Goal: Information Seeking & Learning: Learn about a topic

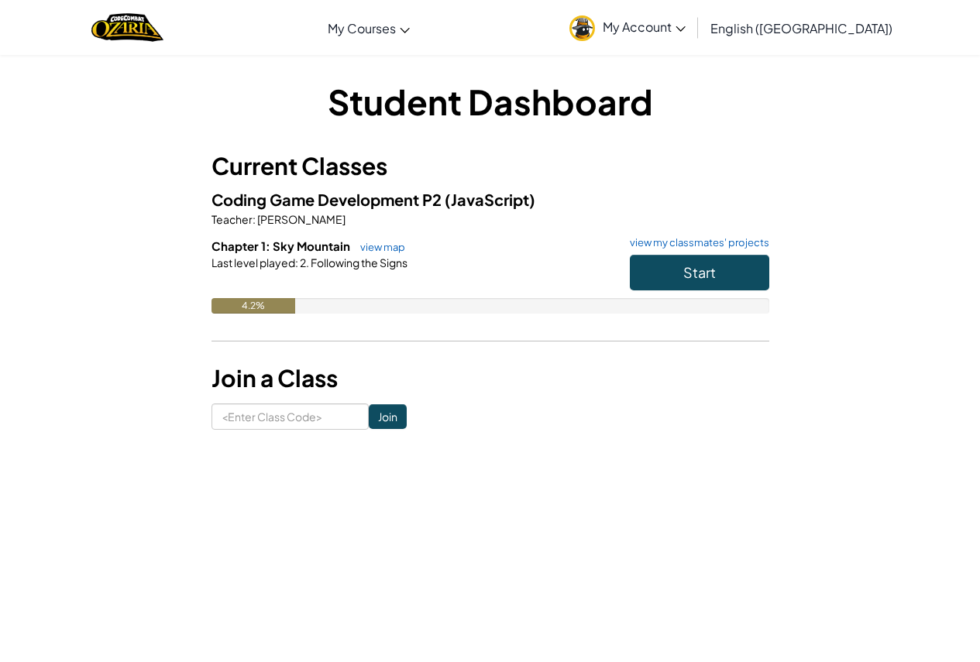
click at [723, 251] on h6 "Chapter 1: Sky Mountain view map view my classmates' projects" at bounding box center [491, 246] width 558 height 17
click at [713, 260] on button "Start" at bounding box center [699, 273] width 139 height 36
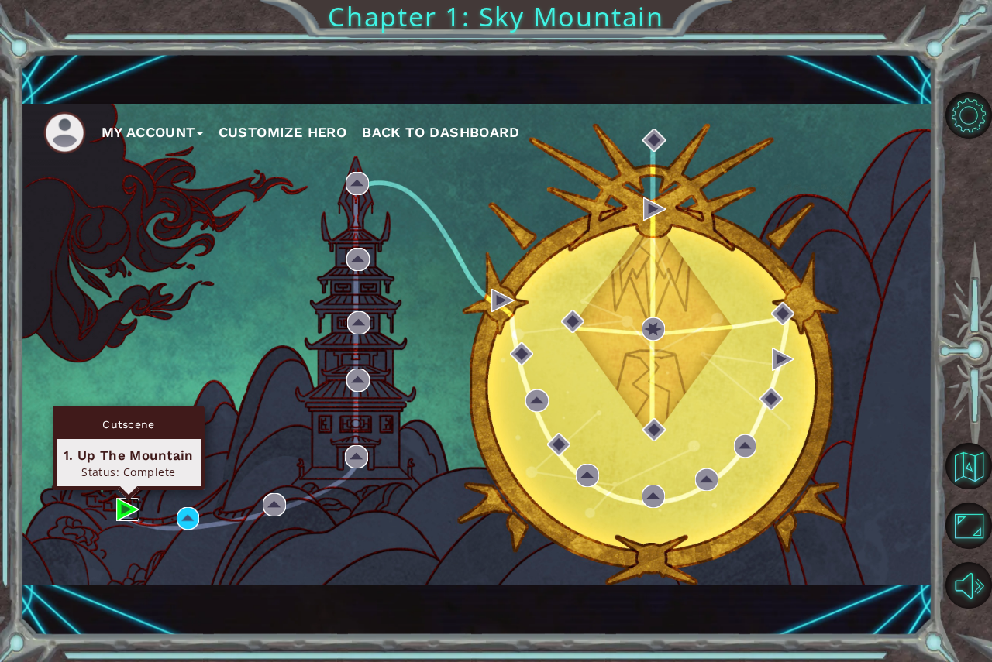
click at [120, 503] on img at bounding box center [127, 509] width 23 height 23
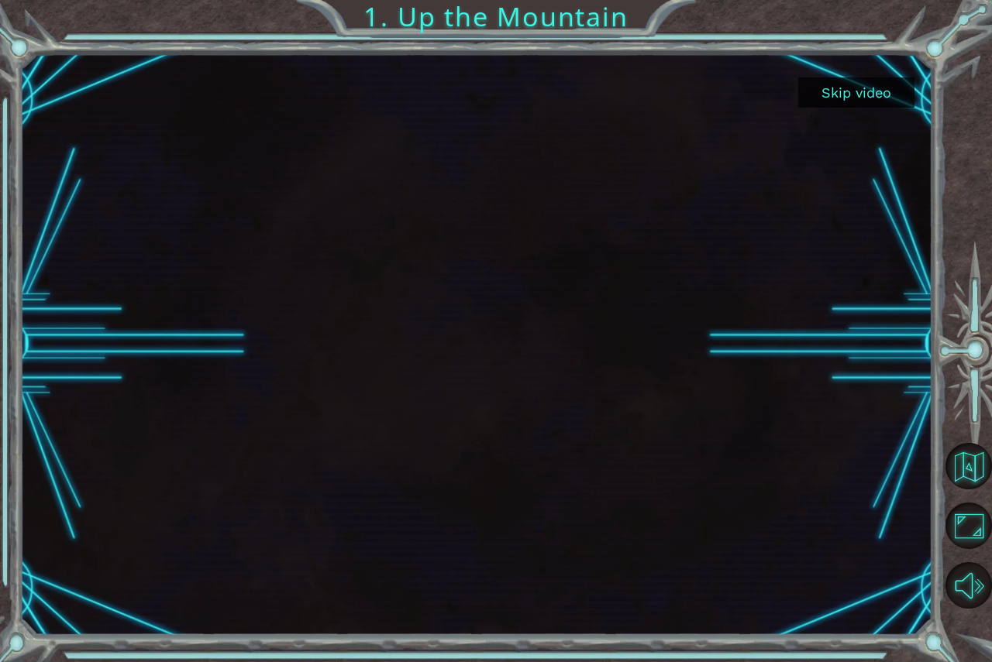
drag, startPoint x: 869, startPoint y: 83, endPoint x: 790, endPoint y: 95, distance: 80.0
click at [844, 86] on button "Skip video" at bounding box center [856, 92] width 116 height 30
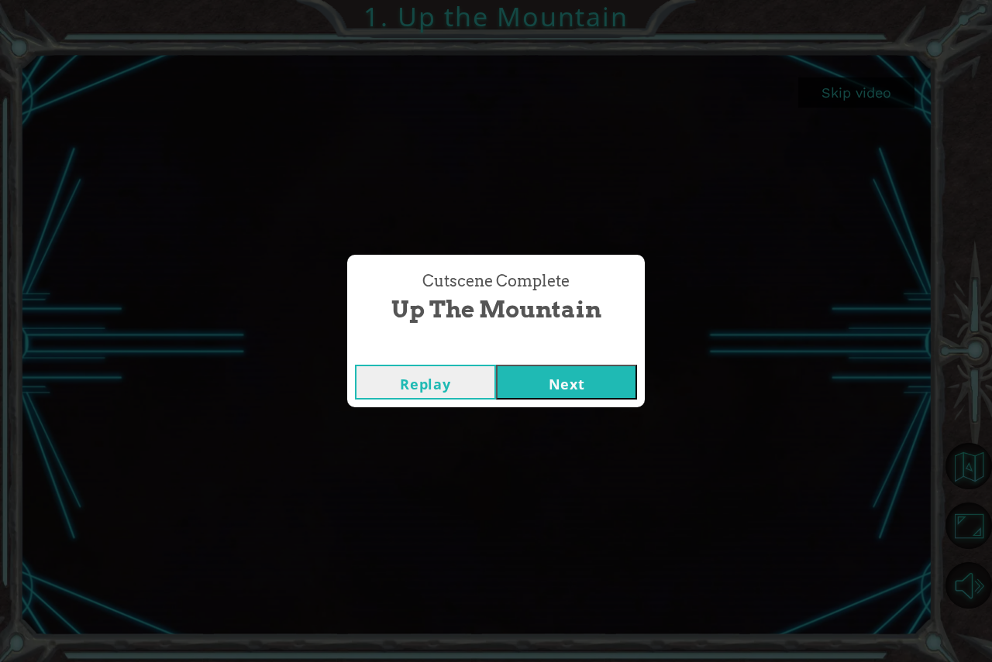
click at [546, 367] on button "Next" at bounding box center [566, 382] width 141 height 35
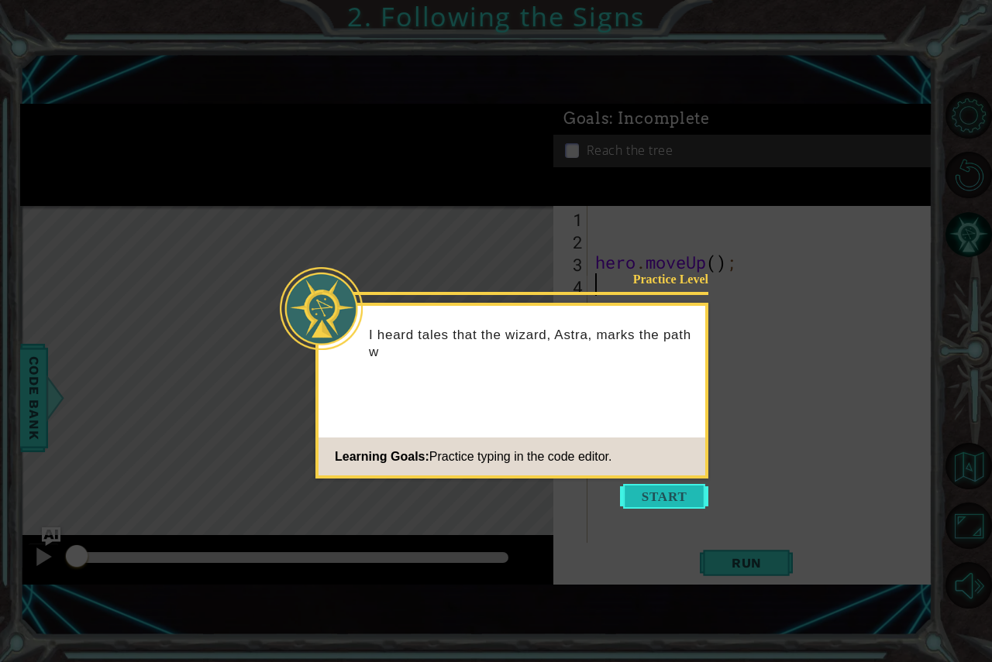
click at [668, 486] on button "Start" at bounding box center [664, 496] width 88 height 25
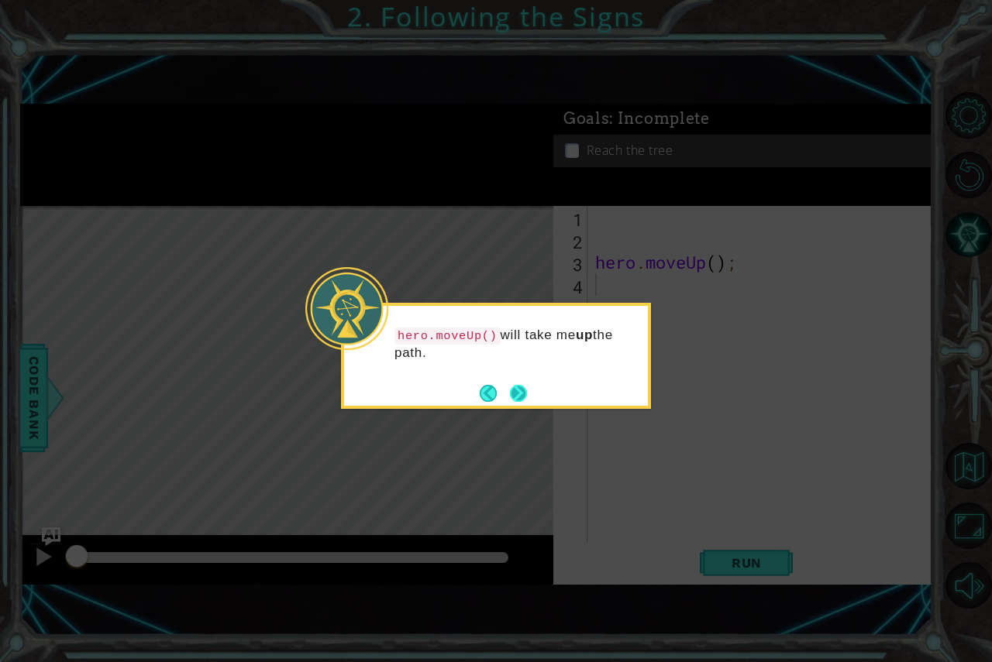
click at [511, 394] on button "Next" at bounding box center [518, 393] width 17 height 17
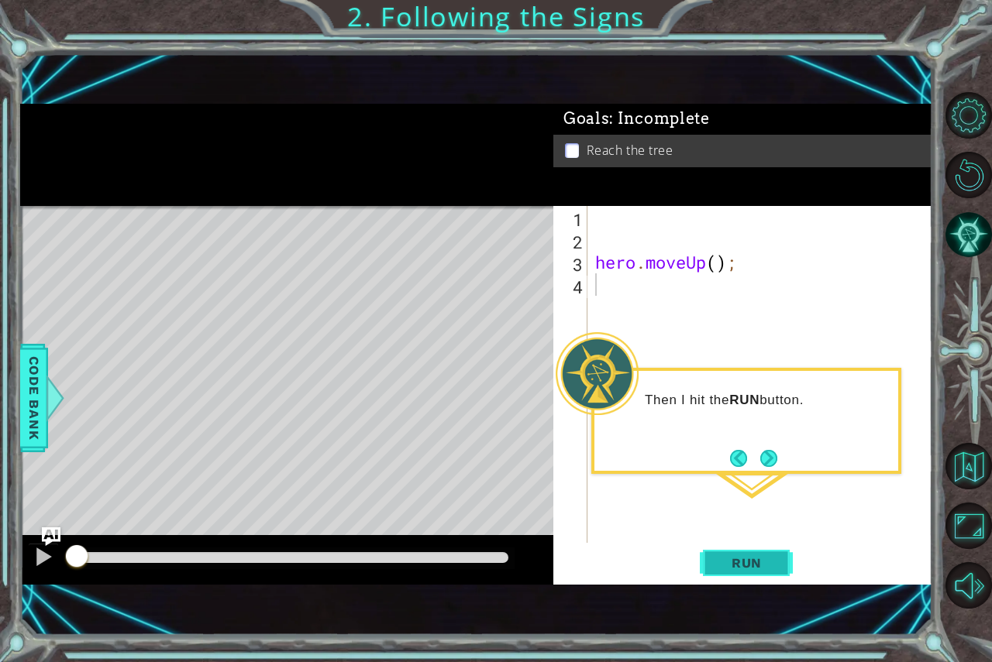
drag, startPoint x: 754, startPoint y: 570, endPoint x: 762, endPoint y: 570, distance: 8.5
click at [762, 570] on span "Run" at bounding box center [746, 563] width 61 height 15
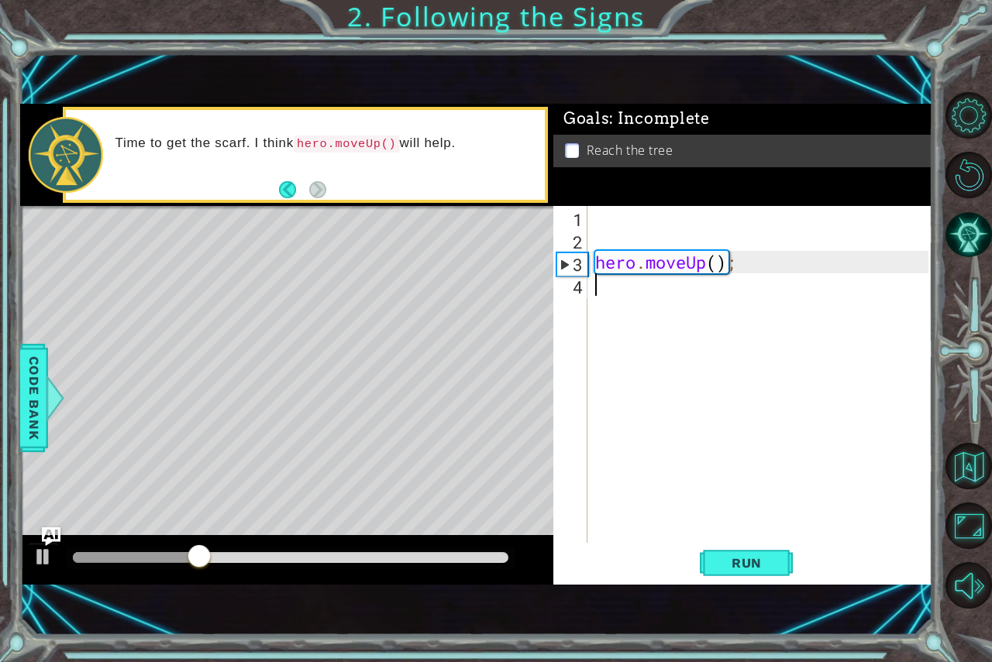
type textarea "h"
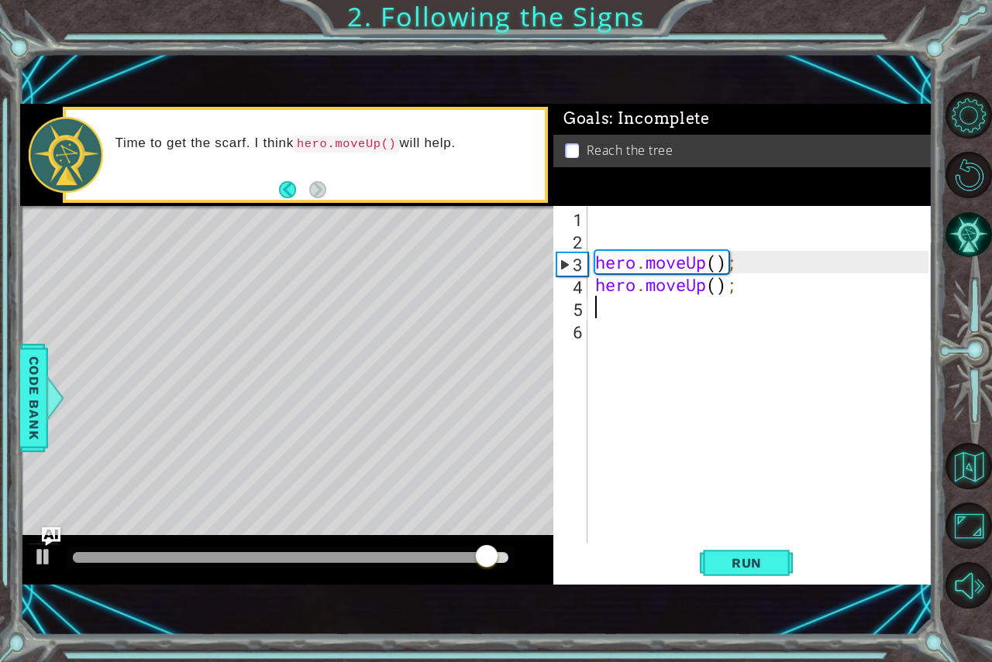
click at [765, 583] on div "1 2 3 4 5 6 hero . moveUp ( ) ; hero . moveUp ( ) ; ההההההההההההההההההההההההההה…" at bounding box center [742, 395] width 379 height 379
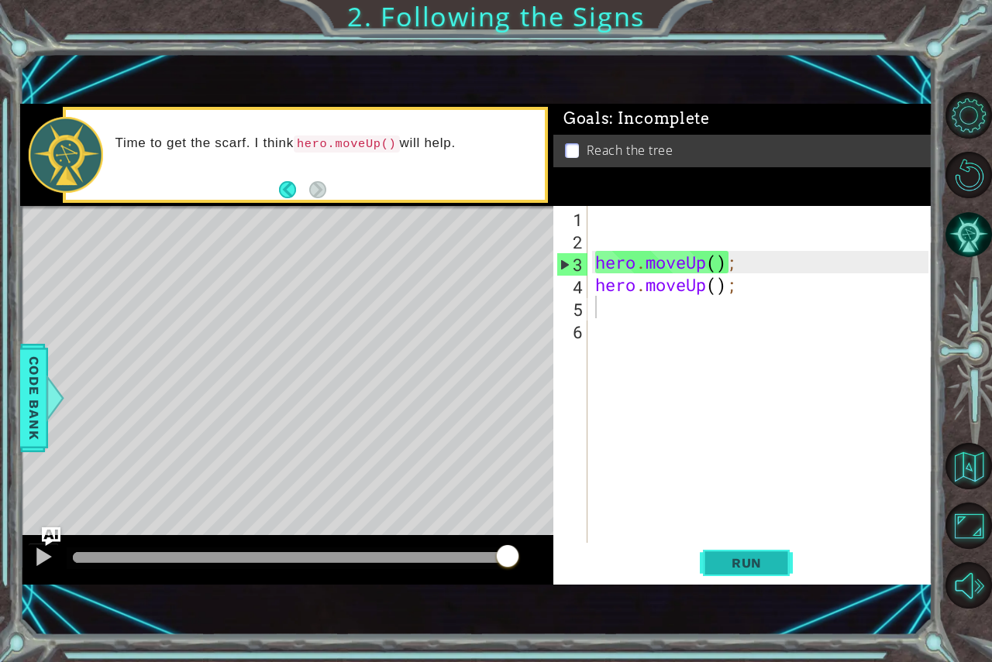
click at [763, 573] on button "Run" at bounding box center [746, 563] width 93 height 38
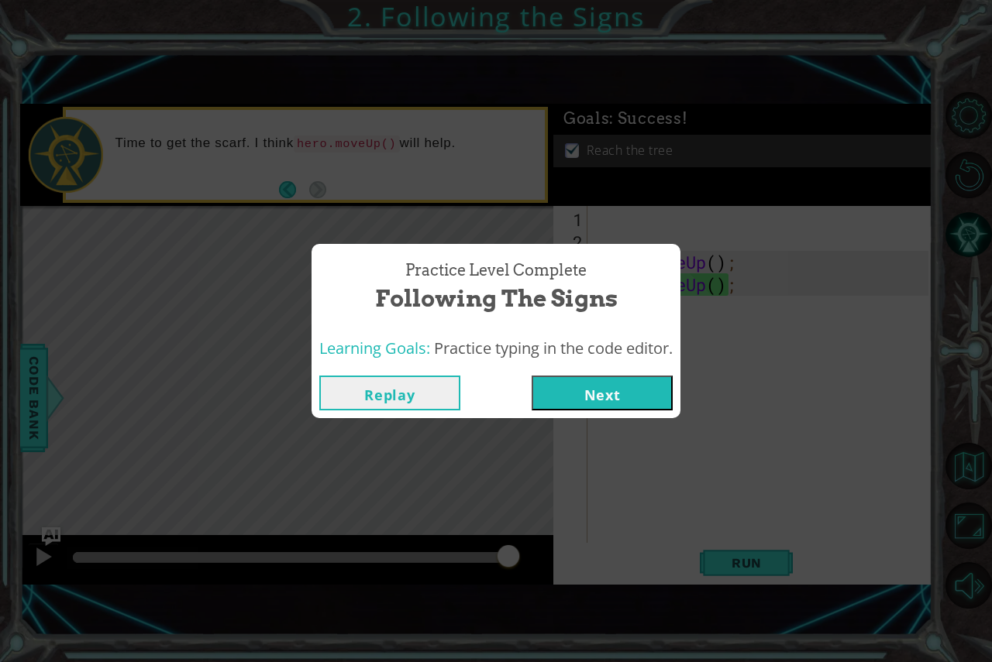
click at [559, 380] on button "Next" at bounding box center [602, 393] width 141 height 35
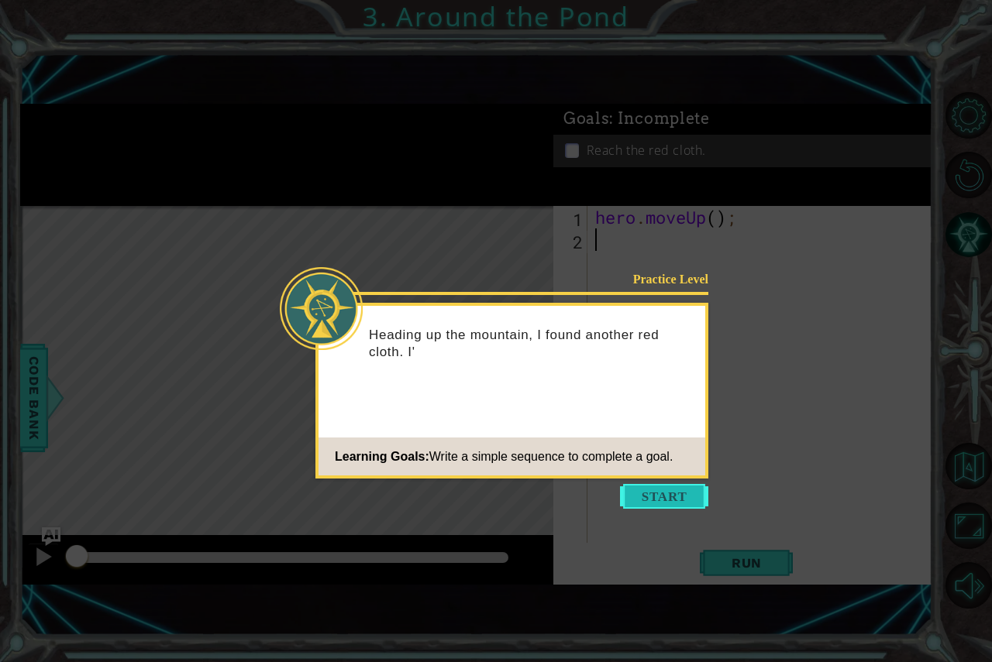
click at [704, 500] on button "Start" at bounding box center [664, 496] width 88 height 25
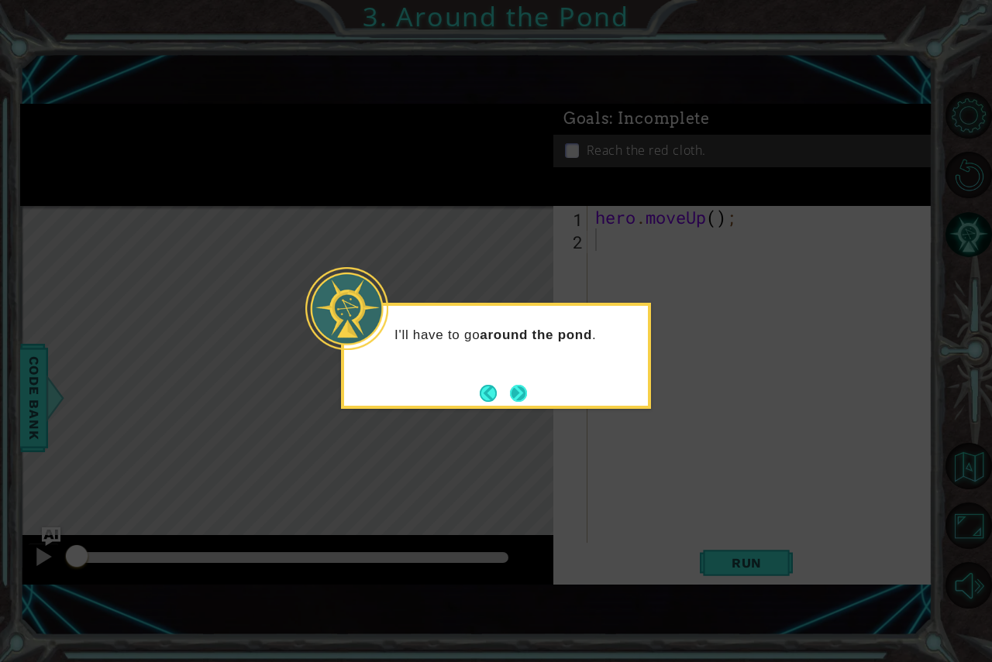
click at [520, 401] on button "Next" at bounding box center [518, 393] width 17 height 17
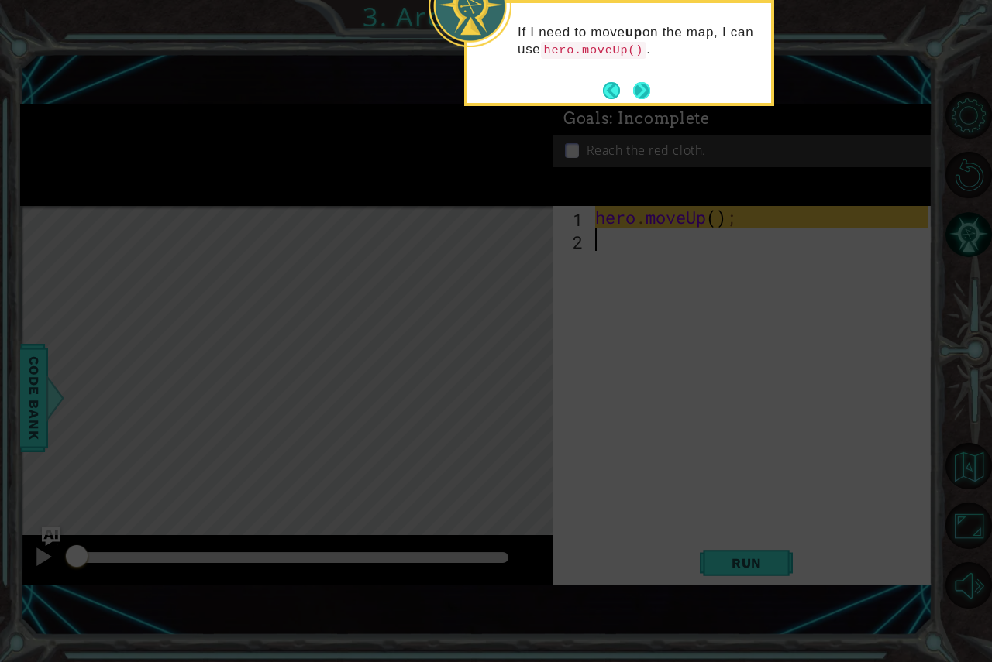
click at [636, 88] on button "Next" at bounding box center [641, 90] width 17 height 17
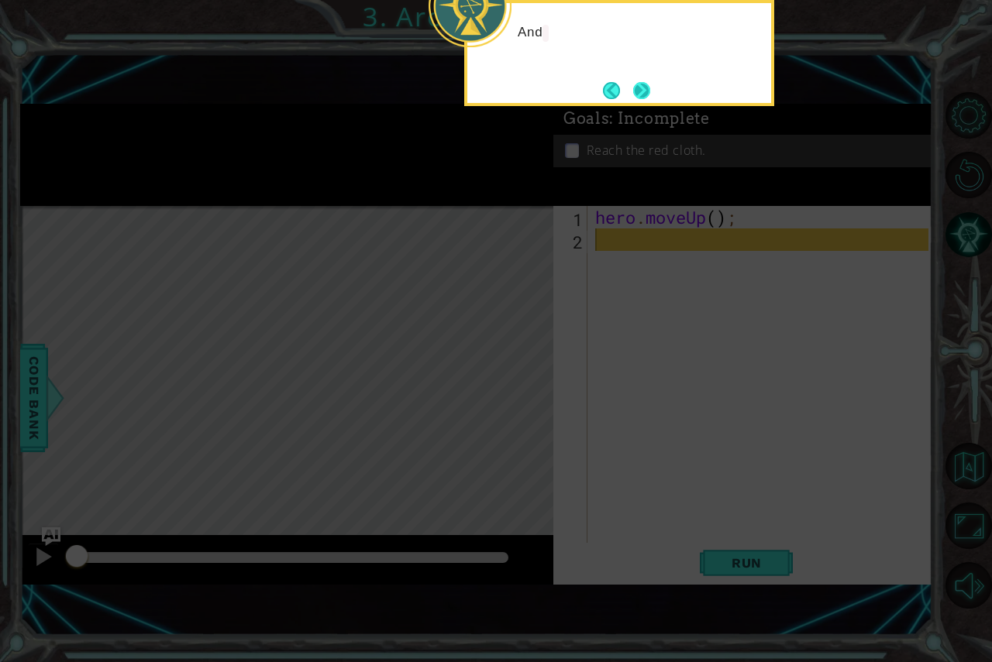
drag, startPoint x: 636, startPoint y: 88, endPoint x: 644, endPoint y: 91, distance: 8.1
click at [644, 91] on button "Next" at bounding box center [641, 90] width 17 height 17
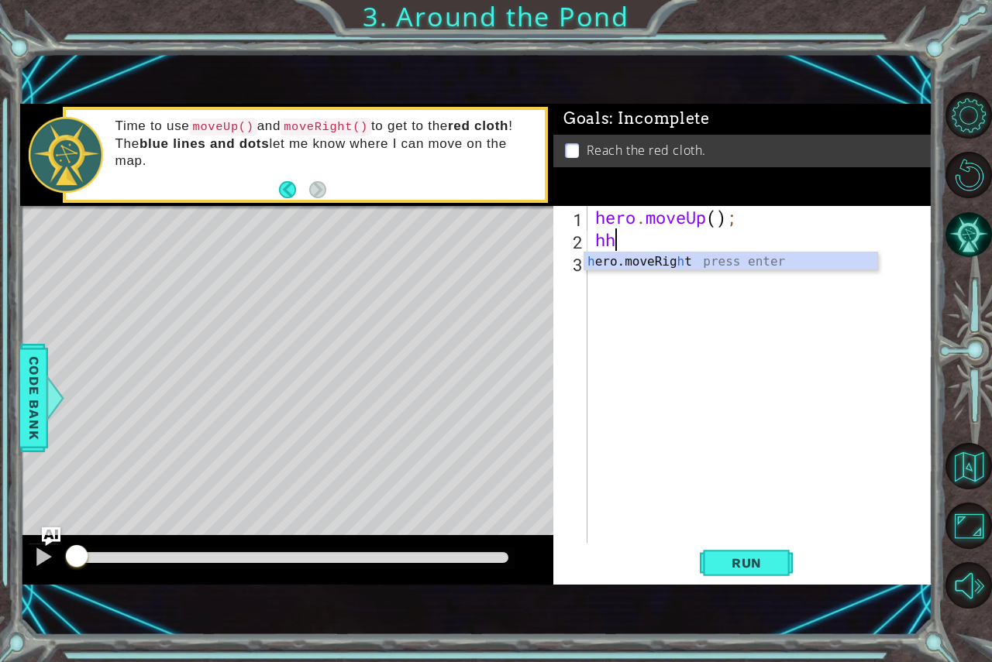
type textarea "h"
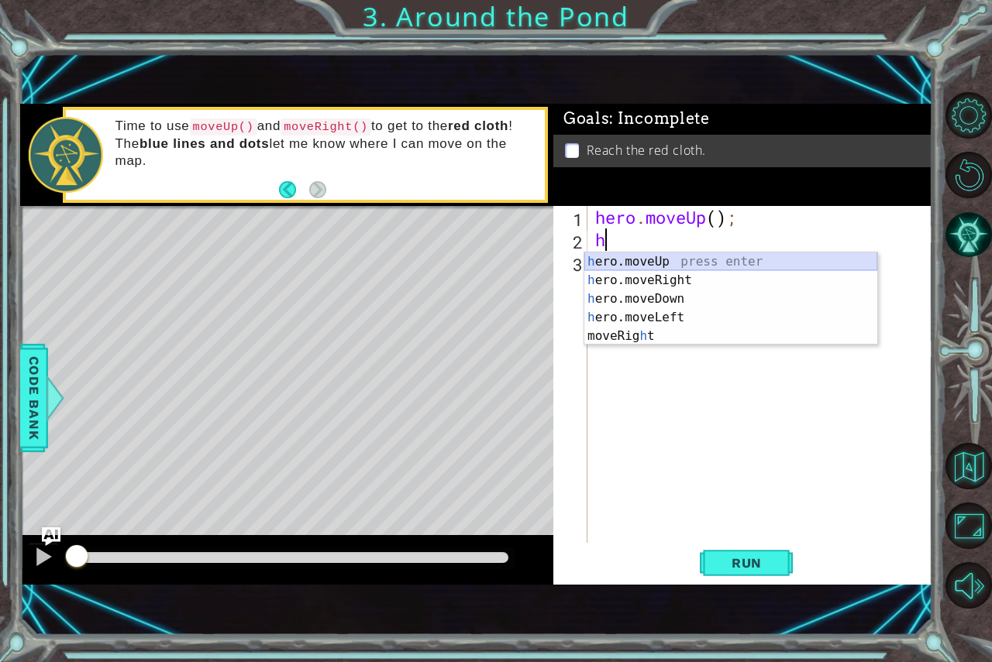
click at [668, 257] on div "h ero.moveUp press enter h ero.moveRight press enter h ero.moveDown press enter…" at bounding box center [730, 318] width 293 height 130
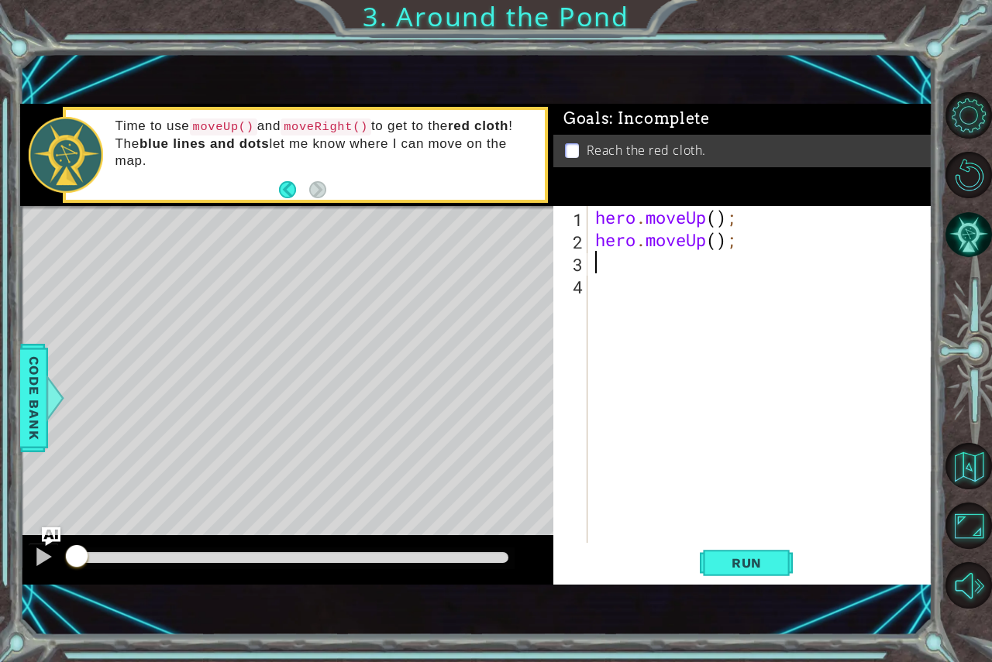
click at [598, 264] on div "hero . moveUp ( ) ; hero . moveUp ( ) ;" at bounding box center [764, 397] width 344 height 382
type textarea "h"
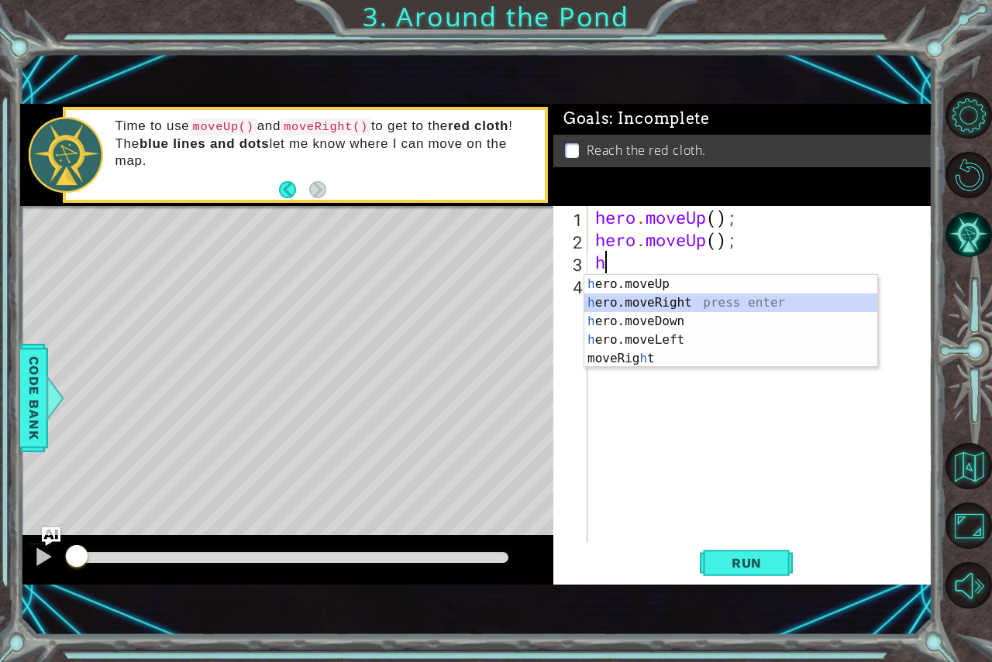
click at [659, 298] on div "h ero.moveUp press enter h ero.moveRight press enter h ero.moveDown press enter…" at bounding box center [730, 340] width 293 height 130
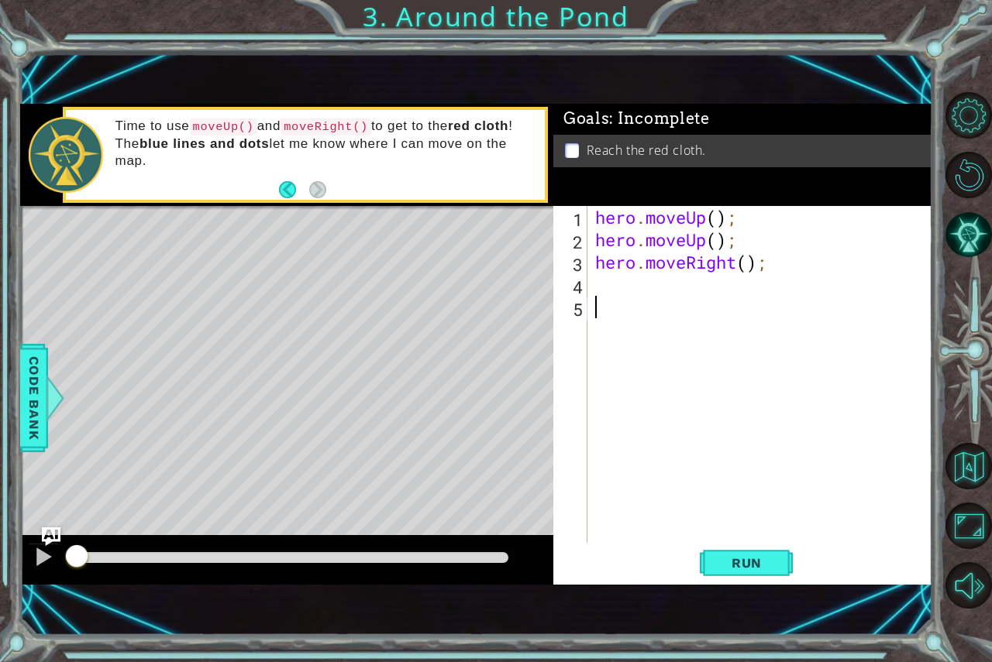
click at [659, 298] on div "hero . moveUp ( ) ; hero . moveUp ( ) ; hero . moveRight ( ) ;" at bounding box center [764, 397] width 344 height 382
type textarea "h"
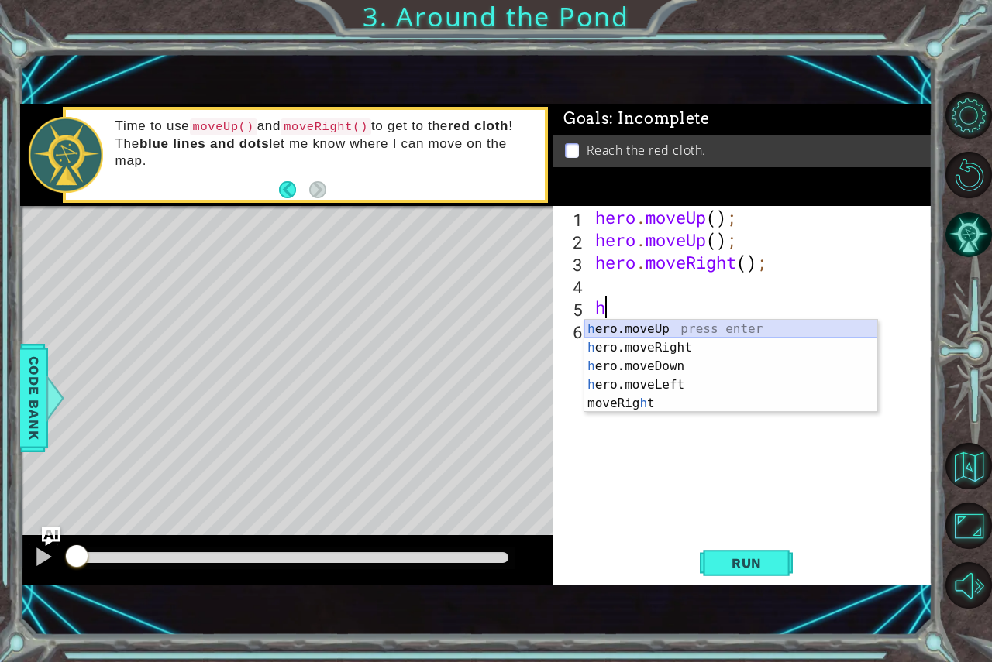
click at [605, 322] on div "h ero.moveUp press enter h ero.moveRight press enter h ero.moveDown press enter…" at bounding box center [730, 385] width 293 height 130
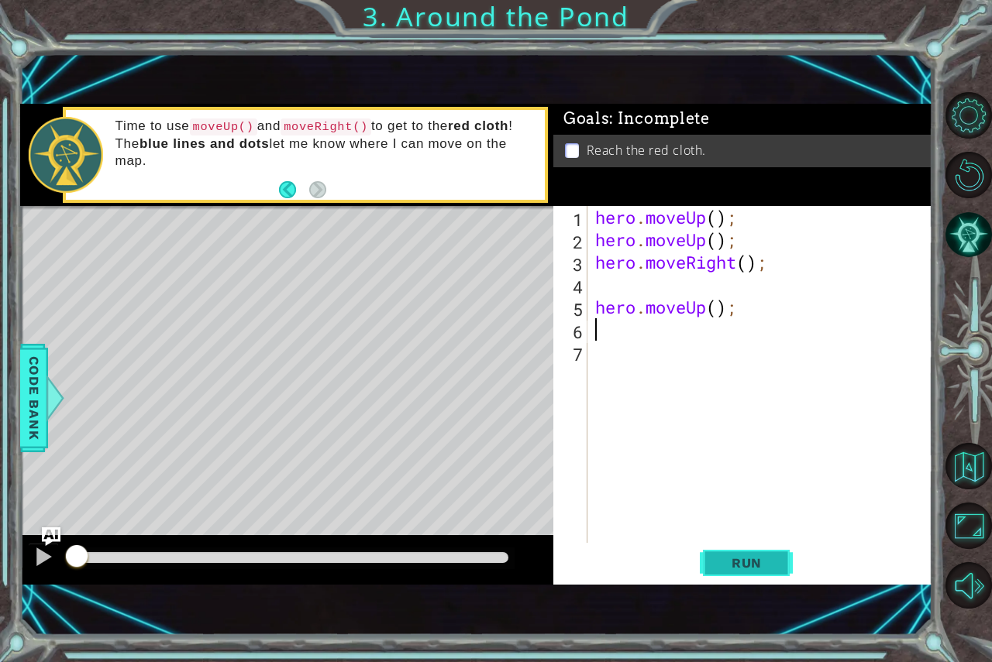
click at [752, 567] on span "Run" at bounding box center [746, 563] width 61 height 15
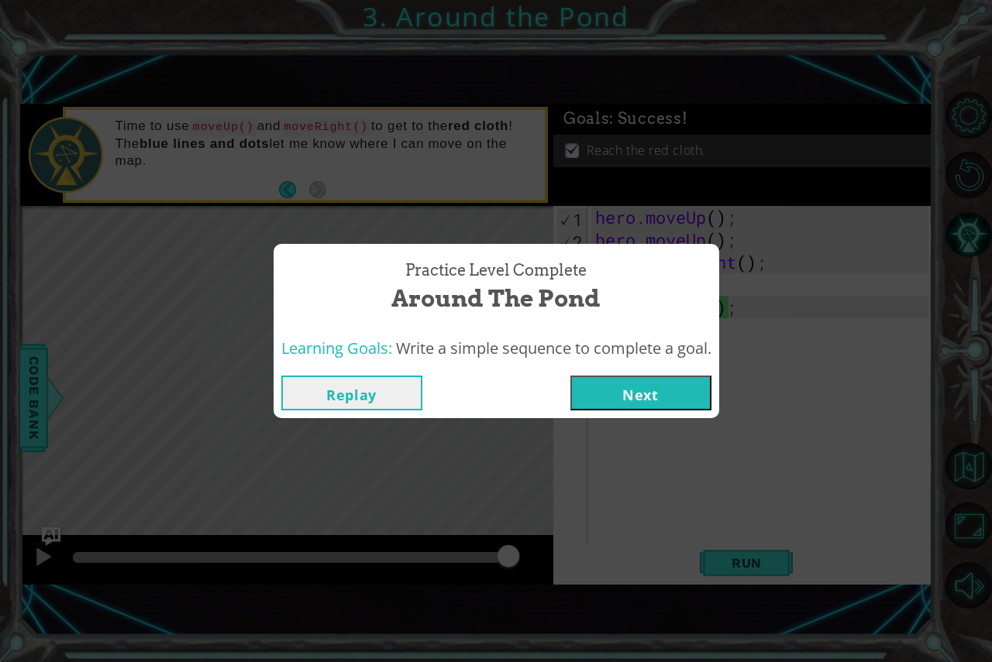
click at [576, 378] on button "Next" at bounding box center [640, 393] width 141 height 35
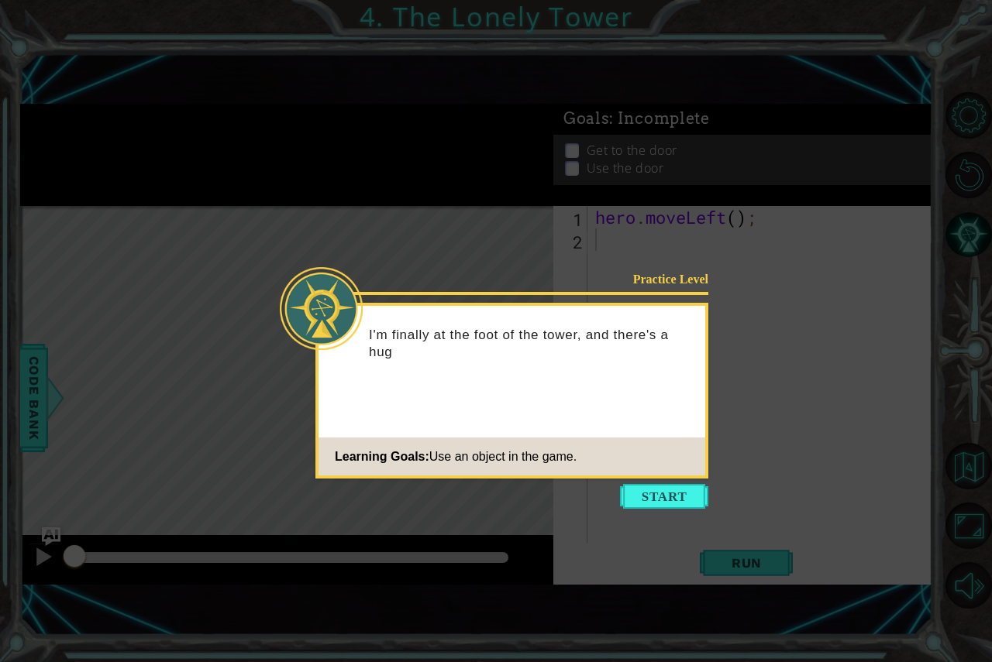
click at [693, 495] on button "Start" at bounding box center [664, 496] width 88 height 25
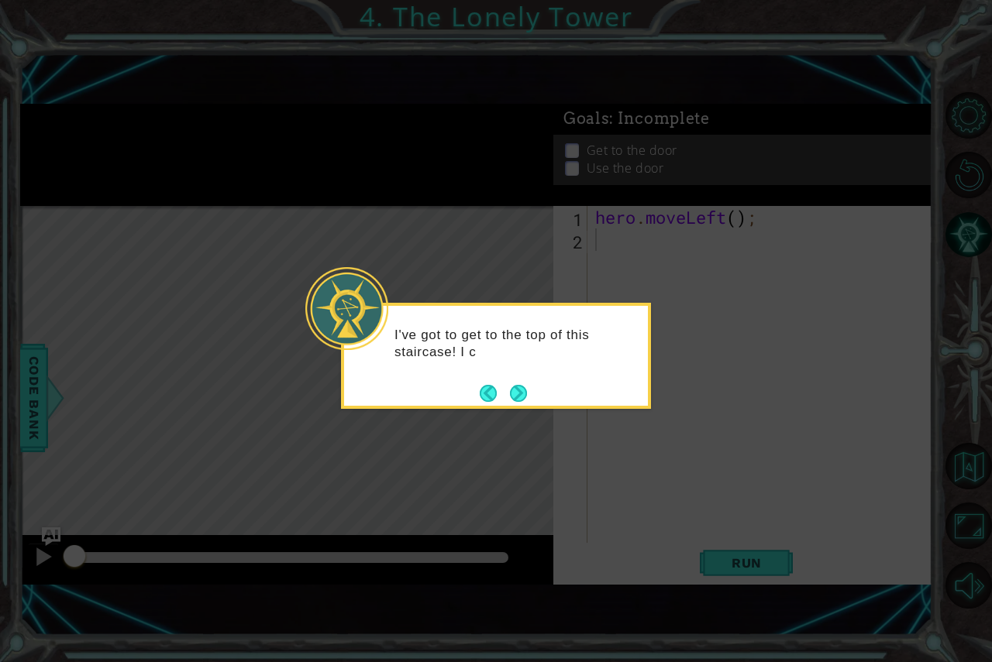
click at [530, 388] on div "I've got to get to the top of this staircase! I c" at bounding box center [496, 351] width 304 height 78
click at [511, 396] on button "Next" at bounding box center [518, 393] width 17 height 17
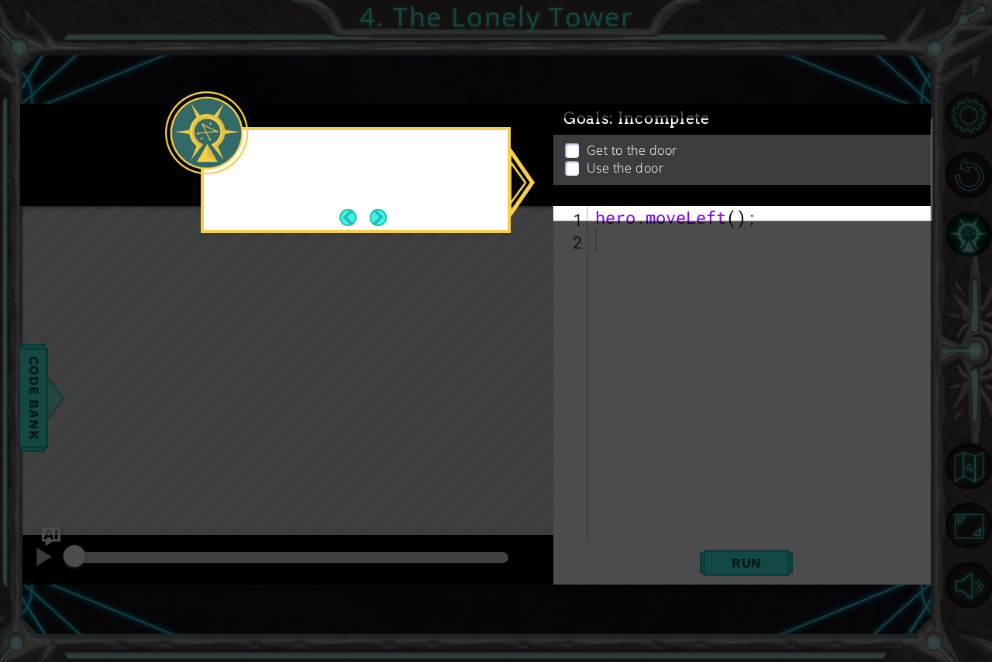
click at [511, 396] on icon at bounding box center [496, 331] width 992 height 662
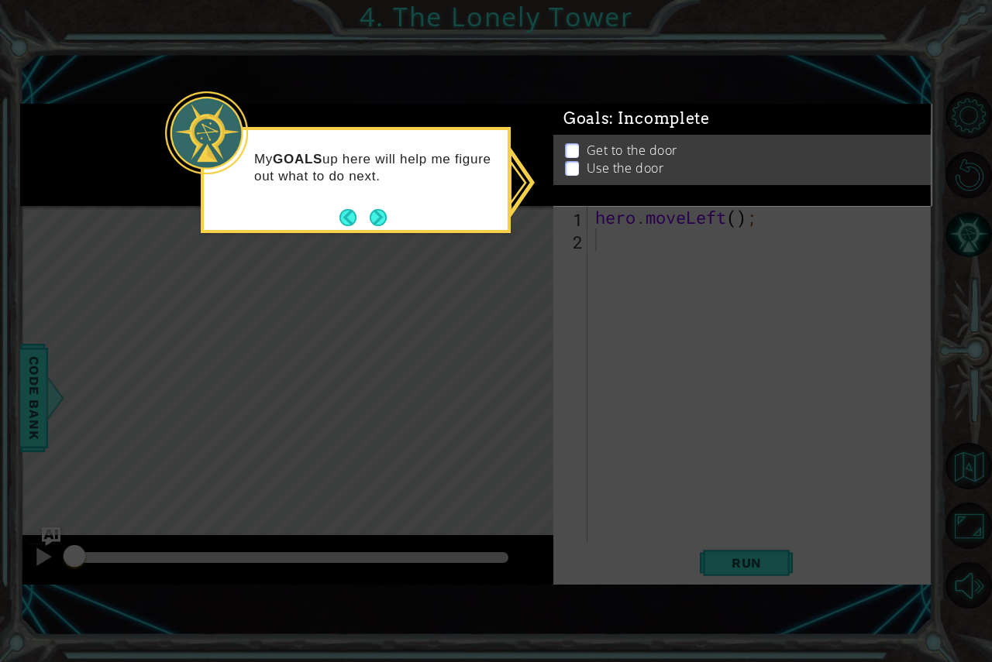
click at [564, 164] on ul "Get to the door Use the door" at bounding box center [743, 160] width 364 height 36
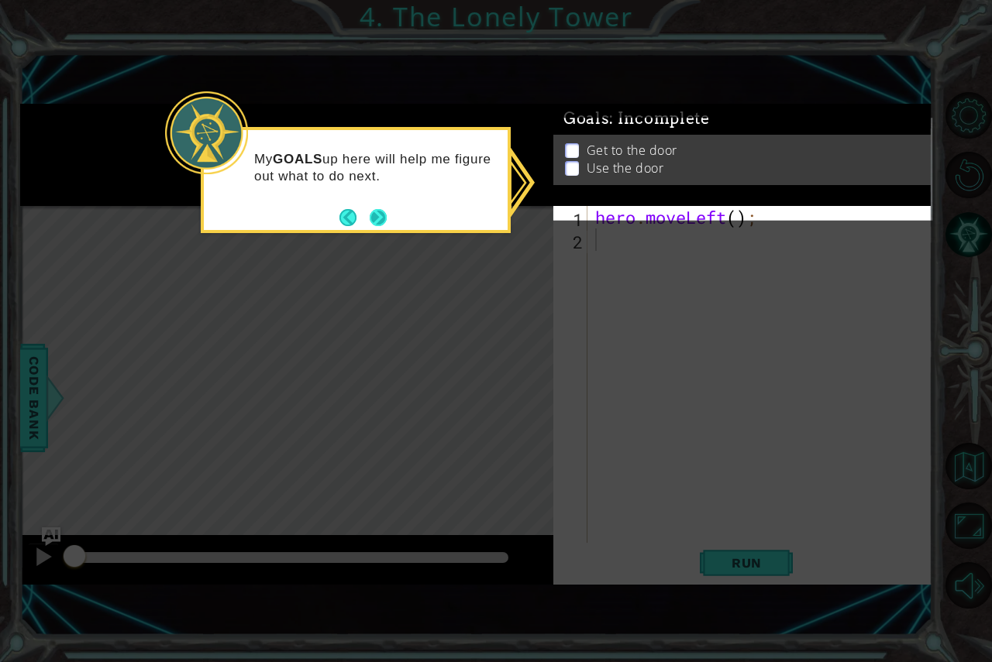
click at [375, 212] on button "Next" at bounding box center [378, 217] width 17 height 17
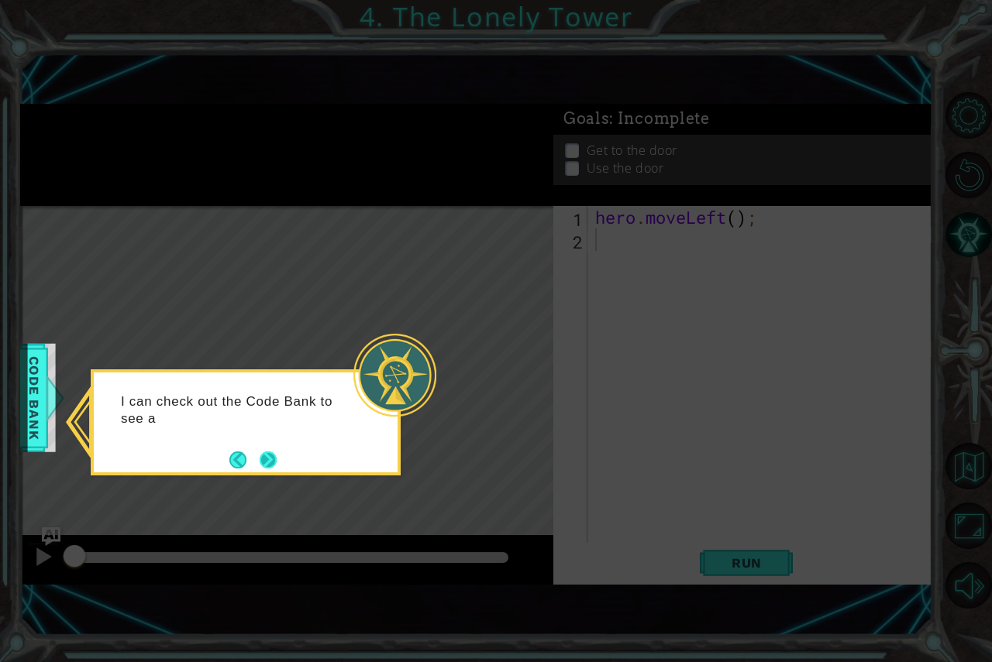
click at [277, 463] on button "Next" at bounding box center [268, 460] width 17 height 17
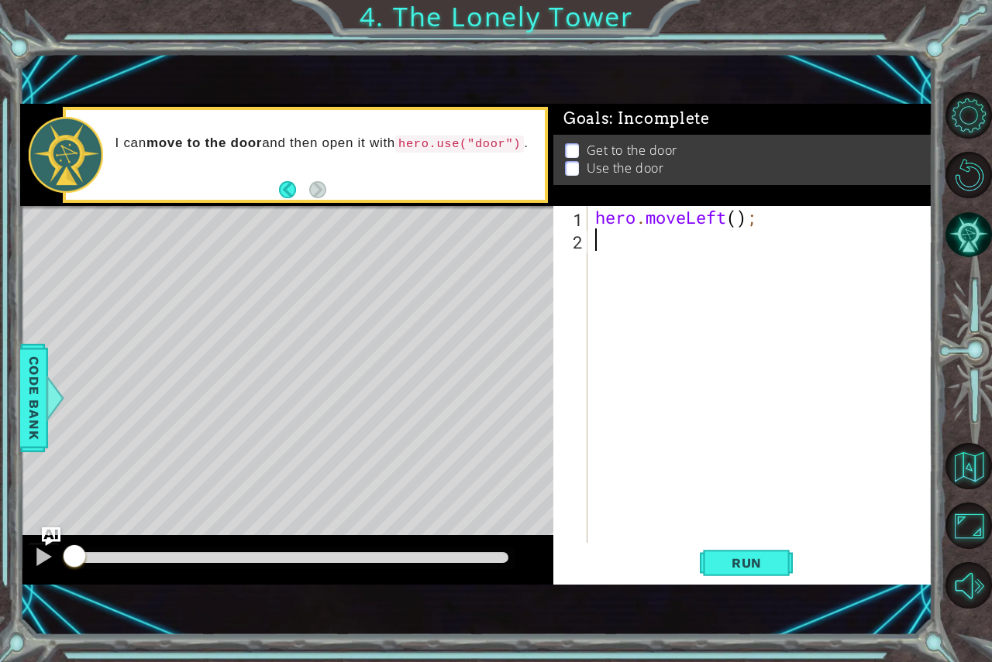
type textarea "h"
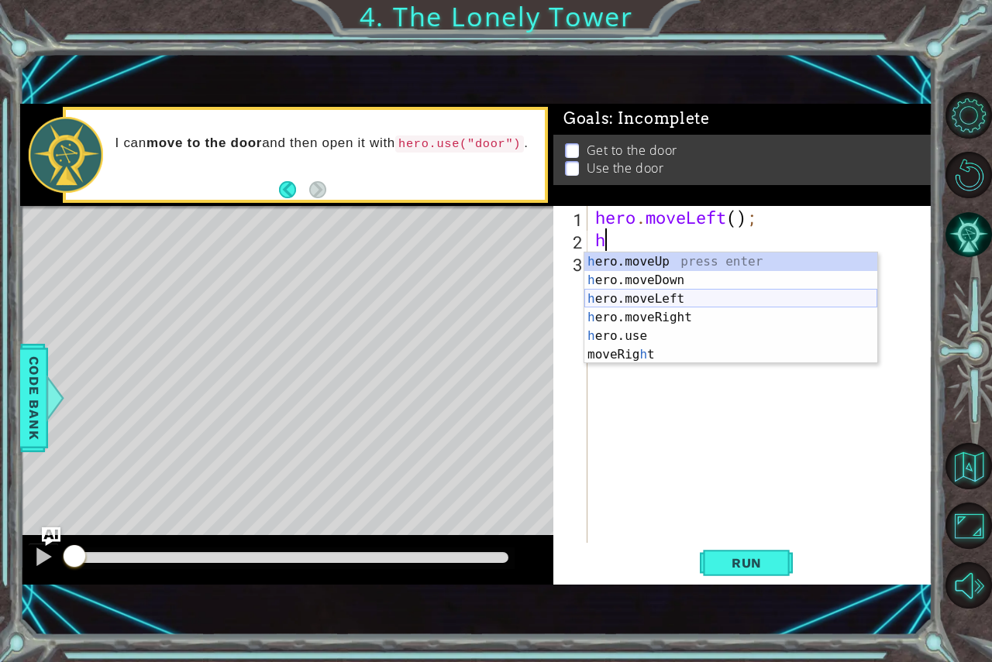
click at [724, 291] on div "h ero.moveUp press enter h ero.moveDown press enter h ero.moveLeft press enter …" at bounding box center [730, 327] width 293 height 149
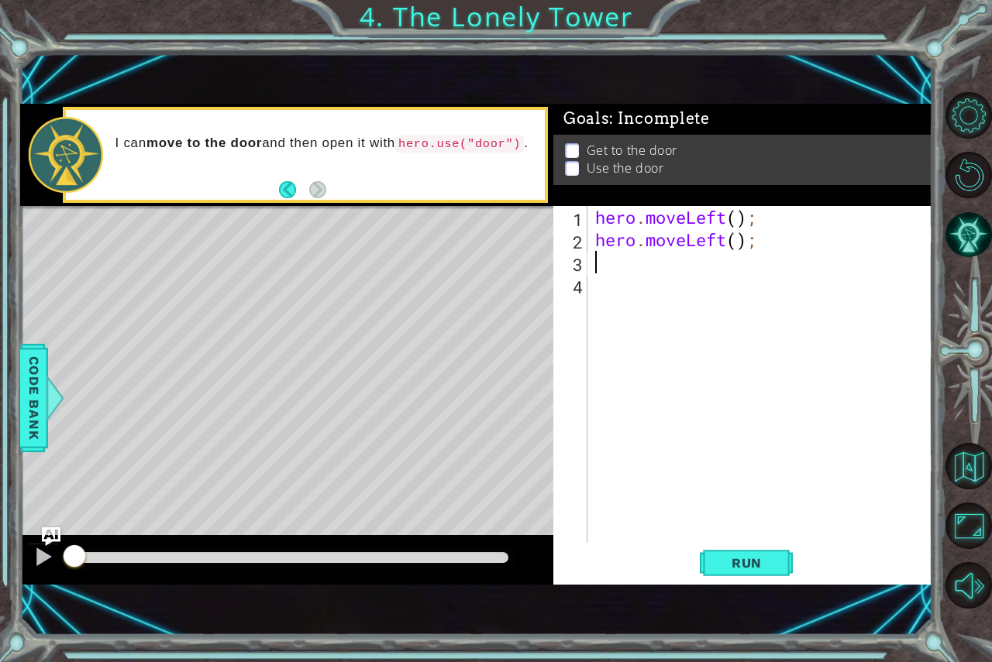
type textarea "h"
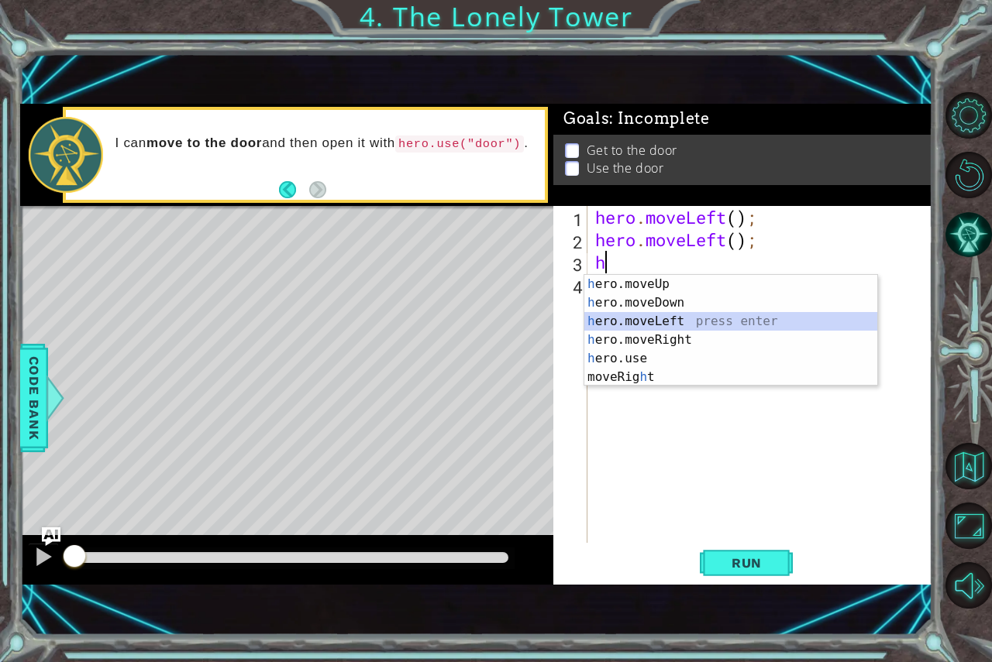
click at [677, 315] on div "h ero.moveUp press enter h ero.moveDown press enter h ero.moveLeft press enter …" at bounding box center [730, 349] width 293 height 149
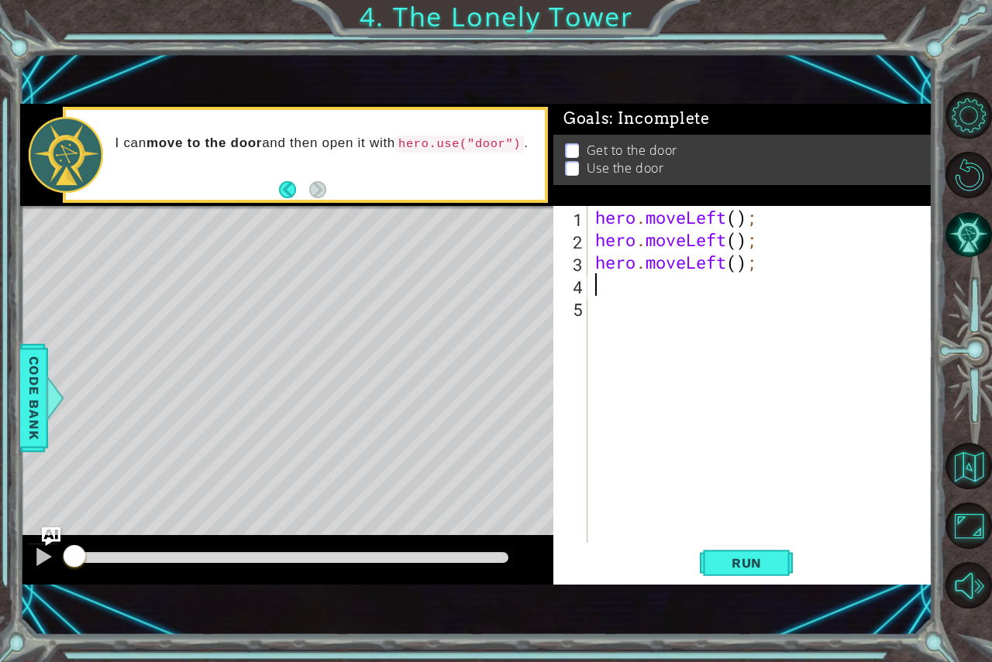
type textarea "h"
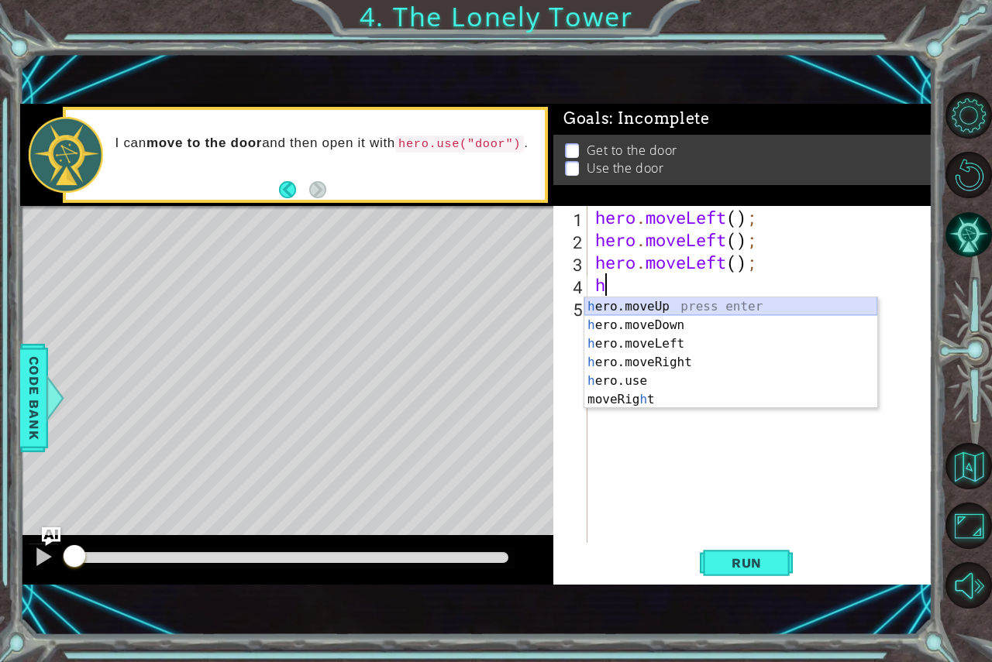
click at [681, 304] on div "h ero.moveUp press enter h ero.moveDown press enter h ero.moveLeft press enter …" at bounding box center [730, 372] width 293 height 149
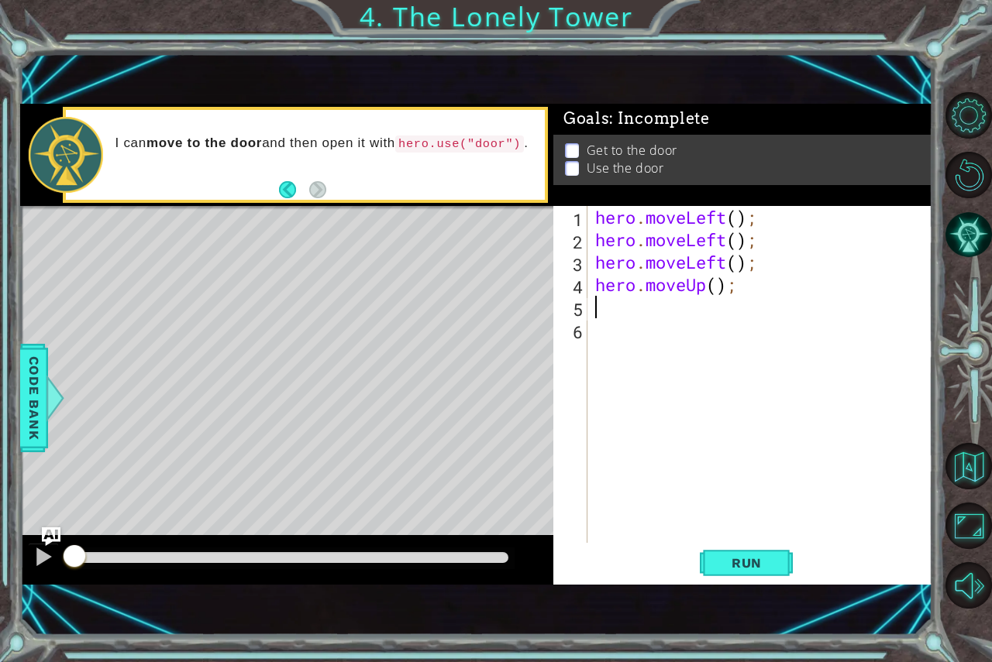
type textarea "h"
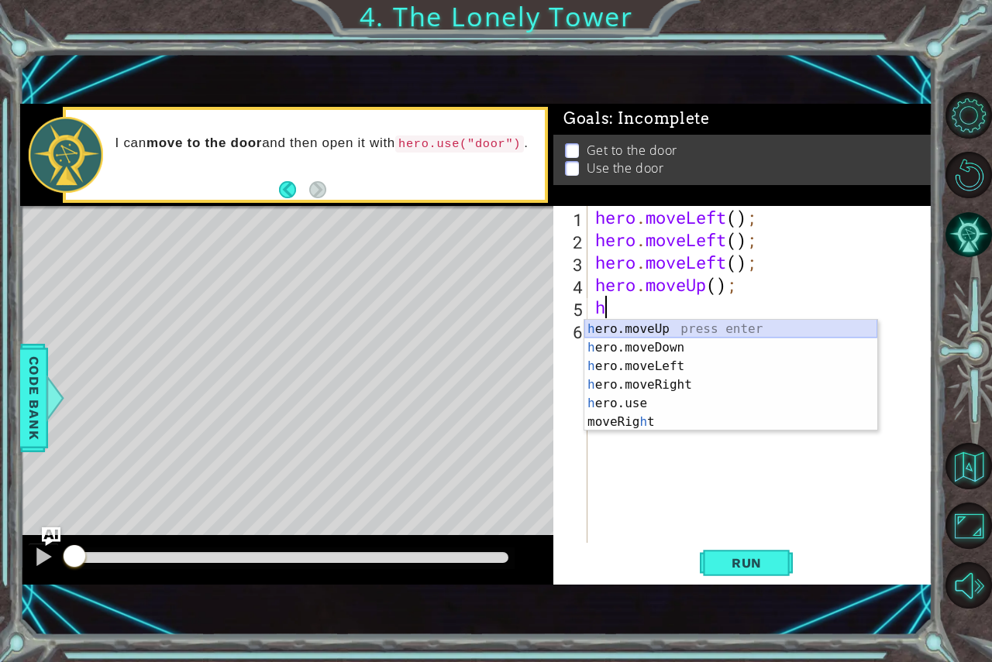
click at [676, 323] on div "h ero.moveUp press enter h ero.moveDown press enter h ero.moveLeft press enter …" at bounding box center [730, 394] width 293 height 149
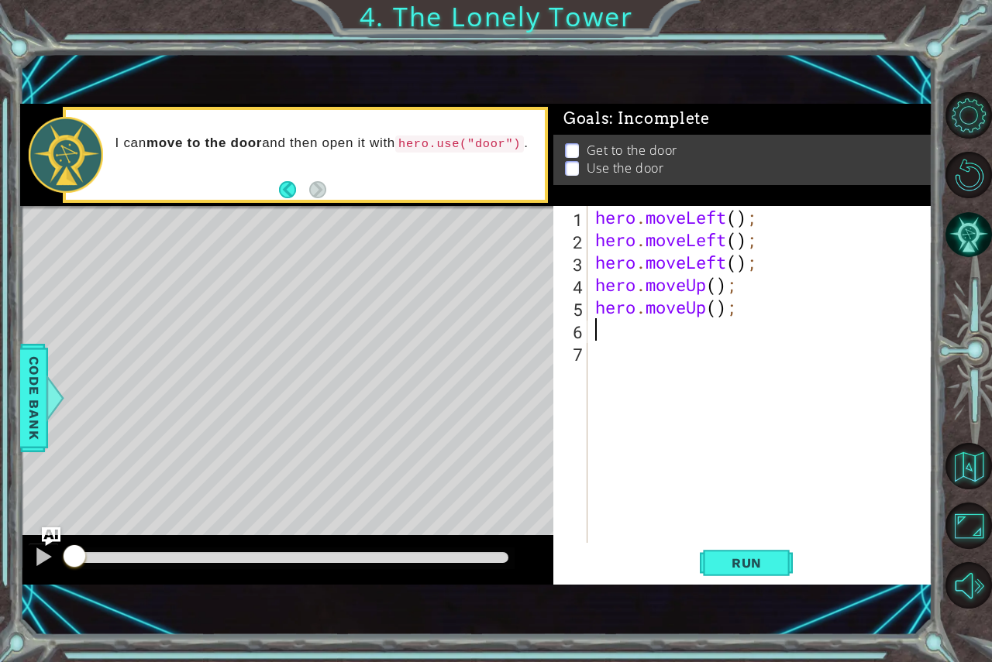
type textarea "h"
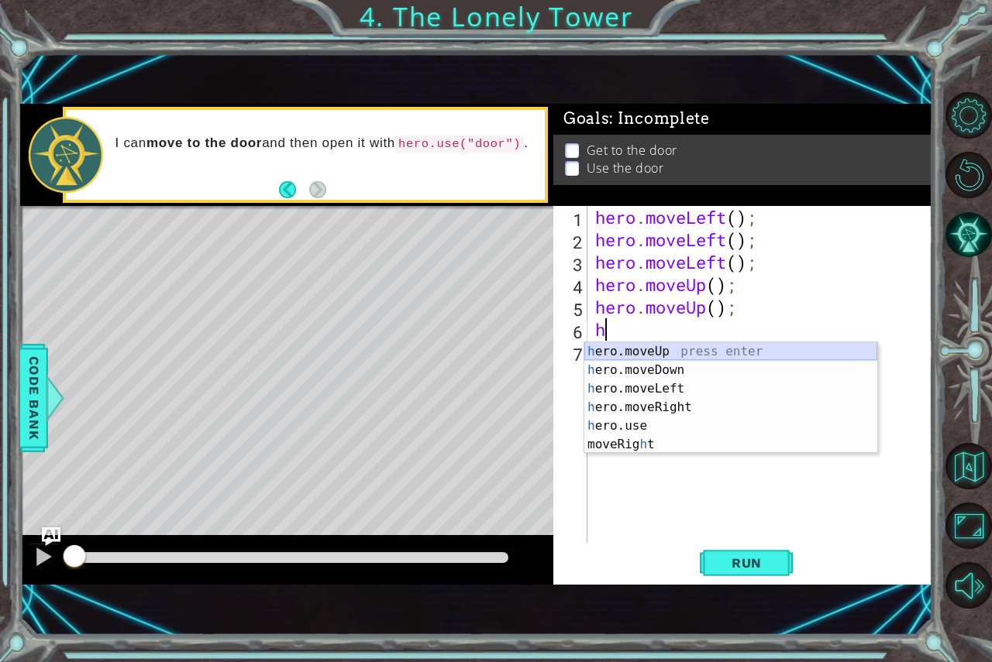
click at [671, 349] on div "h ero.moveUp press enter h ero.moveDown press enter h ero.moveLeft press enter …" at bounding box center [730, 416] width 293 height 149
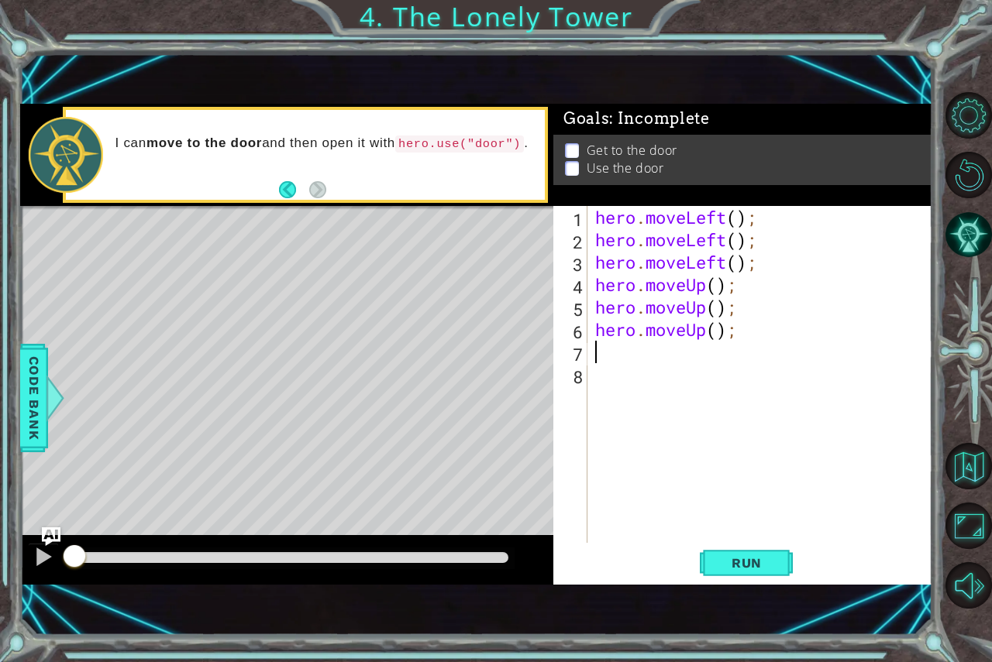
type textarea "h"
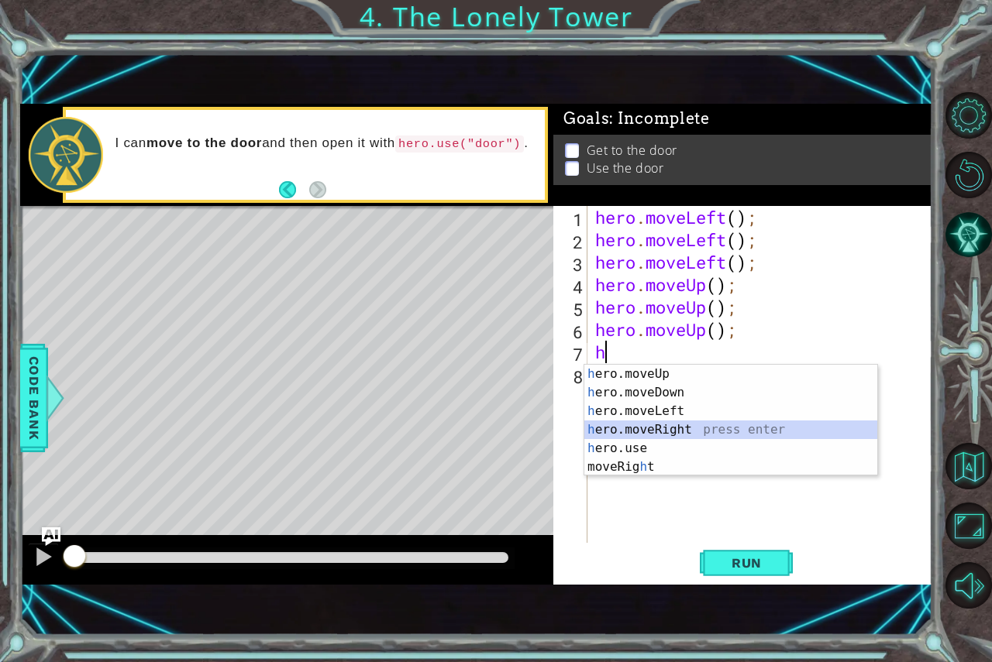
click at [639, 426] on div "h ero.moveUp press enter h ero.moveDown press enter h ero.moveLeft press enter …" at bounding box center [730, 439] width 293 height 149
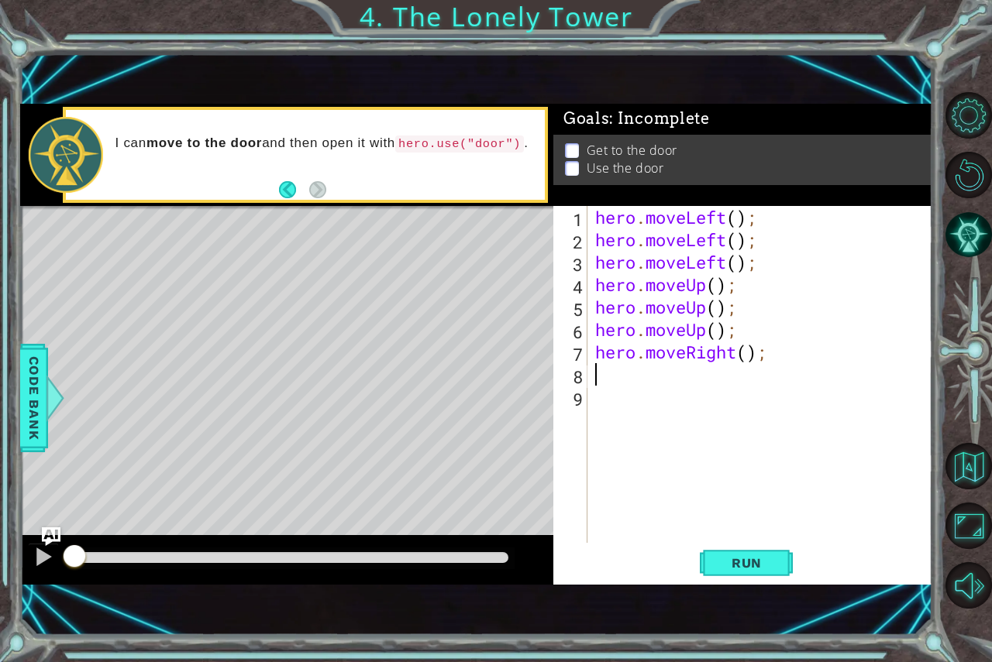
type textarea "h"
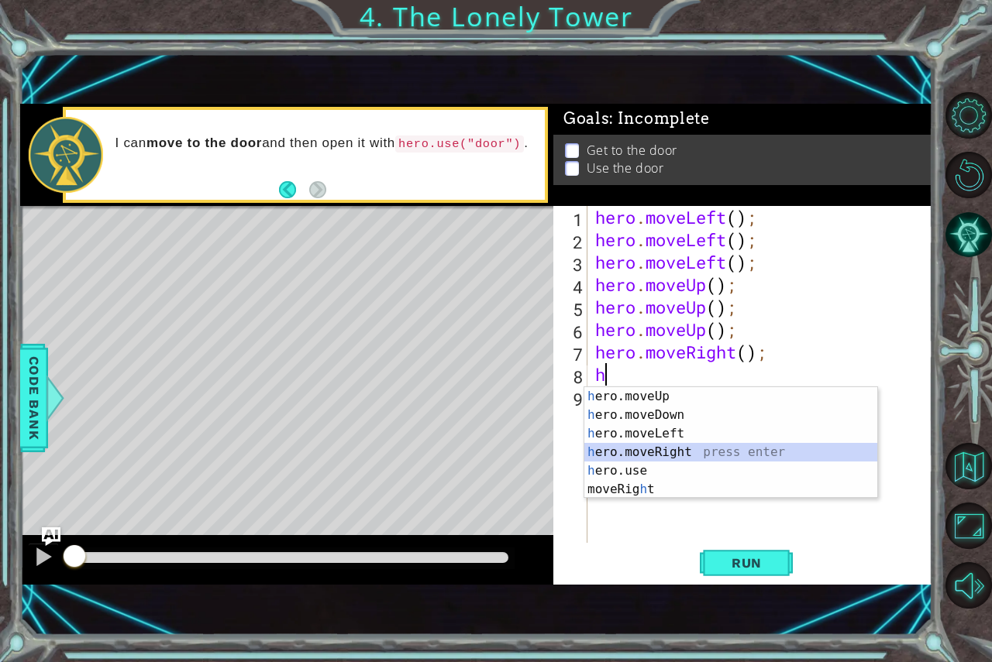
click at [616, 446] on div "h ero.moveUp press enter h ero.moveDown press enter h ero.moveLeft press enter …" at bounding box center [730, 461] width 293 height 149
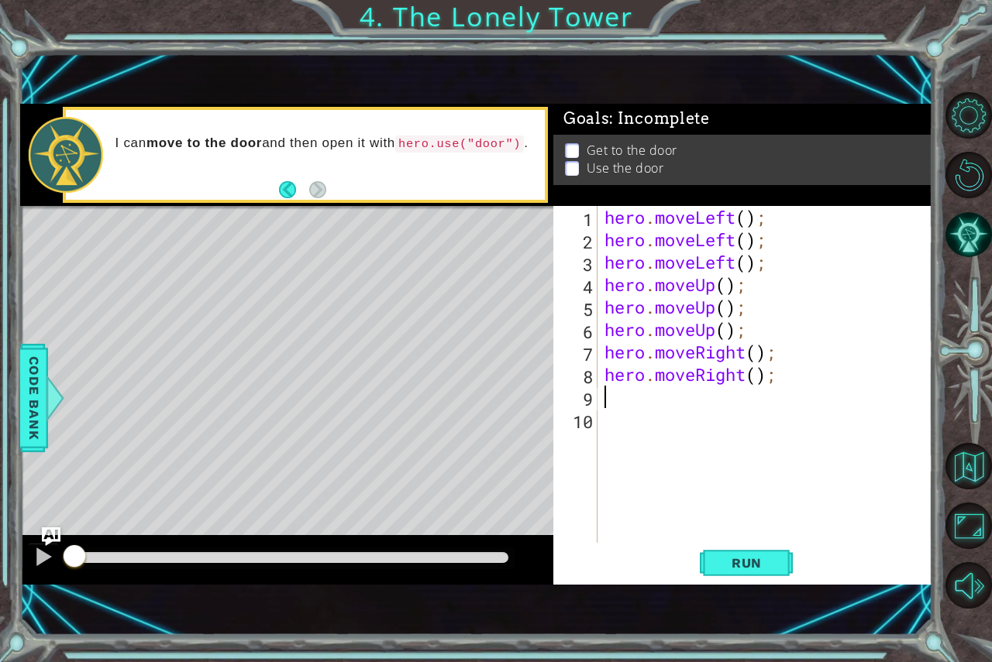
type textarea "h"
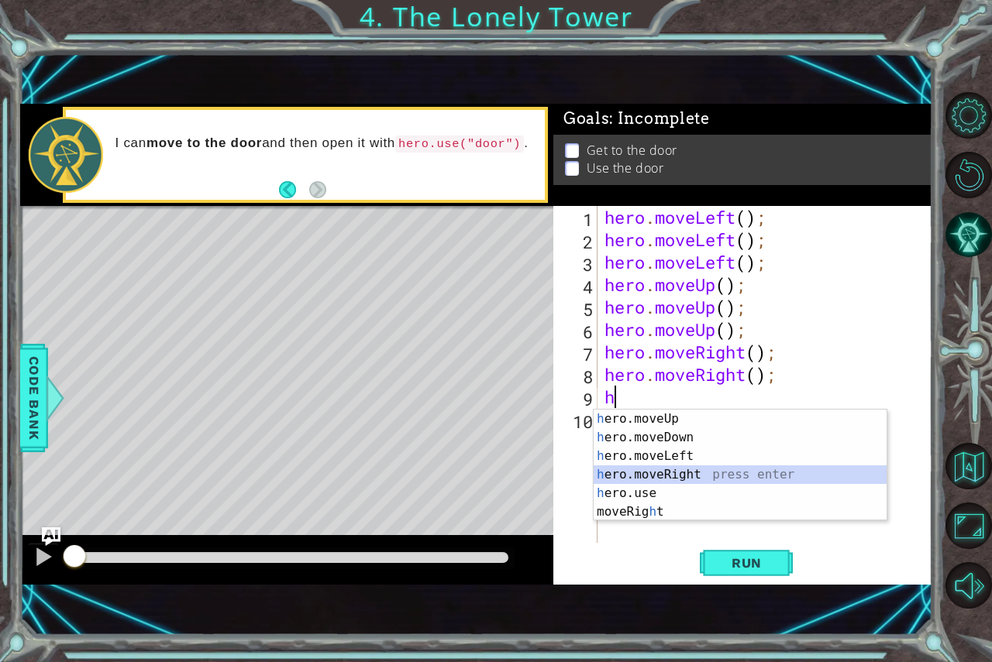
click at [617, 474] on div "h ero.moveUp press enter h ero.moveDown press enter h ero.moveLeft press enter …" at bounding box center [740, 484] width 293 height 149
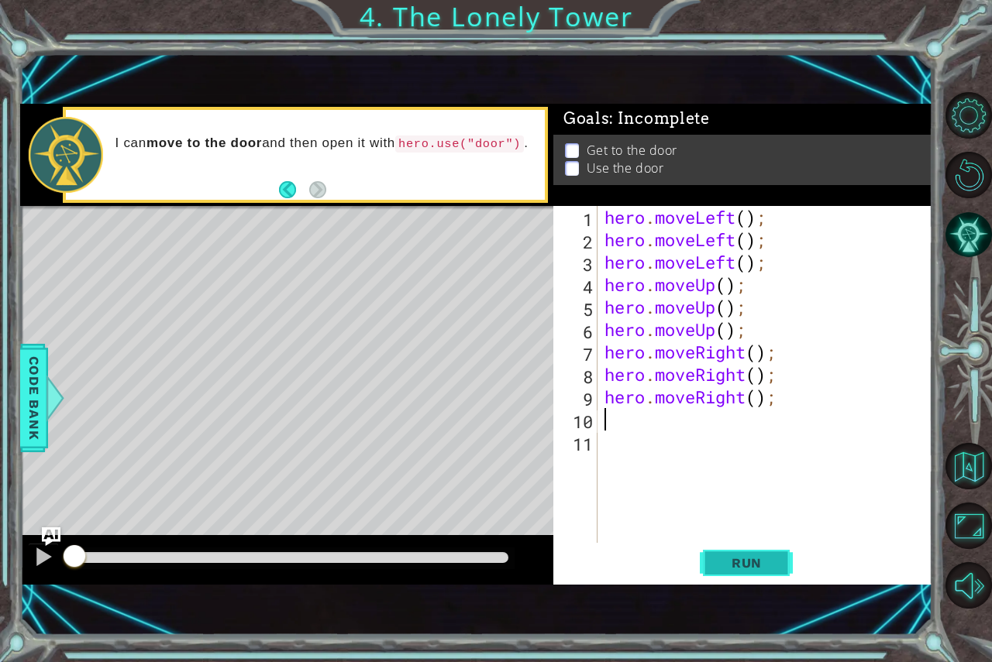
click at [760, 574] on button "Run" at bounding box center [746, 563] width 93 height 38
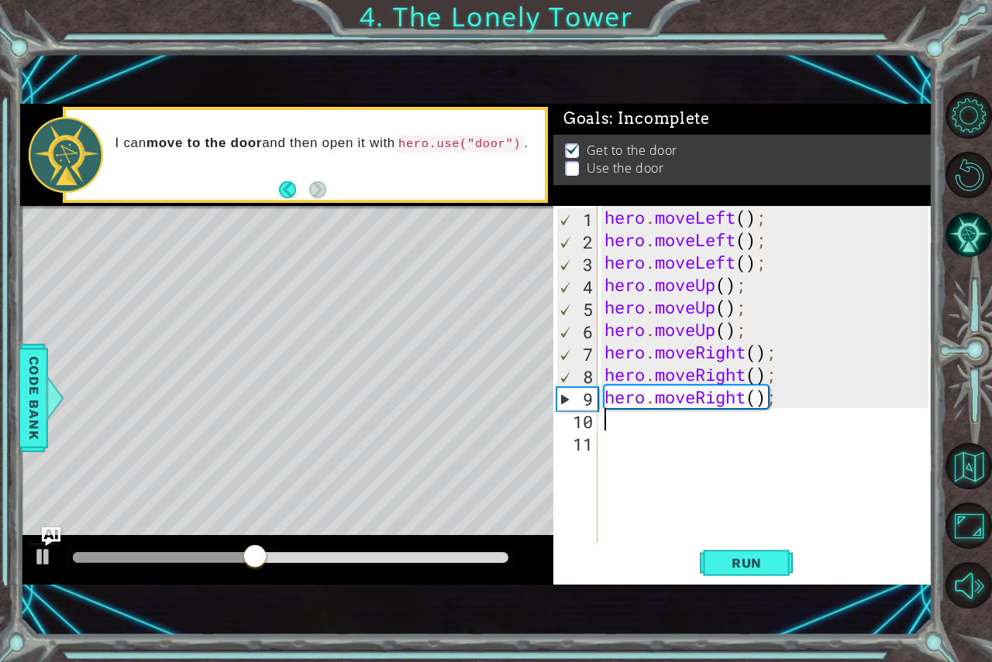
type textarea "h"
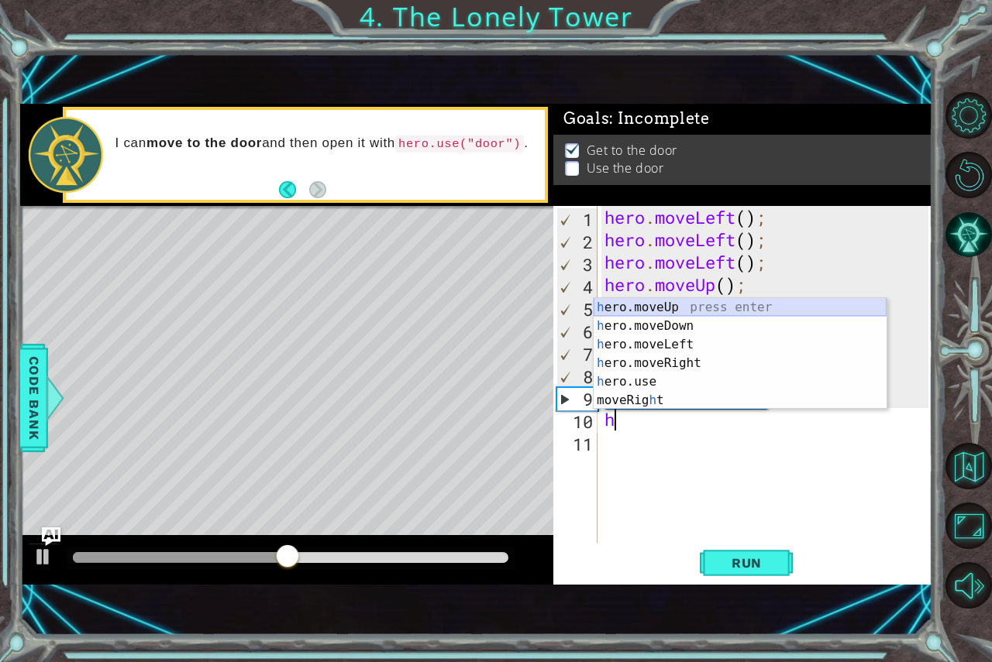
click at [623, 299] on div "h ero.moveUp press enter h ero.moveDown press enter h ero.moveLeft press enter …" at bounding box center [740, 372] width 293 height 149
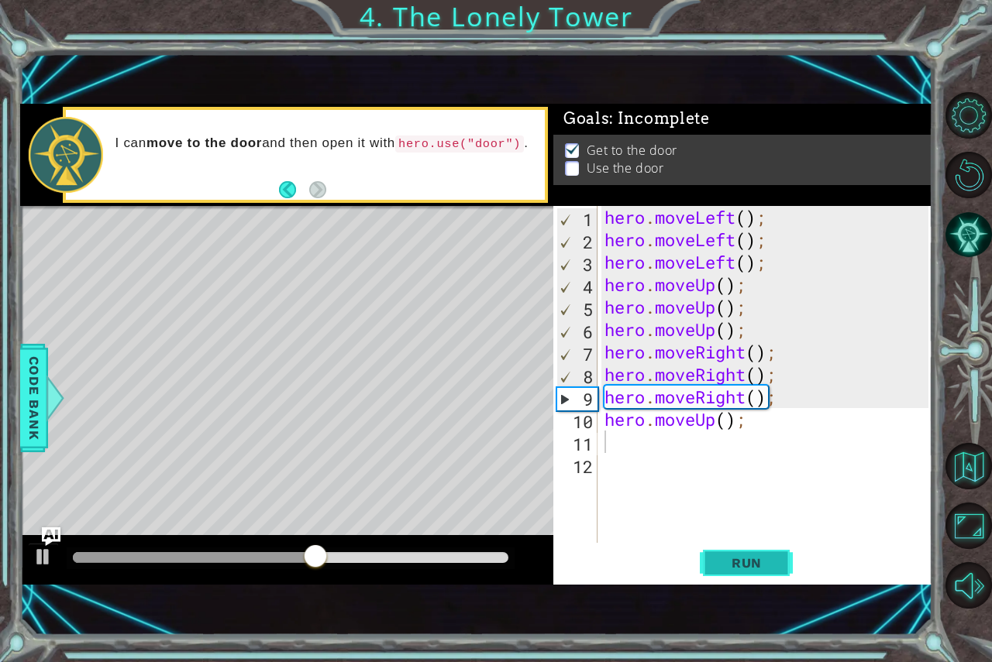
click at [768, 553] on button "Run" at bounding box center [746, 563] width 93 height 38
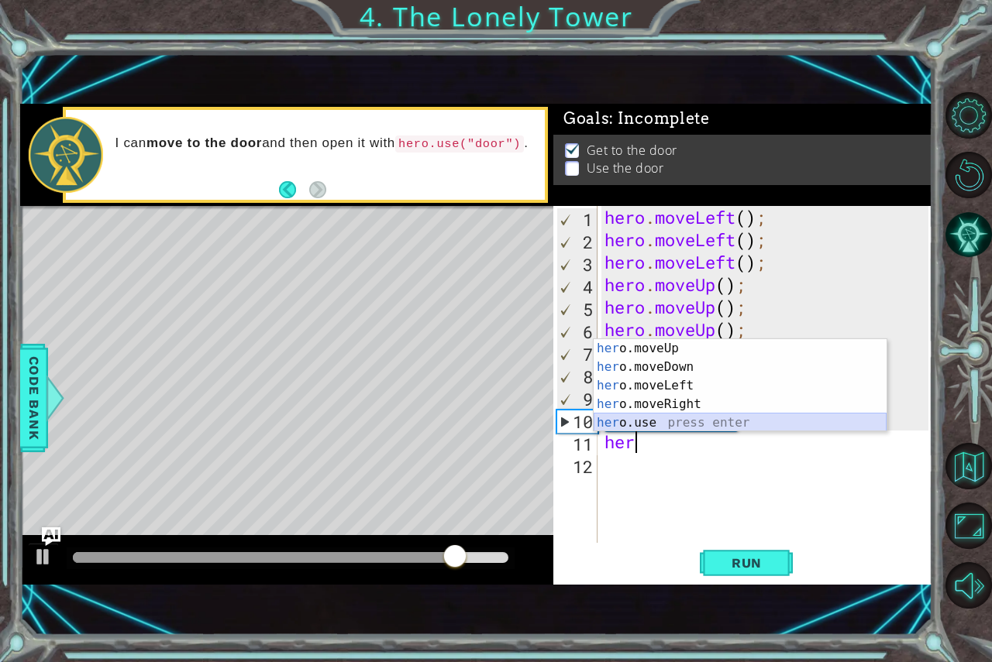
click at [666, 430] on div "her o.moveUp press enter her o.moveDown press enter her o.moveLeft press enter …" at bounding box center [740, 404] width 293 height 130
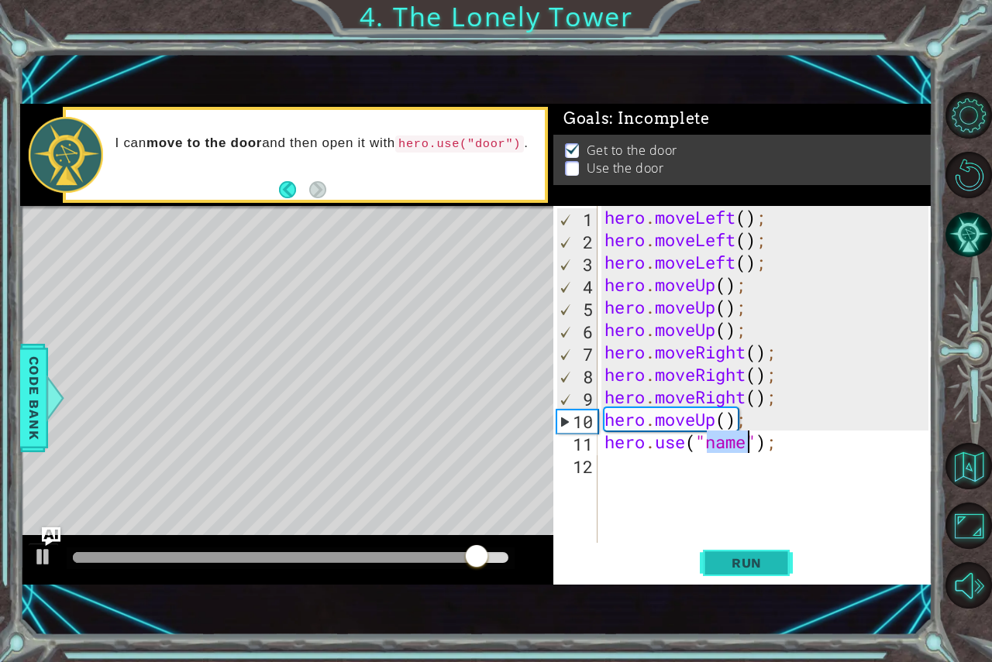
click at [721, 571] on button "Run" at bounding box center [746, 563] width 93 height 38
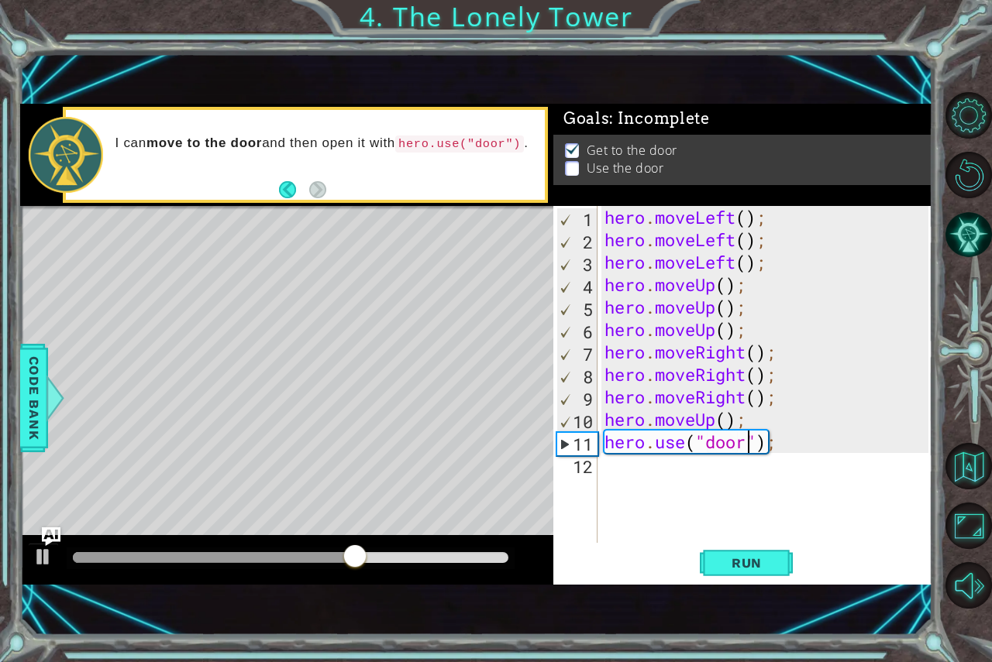
scroll to position [0, 6]
type textarea "hero.use("door");"
click at [722, 571] on button "Run" at bounding box center [746, 563] width 93 height 38
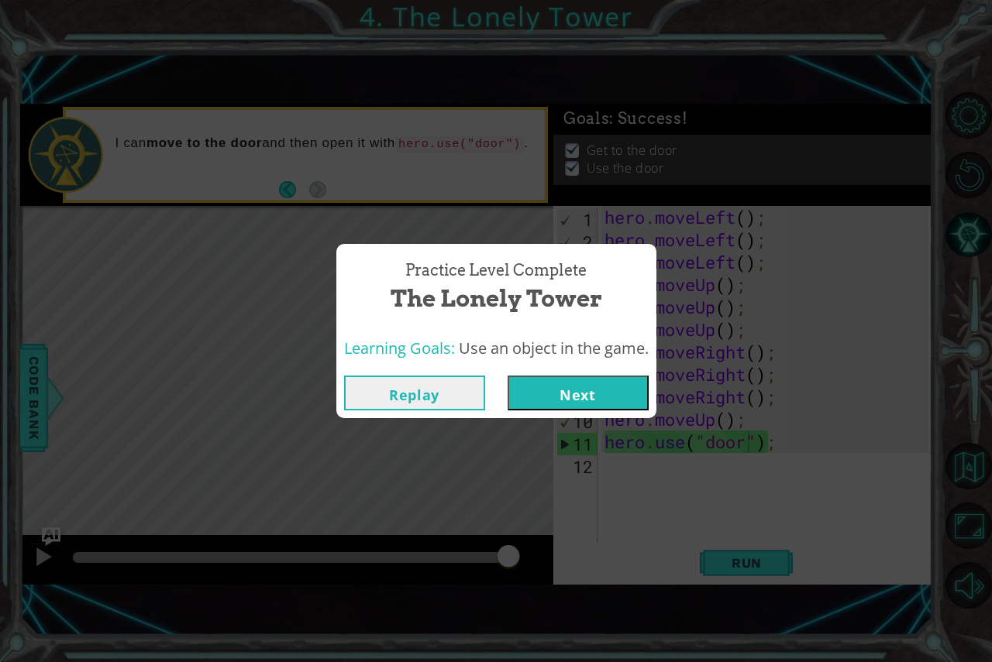
click at [617, 405] on button "Next" at bounding box center [577, 393] width 141 height 35
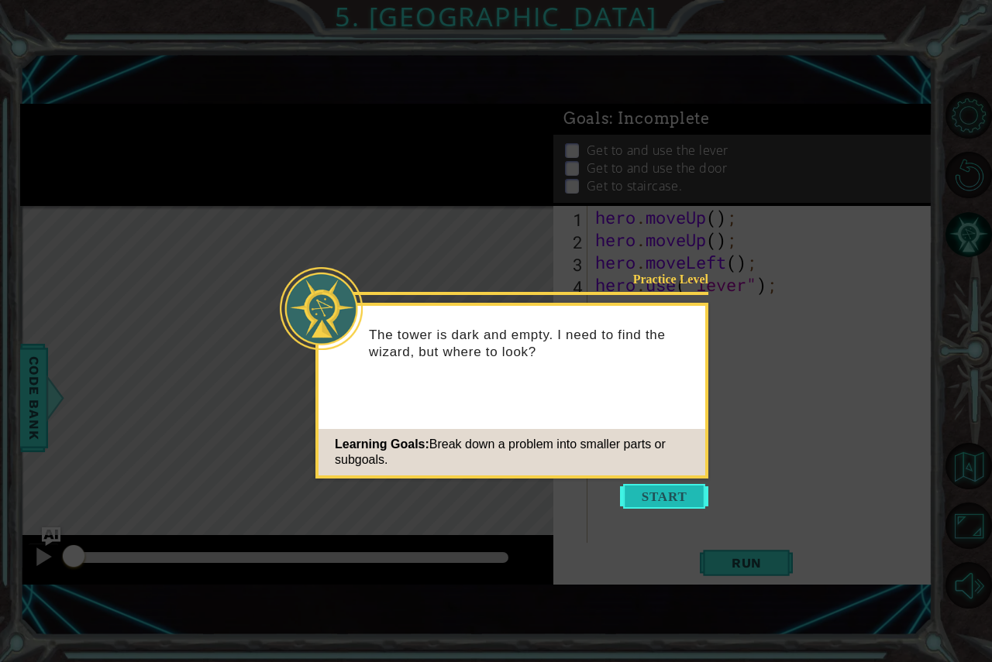
click at [624, 500] on button "Start" at bounding box center [664, 496] width 88 height 25
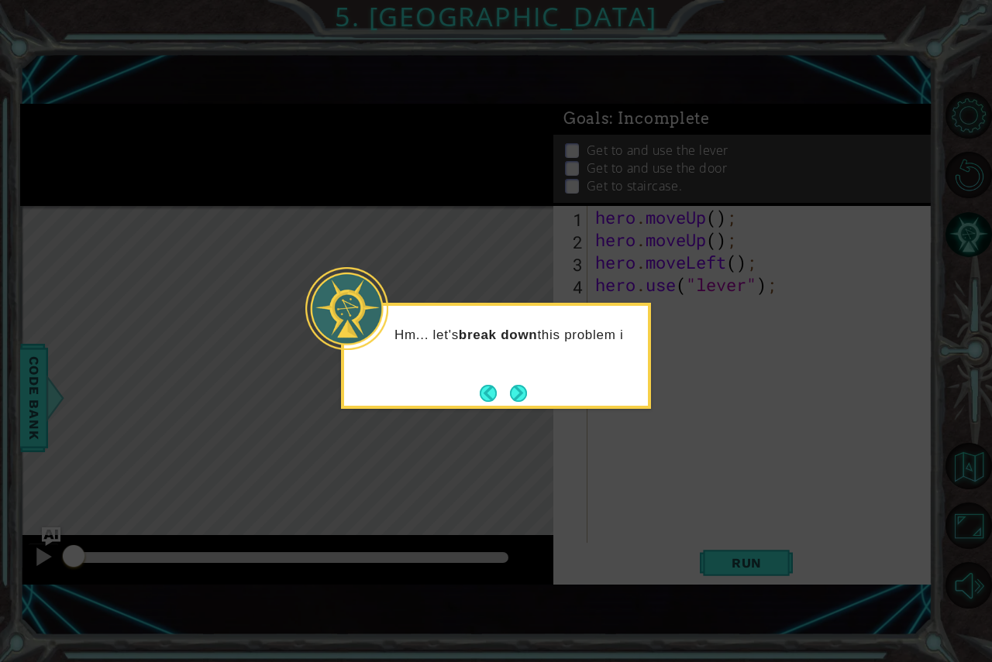
click at [521, 385] on button "Next" at bounding box center [518, 393] width 17 height 17
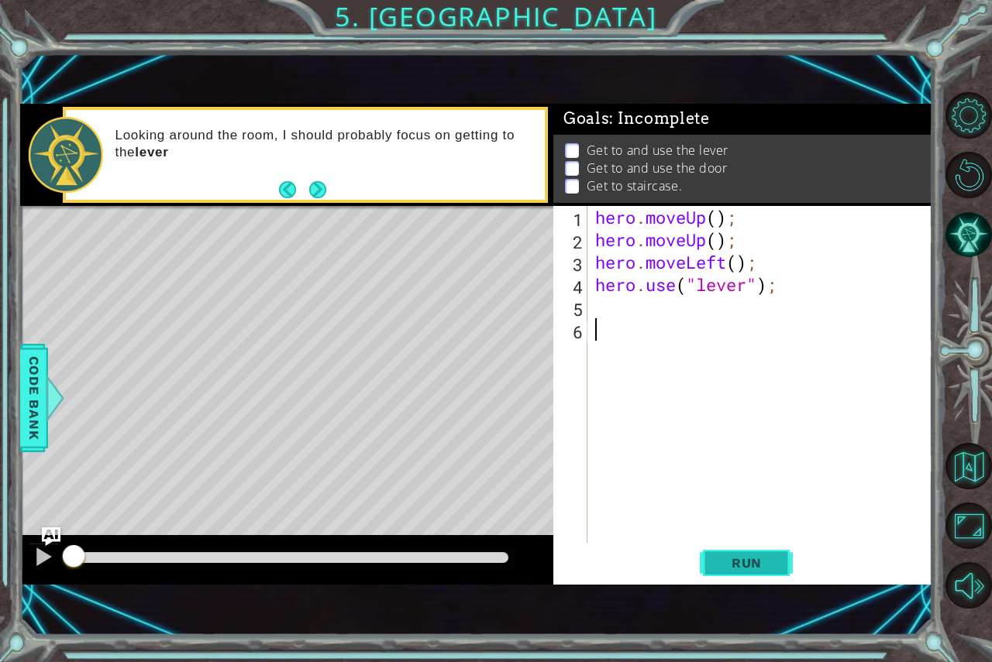
click at [778, 573] on button "Run" at bounding box center [746, 563] width 93 height 38
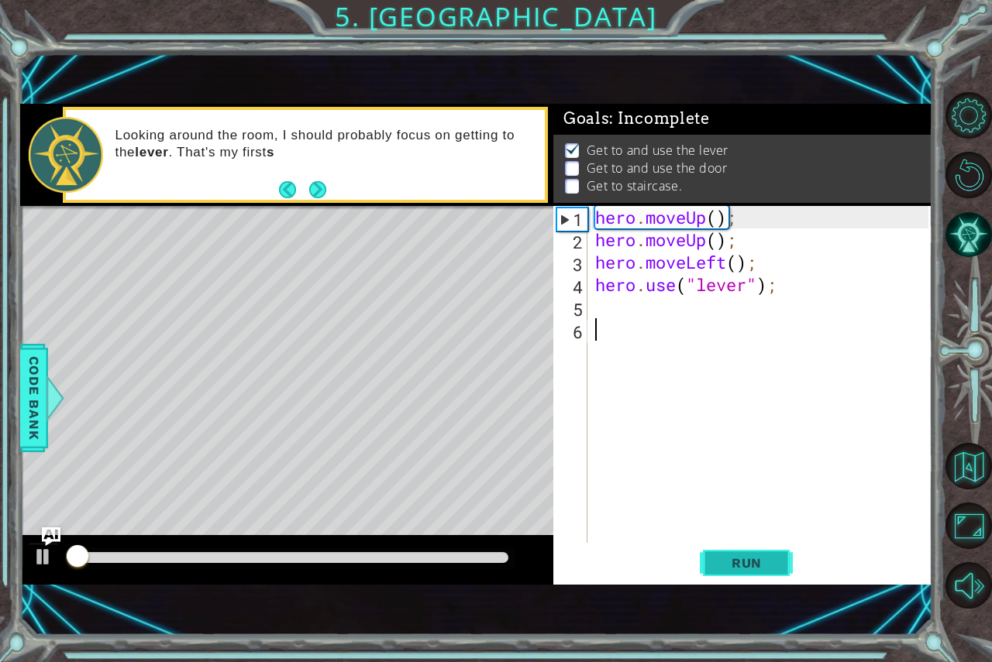
scroll to position [9, 0]
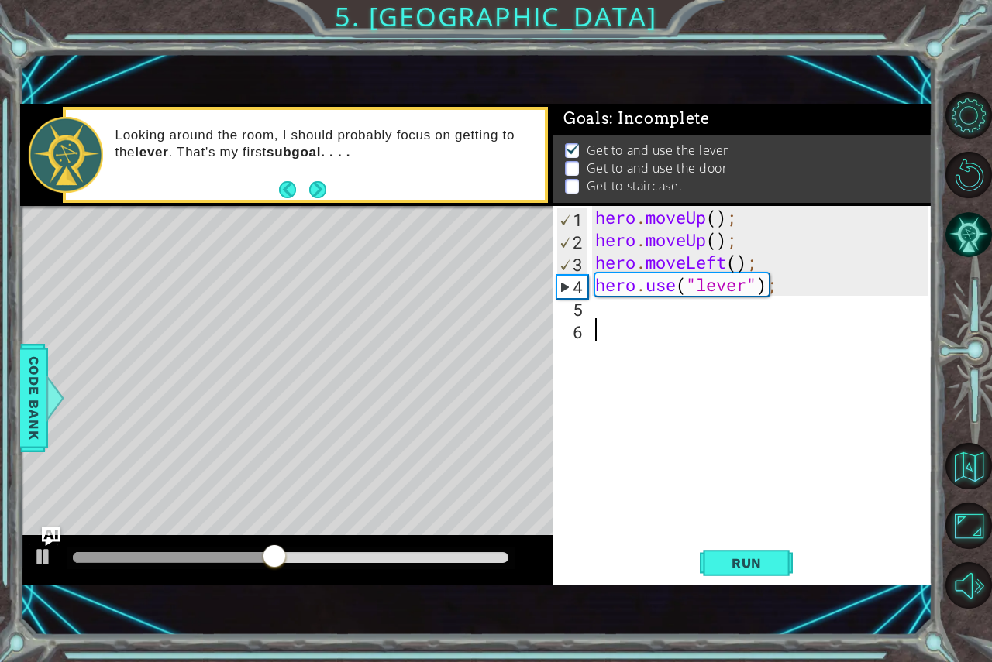
type textarea "h"
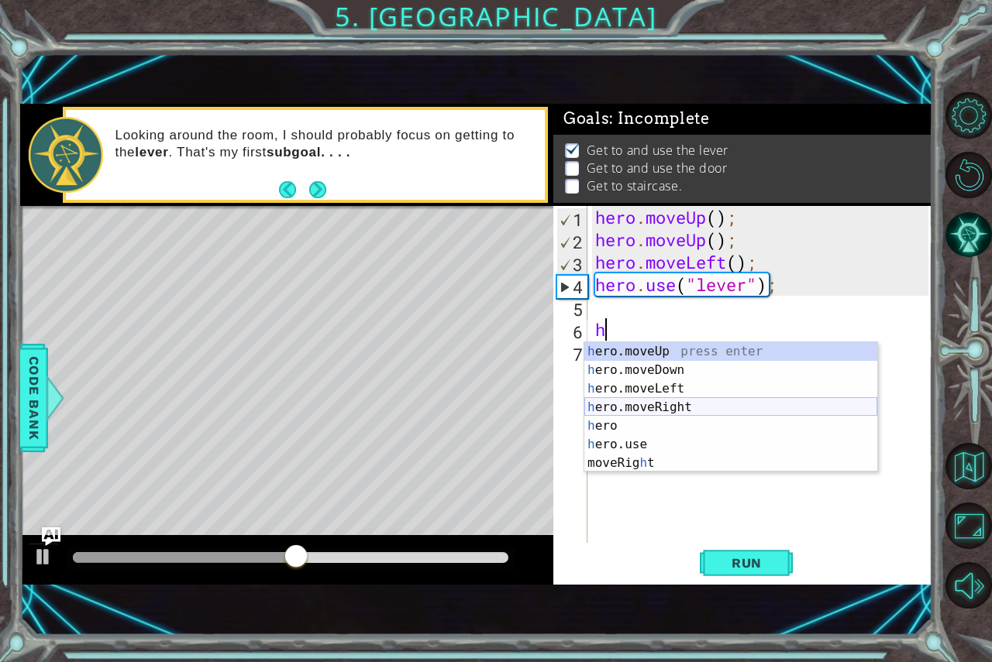
click at [720, 409] on div "h ero.moveUp press enter h ero.moveDown press enter h ero.moveLeft press enter …" at bounding box center [730, 425] width 293 height 167
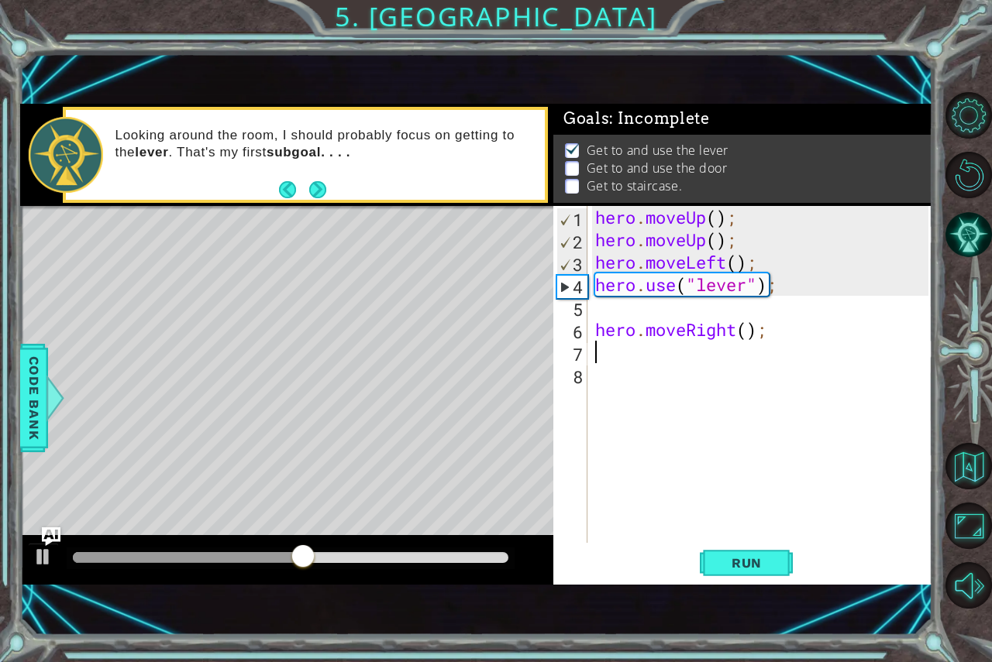
type textarea "h"
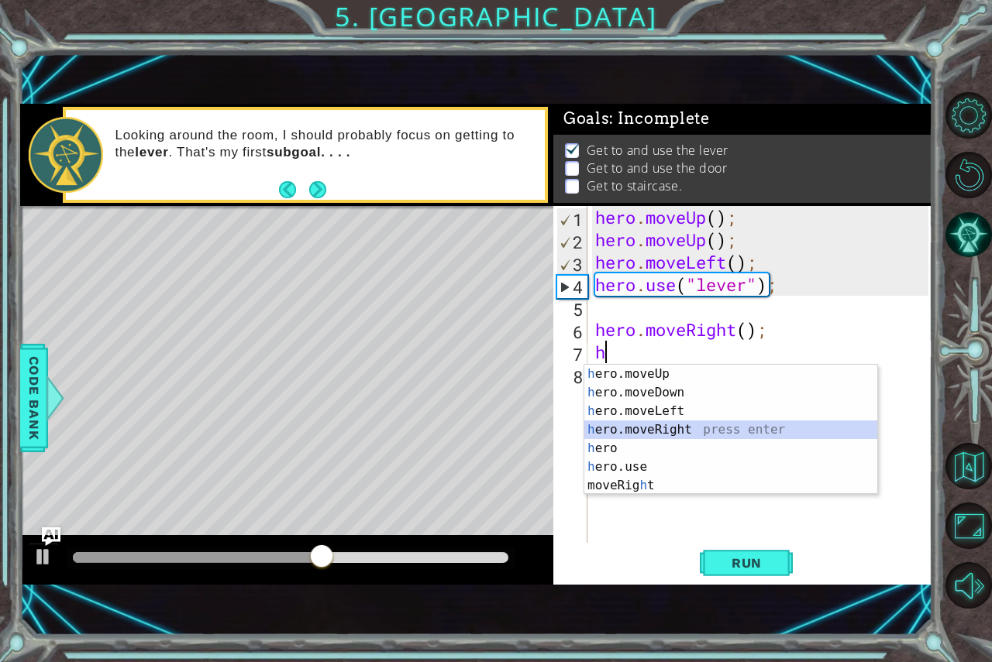
click at [719, 430] on div "h ero.moveUp press enter h ero.moveDown press enter h ero.moveLeft press enter …" at bounding box center [730, 448] width 293 height 167
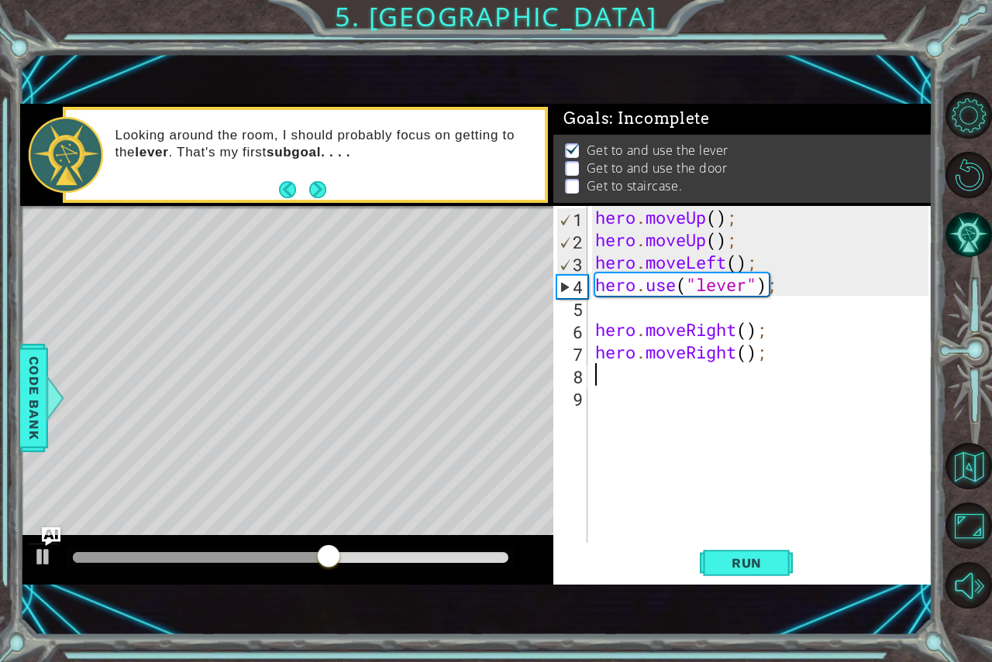
type textarea "h"
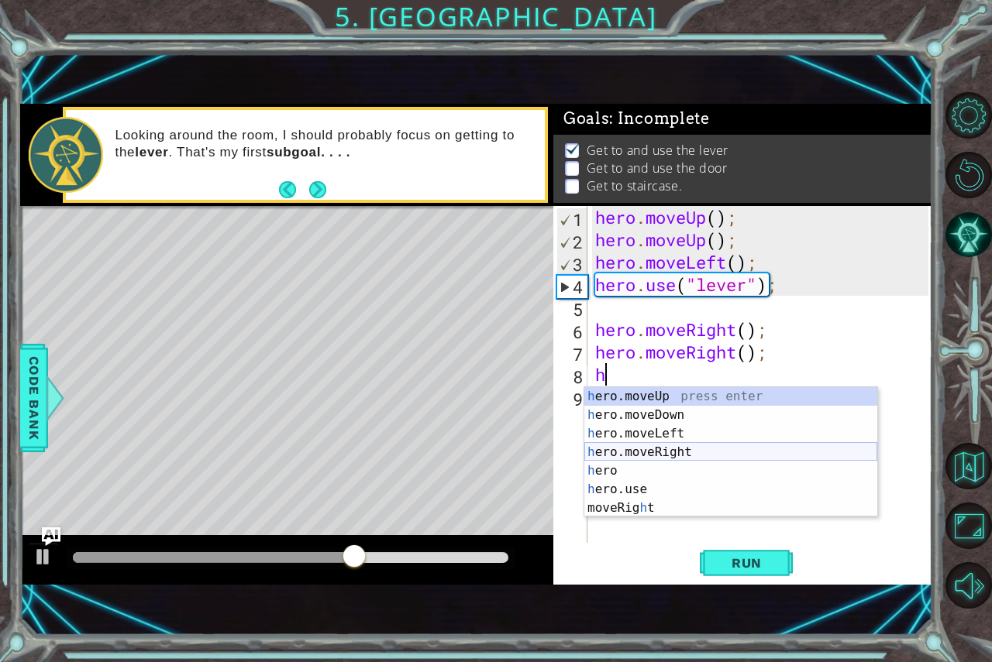
click at [711, 452] on div "h ero.moveUp press enter h ero.moveDown press enter h ero.moveLeft press enter …" at bounding box center [730, 470] width 293 height 167
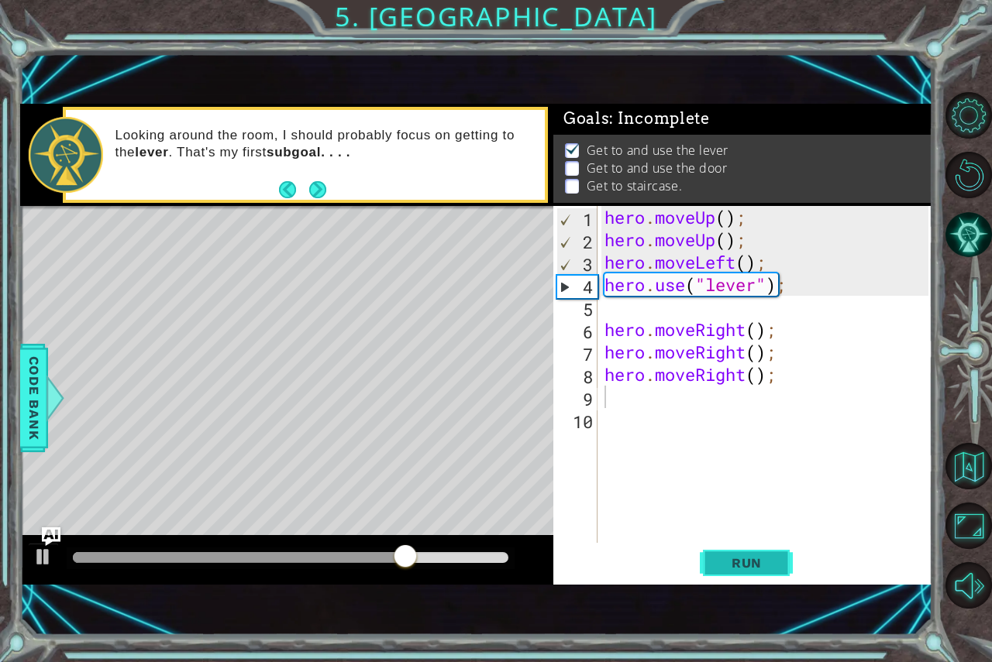
click at [737, 554] on button "Run" at bounding box center [746, 563] width 93 height 38
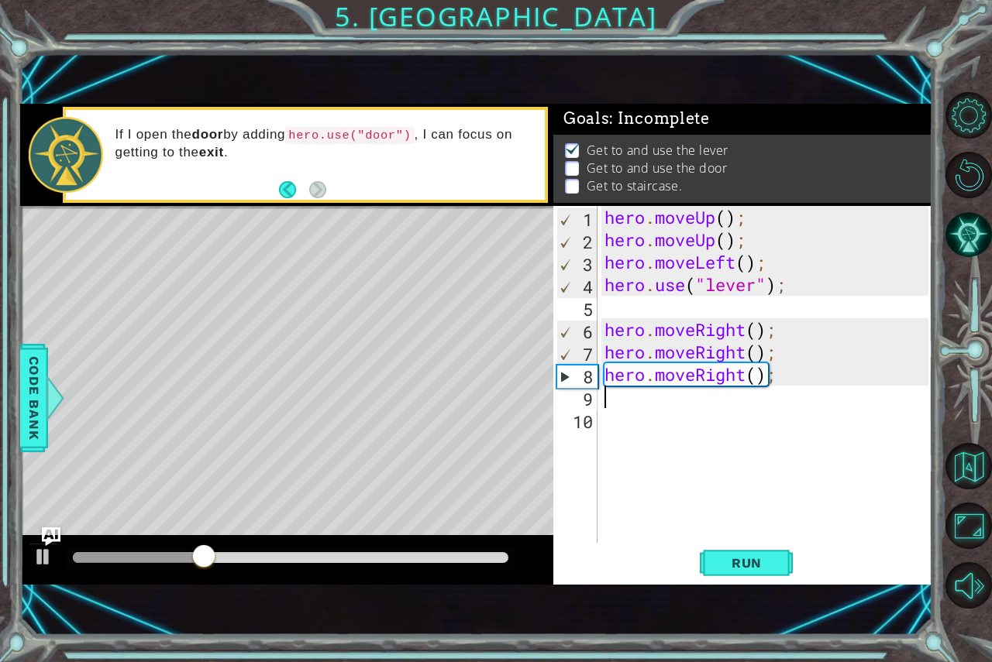
type textarea "h"
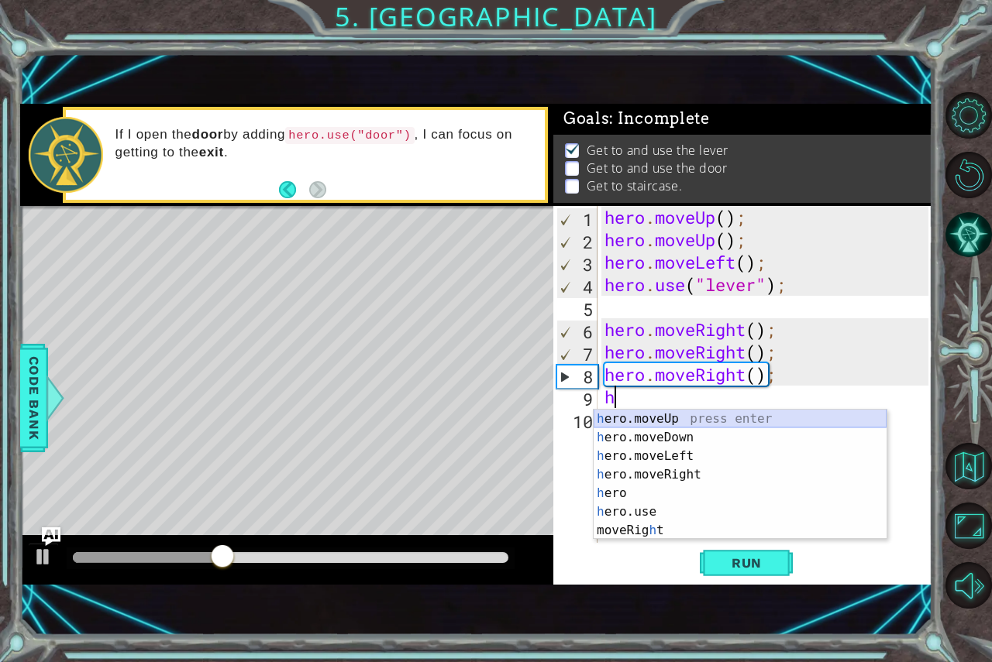
click at [660, 415] on div "h ero.moveUp press enter h ero.moveDown press enter h ero.moveLeft press enter …" at bounding box center [740, 493] width 293 height 167
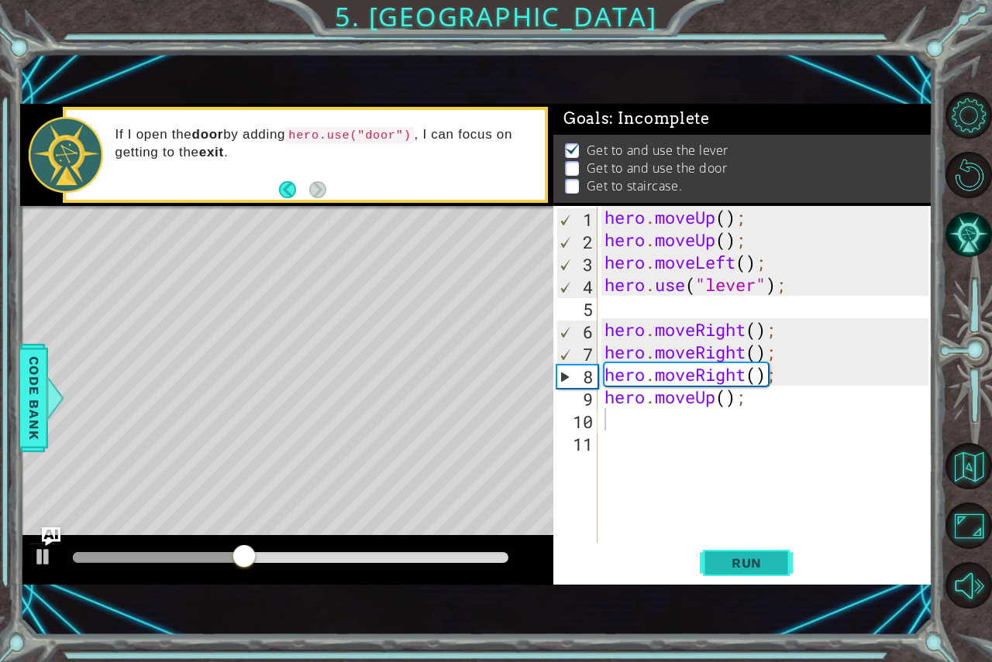
click at [772, 573] on button "Run" at bounding box center [746, 563] width 93 height 38
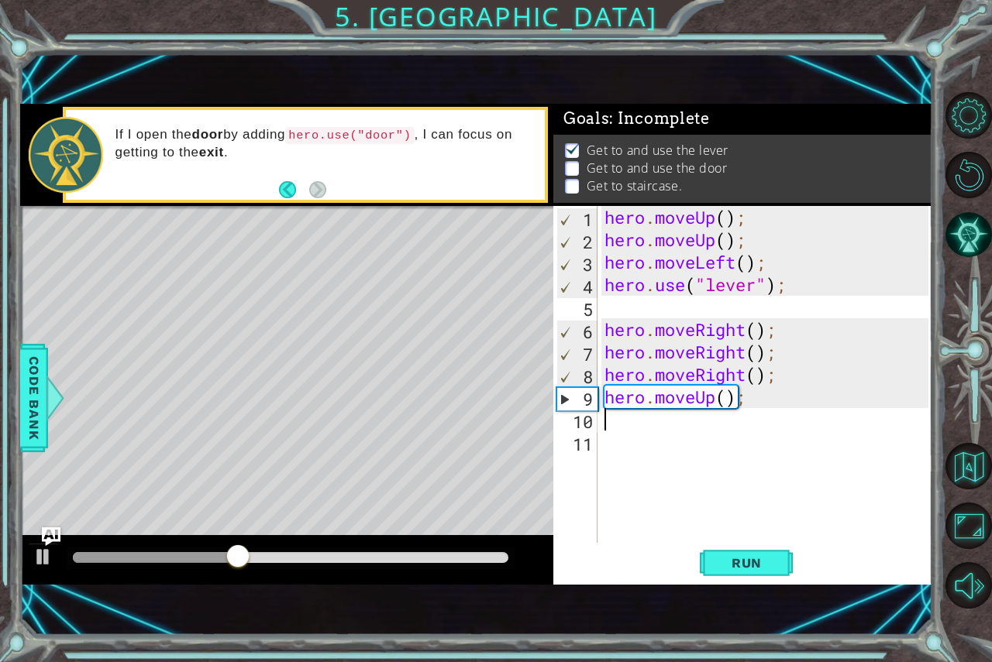
click at [635, 442] on div "hero . moveUp ( ) ; hero . moveUp ( ) ; hero . moveLeft ( ) ; hero . use ( "lev…" at bounding box center [768, 397] width 335 height 382
click at [635, 412] on div "hero . moveUp ( ) ; hero . moveUp ( ) ; hero . moveLeft ( ) ; hero . use ( "lev…" at bounding box center [768, 397] width 335 height 382
click at [659, 403] on div "hero . moveUp ( ) ; hero . moveUp ( ) ; hero . moveLeft ( ) ; hero . use ( "lev…" at bounding box center [768, 397] width 335 height 382
type textarea "hero.moveUp();"
click at [638, 439] on div "hero . moveUp ( ) ; hero . moveUp ( ) ; hero . moveLeft ( ) ; hero . use ( "lev…" at bounding box center [768, 397] width 335 height 382
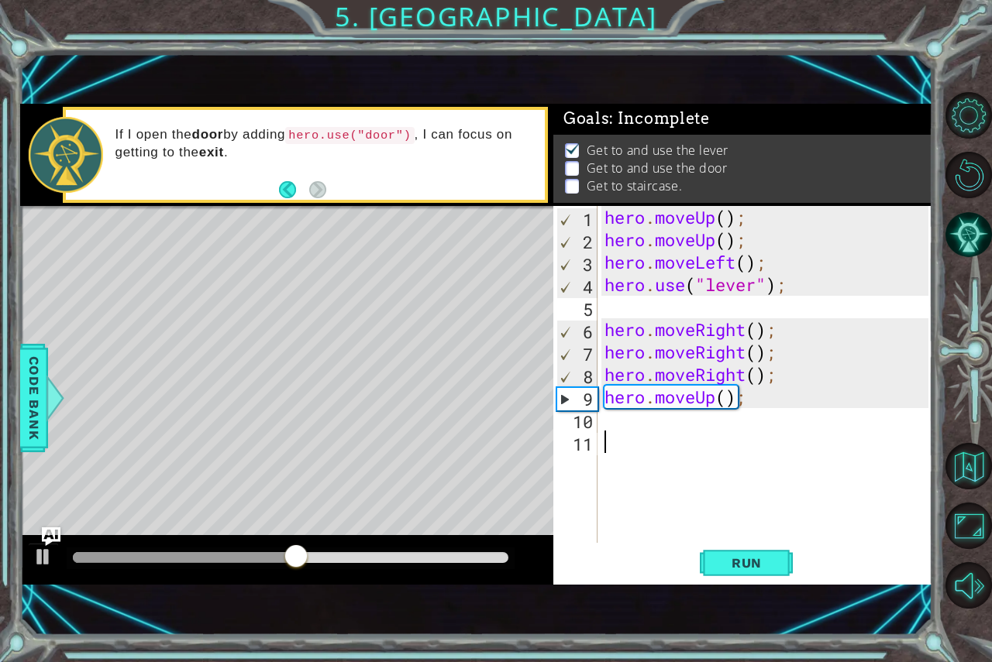
click at [638, 418] on div "hero . moveUp ( ) ; hero . moveUp ( ) ; hero . moveLeft ( ) ; hero . use ( "lev…" at bounding box center [768, 397] width 335 height 382
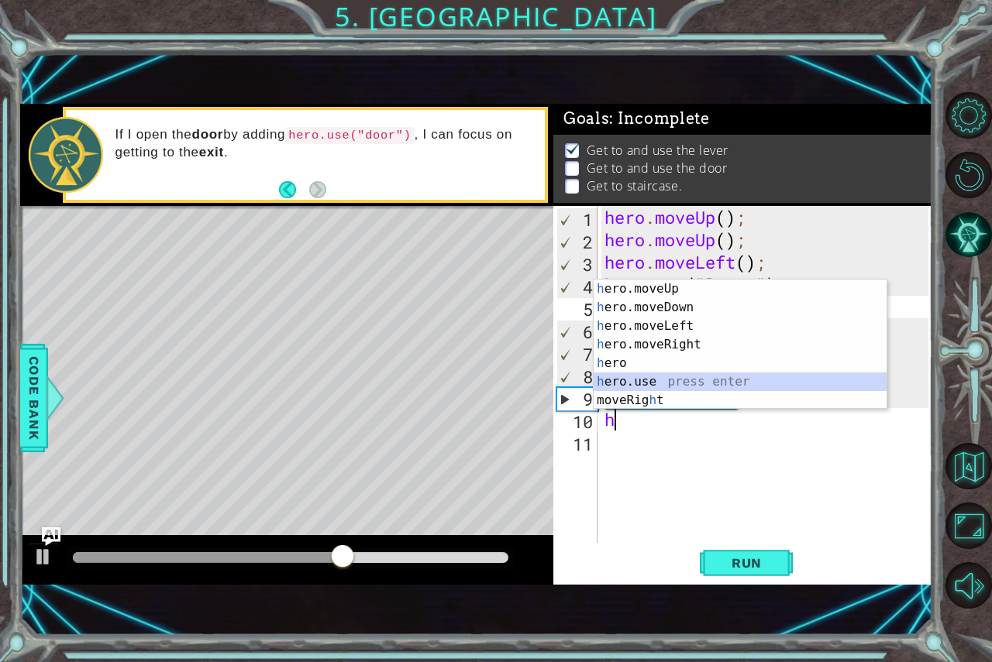
click at [670, 374] on div "h ero.moveUp press enter h ero.moveDown press enter h ero.moveLeft press enter …" at bounding box center [740, 363] width 293 height 167
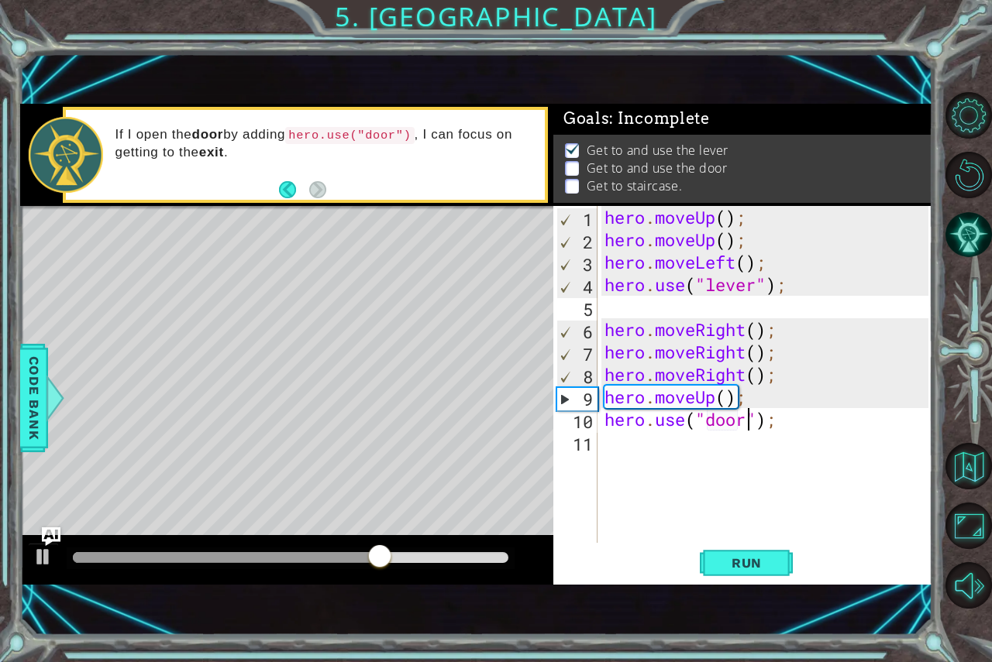
scroll to position [0, 6]
type textarea "hero.use("door");"
click at [766, 550] on button "Run" at bounding box center [746, 563] width 93 height 38
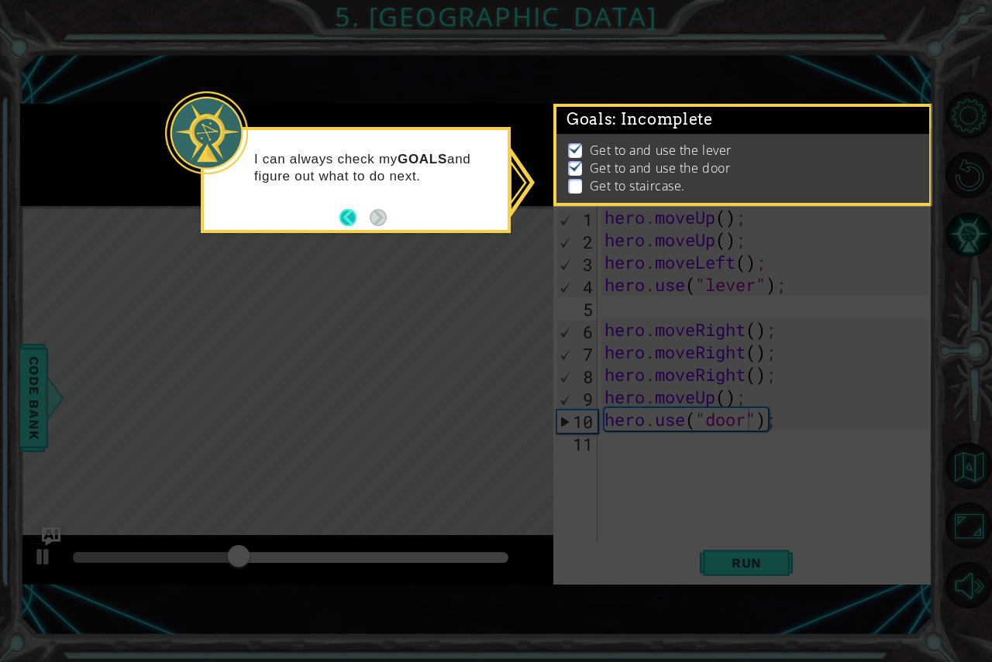
click at [362, 215] on button "Back" at bounding box center [354, 217] width 30 height 17
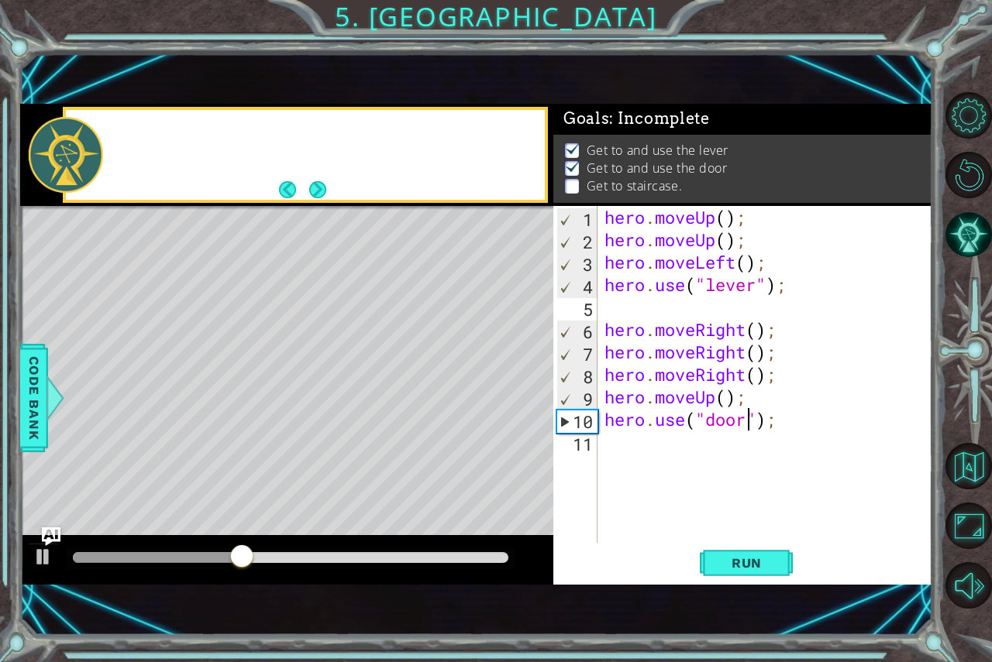
scroll to position [6, 0]
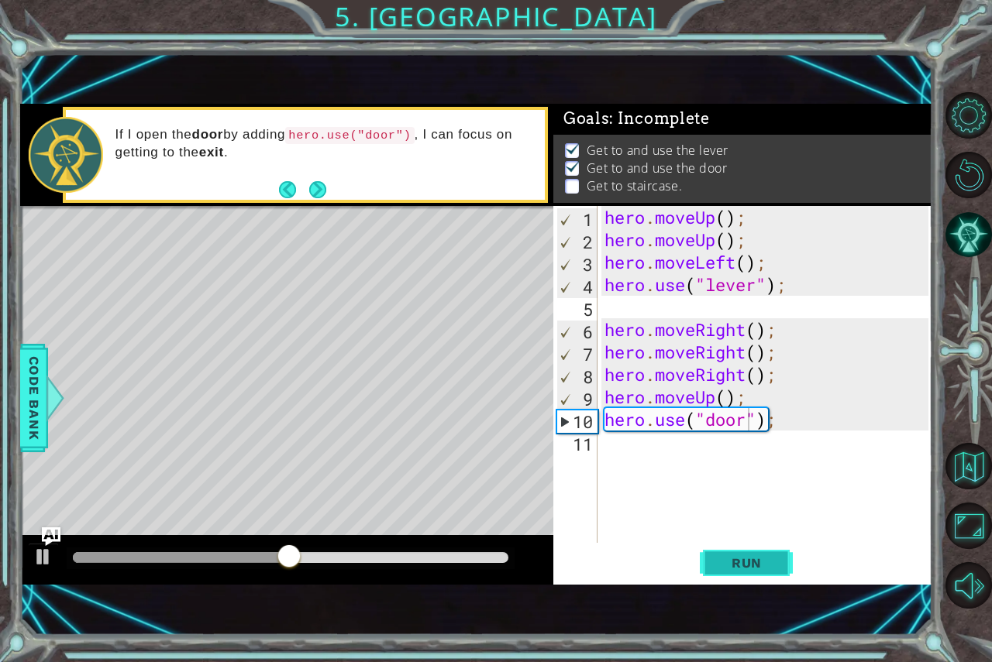
click at [755, 573] on button "Run" at bounding box center [746, 563] width 93 height 38
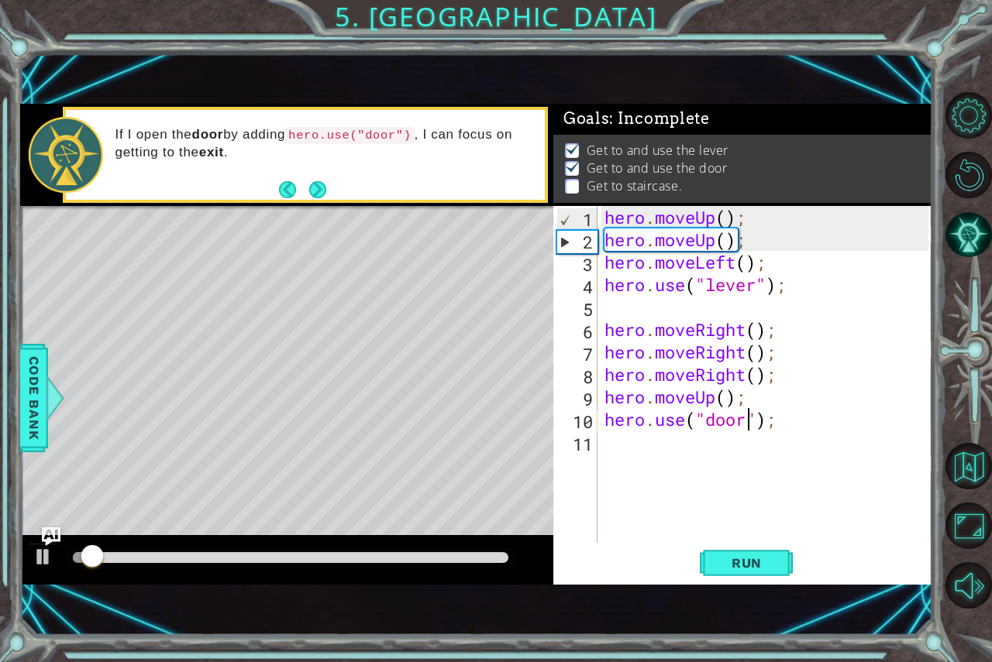
scroll to position [9, 0]
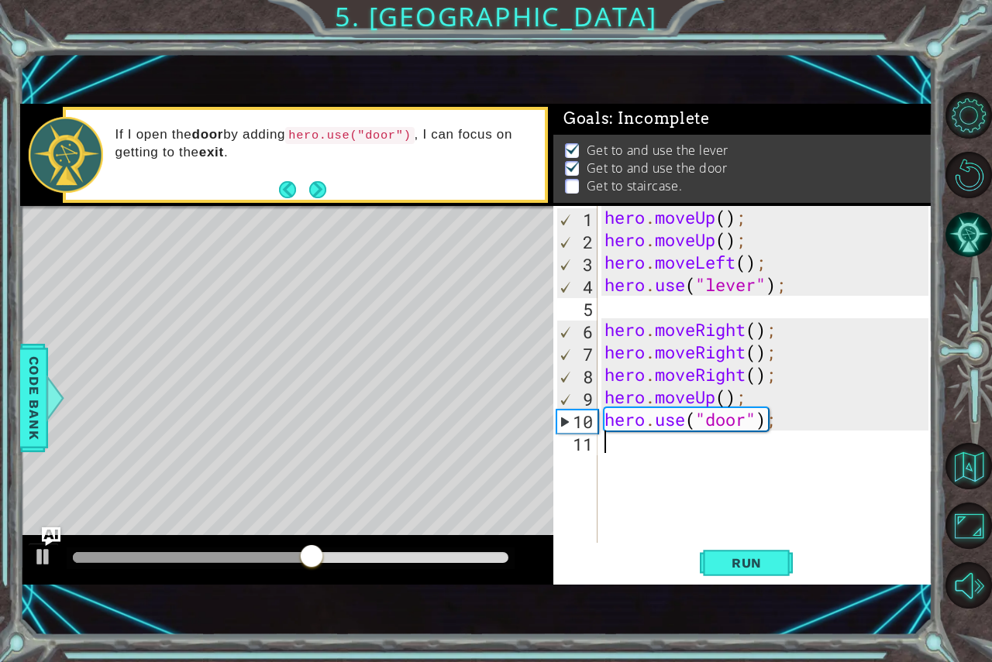
click at [628, 453] on div "hero . moveUp ( ) ; hero . moveUp ( ) ; hero . moveLeft ( ) ; hero . use ( "lev…" at bounding box center [768, 397] width 335 height 382
type textarea "h"
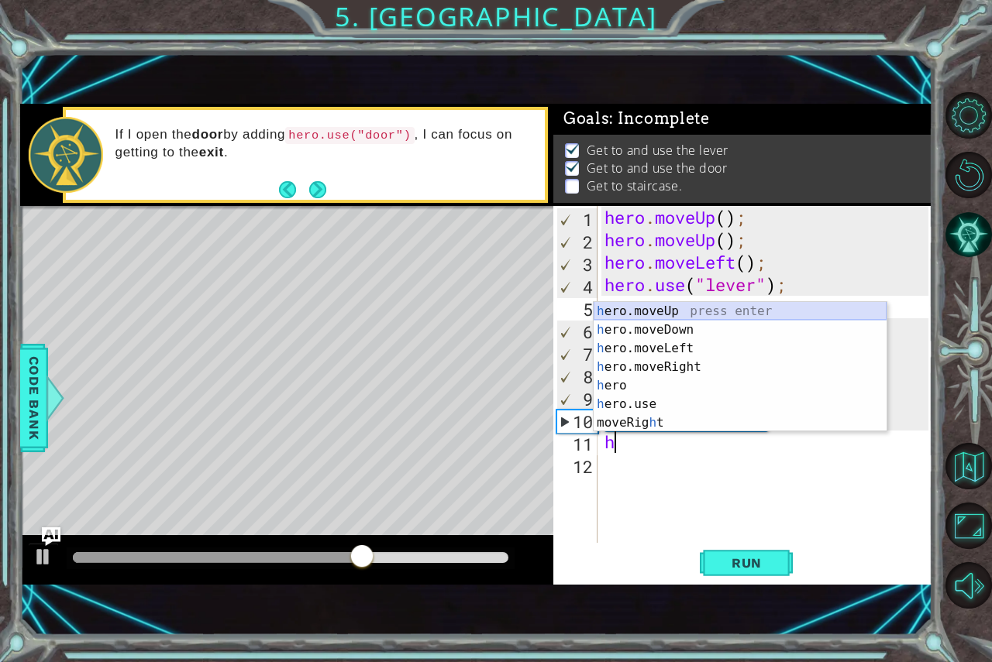
click at [655, 311] on div "h ero.moveUp press enter h ero.moveDown press enter h ero.moveLeft press enter …" at bounding box center [740, 385] width 293 height 167
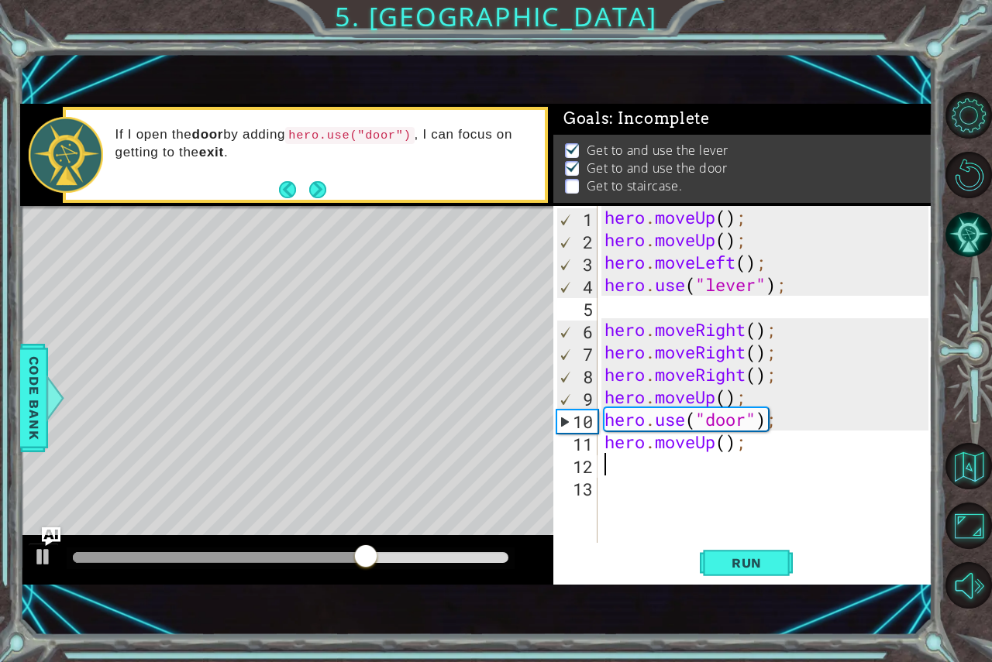
type textarea "h"
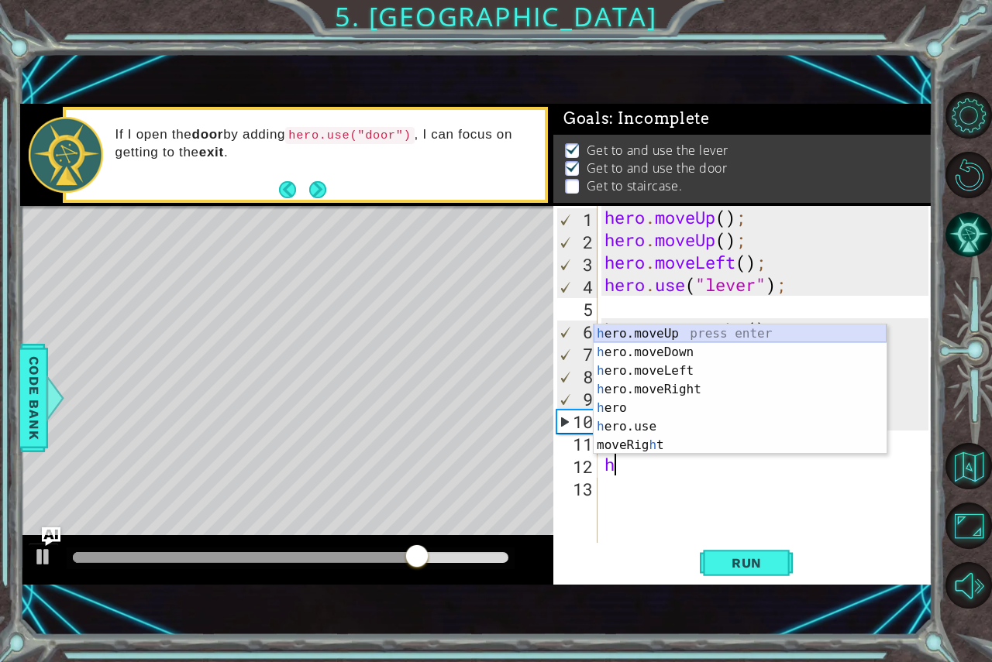
click at [662, 332] on div "h ero.moveUp press enter h ero.moveDown press enter h ero.moveLeft press enter …" at bounding box center [740, 408] width 293 height 167
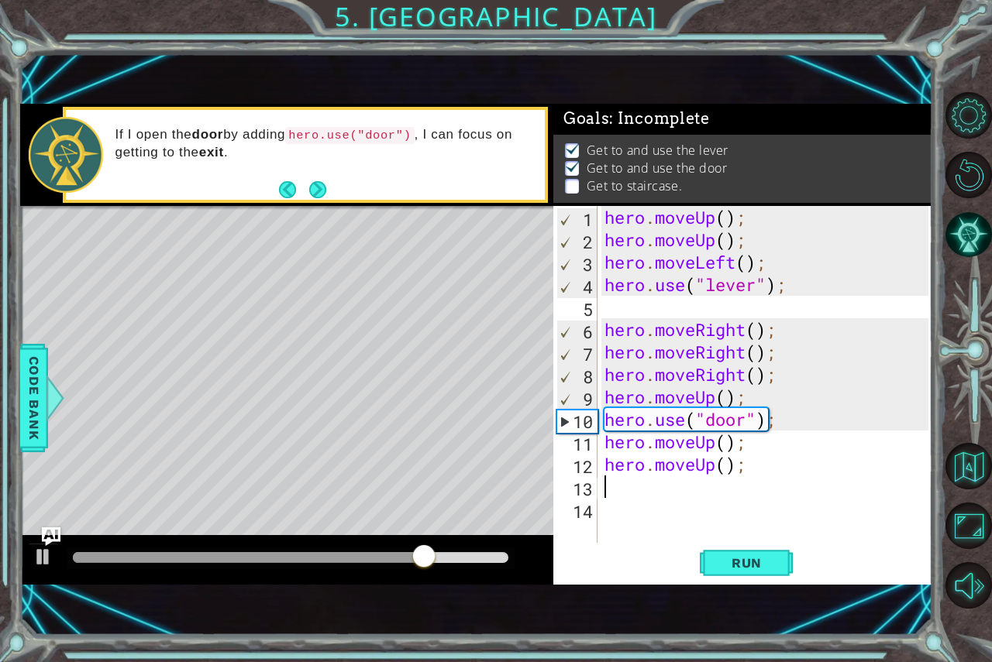
type textarea "h"
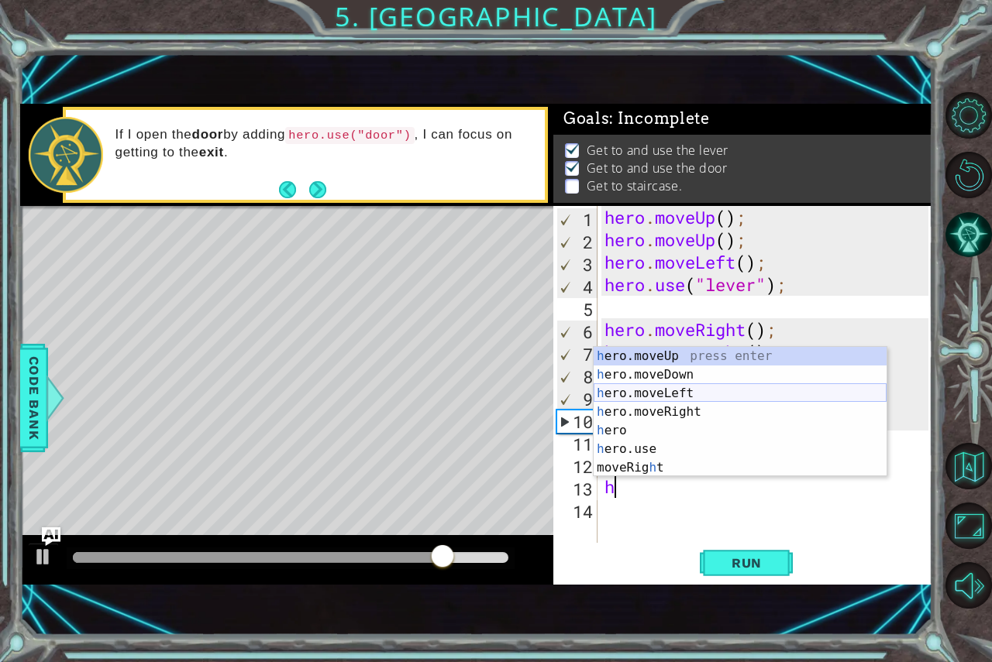
click at [655, 394] on div "h ero.moveUp press enter h ero.moveDown press enter h ero.moveLeft press enter …" at bounding box center [740, 430] width 293 height 167
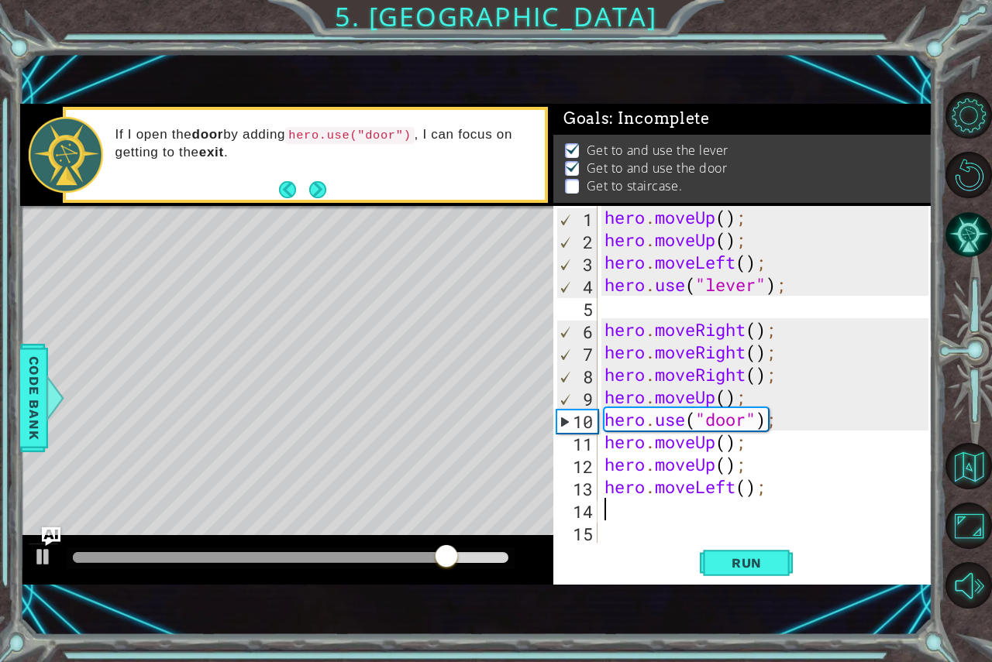
type textarea "h"
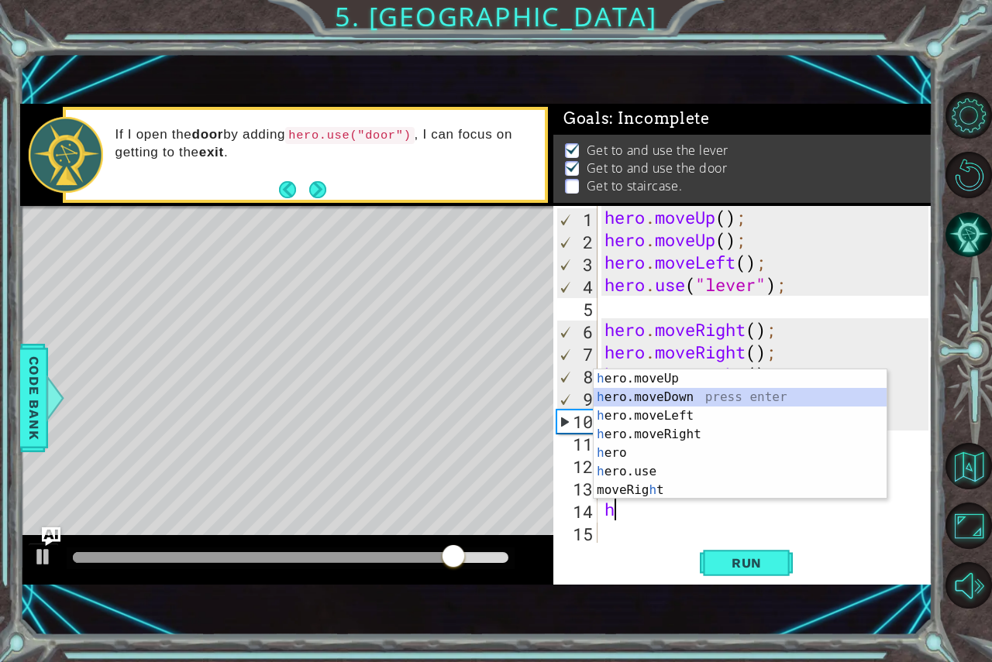
click at [655, 394] on div "h ero.moveUp press enter h ero.moveDown press enter h ero.moveLeft press enter …" at bounding box center [740, 453] width 293 height 167
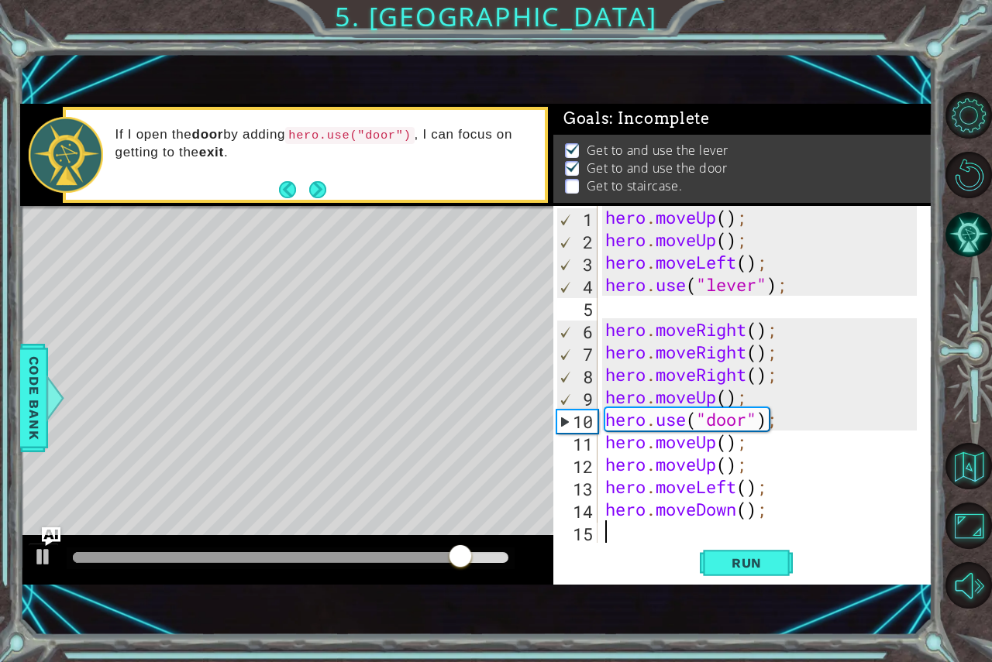
scroll to position [22, 0]
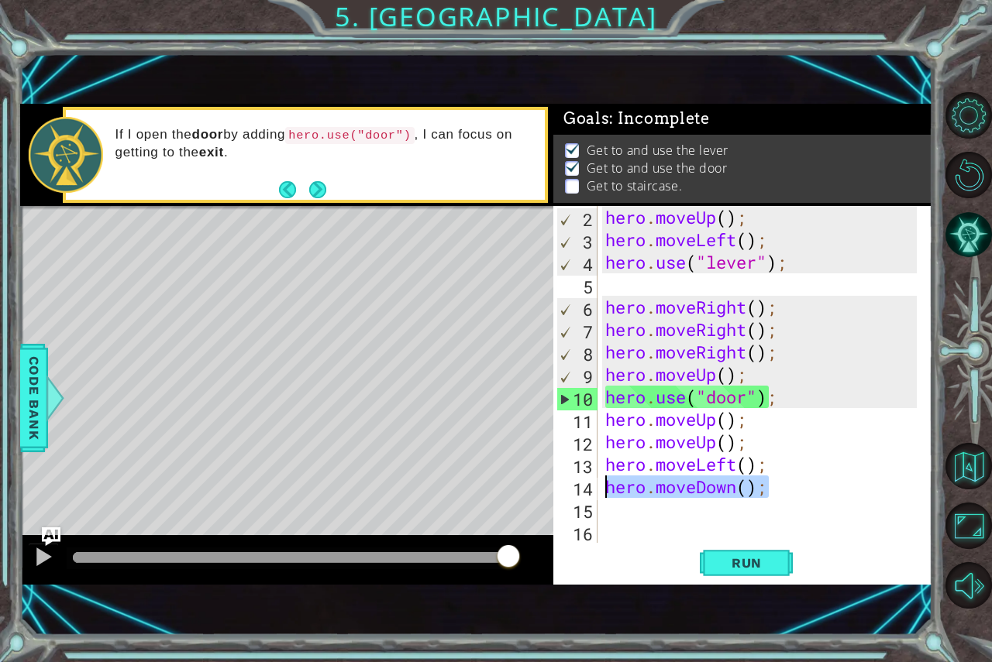
drag, startPoint x: 769, startPoint y: 492, endPoint x: 608, endPoint y: 487, distance: 161.3
click at [608, 487] on div "hero . moveUp ( ) ; hero . moveLeft ( ) ; hero . use ( "lever" ) ; hero . moveR…" at bounding box center [763, 397] width 322 height 382
type textarea "hero.moveDown();"
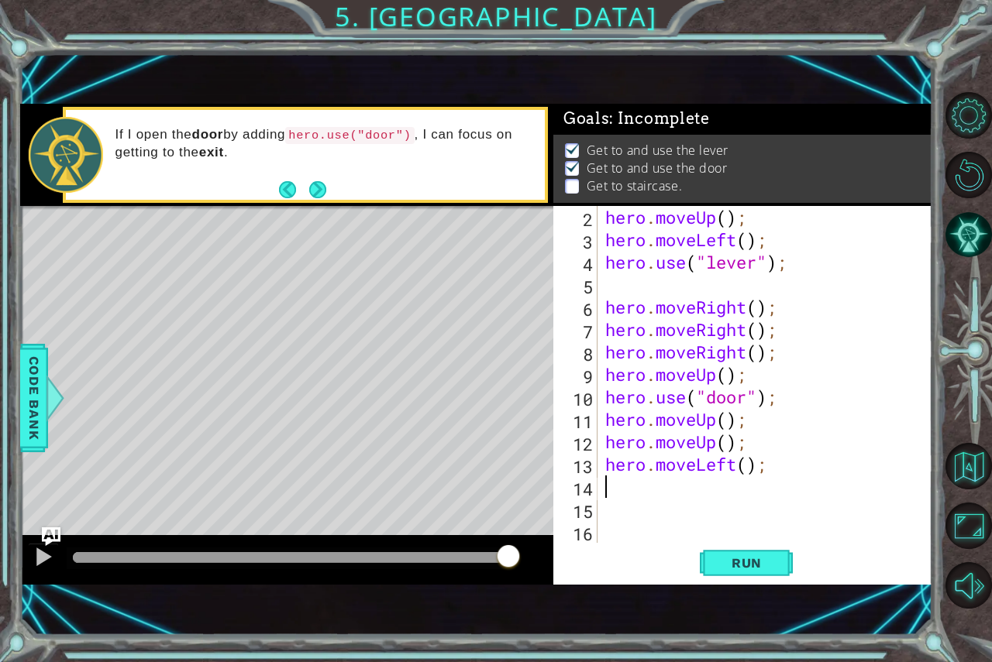
type textarea "h"
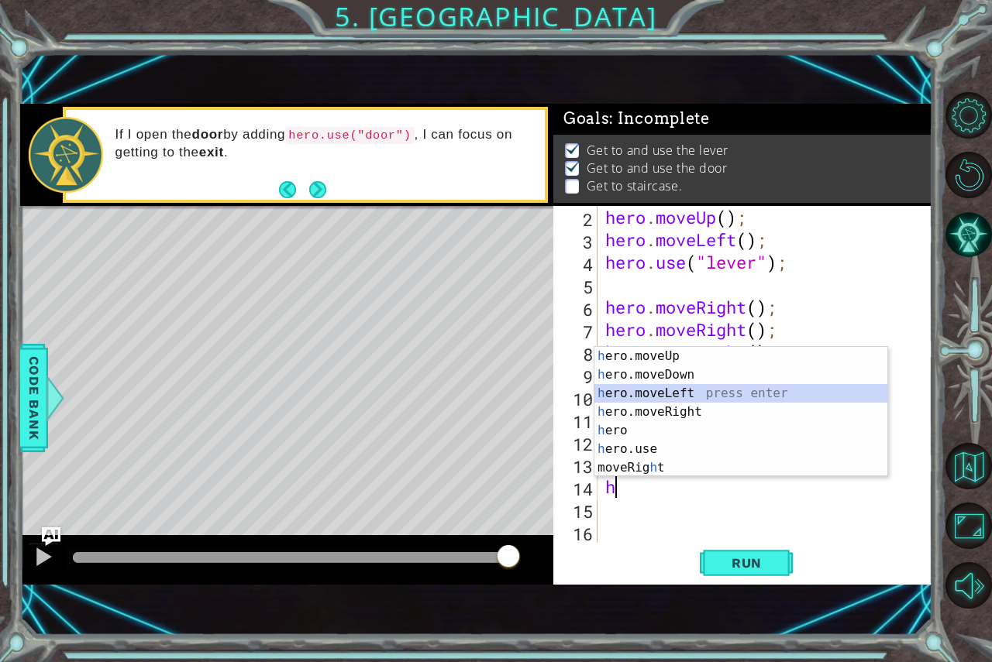
click at [647, 391] on div "h ero.moveUp press enter h ero.moveDown press enter h ero.moveLeft press enter …" at bounding box center [740, 430] width 293 height 167
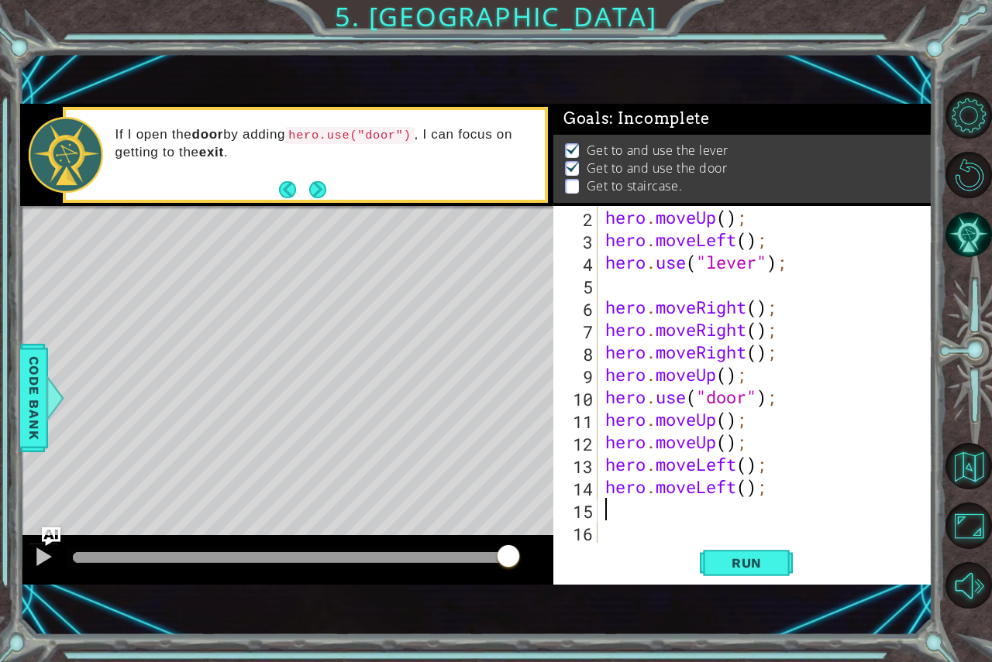
type textarea "h"
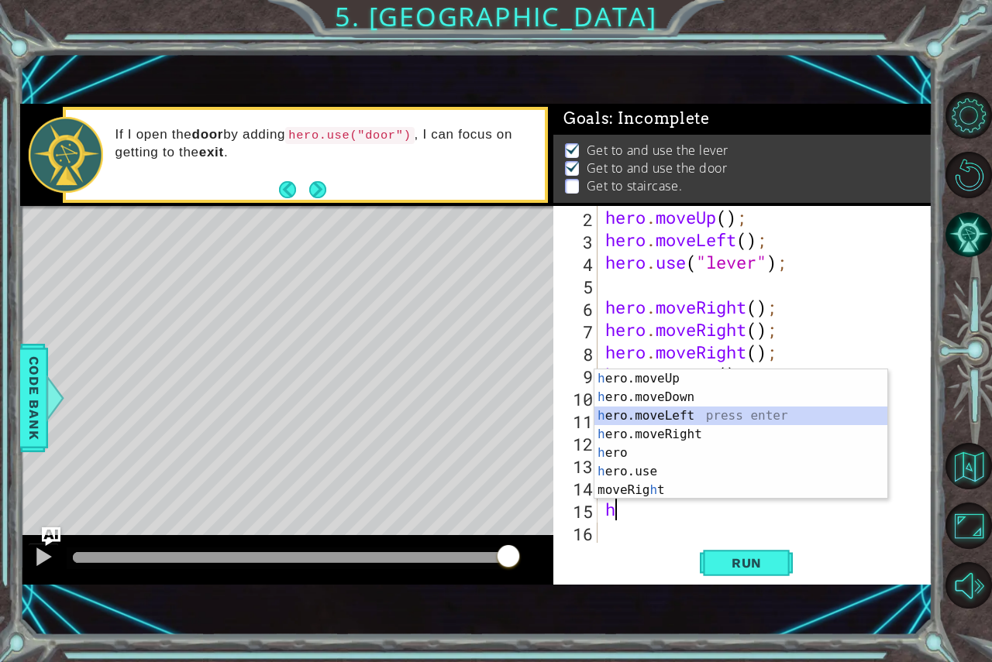
click at [645, 408] on div "h ero.moveUp press enter h ero.moveDown press enter h ero.moveLeft press enter …" at bounding box center [740, 453] width 293 height 167
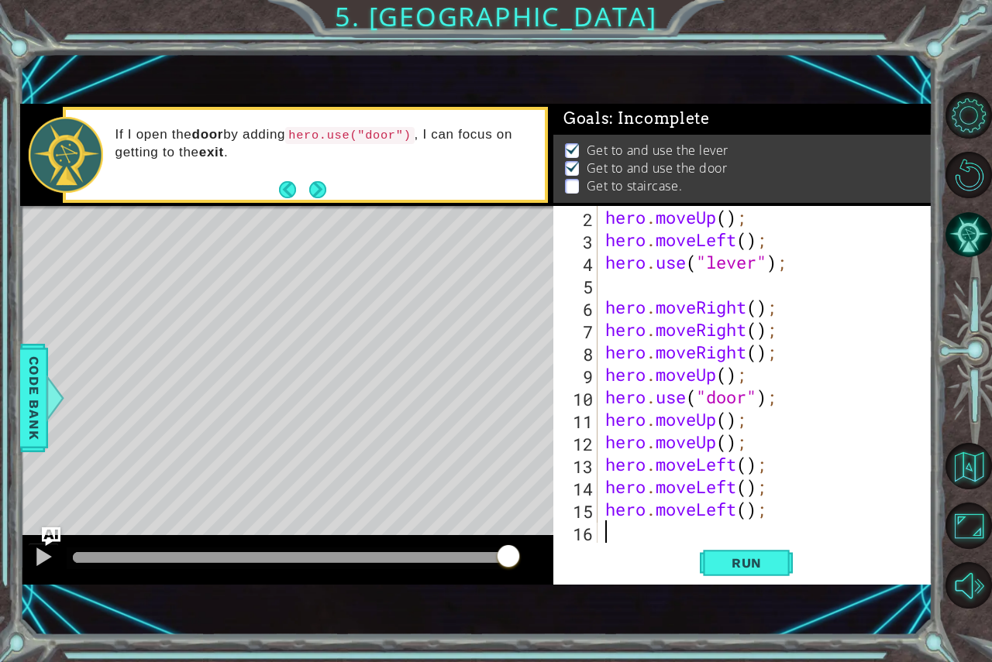
type textarea "h"
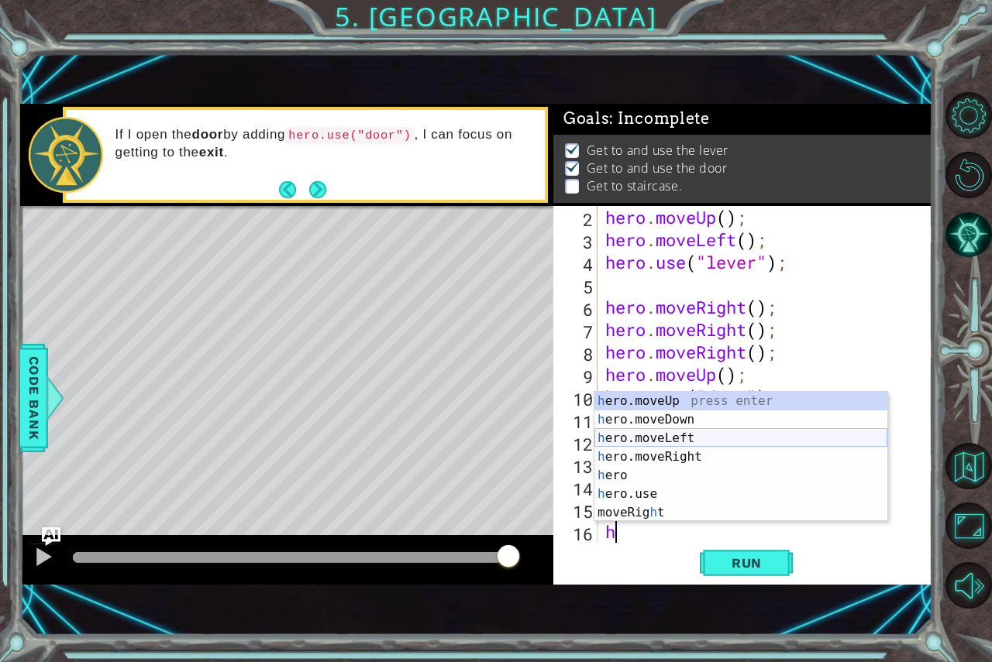
click at [637, 432] on div "h ero.moveUp press enter h ero.moveDown press enter h ero.moveLeft press enter …" at bounding box center [740, 475] width 293 height 167
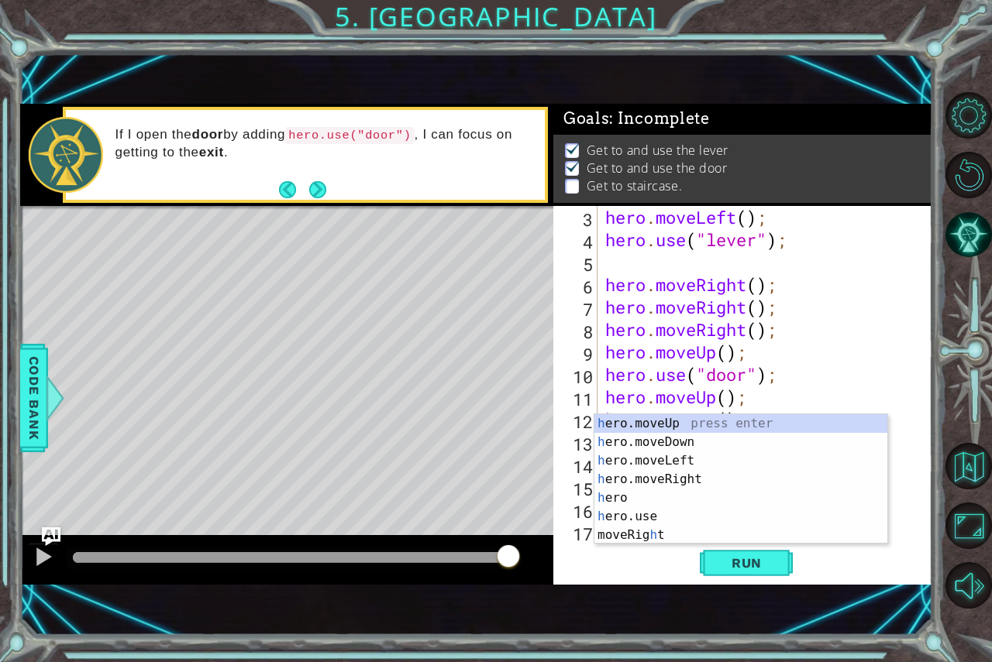
scroll to position [45, 0]
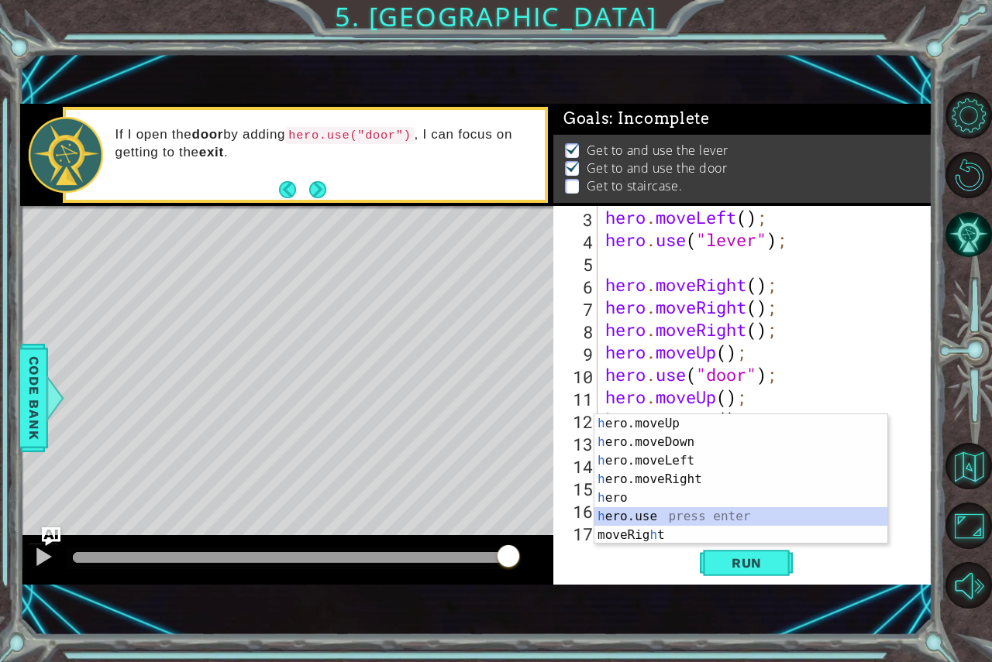
click at [669, 512] on div "h ero.moveUp press enter h ero.moveDown press enter h ero.moveLeft press enter …" at bounding box center [740, 498] width 293 height 167
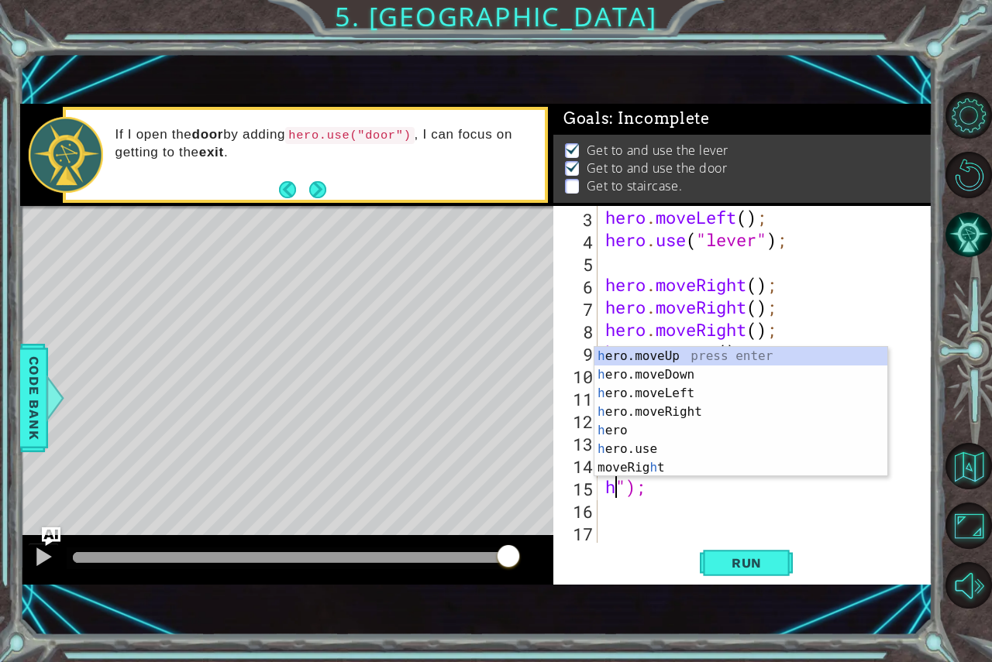
scroll to position [22, 0]
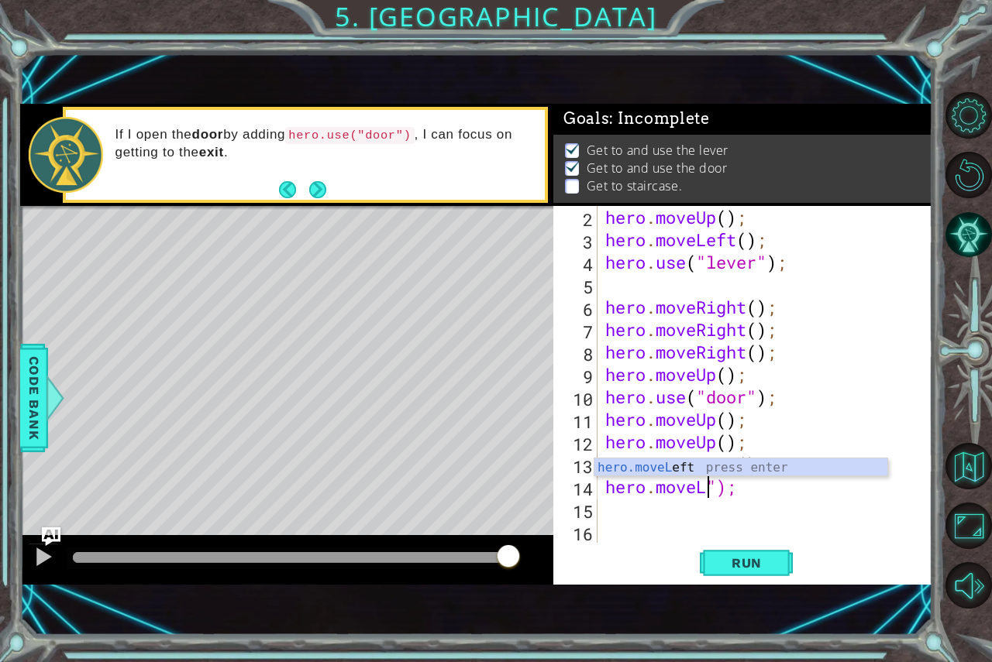
click at [779, 458] on body "1 ההההההההההההההההההההההההההההההההההההההההההההההההההההההההההההההההההההההההההההה…" at bounding box center [496, 331] width 992 height 662
click at [725, 493] on div "hero . moveUp ( ) ; hero . moveLeft ( ) ; hero . use ( "lever" ) ; hero . moveR…" at bounding box center [763, 397] width 322 height 382
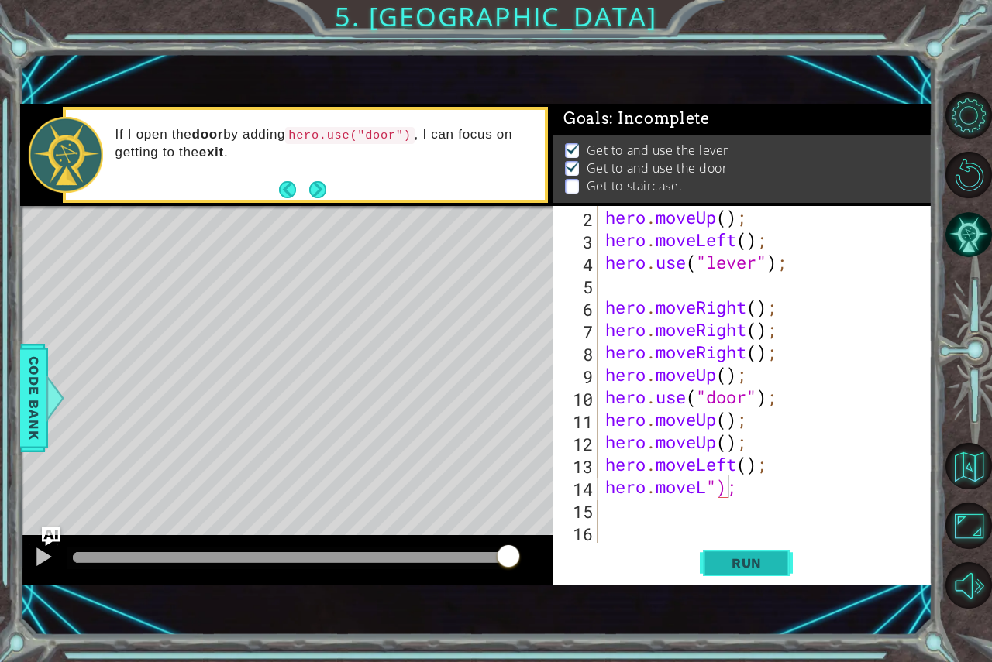
click at [715, 555] on button "Run" at bounding box center [746, 563] width 93 height 38
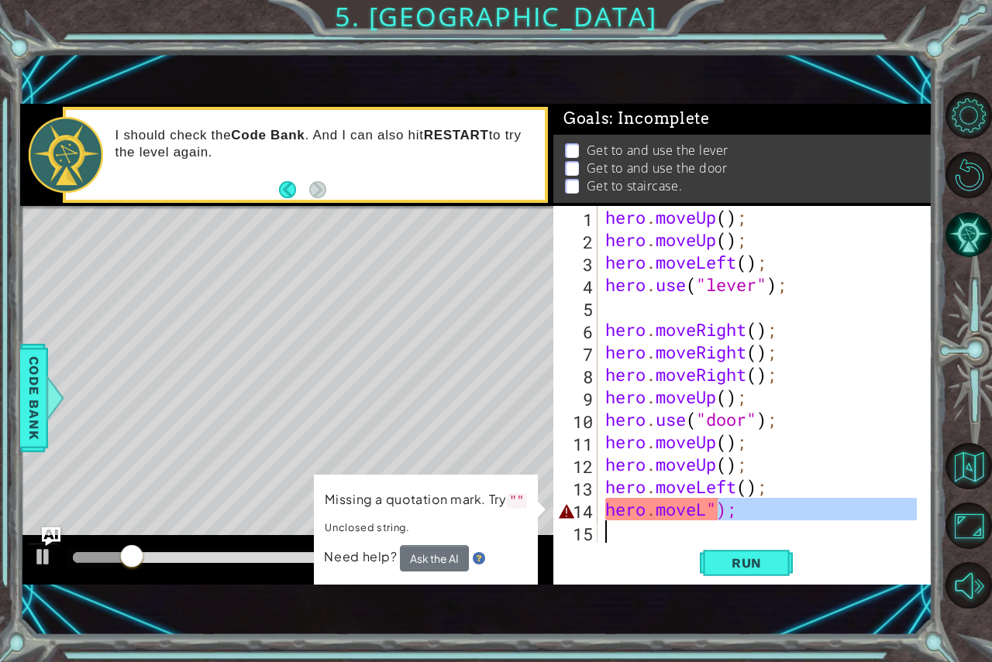
scroll to position [0, 0]
drag, startPoint x: 715, startPoint y: 510, endPoint x: 619, endPoint y: 448, distance: 114.3
click at [635, 526] on div "hero . moveUp ( ) ; hero . moveUp ( ) ; hero . moveLeft ( ) ; hero . use ( "lev…" at bounding box center [763, 397] width 322 height 382
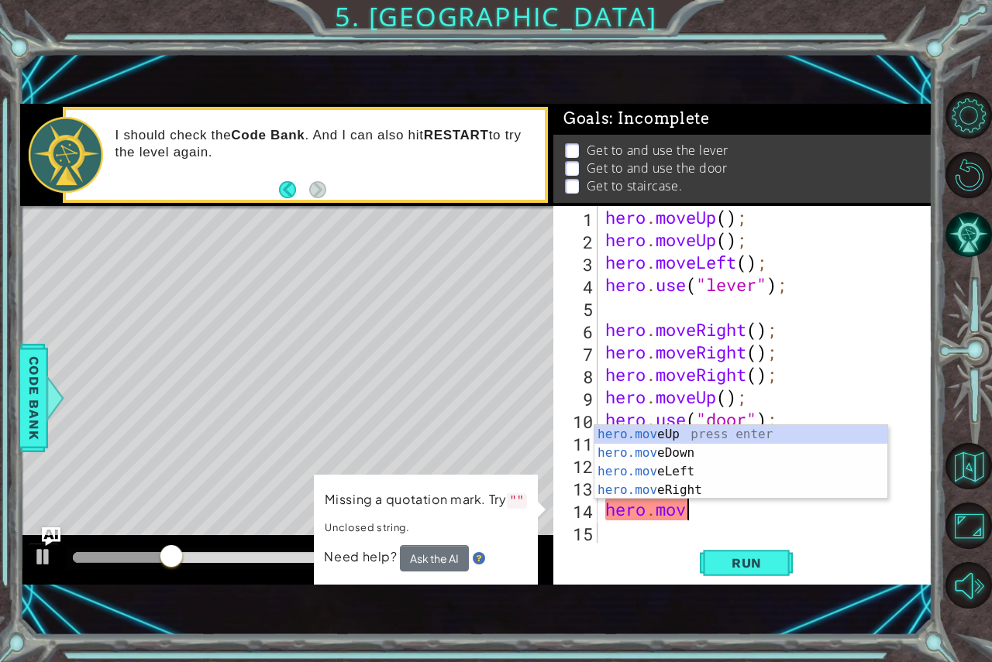
type textarea "[DOMAIN_NAME]"
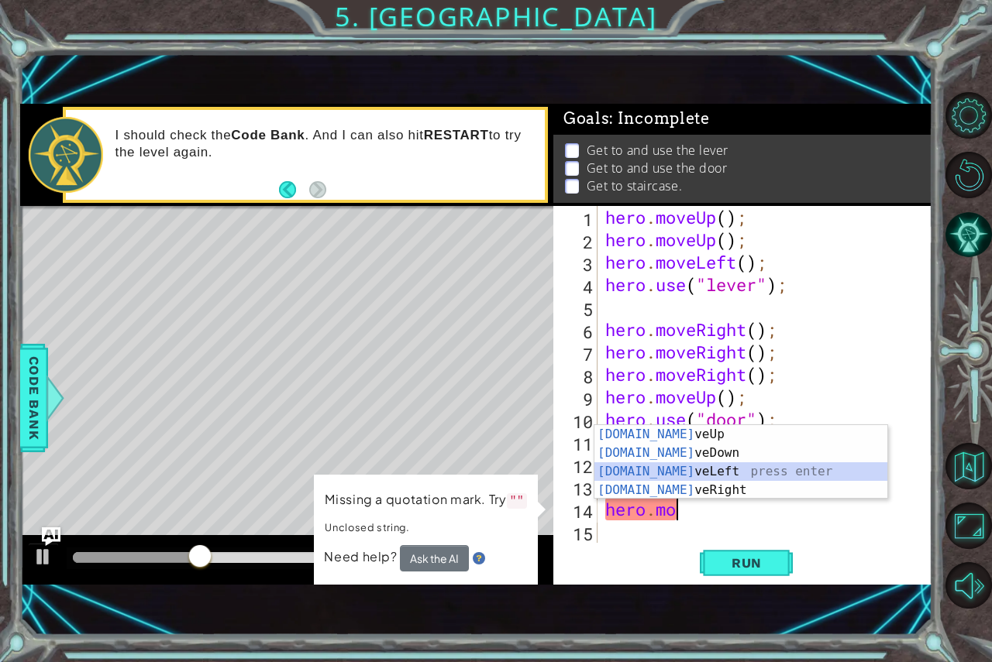
click at [856, 472] on div "[DOMAIN_NAME] veUp press enter [DOMAIN_NAME] veDown press enter [DOMAIN_NAME] v…" at bounding box center [740, 481] width 293 height 112
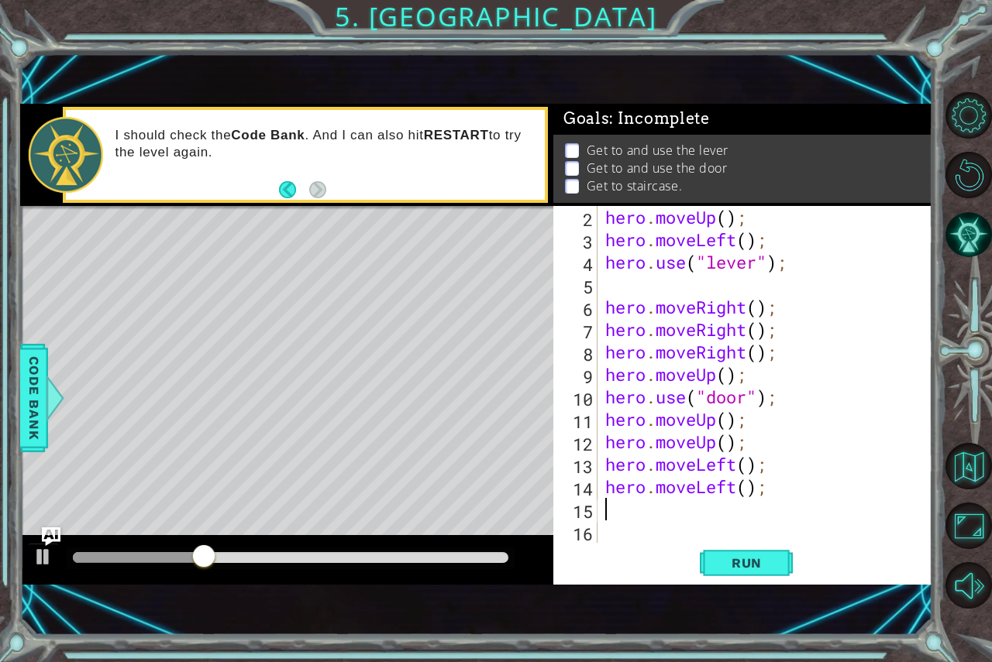
scroll to position [22, 0]
click at [708, 556] on button "Run" at bounding box center [746, 563] width 93 height 38
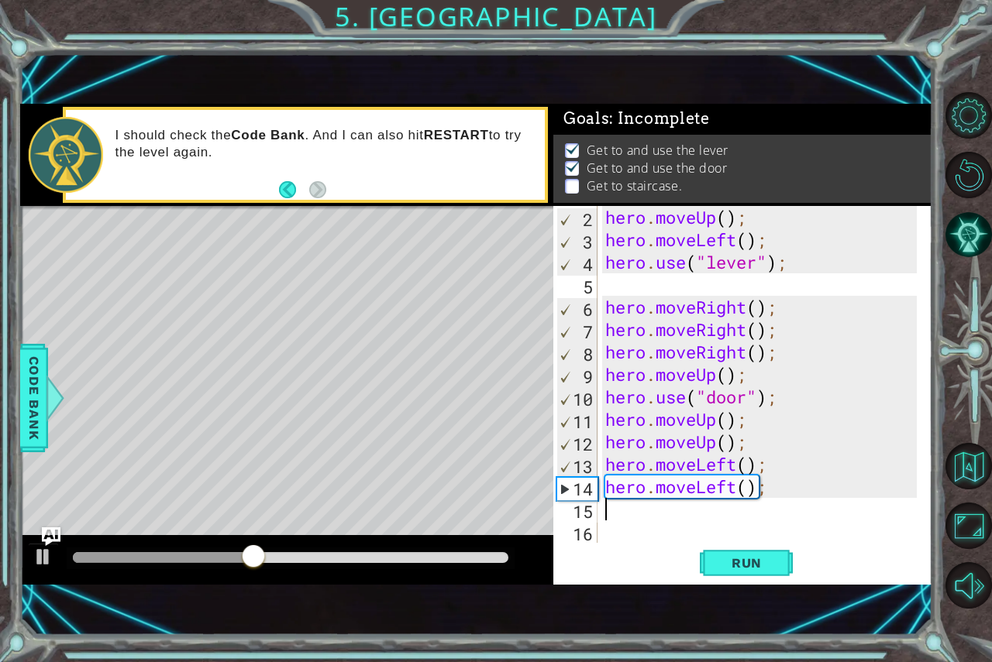
type textarea "h"
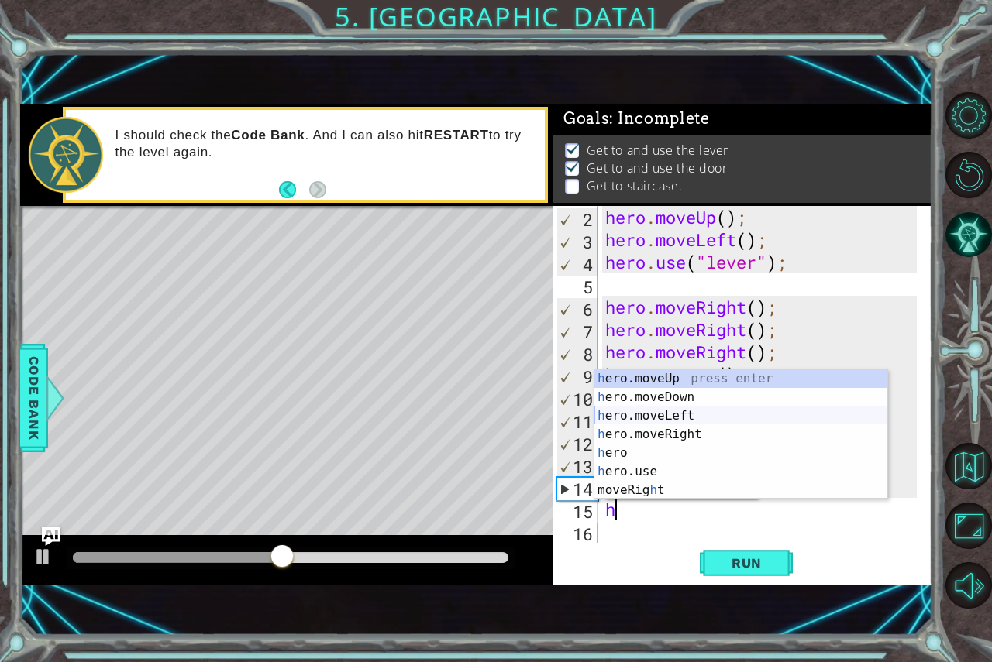
click at [675, 420] on div "h ero.moveUp press enter h ero.moveDown press enter h ero.moveLeft press enter …" at bounding box center [740, 453] width 293 height 167
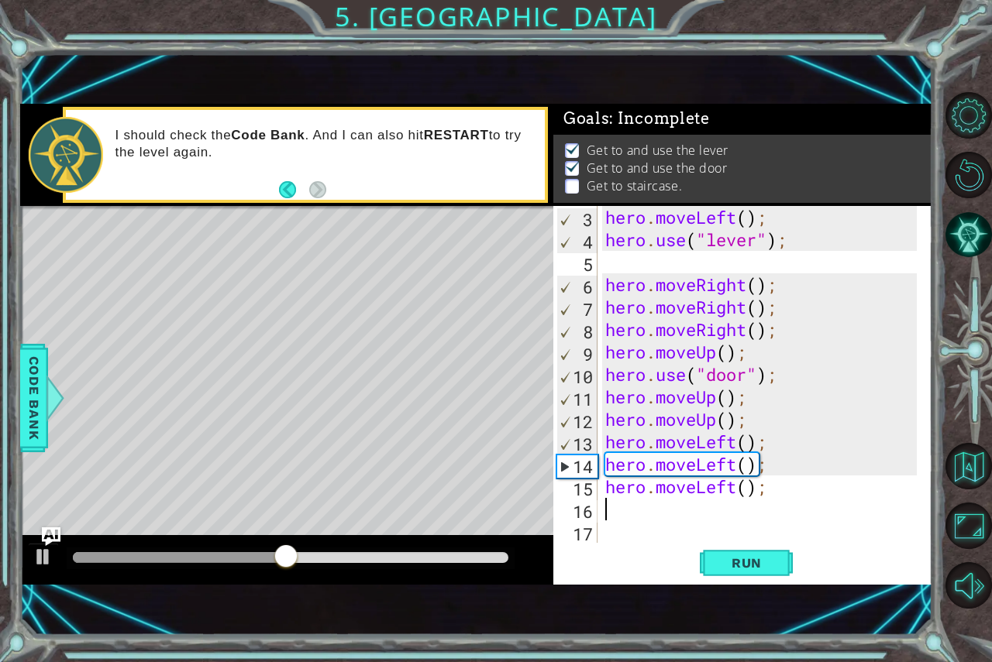
scroll to position [45, 0]
click at [704, 560] on button "Run" at bounding box center [746, 563] width 93 height 38
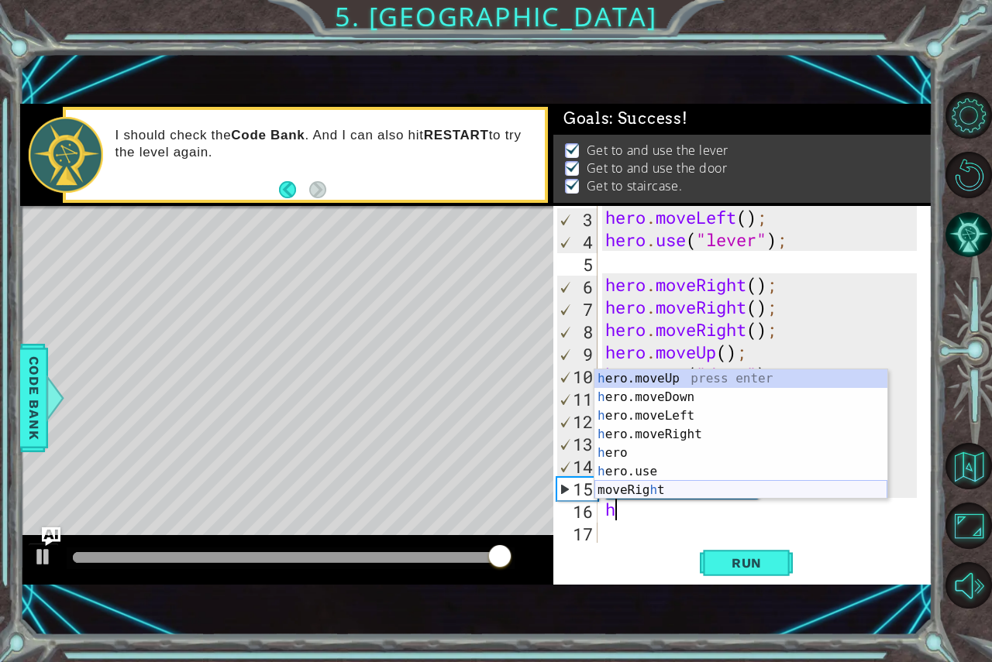
type textarea "h"
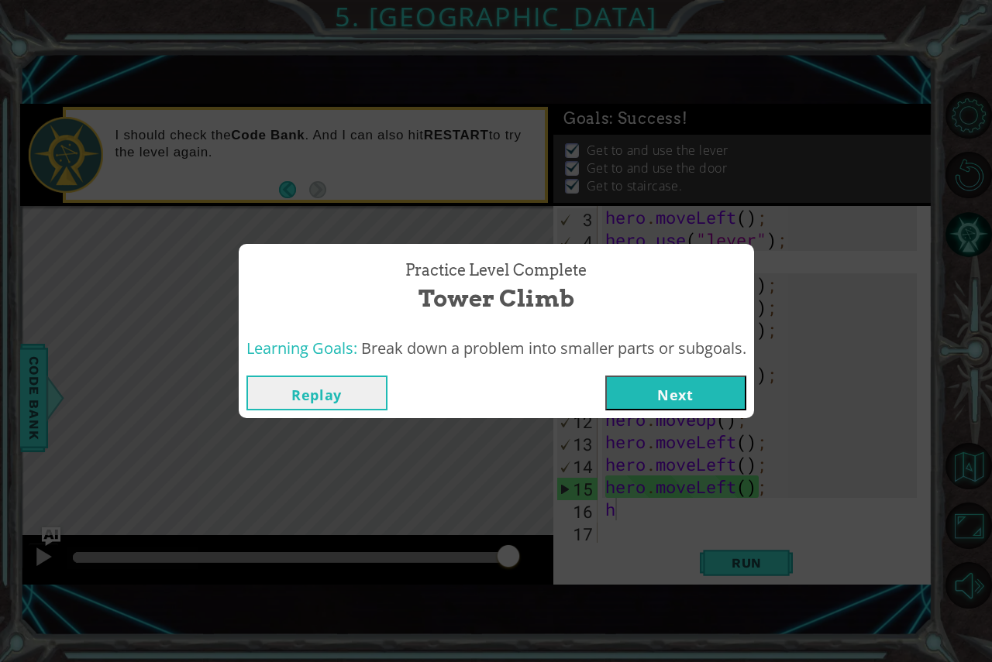
click at [691, 393] on button "Next" at bounding box center [675, 393] width 141 height 35
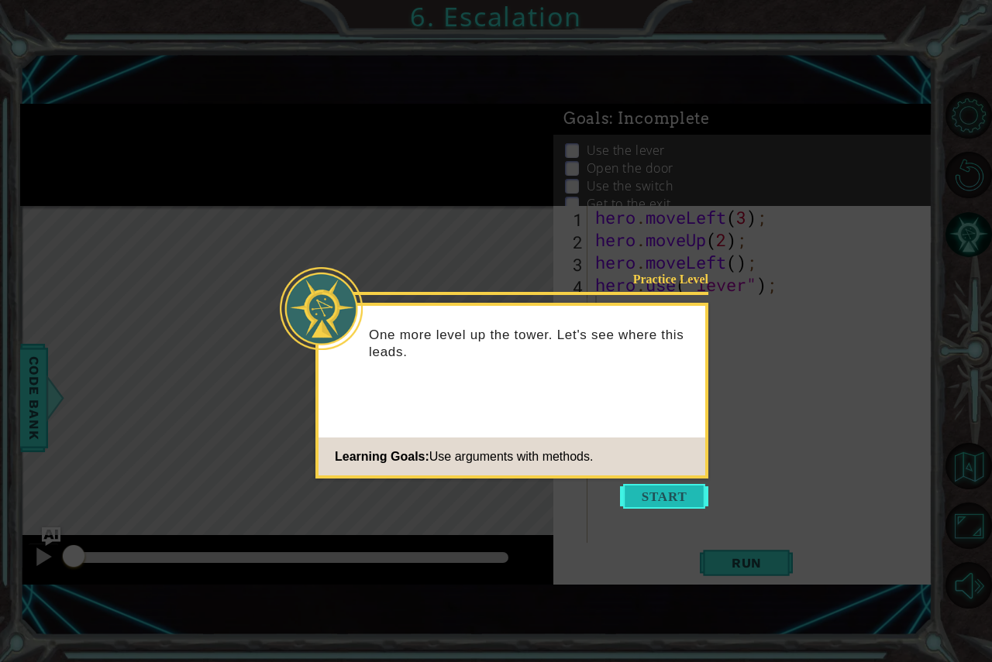
click at [686, 491] on button "Start" at bounding box center [664, 496] width 88 height 25
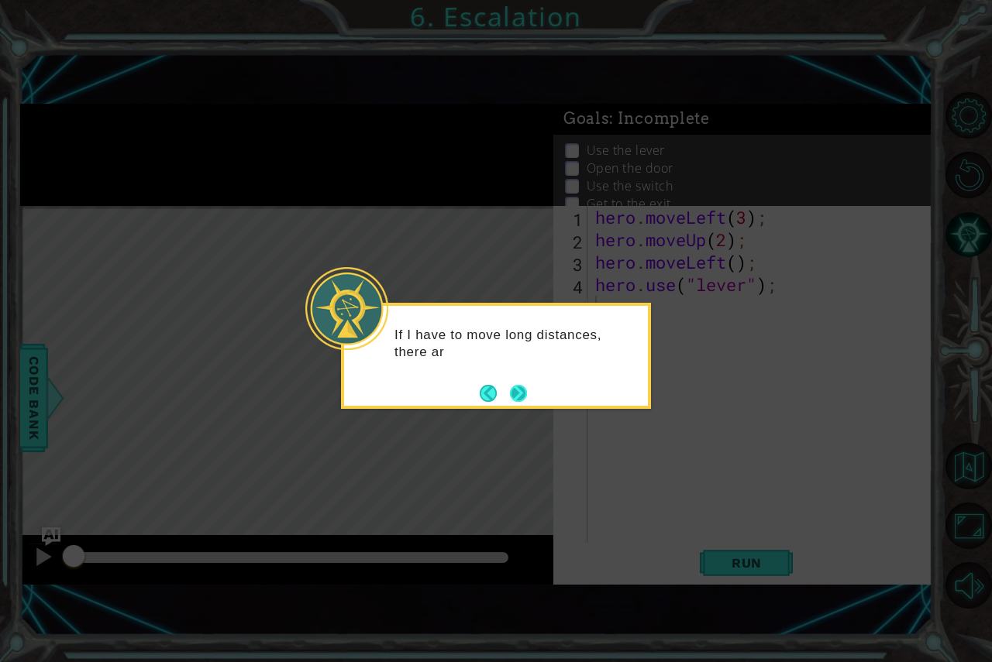
click at [522, 387] on button "Next" at bounding box center [518, 393] width 17 height 17
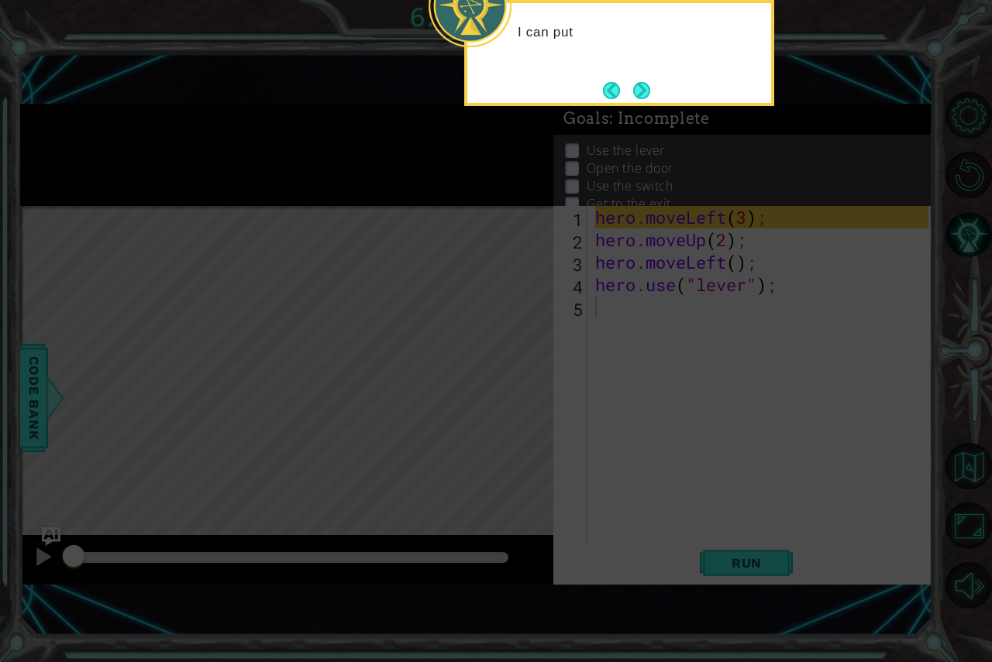
click at [521, 386] on icon at bounding box center [496, 170] width 992 height 986
click at [652, 91] on div "I can put a number 3 into hero.moveLeft(3)" at bounding box center [619, 53] width 310 height 106
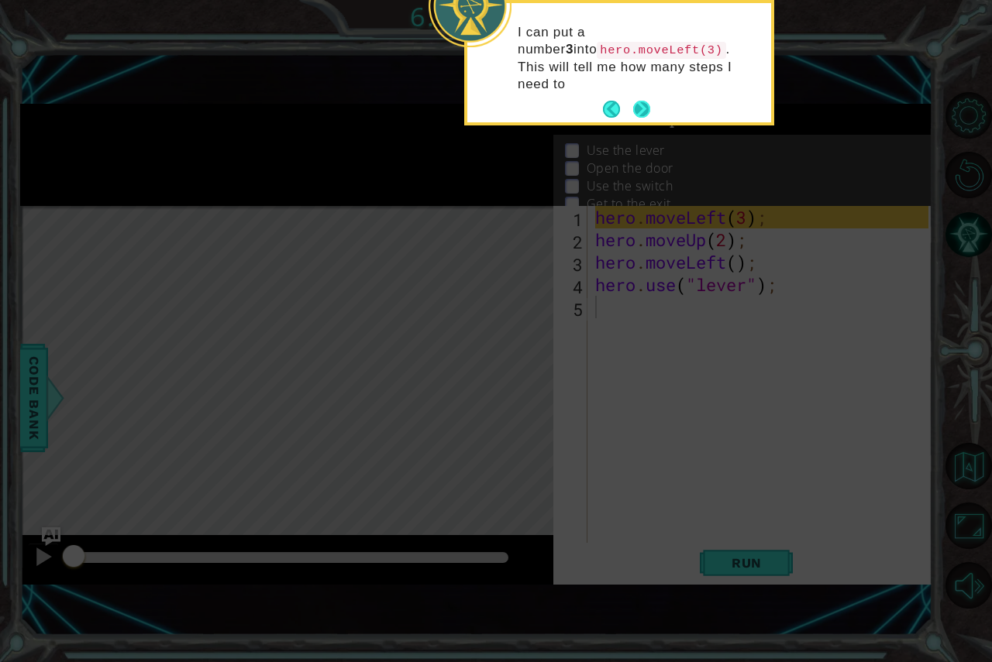
click at [635, 100] on button "Next" at bounding box center [641, 109] width 19 height 19
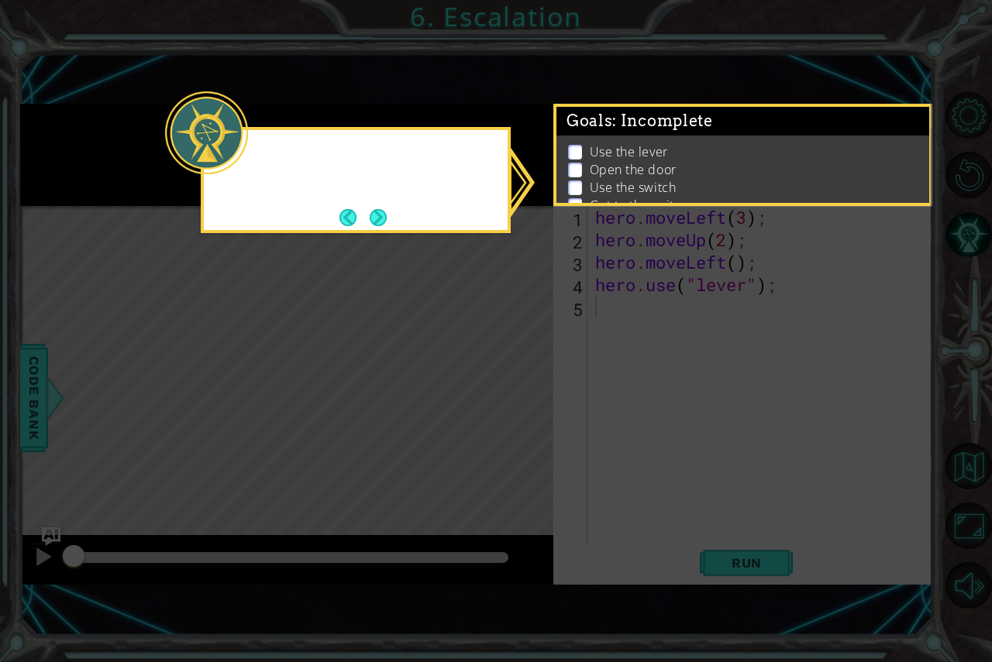
click at [635, 96] on icon at bounding box center [496, 331] width 992 height 662
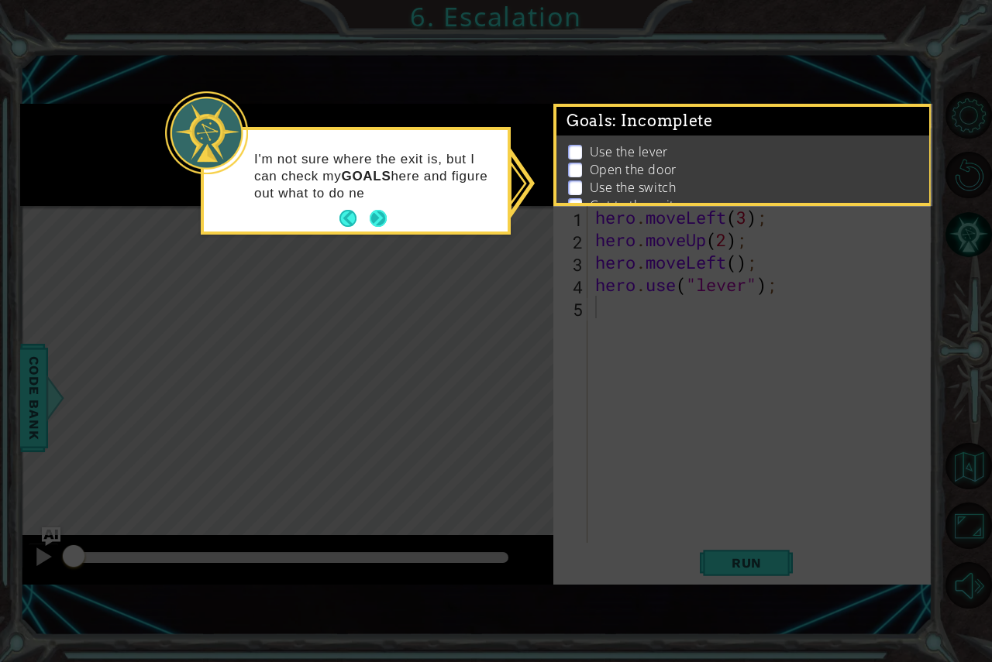
click at [371, 210] on button "Next" at bounding box center [378, 218] width 17 height 17
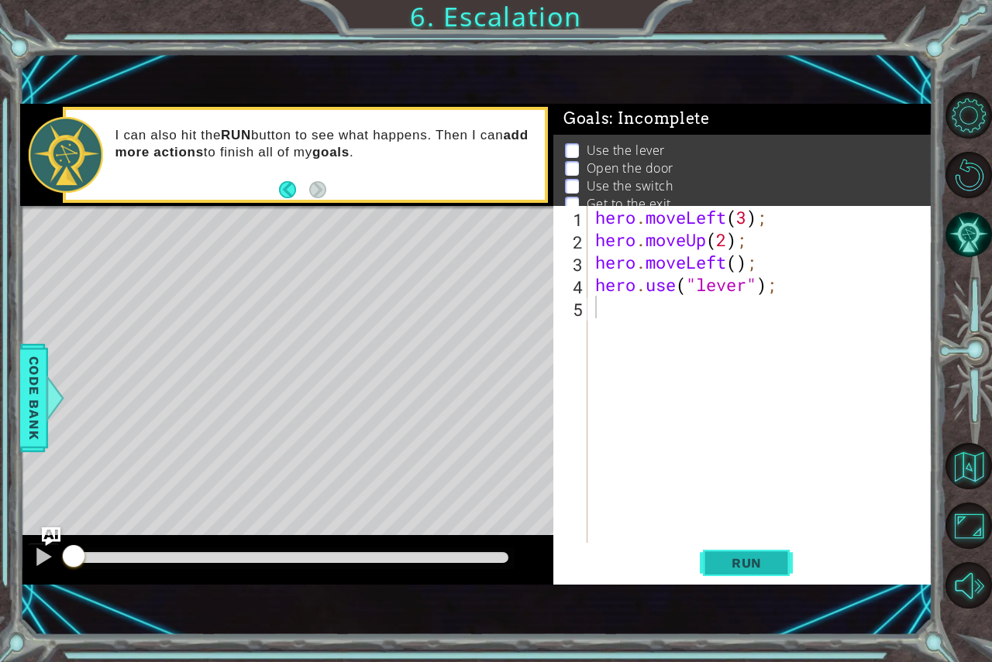
click at [714, 581] on button "Run" at bounding box center [746, 563] width 93 height 38
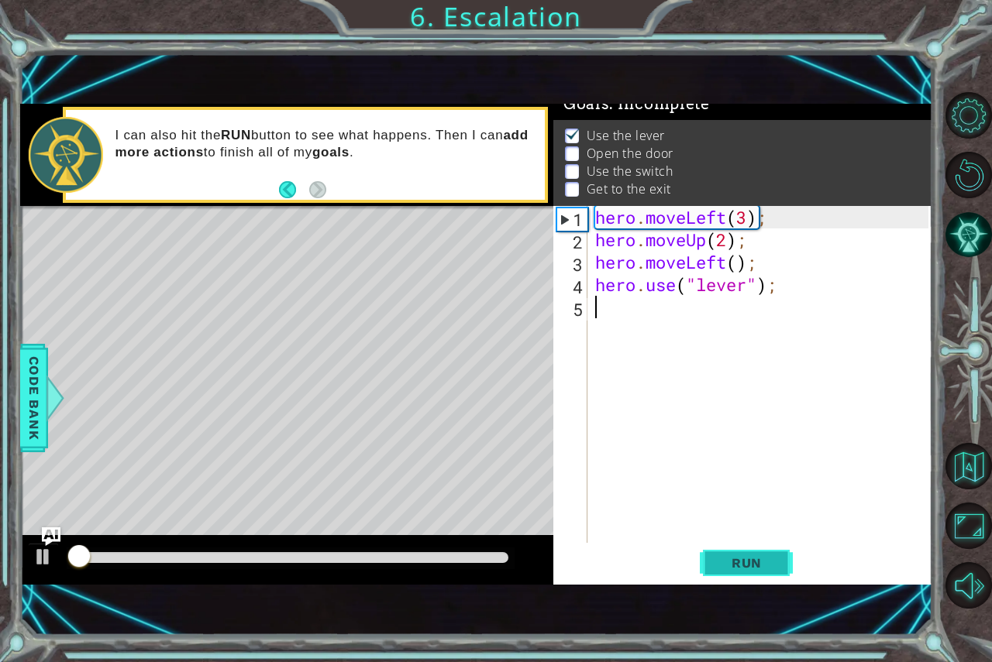
scroll to position [18, 0]
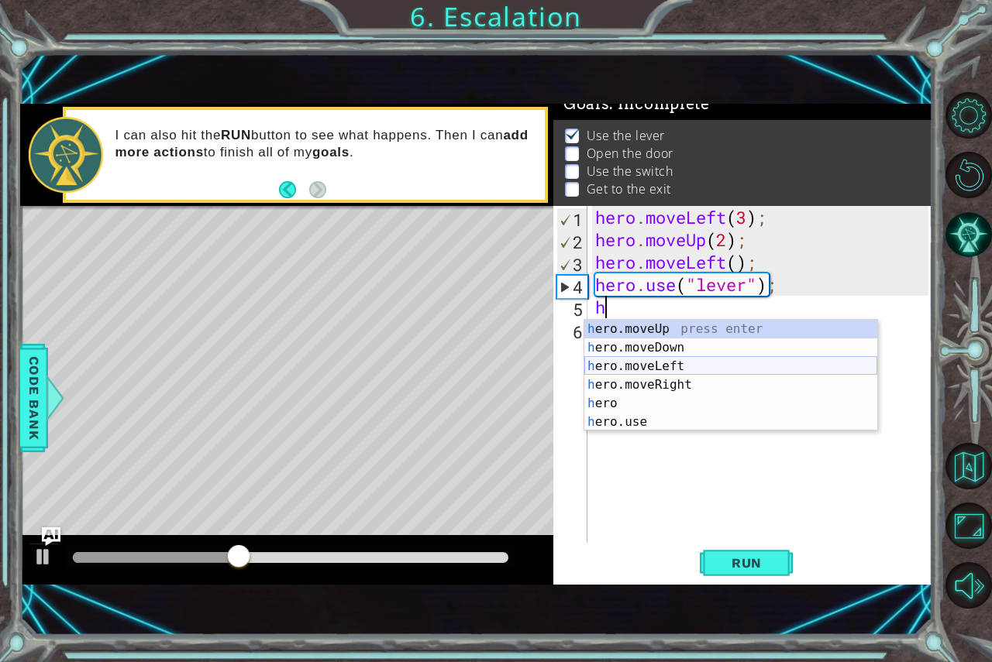
click at [669, 370] on div "h ero.moveUp press enter h ero.moveDown press enter h ero.moveLeft press enter …" at bounding box center [730, 394] width 293 height 149
type textarea "hero.moveLeft(1);"
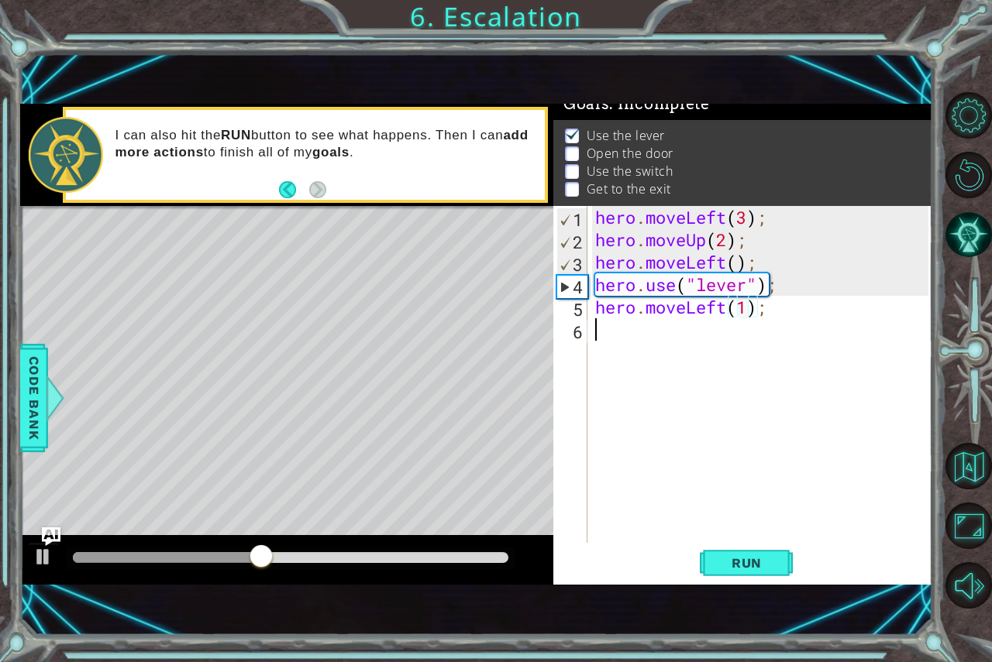
click at [653, 358] on div "hero . moveLeft ( 3 ) ; hero . moveUp ( 2 ) ; hero . moveLeft ( ) ; hero . use …" at bounding box center [764, 397] width 344 height 382
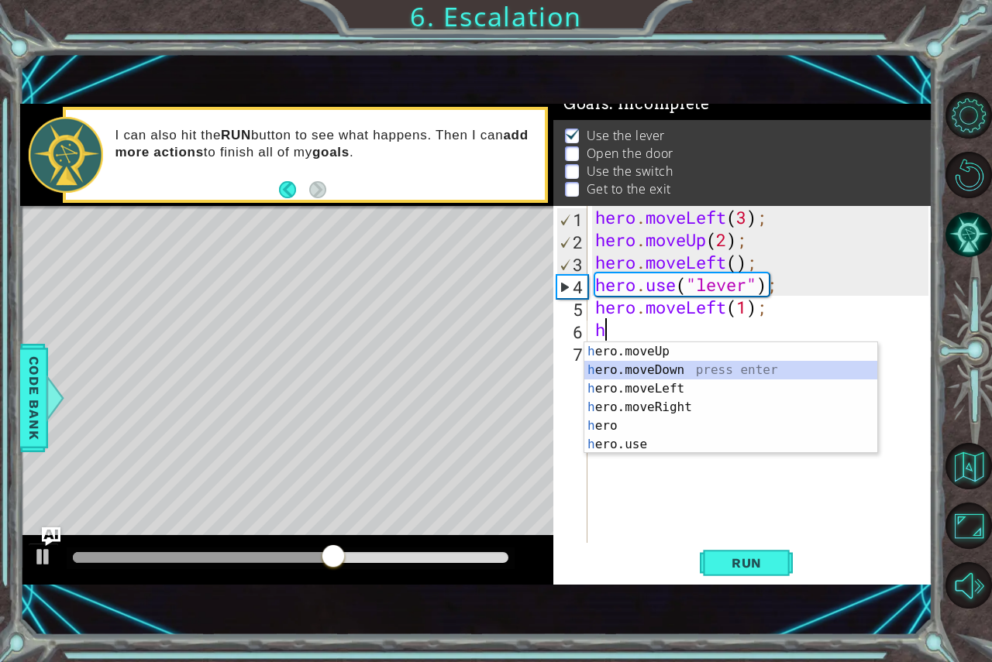
click at [684, 366] on div "h ero.moveUp press enter h ero.moveDown press enter h ero.moveLeft press enter …" at bounding box center [730, 416] width 293 height 149
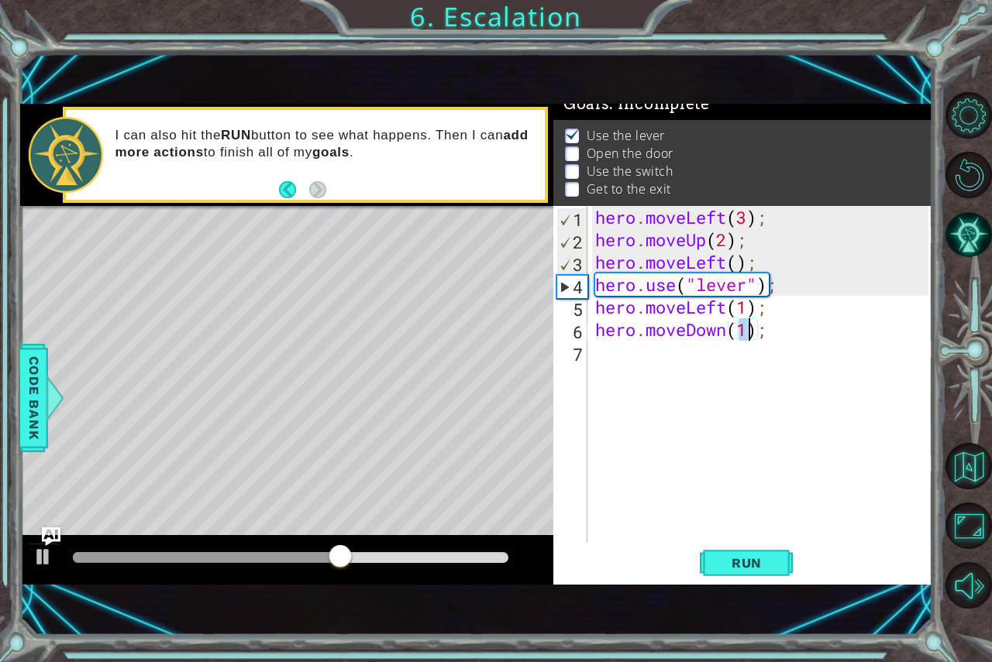
click at [684, 366] on div "hero . moveLeft ( 3 ) ; hero . moveUp ( 2 ) ; hero . moveLeft ( ) ; hero . use …" at bounding box center [764, 397] width 344 height 382
type textarea "hero.moveDown(1);"
click at [684, 366] on div "hero . moveLeft ( 3 ) ; hero . moveUp ( 2 ) ; hero . moveLeft ( ) ; hero . use …" at bounding box center [760, 374] width 336 height 337
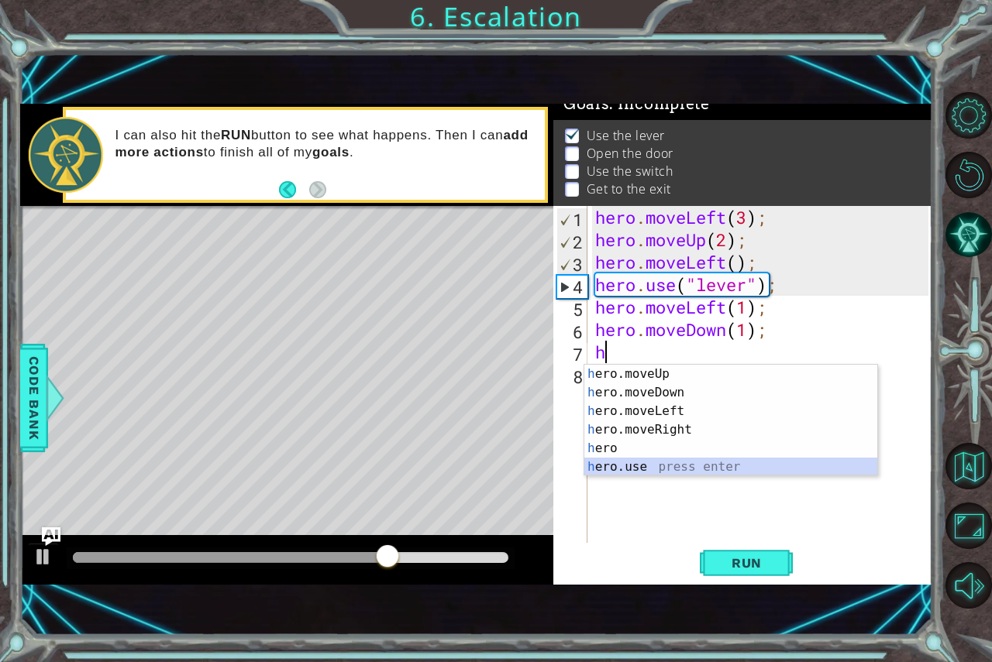
click at [658, 466] on div "h ero.moveUp press enter h ero.moveDown press enter h ero.moveLeft press enter …" at bounding box center [730, 439] width 293 height 149
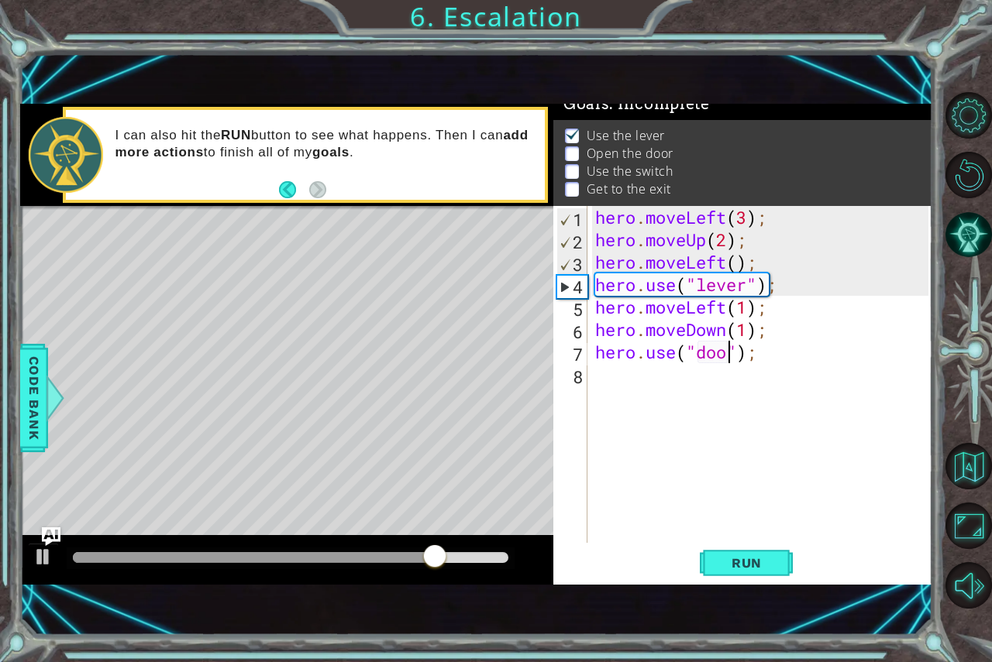
scroll to position [0, 6]
click at [748, 559] on span "Run" at bounding box center [746, 563] width 61 height 15
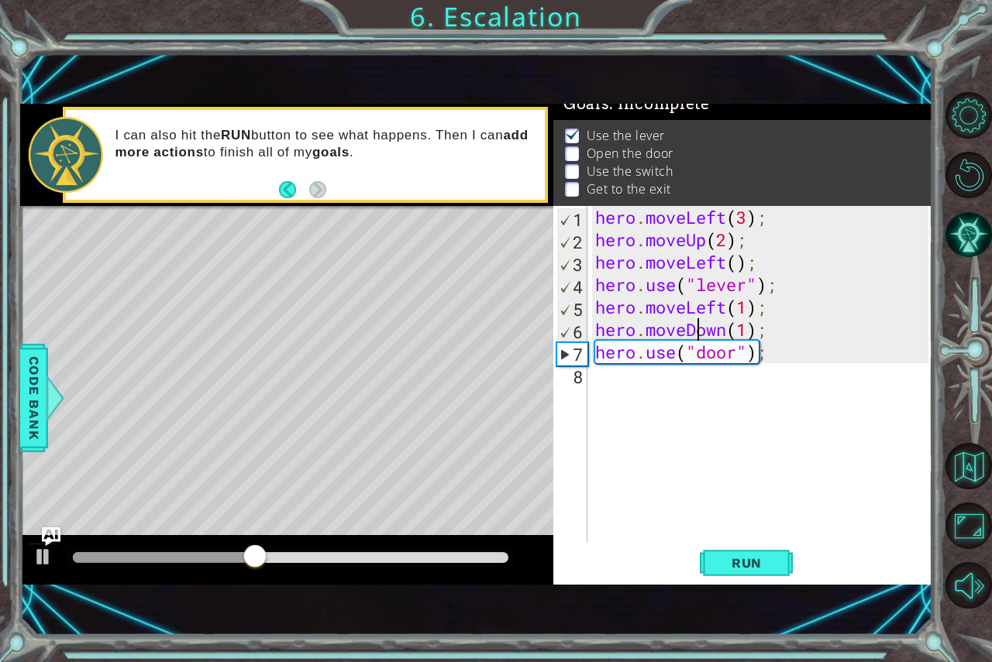
click at [703, 330] on div "hero . moveLeft ( 3 ) ; hero . moveUp ( 2 ) ; hero . moveLeft ( ) ; hero . use …" at bounding box center [764, 397] width 344 height 382
click at [714, 324] on div "hero . moveLeft ( 3 ) ; hero . moveUp ( 2 ) ; hero . moveLeft ( ) ; hero . use …" at bounding box center [764, 397] width 344 height 382
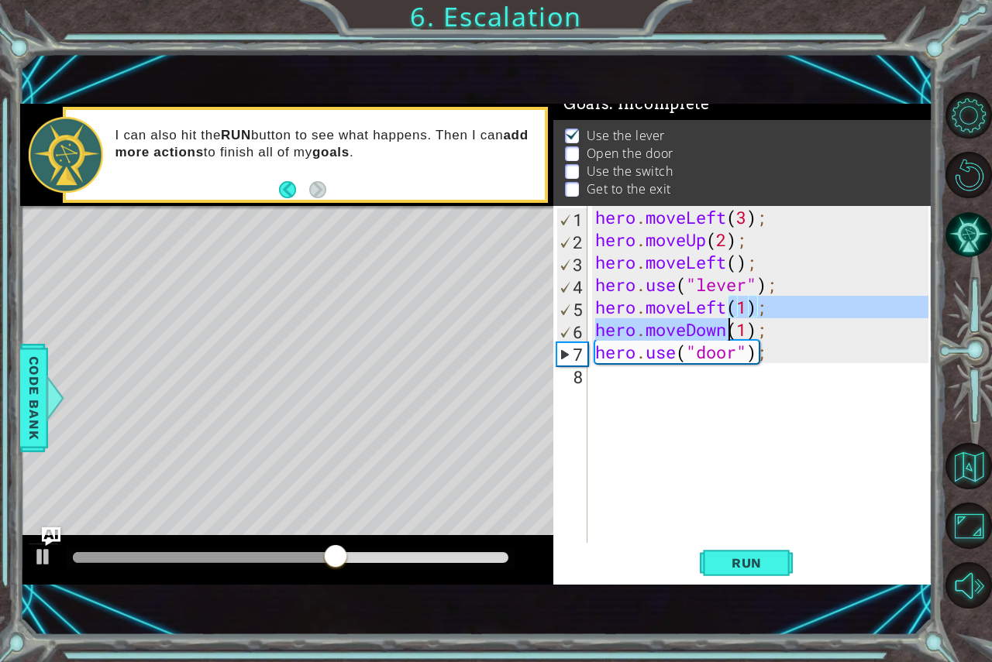
drag, startPoint x: 732, startPoint y: 318, endPoint x: 712, endPoint y: 331, distance: 23.7
click at [715, 329] on div "hero . moveLeft ( 3 ) ; hero . moveUp ( 2 ) ; hero . moveLeft ( ) ; hero . use …" at bounding box center [764, 397] width 344 height 382
click at [714, 333] on div "hero . moveLeft ( 3 ) ; hero . moveUp ( 2 ) ; hero . moveLeft ( ) ; hero . use …" at bounding box center [760, 374] width 336 height 337
type textarea "hero.moveDown(1);"
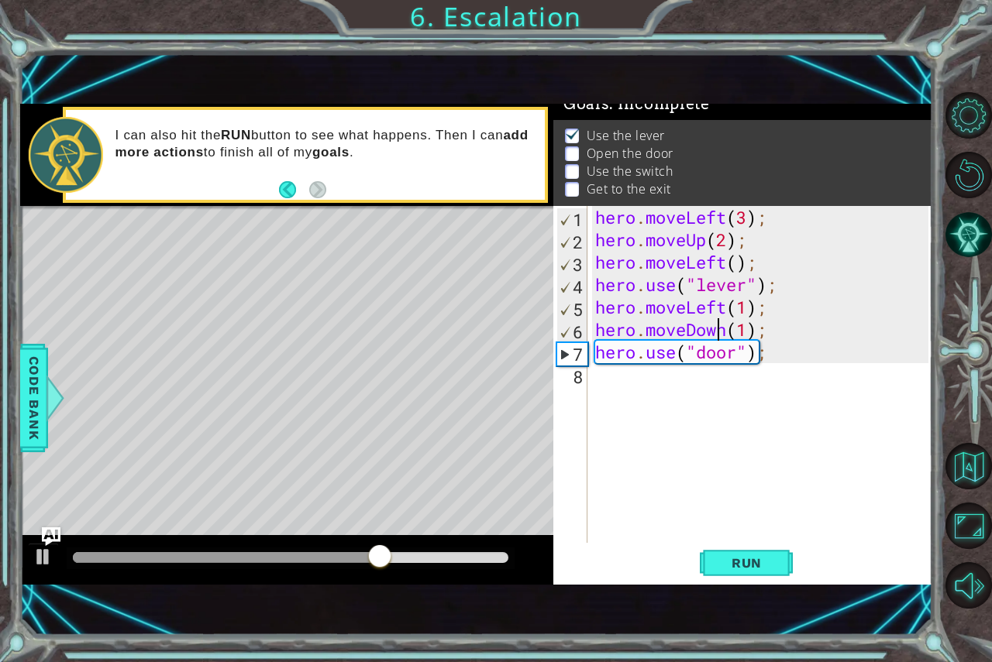
click at [721, 336] on div "hero . moveLeft ( 3 ) ; hero . moveUp ( 2 ) ; hero . moveLeft ( ) ; hero . use …" at bounding box center [764, 397] width 344 height 382
drag, startPoint x: 735, startPoint y: 330, endPoint x: 696, endPoint y: 339, distance: 39.8
click at [729, 330] on div "hero . moveLeft ( 3 ) ; hero . moveUp ( 2 ) ; hero . moveLeft ( ) ; hero . use …" at bounding box center [764, 397] width 344 height 382
click at [710, 539] on div "hero . moveLeft ( 3 ) ; hero . moveUp ( 2 ) ; hero . moveLeft ( ) ; hero . use …" at bounding box center [764, 397] width 344 height 382
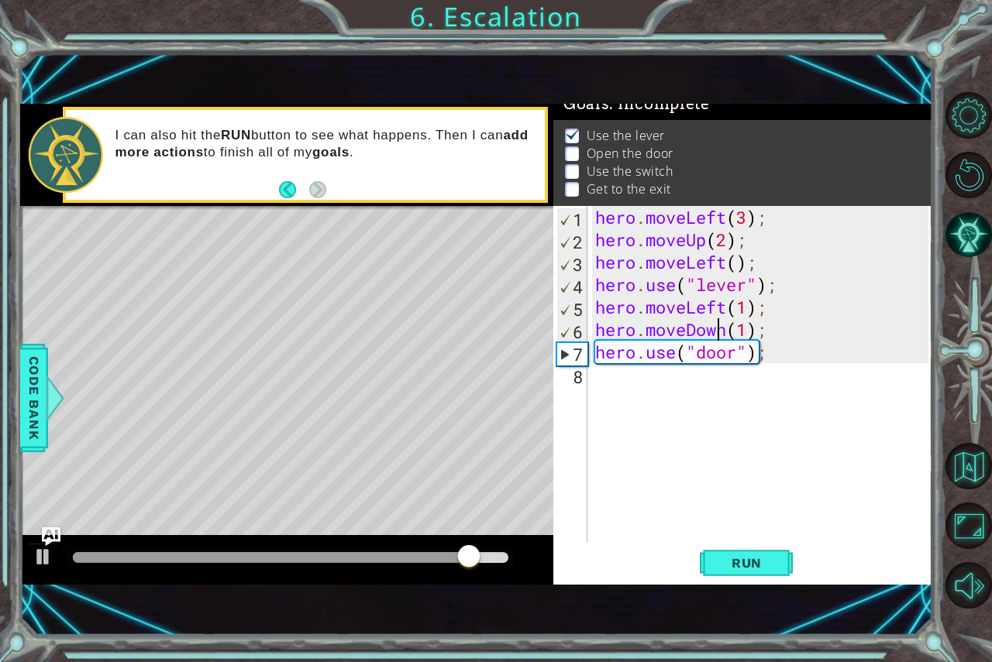
click at [718, 335] on div "hero . moveLeft ( 3 ) ; hero . moveUp ( 2 ) ; hero . moveLeft ( ) ; hero . use …" at bounding box center [764, 397] width 344 height 382
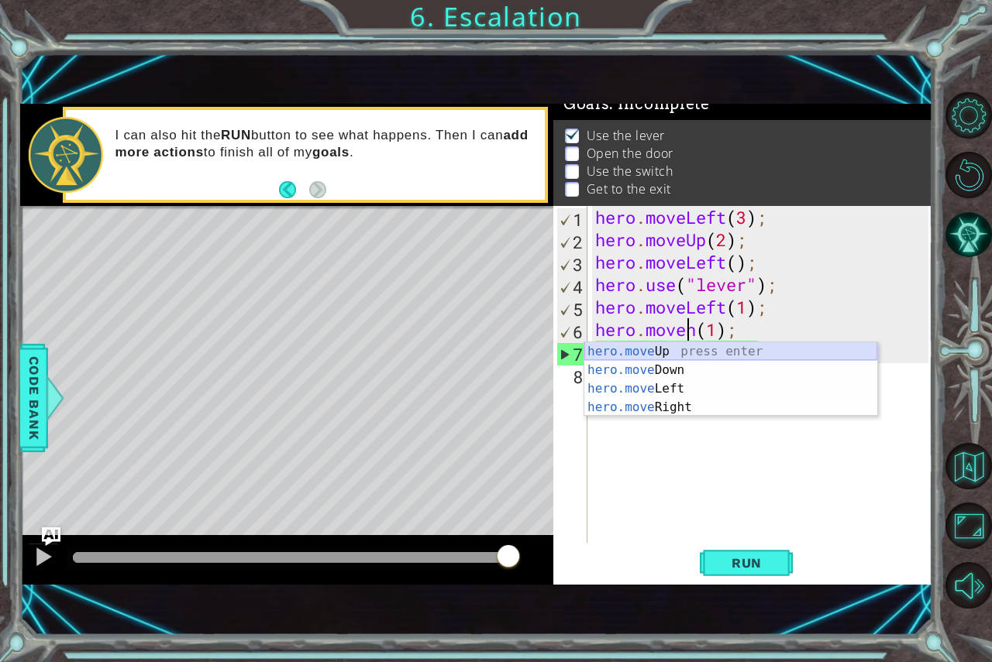
click at [725, 342] on div "hero.move Up press enter hero.move Down press enter hero.move Left press enter …" at bounding box center [730, 398] width 293 height 112
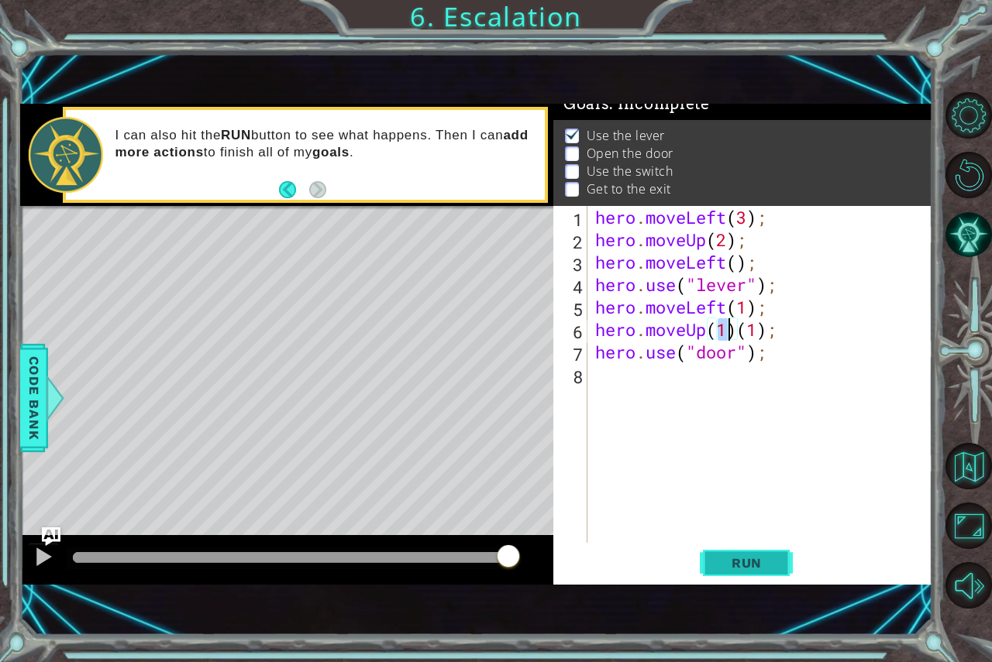
click at [707, 554] on button "Run" at bounding box center [746, 563] width 93 height 38
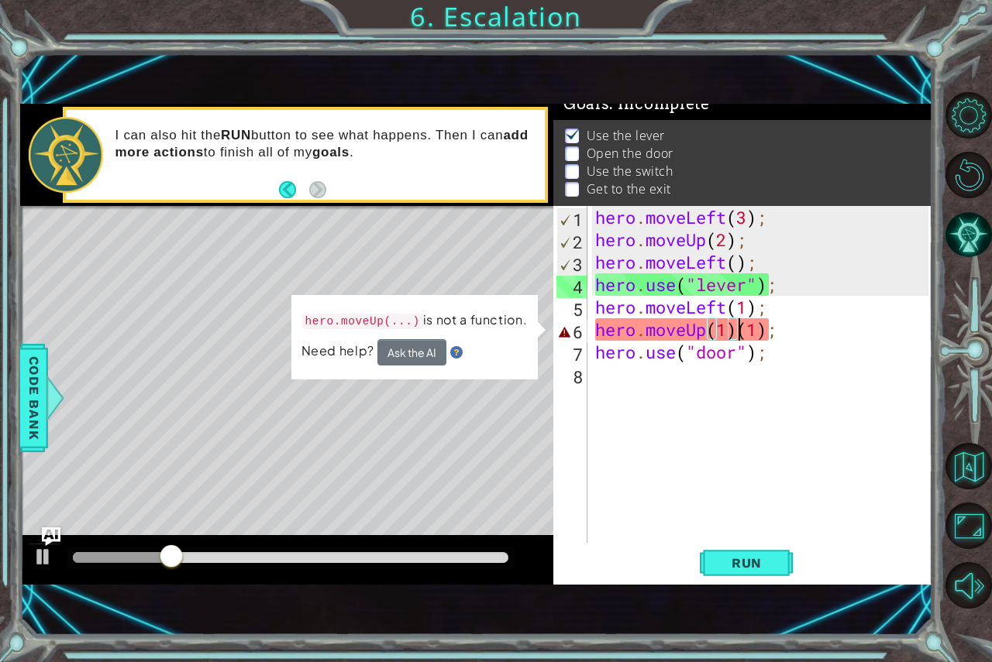
click at [740, 327] on div "hero . moveLeft ( 3 ) ; hero . moveUp ( 2 ) ; hero . moveLeft ( ) ; hero . use …" at bounding box center [764, 397] width 344 height 382
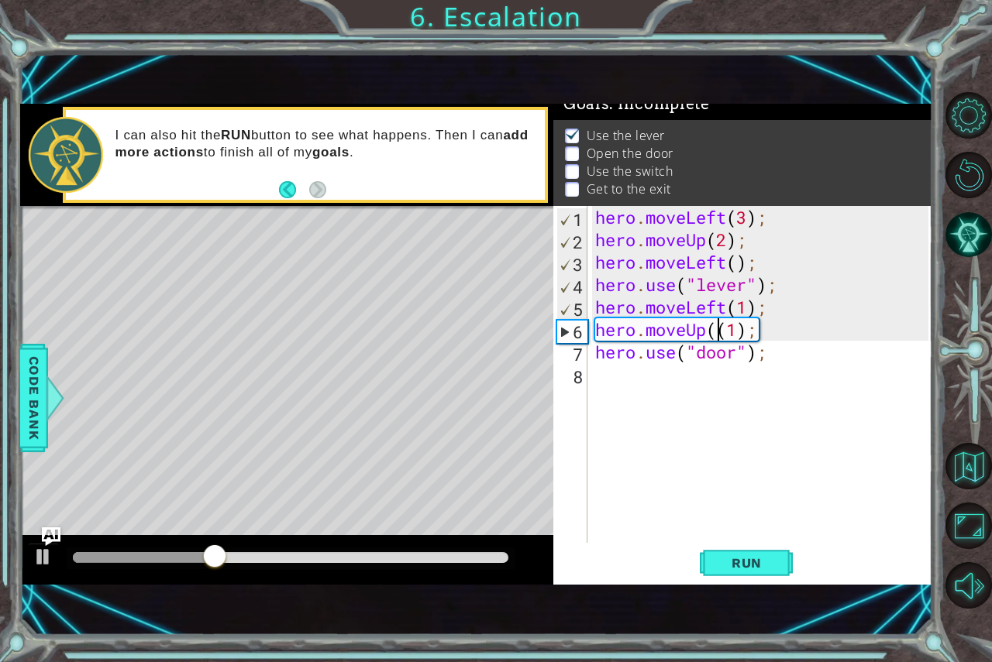
type textarea "hero.moveUp(1);"
click at [735, 387] on div "hero . moveLeft ( 3 ) ; hero . moveUp ( 2 ) ; hero . moveLeft ( ) ; hero . use …" at bounding box center [764, 397] width 344 height 382
drag, startPoint x: 800, startPoint y: 569, endPoint x: 779, endPoint y: 569, distance: 21.7
click at [798, 570] on div "Run" at bounding box center [746, 563] width 379 height 38
click at [777, 575] on button "Run" at bounding box center [746, 563] width 93 height 38
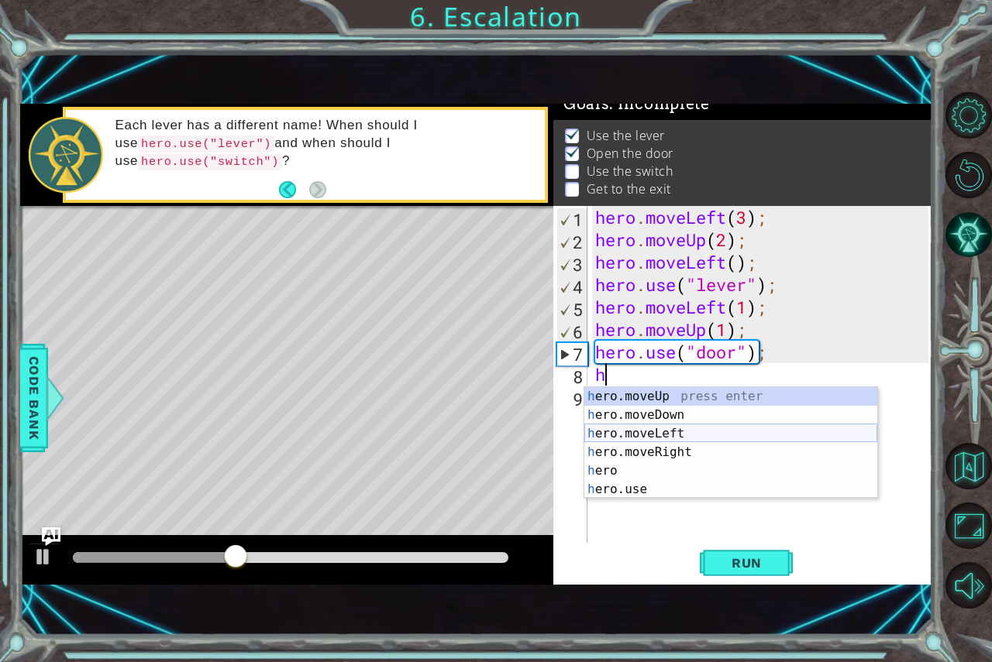
click at [632, 440] on div "h ero.moveUp press enter h ero.moveDown press enter h ero.moveLeft press enter …" at bounding box center [730, 461] width 293 height 149
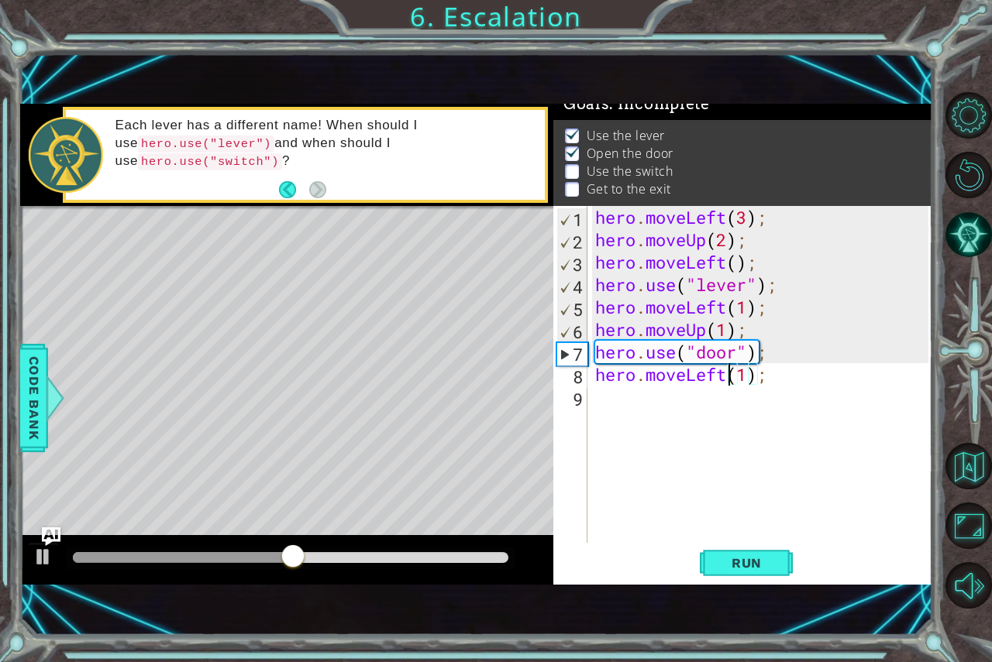
click at [723, 379] on div "hero . moveLeft ( 3 ) ; hero . moveUp ( 2 ) ; hero . moveLeft ( ) ; hero . use …" at bounding box center [764, 397] width 344 height 382
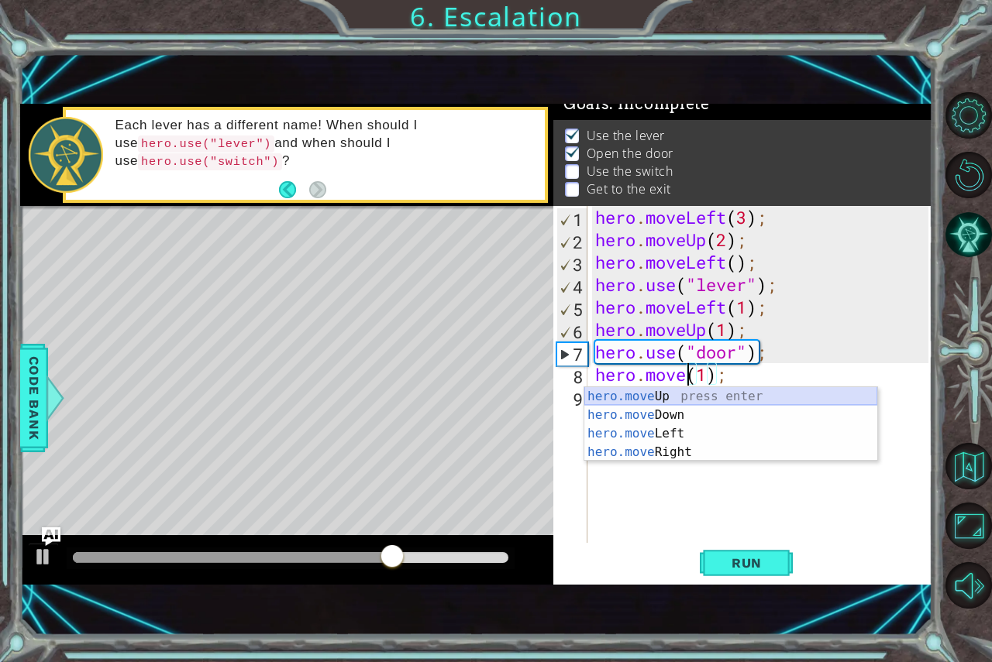
click at [636, 394] on div "hero.move Up press enter hero.move Down press enter hero.move Left press enter …" at bounding box center [730, 443] width 293 height 112
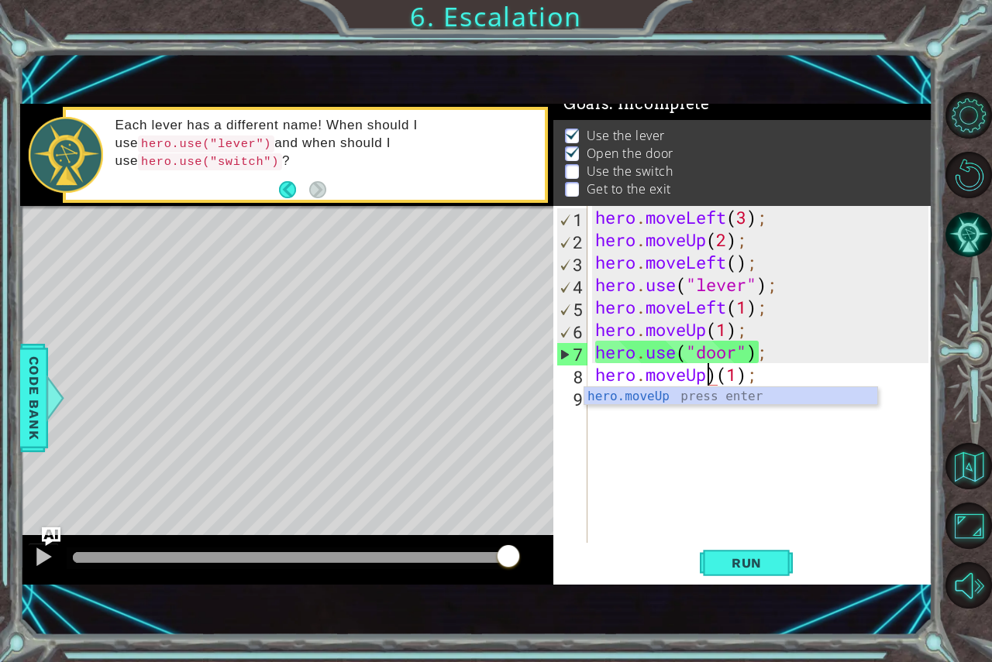
click at [718, 367] on div "hero . moveLeft ( 3 ) ; hero . moveUp ( 2 ) ; hero . moveLeft ( ) ; hero . use …" at bounding box center [764, 397] width 344 height 382
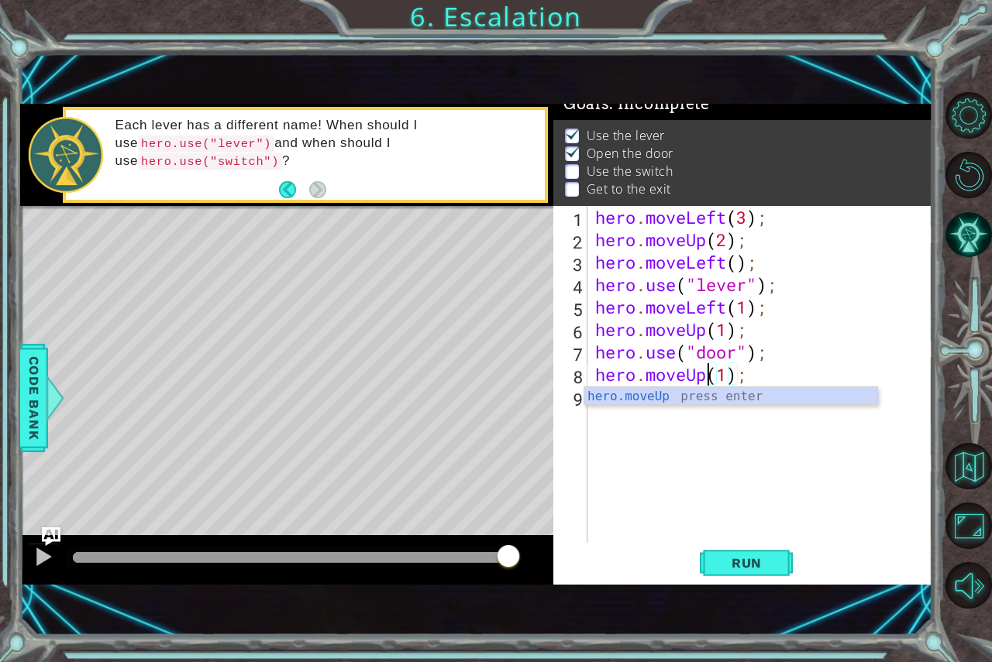
click at [726, 367] on div "hero . moveLeft ( 3 ) ; hero . moveUp ( 2 ) ; hero . moveLeft ( ) ; hero . use …" at bounding box center [764, 397] width 344 height 382
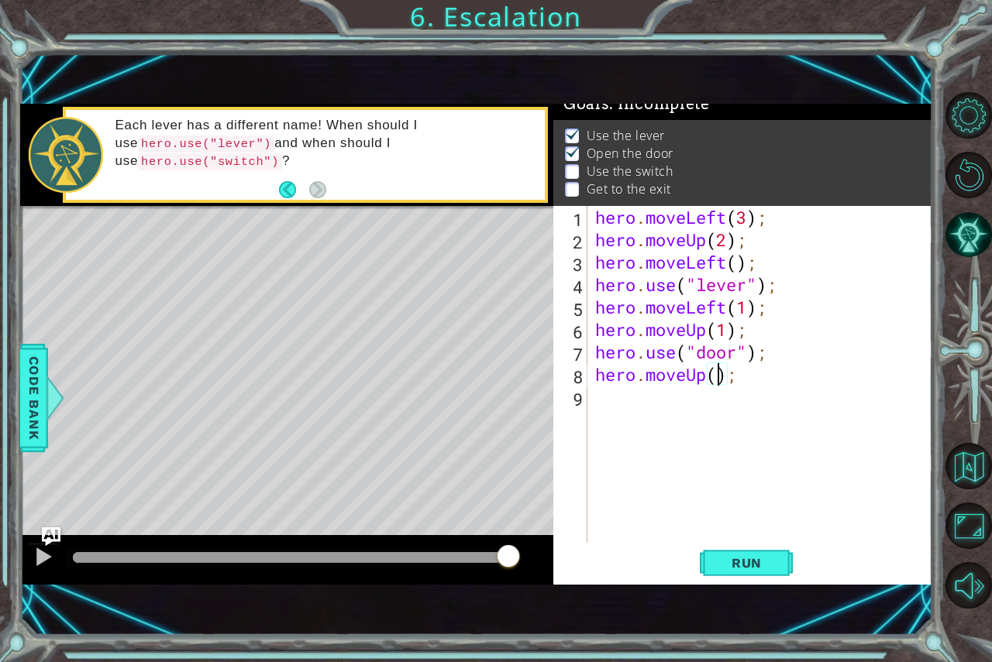
type textarea "hero.moveUp);"
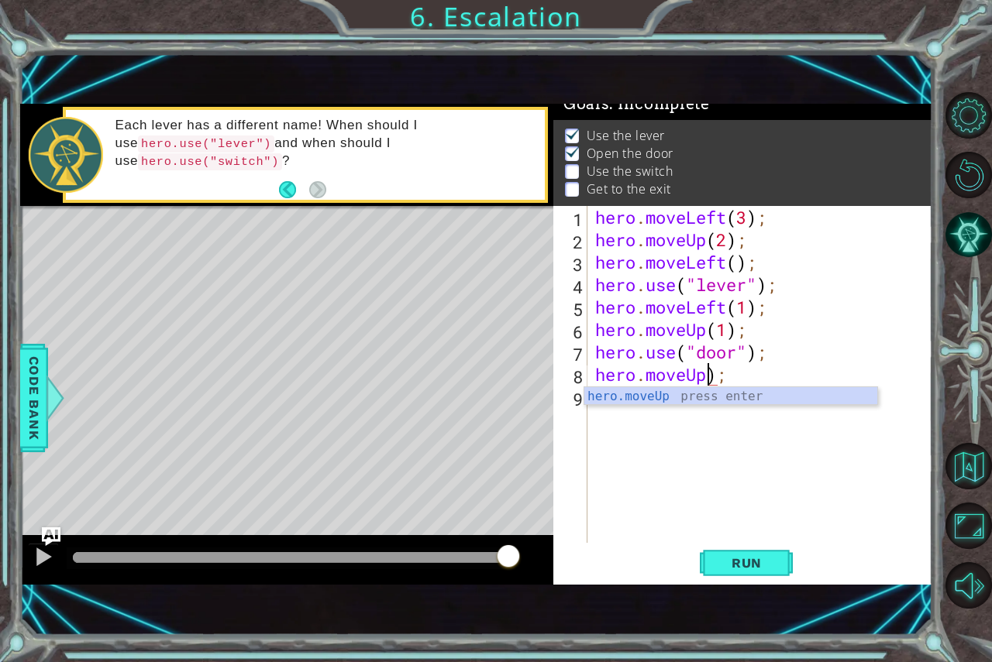
click at [813, 409] on div "hero . moveLeft ( 3 ) ; hero . moveUp ( 2 ) ; hero . moveLeft ( ) ; hero . use …" at bounding box center [764, 397] width 344 height 382
click at [701, 373] on div "hero . moveLeft ( 3 ) ; hero . moveUp ( 2 ) ; hero . moveLeft ( ) ; hero . use …" at bounding box center [764, 397] width 344 height 382
click at [705, 376] on div "hero . moveLeft ( 3 ) ; hero . moveUp ( 2 ) ; hero . moveLeft ( ) ; hero . use …" at bounding box center [764, 397] width 344 height 382
click at [707, 376] on div "hero . moveLeft ( 3 ) ; hero . moveUp ( 2 ) ; hero . moveLeft ( ) ; hero . use …" at bounding box center [764, 397] width 344 height 382
click at [716, 376] on div "hero . moveLeft ( 3 ) ; hero . moveUp ( 2 ) ; hero . moveLeft ( ) ; hero . use …" at bounding box center [764, 397] width 344 height 382
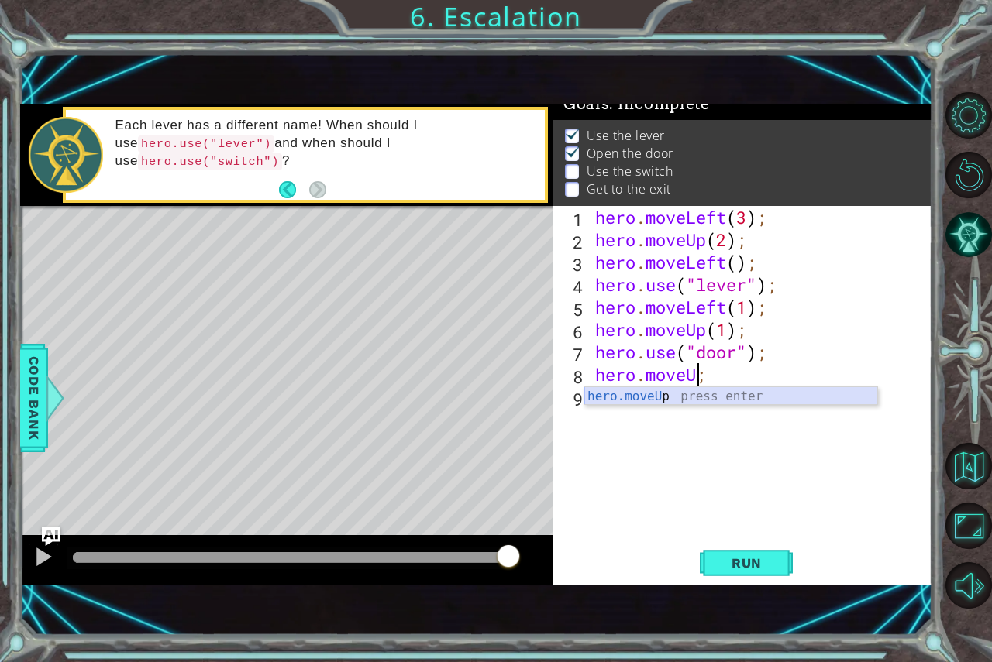
click at [798, 401] on div "hero.moveU p press enter" at bounding box center [730, 415] width 293 height 56
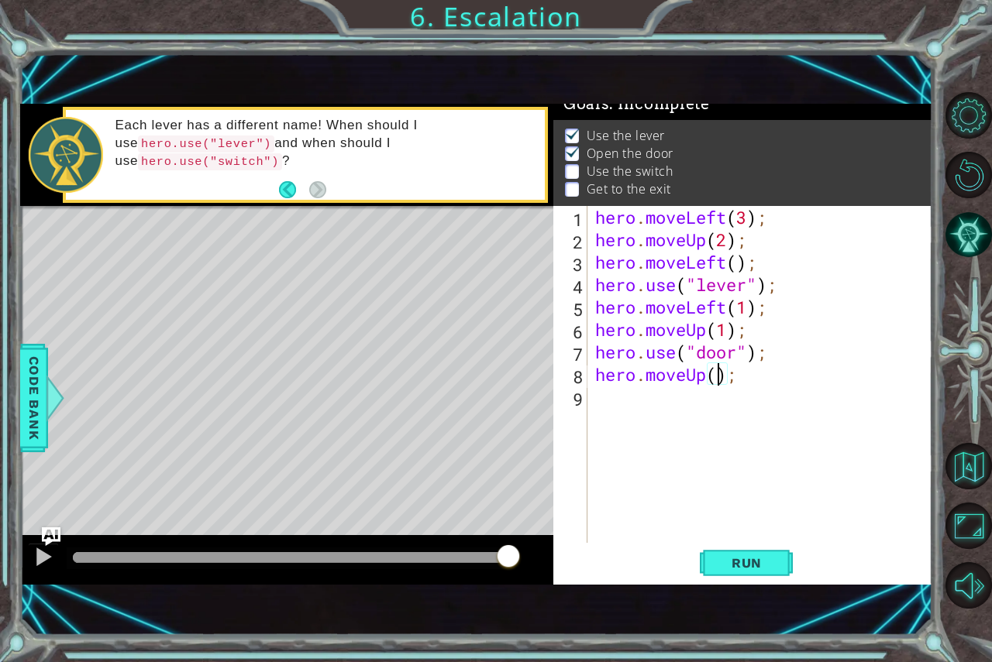
type textarea "hero.moveUp(2);"
click at [596, 393] on div "hero . moveLeft ( 3 ) ; hero . moveUp ( 2 ) ; hero . moveLeft ( ) ; hero . use …" at bounding box center [764, 397] width 344 height 382
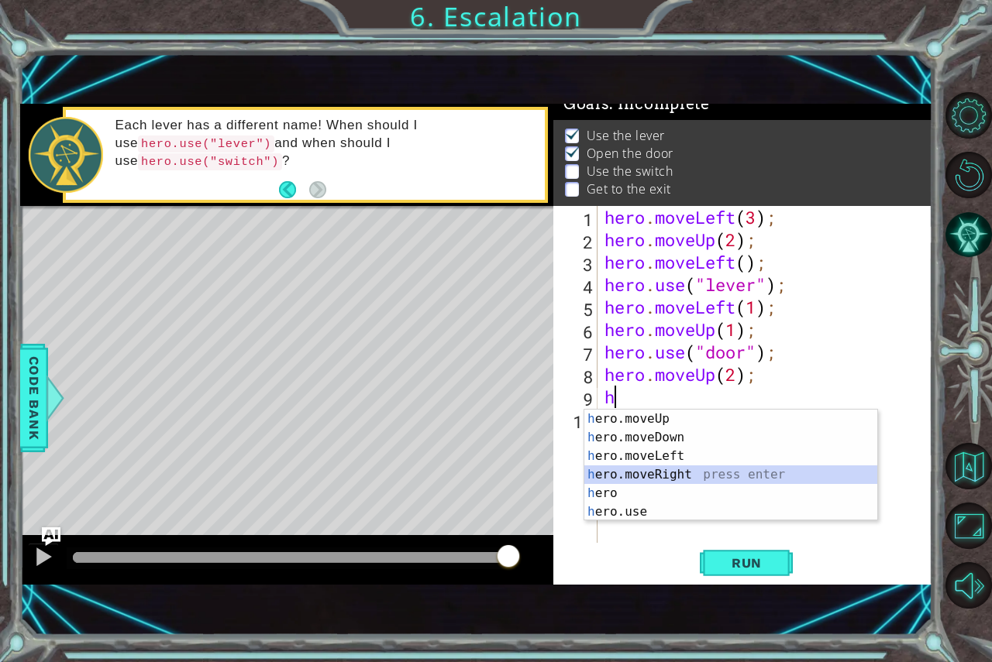
click at [626, 483] on div "h ero.moveUp press enter h ero.moveDown press enter h ero.moveLeft press enter …" at bounding box center [730, 484] width 293 height 149
type textarea "hero.moveRight(1);"
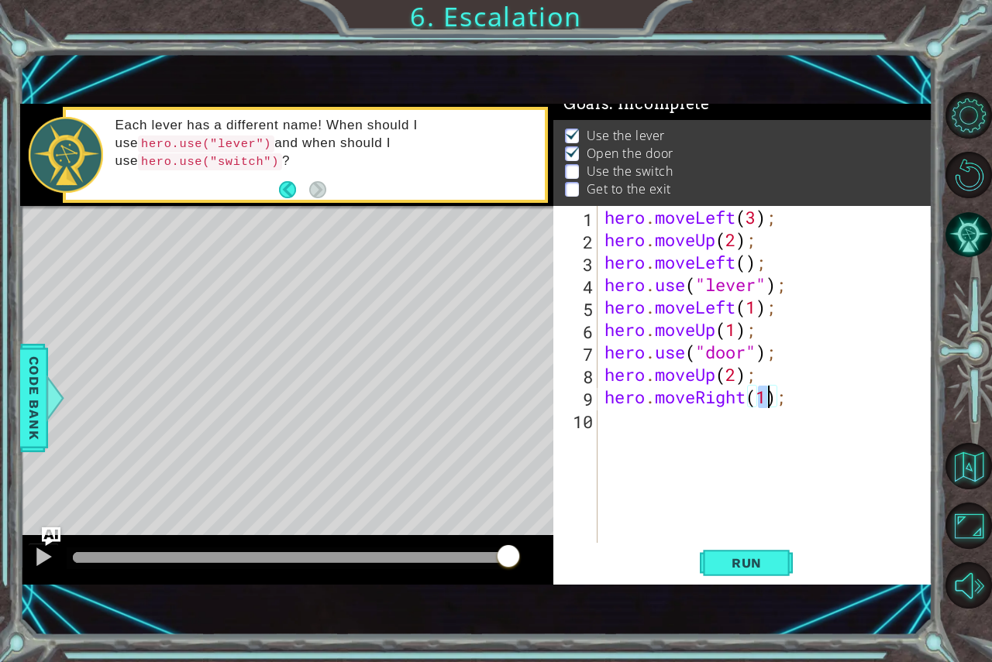
click at [639, 464] on div "hero . moveLeft ( 3 ) ; hero . moveUp ( 2 ) ; hero . moveLeft ( ) ; hero . use …" at bounding box center [768, 397] width 335 height 382
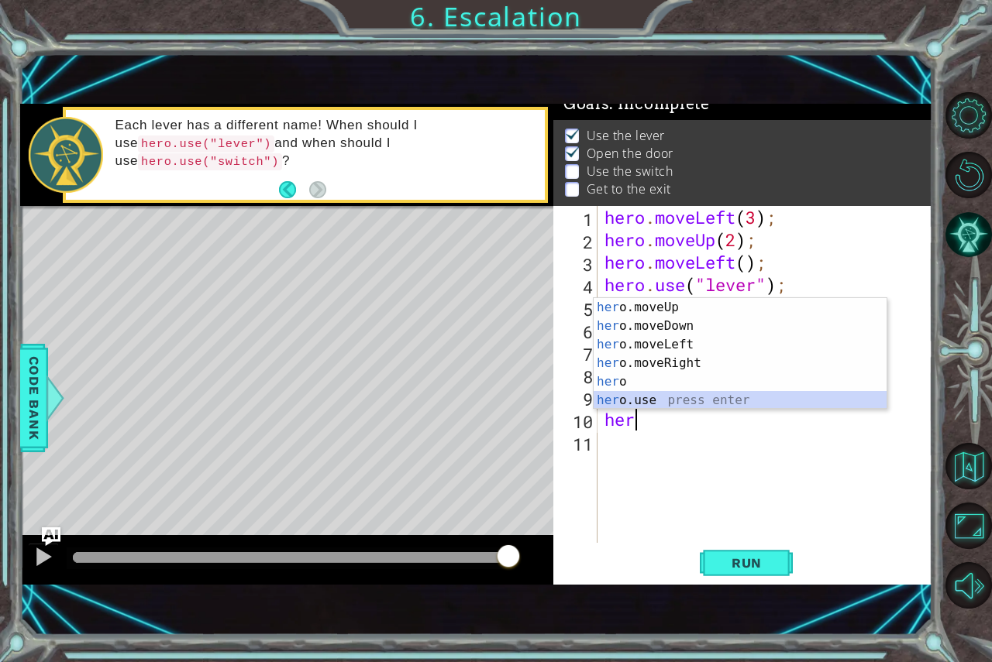
click at [696, 395] on div "her o.moveUp press enter her o.moveDown press enter her o.moveLeft press enter …" at bounding box center [740, 372] width 293 height 149
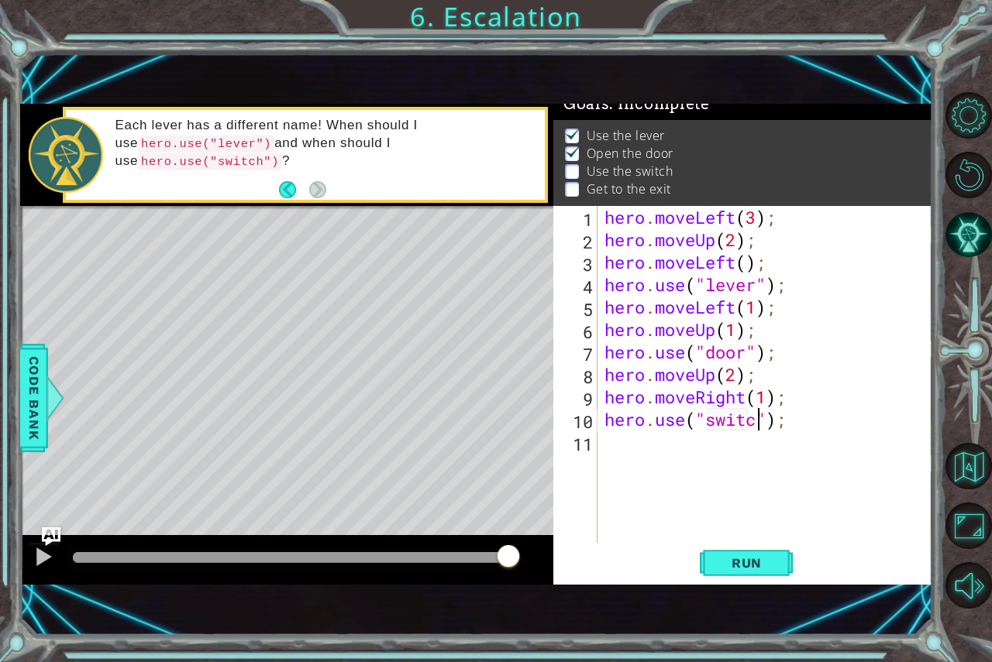
scroll to position [0, 7]
type textarea "hero.use("switch");"
click at [633, 469] on div "hero . moveLeft ( 3 ) ; hero . moveUp ( 2 ) ; hero . moveLeft ( ) ; hero . use …" at bounding box center [768, 397] width 335 height 382
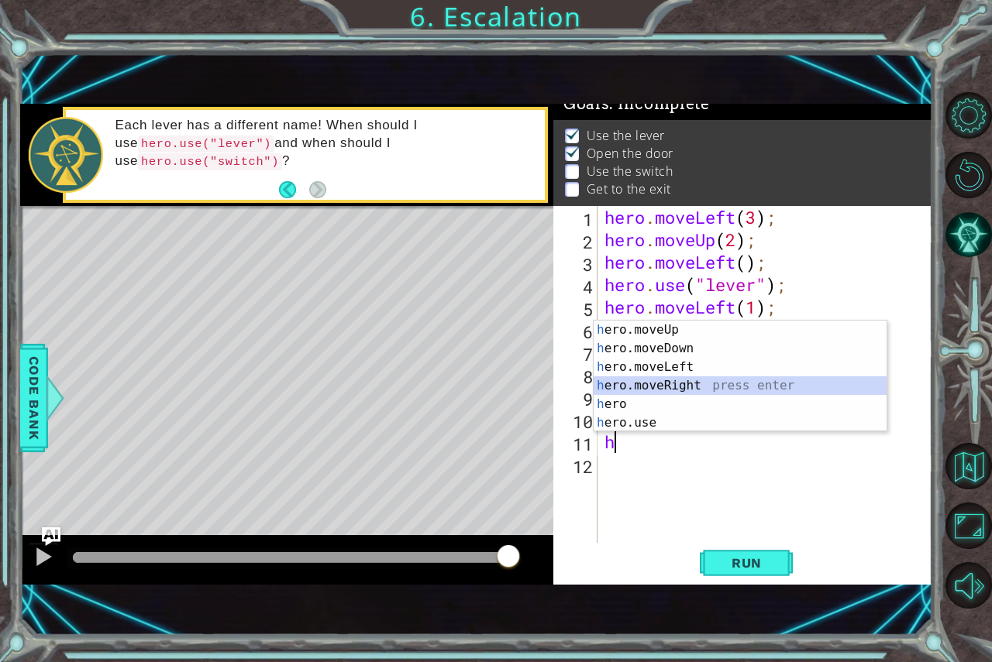
click at [648, 387] on div "h ero.moveUp press enter h ero.moveDown press enter h ero.moveLeft press enter …" at bounding box center [740, 395] width 293 height 149
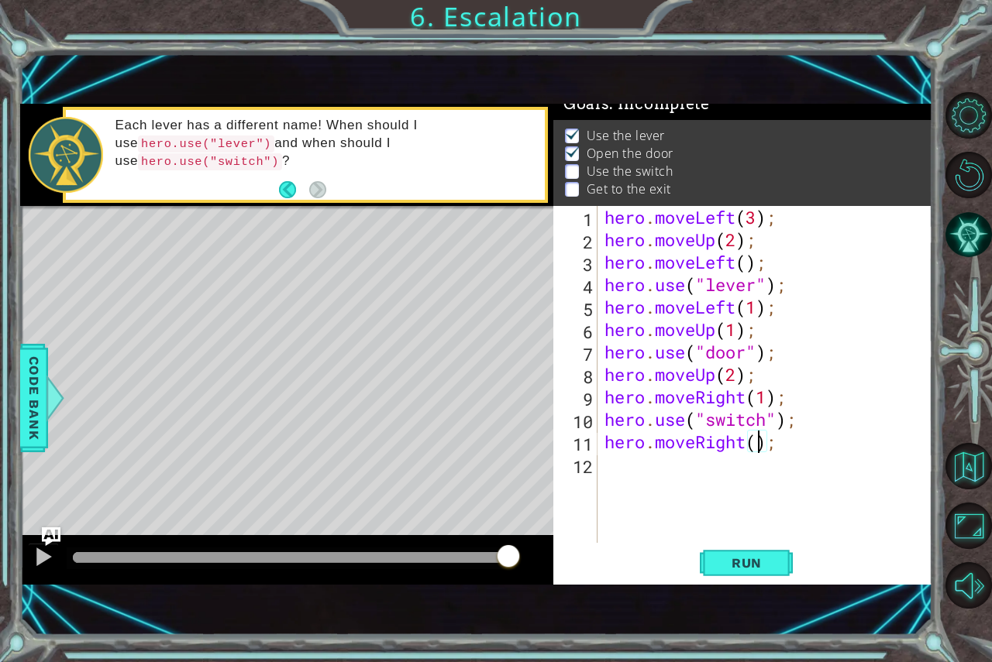
type textarea "hero.moveRight(2);"
click at [689, 487] on div "hero . moveLeft ( 3 ) ; hero . moveUp ( 2 ) ; hero . moveLeft ( ) ; hero . use …" at bounding box center [768, 397] width 335 height 382
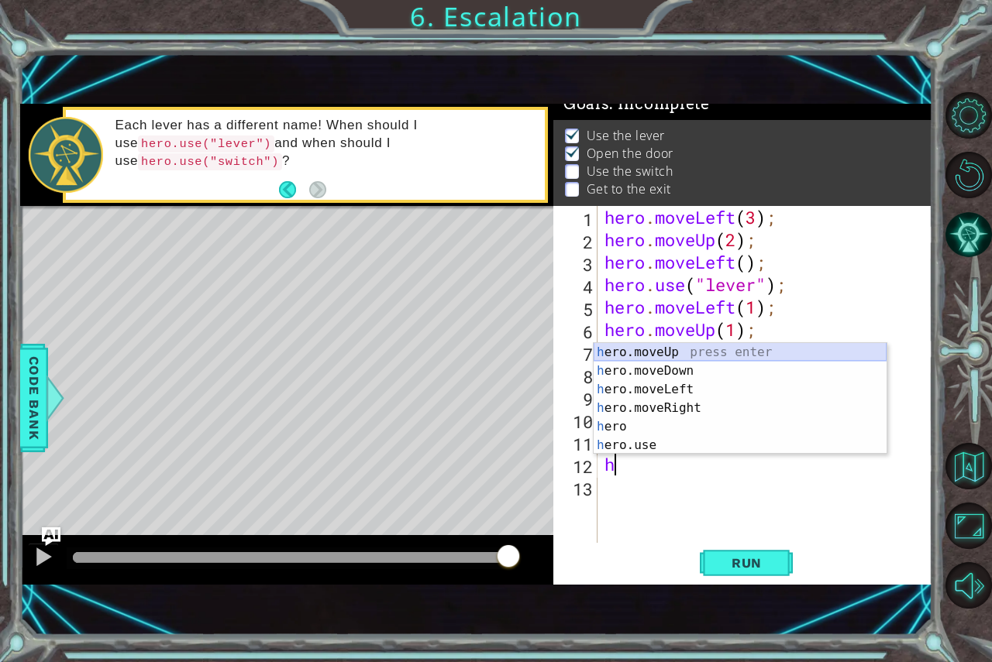
click at [618, 356] on div "h ero.moveUp press enter h ero.moveDown press enter h ero.moveLeft press enter …" at bounding box center [740, 417] width 293 height 149
type textarea "hero.moveUp(1);"
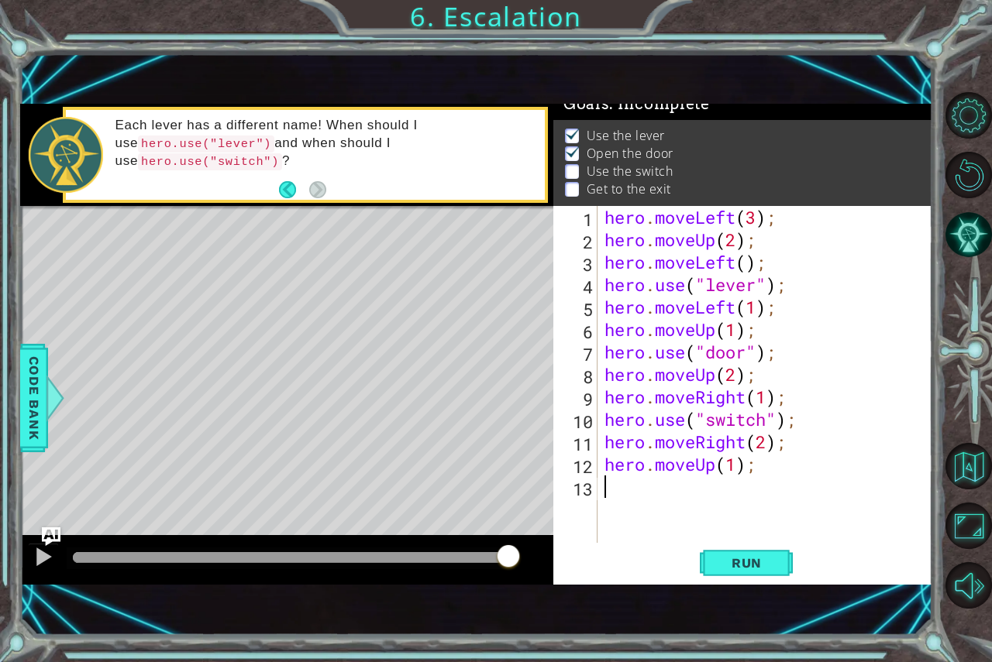
drag, startPoint x: 688, startPoint y: 491, endPoint x: 669, endPoint y: 495, distance: 19.8
click at [687, 491] on div "hero . moveLeft ( 3 ) ; hero . moveUp ( 2 ) ; hero . moveLeft ( ) ; hero . use …" at bounding box center [768, 397] width 335 height 382
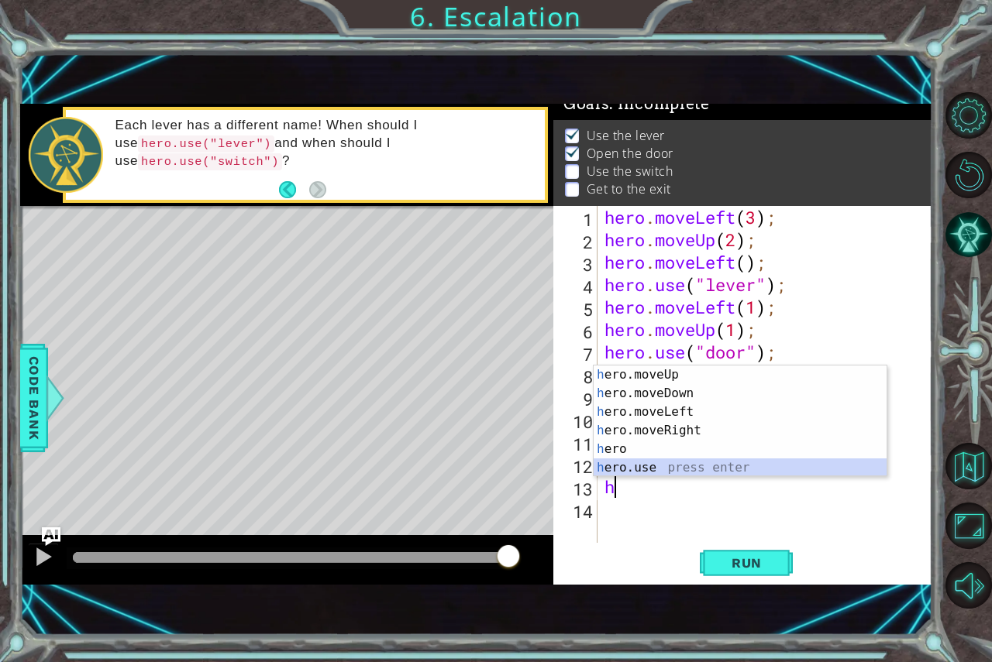
click at [816, 469] on div "h ero.moveUp press enter h ero.moveDown press enter h ero.moveLeft press enter …" at bounding box center [740, 440] width 293 height 149
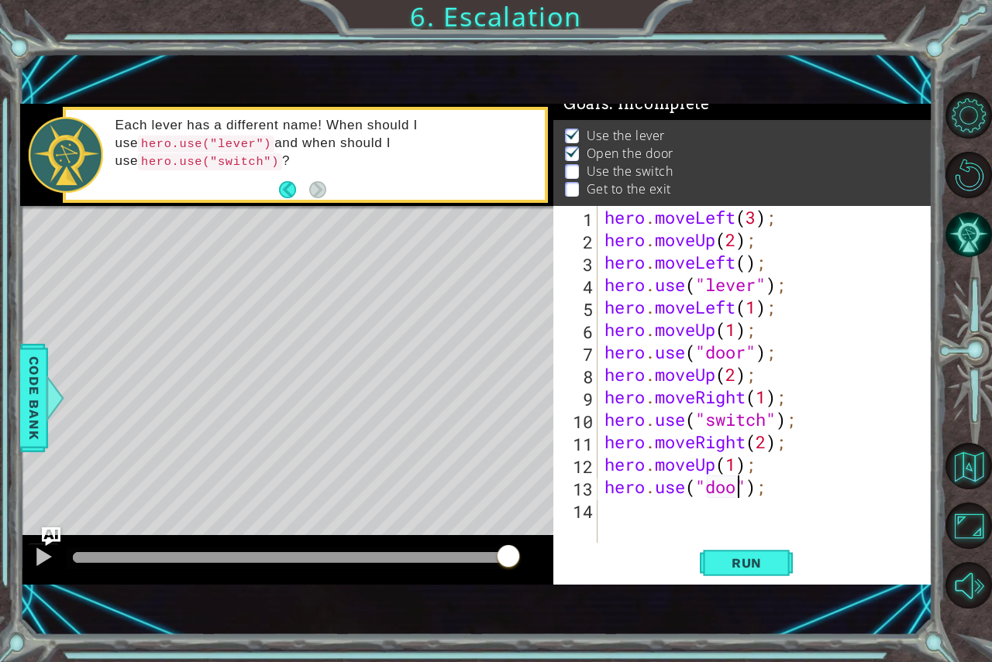
scroll to position [0, 6]
click at [766, 575] on button "Run" at bounding box center [746, 563] width 93 height 38
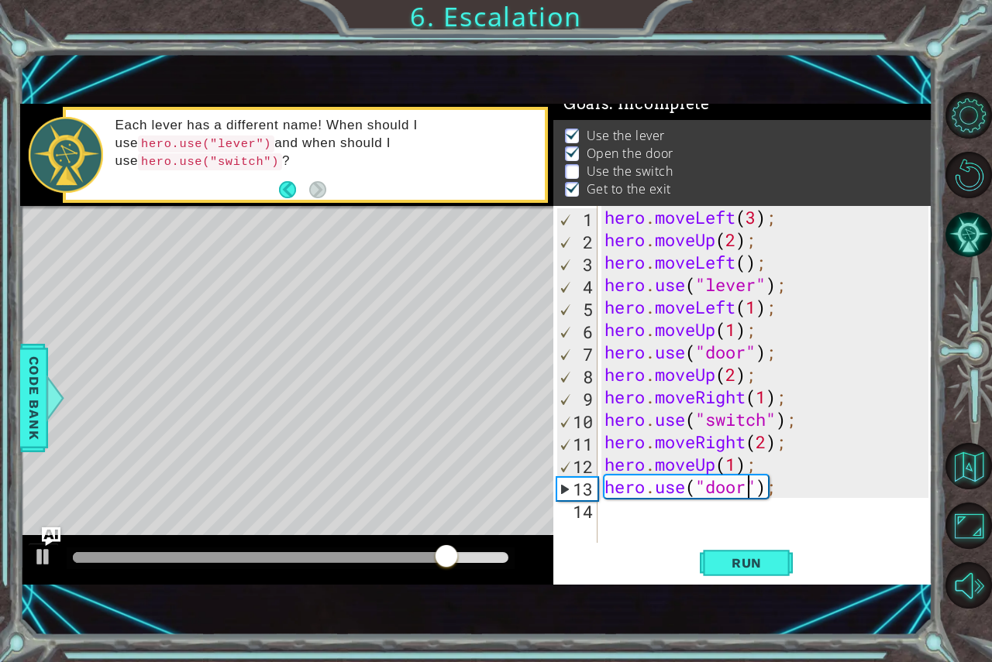
click at [772, 425] on div "hero . moveLeft ( 3 ) ; hero . moveUp ( 2 ) ; hero . moveLeft ( ) ; hero . use …" at bounding box center [768, 397] width 335 height 382
type textarea "hero.use("switch");"
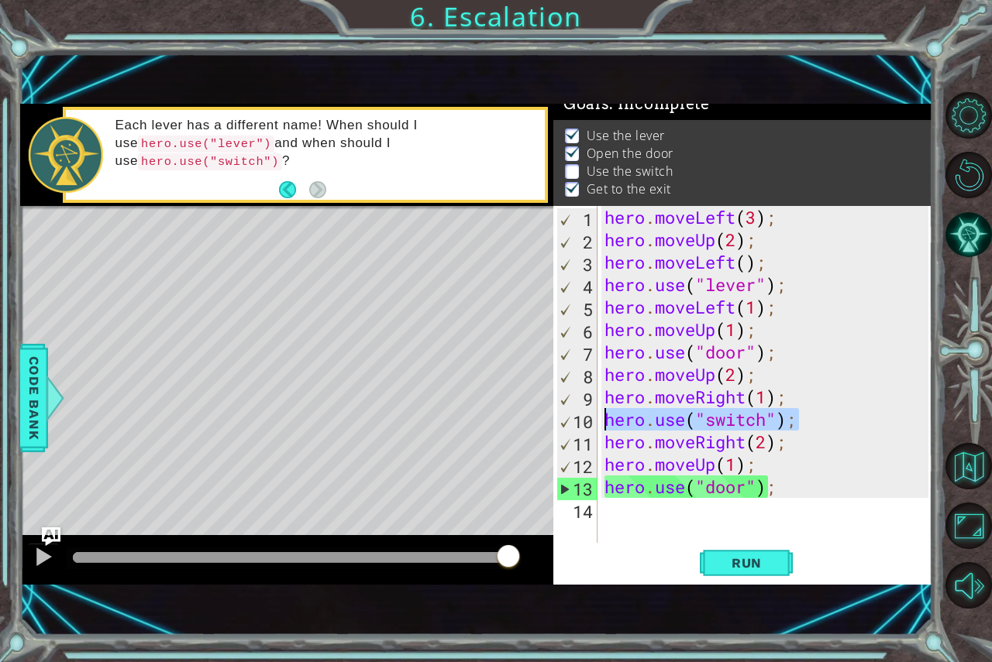
drag, startPoint x: 795, startPoint y: 419, endPoint x: 352, endPoint y: 164, distance: 511.3
click at [597, 414] on div "hero.use("switch"); 1 2 3 4 5 6 7 8 9 10 11 12 13 14 hero . moveLeft ( 3 ) ; he…" at bounding box center [740, 374] width 375 height 337
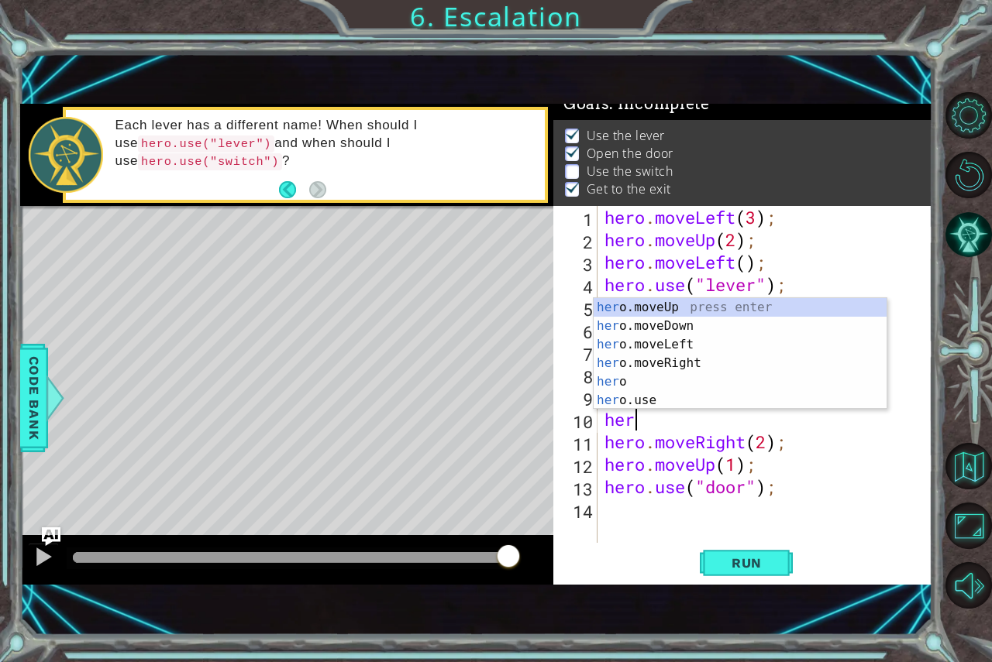
scroll to position [0, 1]
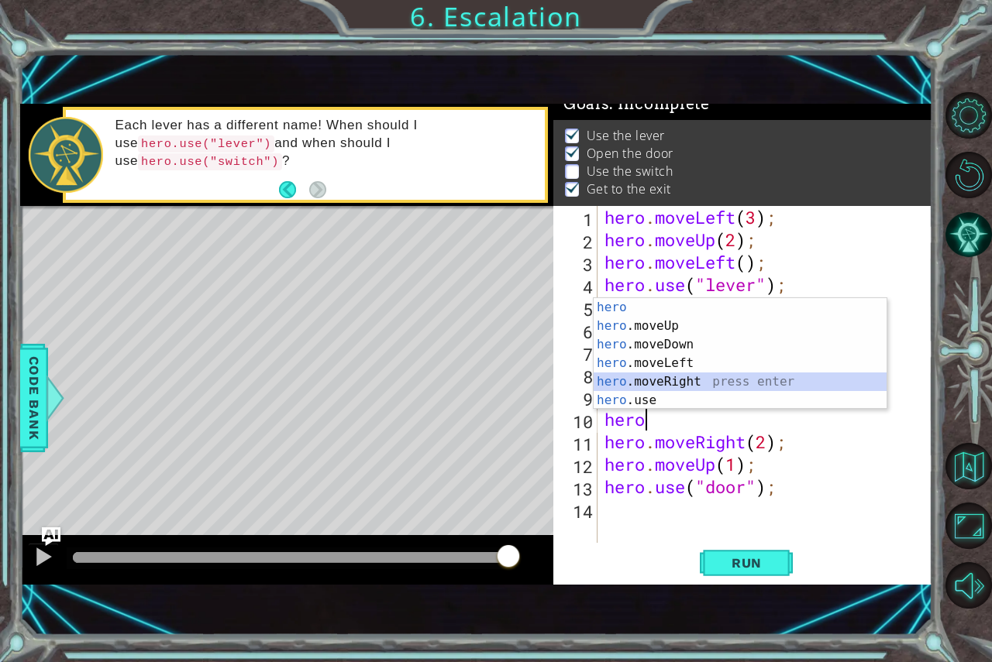
click at [652, 391] on div "hero press enter hero .moveUp press enter hero .moveDown press enter hero .move…" at bounding box center [740, 372] width 293 height 149
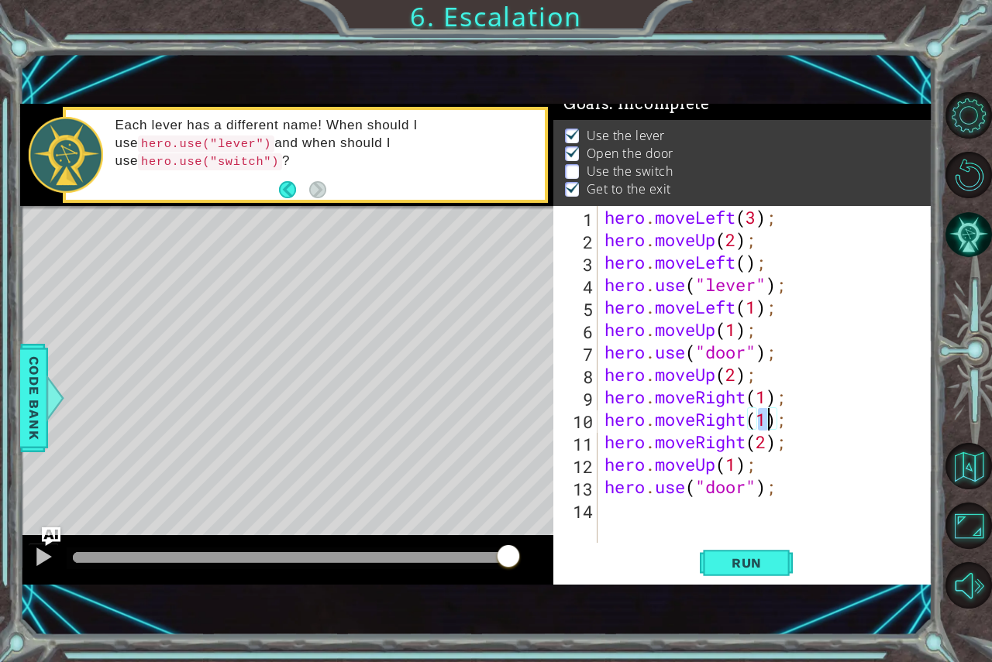
drag, startPoint x: 714, startPoint y: 565, endPoint x: 705, endPoint y: 538, distance: 27.9
click at [710, 564] on button "Run" at bounding box center [746, 563] width 93 height 38
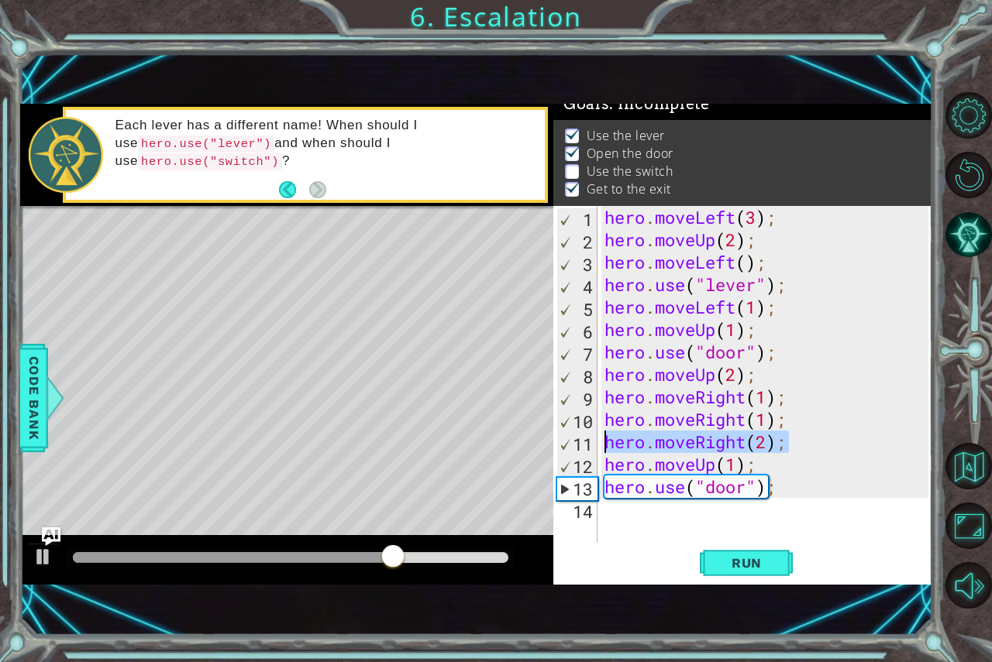
drag, startPoint x: 790, startPoint y: 448, endPoint x: 483, endPoint y: 387, distance: 313.5
click at [594, 436] on div "hero.moveRight(1); 1 2 3 4 5 6 7 8 9 10 11 12 13 14 hero . moveLeft ( 3 ) ; her…" at bounding box center [740, 374] width 375 height 337
type textarea "hero.moveRight(2);"
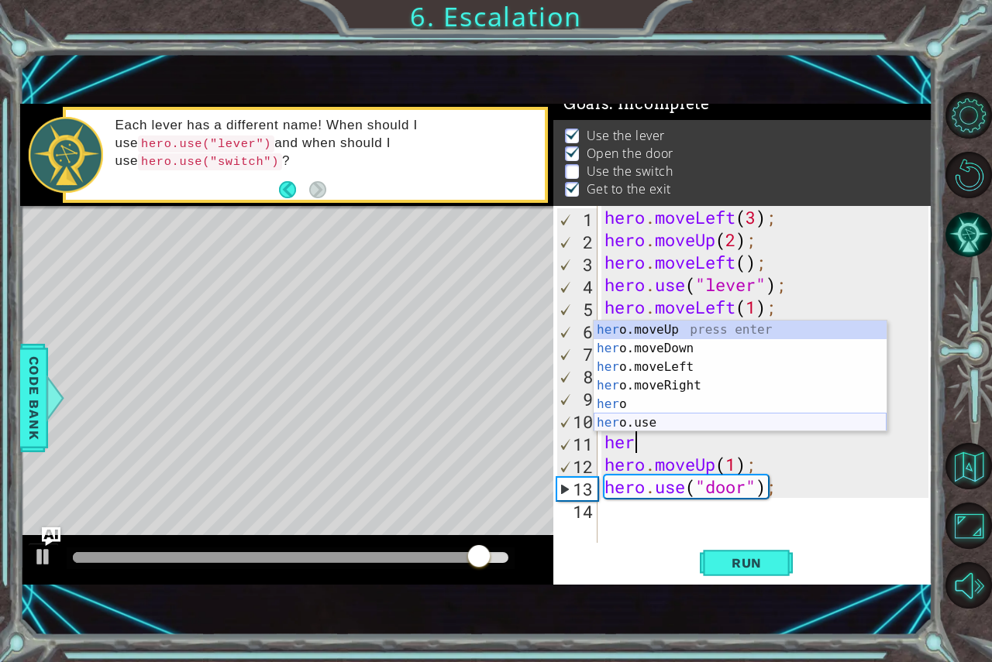
click at [695, 426] on div "her o.moveUp press enter her o.moveDown press enter her o.moveLeft press enter …" at bounding box center [740, 395] width 293 height 149
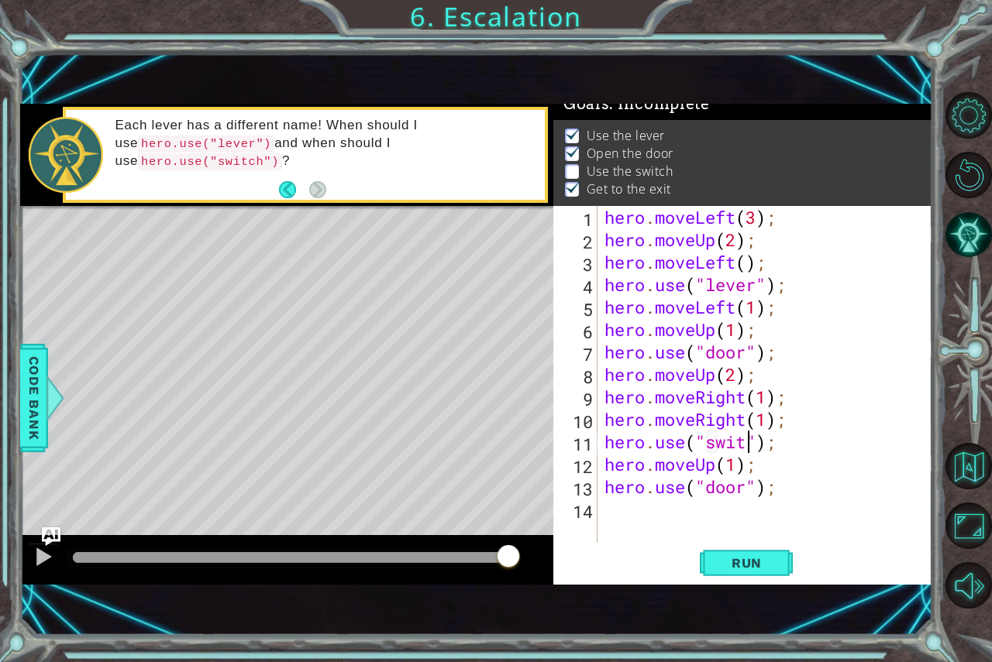
scroll to position [0, 7]
click at [783, 569] on button "Run" at bounding box center [746, 563] width 93 height 38
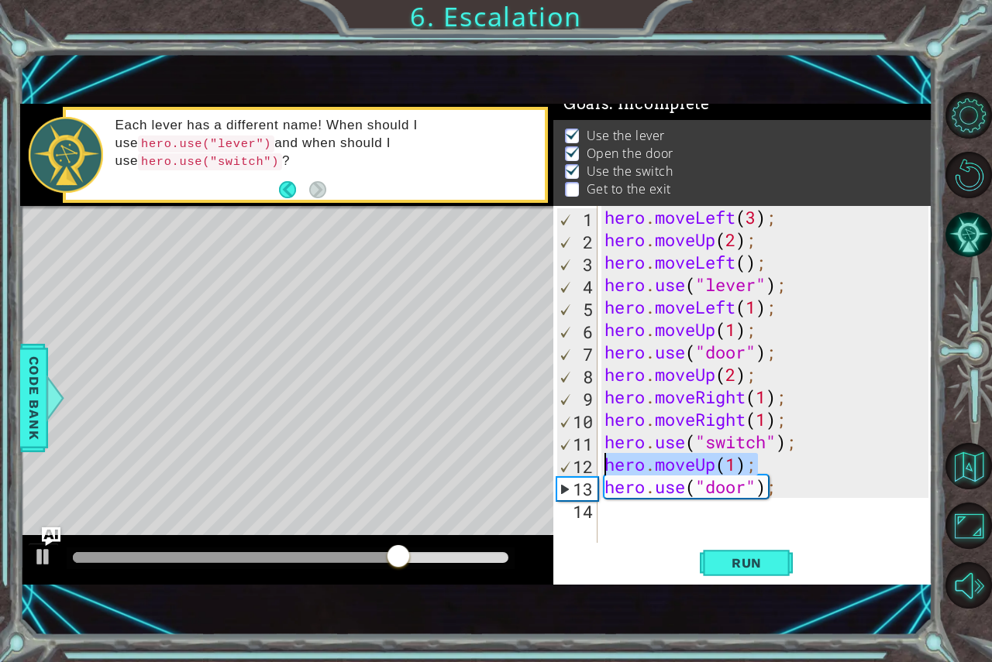
drag, startPoint x: 761, startPoint y: 463, endPoint x: 586, endPoint y: 469, distance: 175.2
click at [575, 466] on div "hero.use("switch"); 1 2 3 4 5 6 7 8 9 10 11 12 13 14 hero . moveLeft ( 3 ) ; he…" at bounding box center [740, 374] width 375 height 337
type textarea "hero.moveUp(1);"
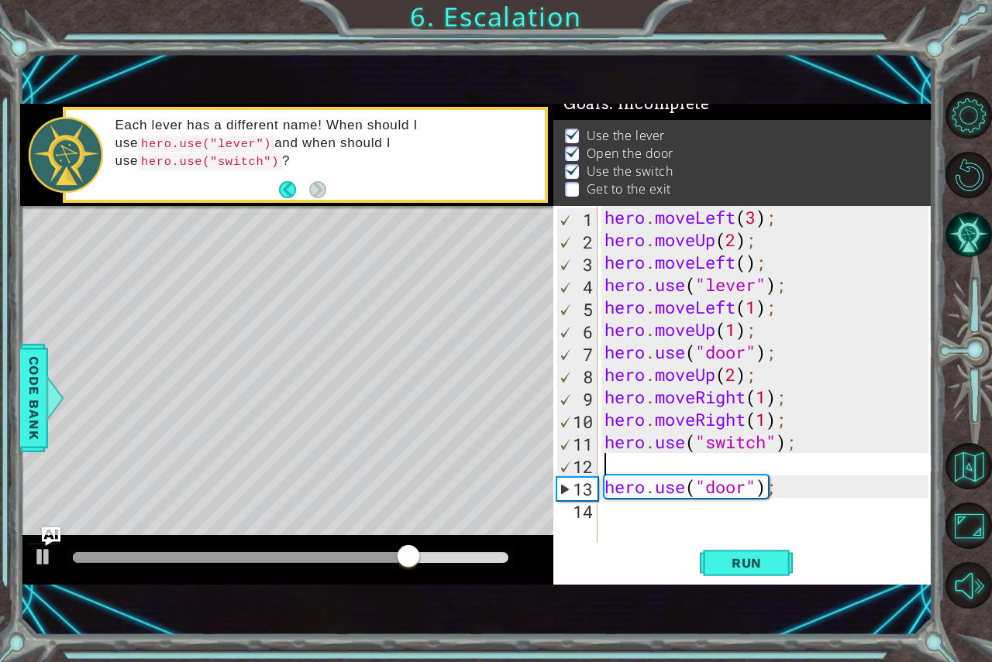
scroll to position [0, 0]
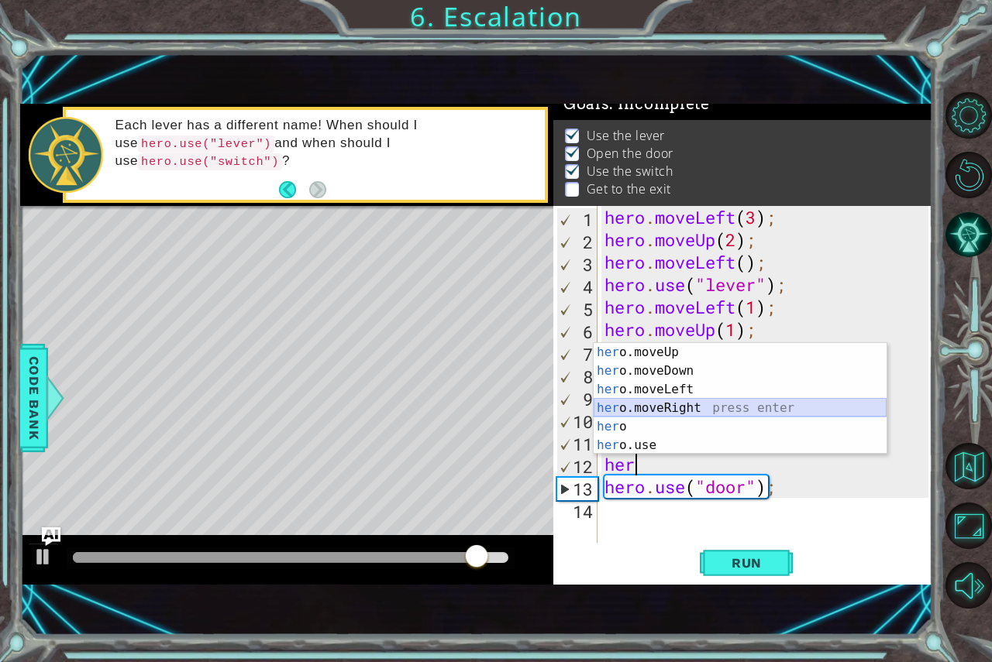
click at [690, 415] on div "her o.moveUp press enter her o.moveDown press enter her o.moveLeft press enter …" at bounding box center [740, 417] width 293 height 149
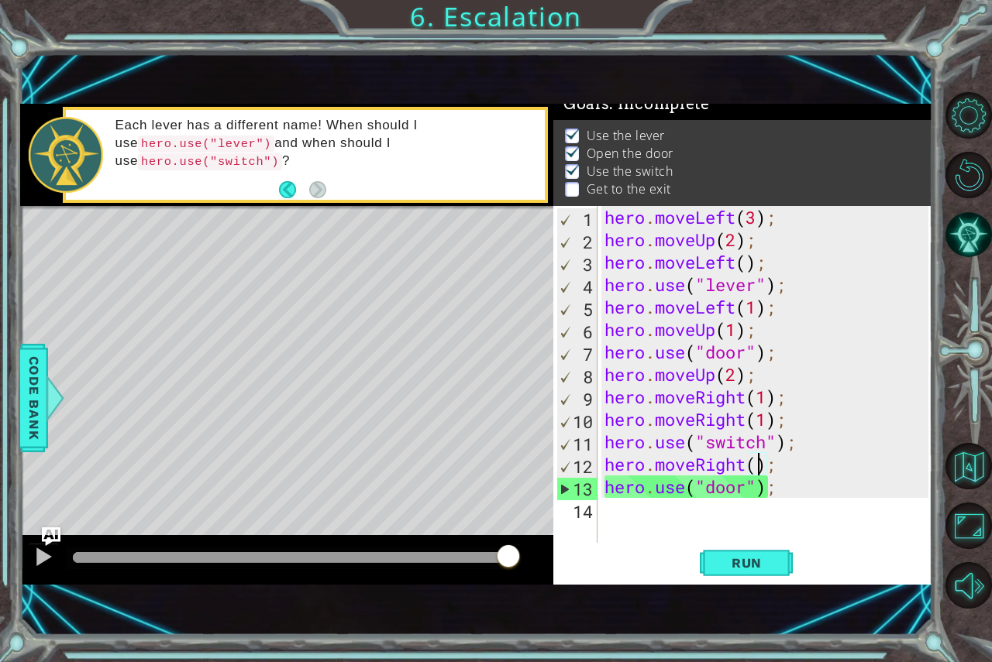
scroll to position [0, 7]
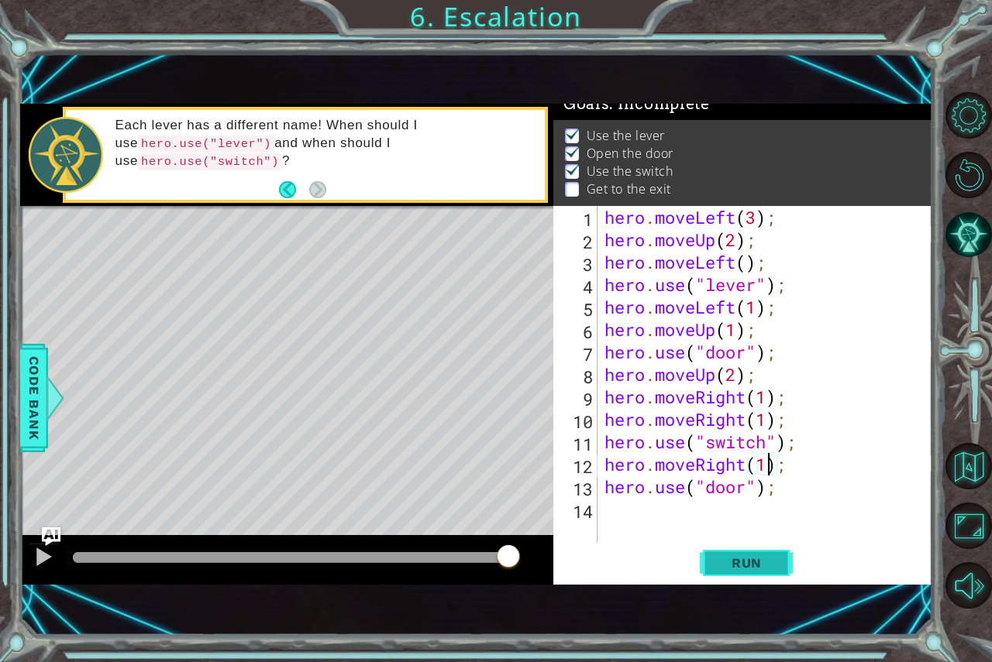
click at [746, 556] on span "Run" at bounding box center [746, 563] width 61 height 15
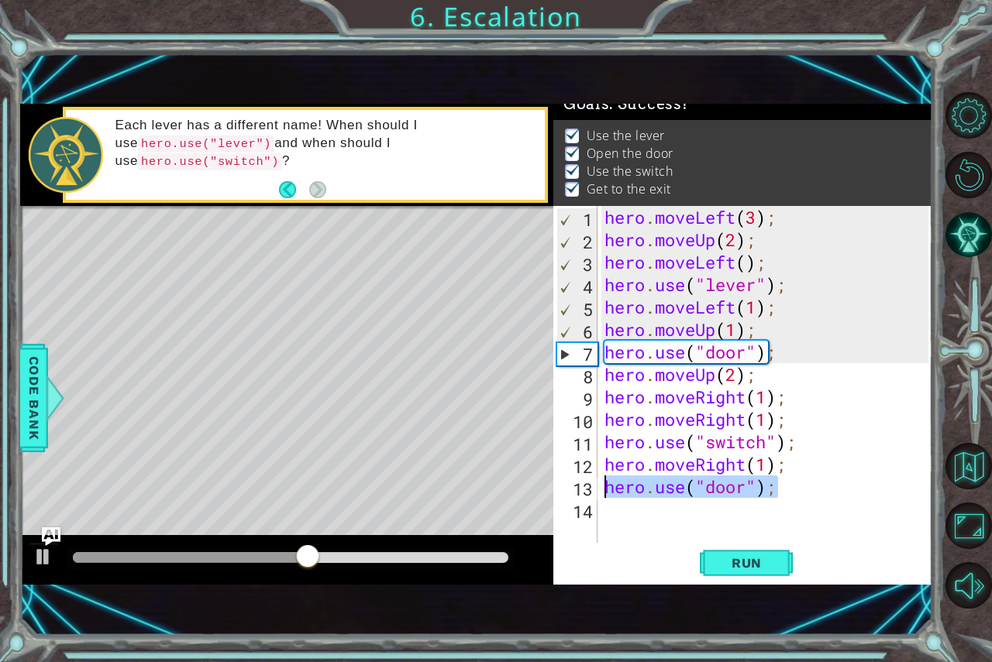
drag, startPoint x: 788, startPoint y: 497, endPoint x: 576, endPoint y: 494, distance: 212.3
click at [576, 494] on div "hero.moveRight(1); 1 2 3 4 5 6 7 8 9 10 11 12 13 14 hero . moveLeft ( 3 ) ; her…" at bounding box center [740, 374] width 375 height 337
type textarea "hero.use("door");"
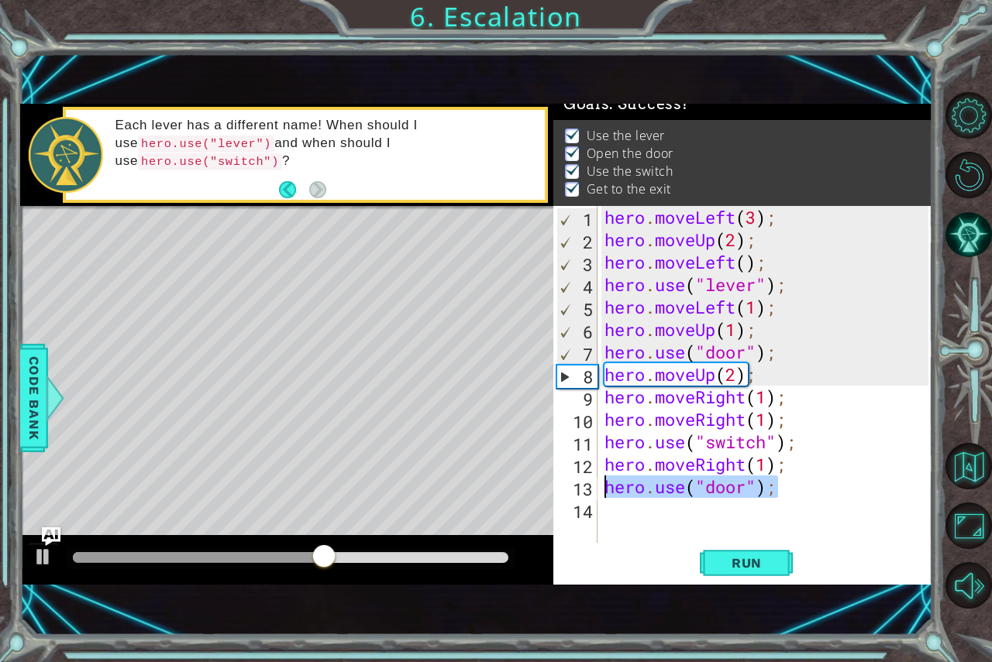
scroll to position [0, 0]
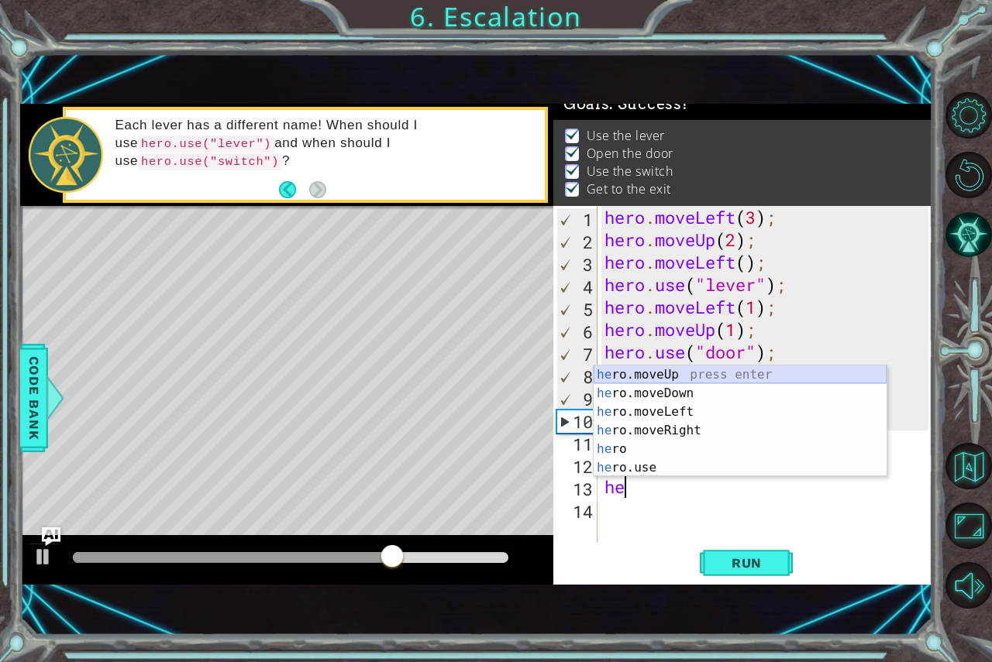
click at [672, 372] on div "he ro.moveUp press enter he ro.moveDown press enter he ro.moveLeft press enter …" at bounding box center [740, 440] width 293 height 149
type textarea "hero.moveUp(1);"
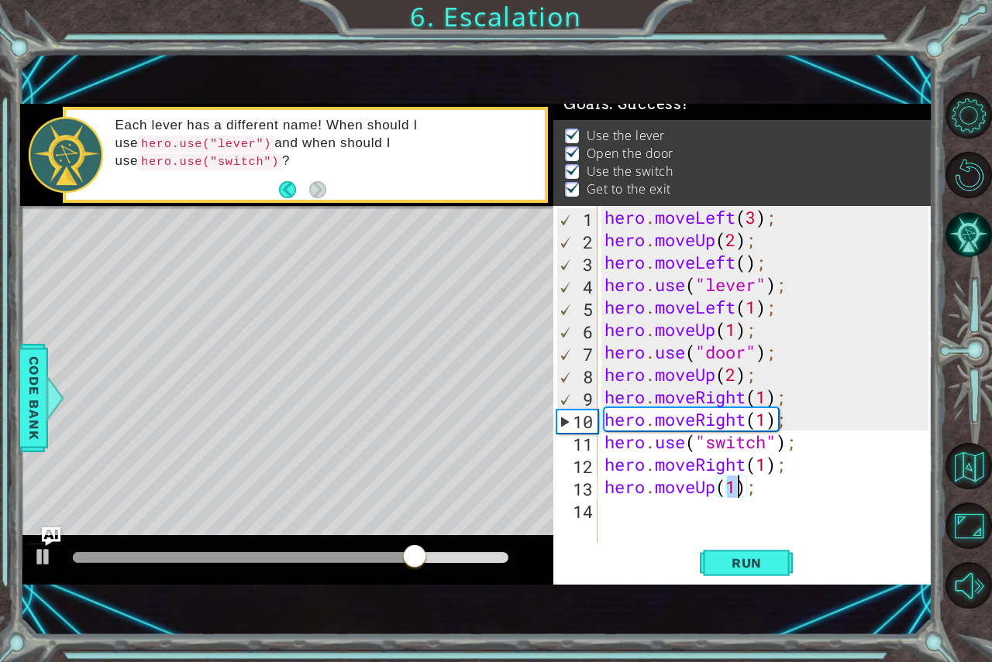
click at [645, 507] on div "hero . moveLeft ( 3 ) ; hero . moveUp ( 2 ) ; hero . moveLeft ( ) ; hero . use …" at bounding box center [768, 397] width 335 height 382
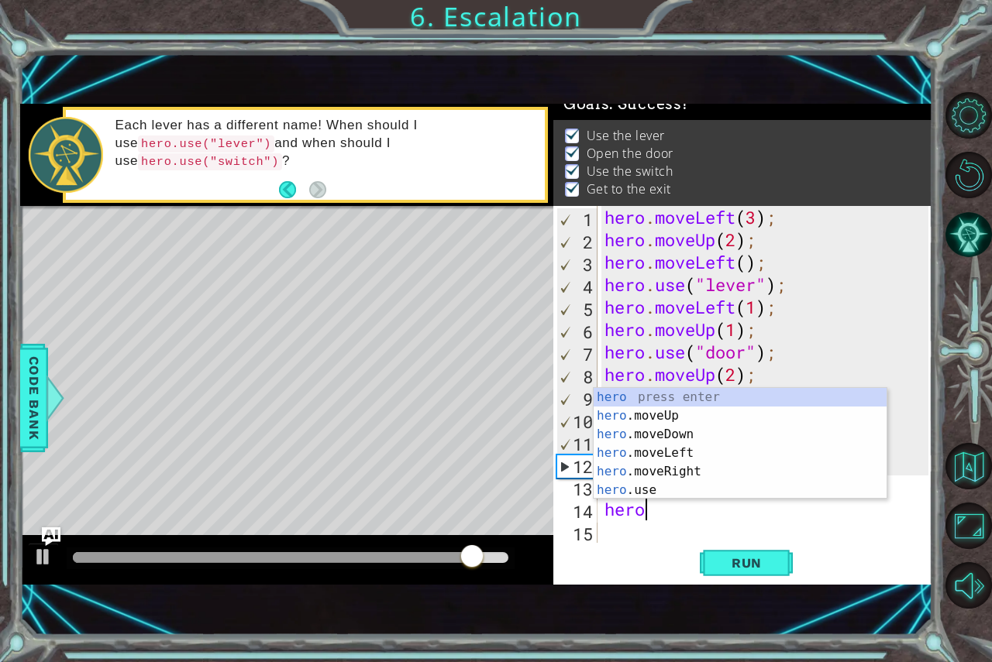
scroll to position [0, 1]
type textarea "hero"
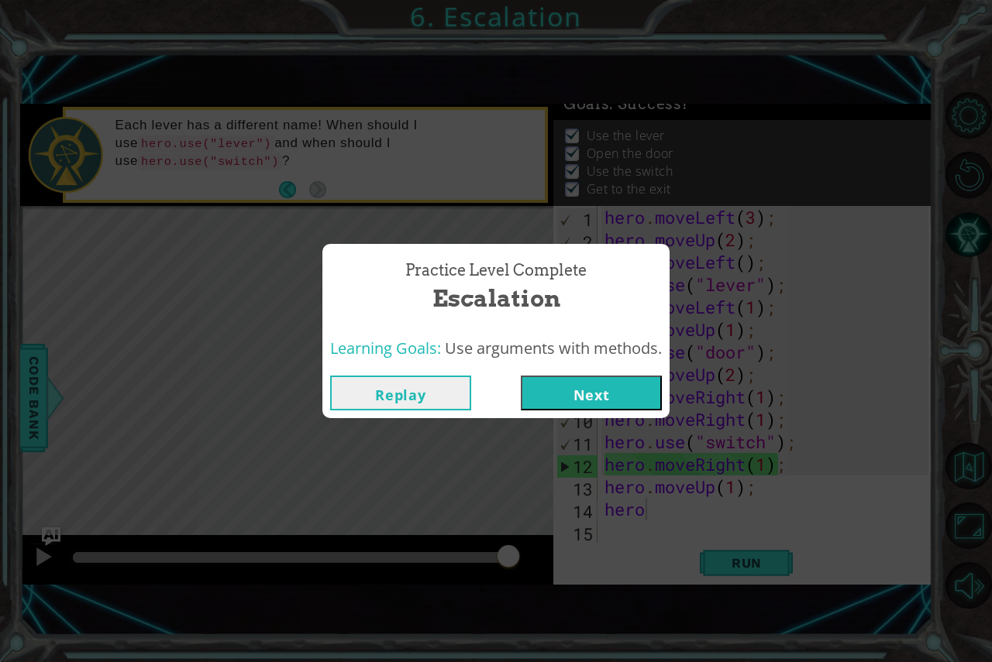
click at [631, 388] on button "Next" at bounding box center [591, 393] width 141 height 35
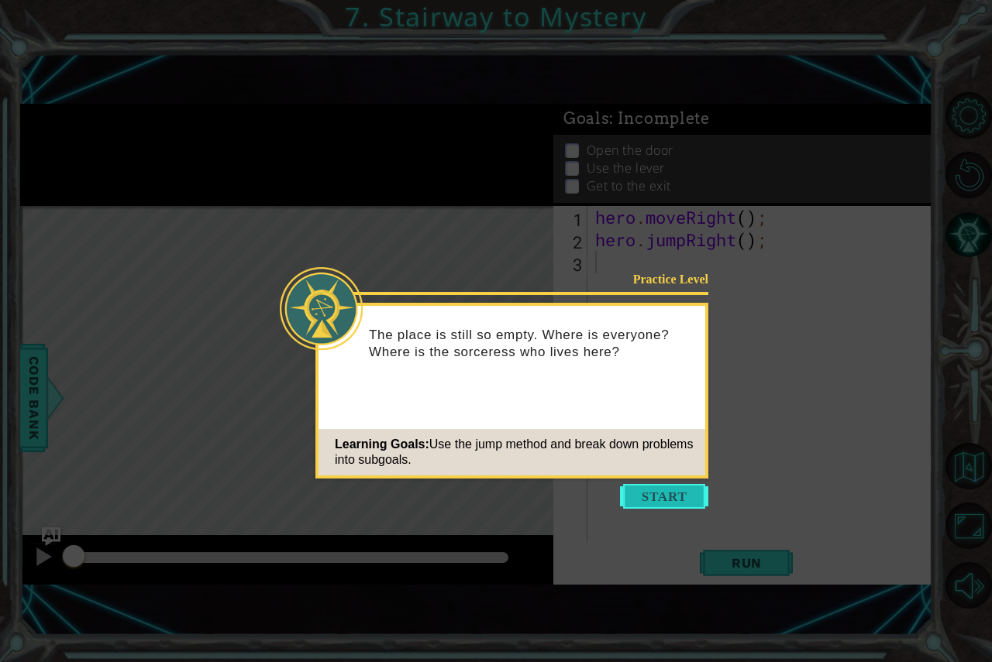
click at [687, 489] on button "Start" at bounding box center [664, 496] width 88 height 25
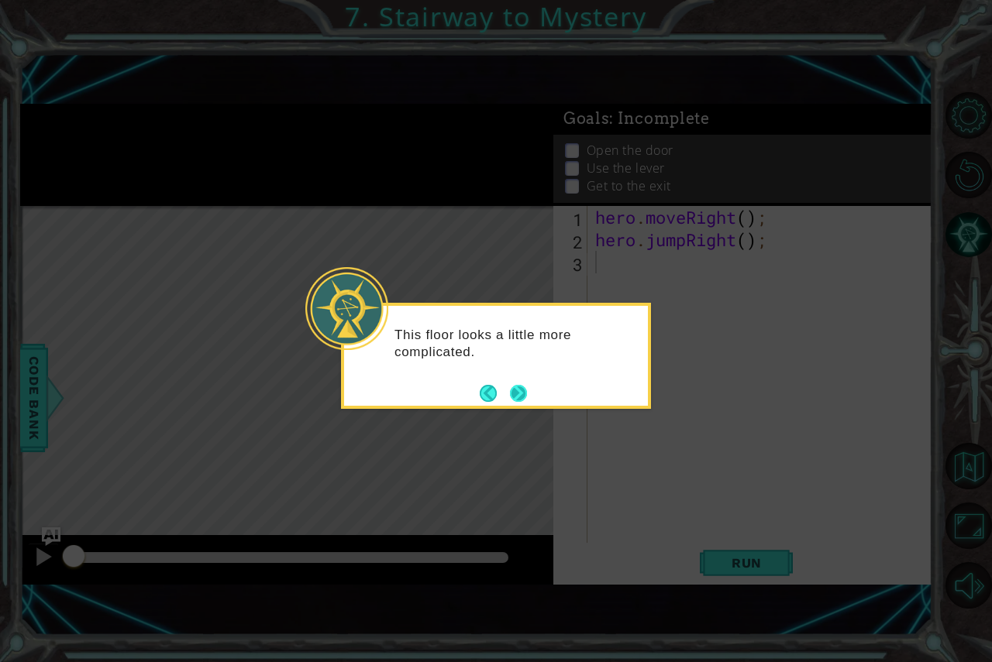
click at [518, 385] on button "Next" at bounding box center [518, 393] width 17 height 17
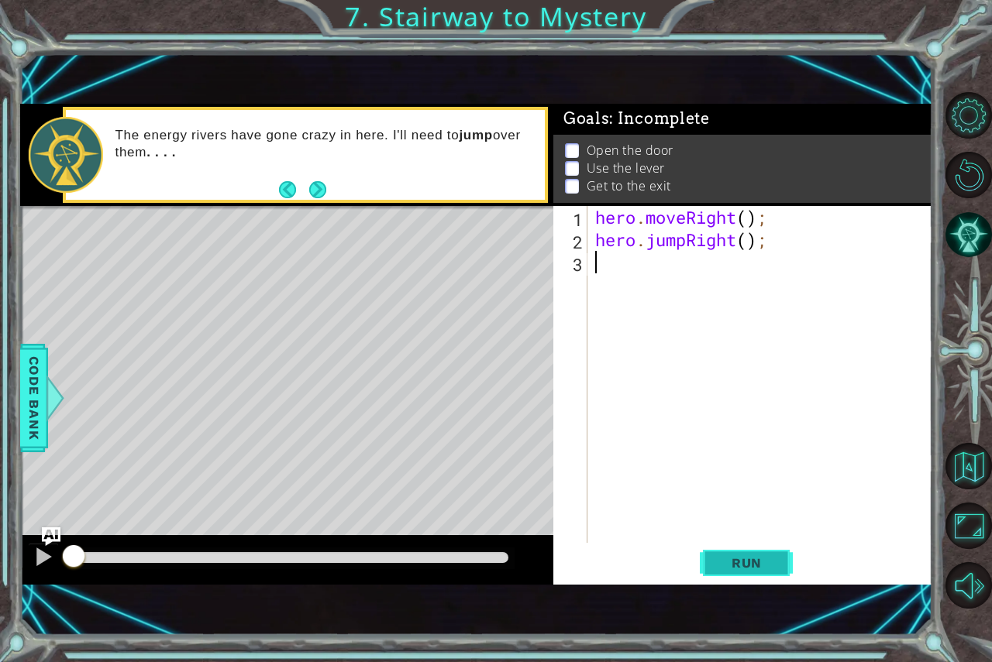
click at [745, 559] on span "Run" at bounding box center [746, 563] width 61 height 15
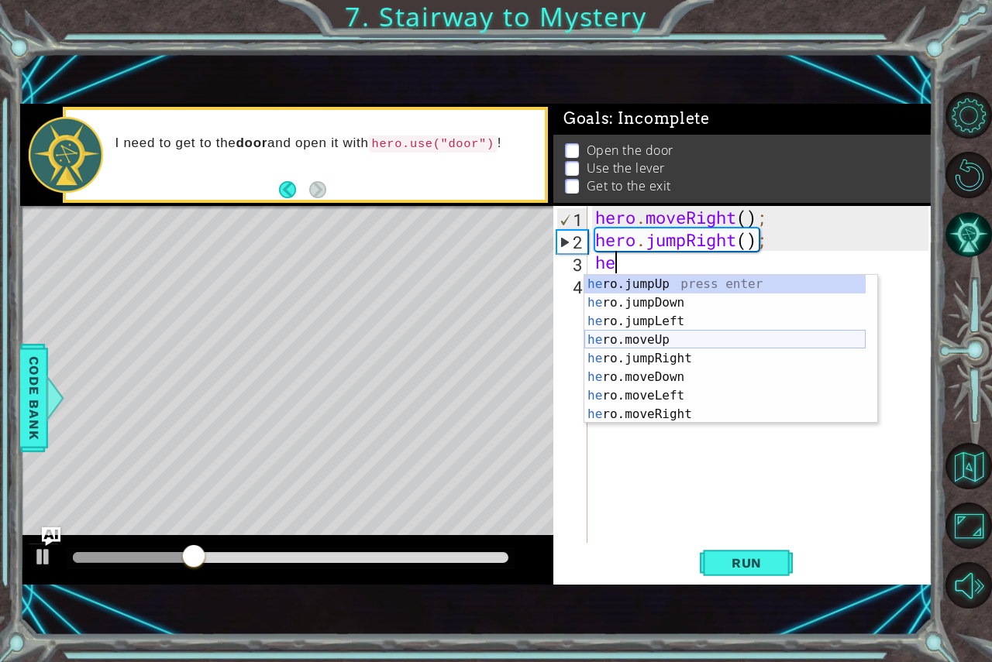
click at [609, 343] on div "he ro.jumpUp press enter he ro.jumpDown press enter he ro.jumpLeft press enter …" at bounding box center [724, 368] width 281 height 186
type textarea "hero.moveUp(1);"
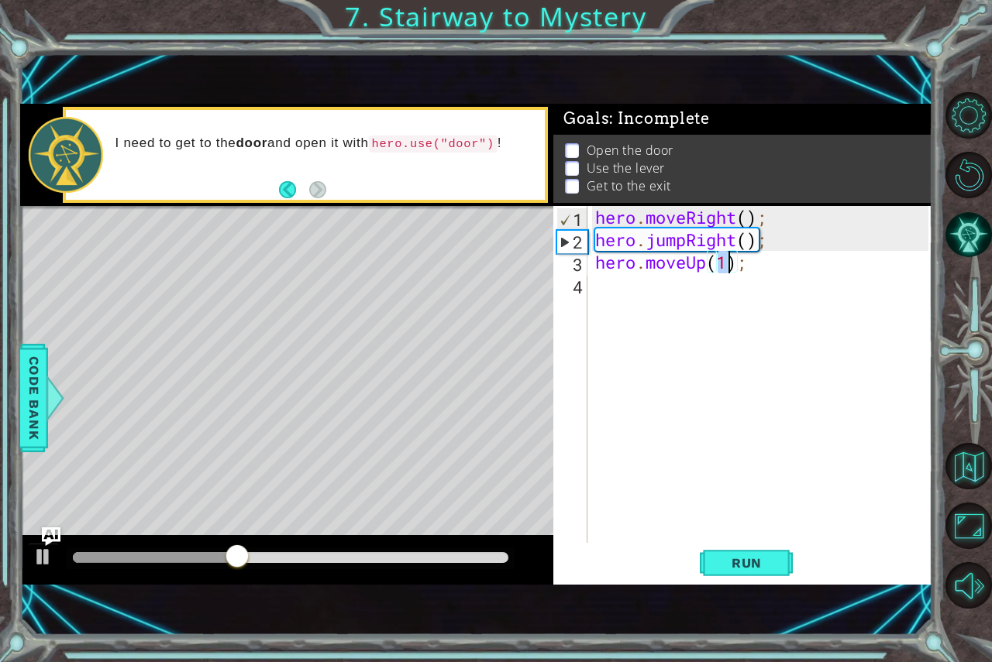
click at [595, 299] on div "hero . moveRight ( ) ; hero . jumpRight ( ) ; hero . moveUp ( 1 ) ;" at bounding box center [764, 397] width 344 height 382
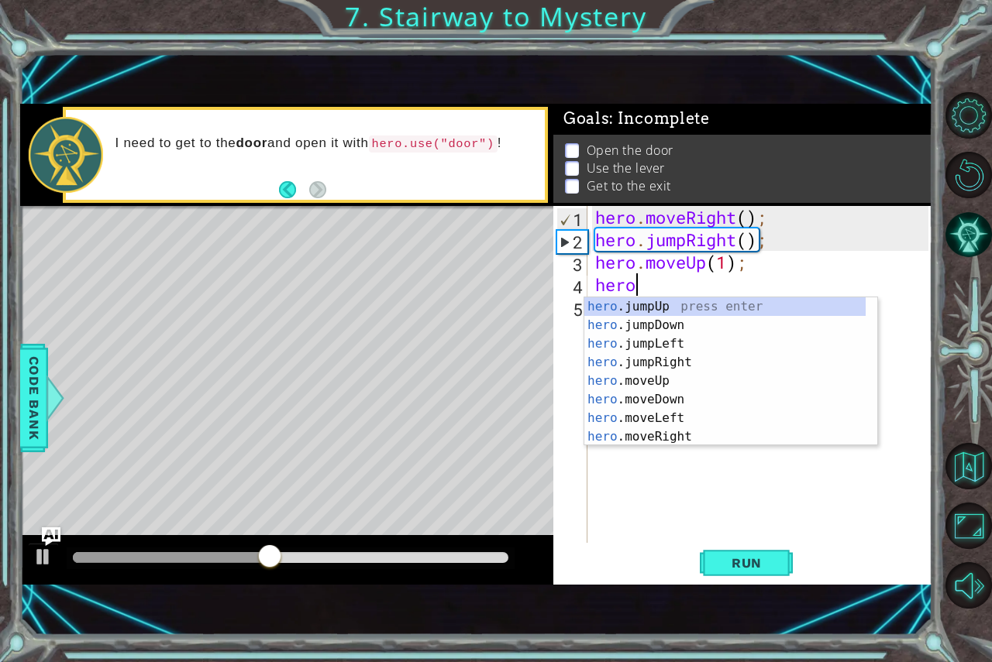
scroll to position [0, 1]
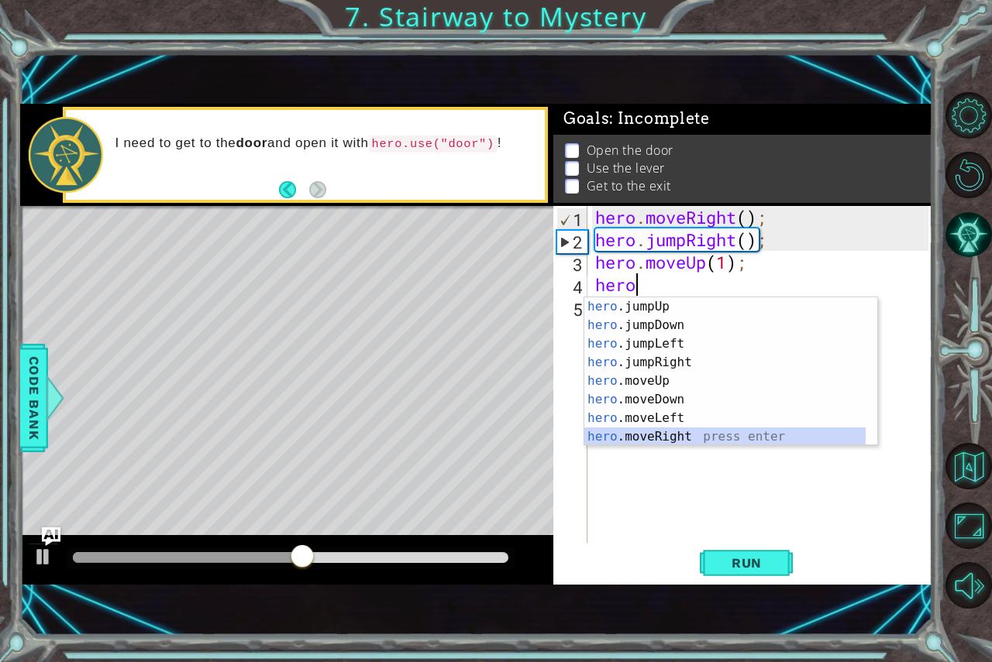
click at [666, 434] on div "hero .jumpUp press enter hero .jumpDown press enter hero .jumpLeft press enter …" at bounding box center [724, 391] width 281 height 186
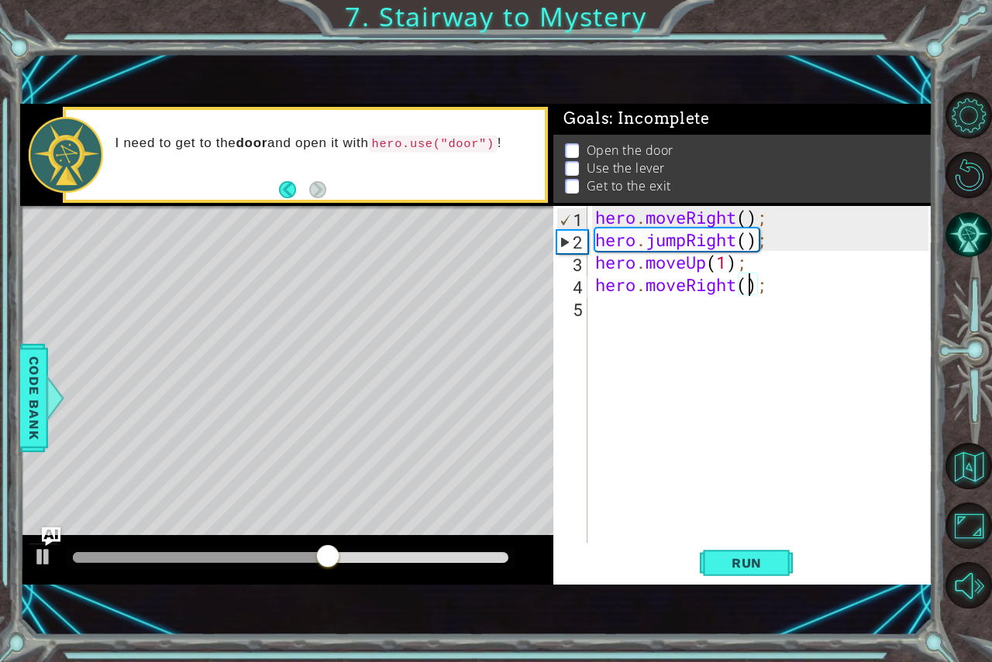
type textarea "hero.moveRight(2);"
click at [717, 315] on div "hero . moveRight ( ) ; hero . jumpRight ( ) ; hero . moveUp ( 1 ) ; hero . move…" at bounding box center [764, 397] width 344 height 382
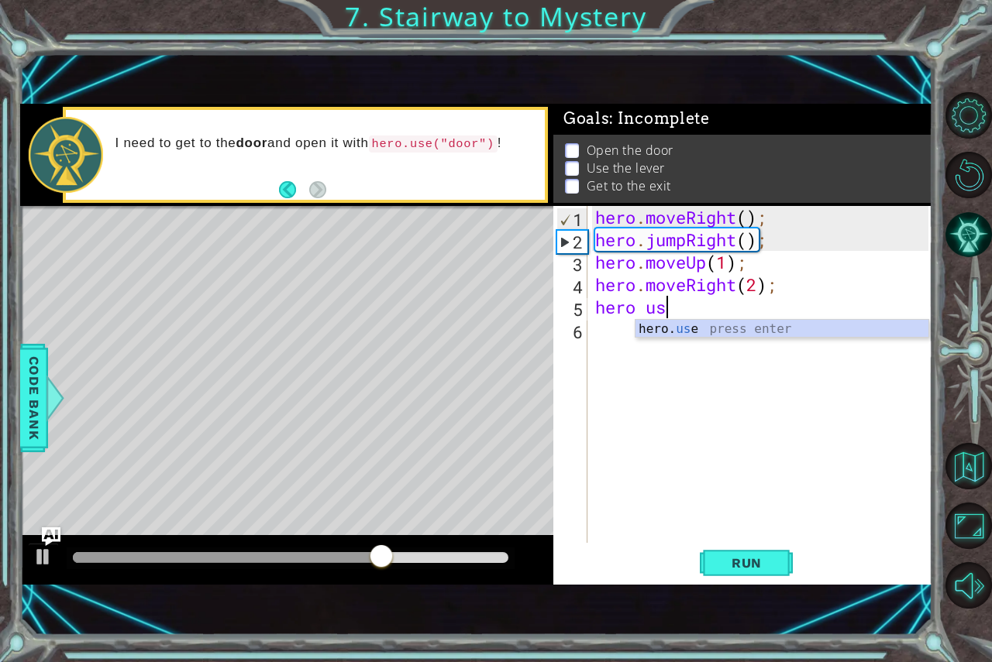
scroll to position [0, 2]
click at [749, 327] on div "hero. use press enter" at bounding box center [781, 348] width 293 height 56
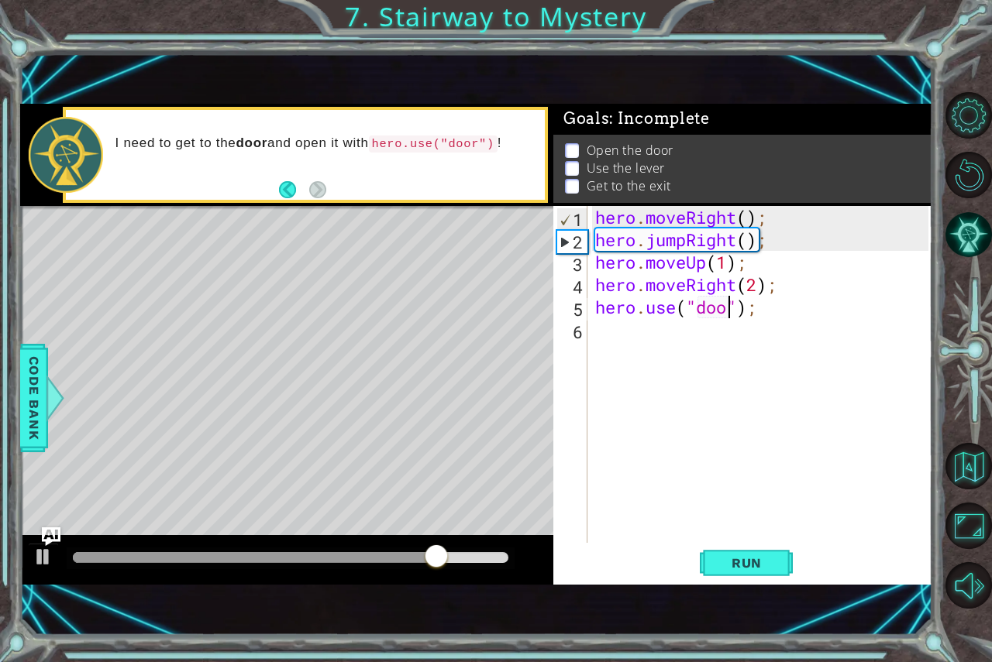
type textarea "hero.use("door");"
click at [763, 335] on div "hero . moveRight ( ) ; hero . jumpRight ( ) ; hero . moveUp ( 1 ) ; hero . move…" at bounding box center [764, 397] width 344 height 382
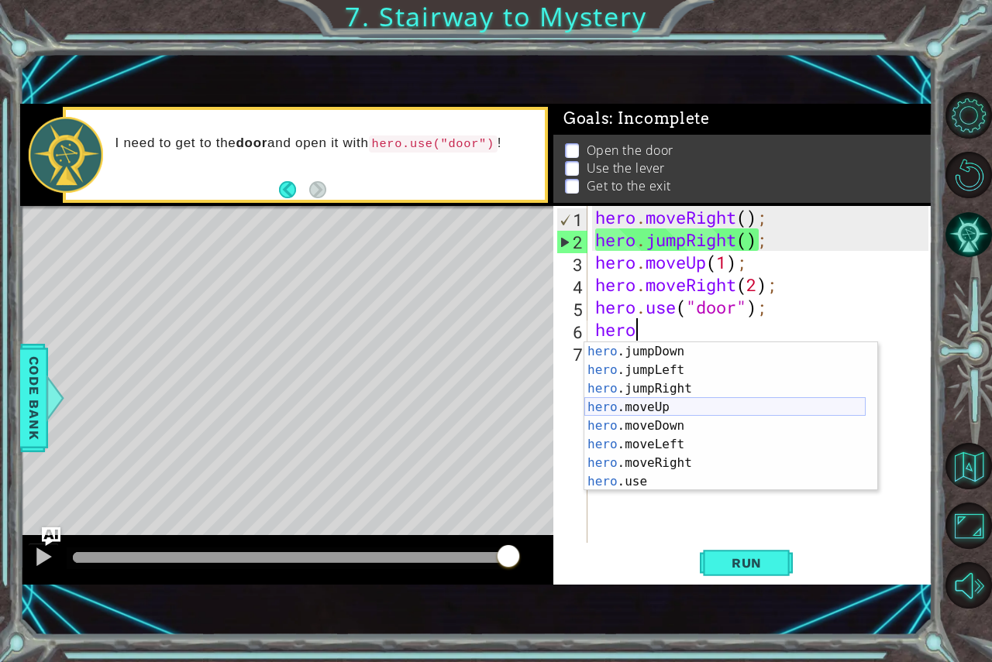
scroll to position [19, 0]
click at [688, 411] on div "hero .jumpDown press enter hero .jumpLeft press enter hero .jumpRight press ent…" at bounding box center [724, 435] width 281 height 186
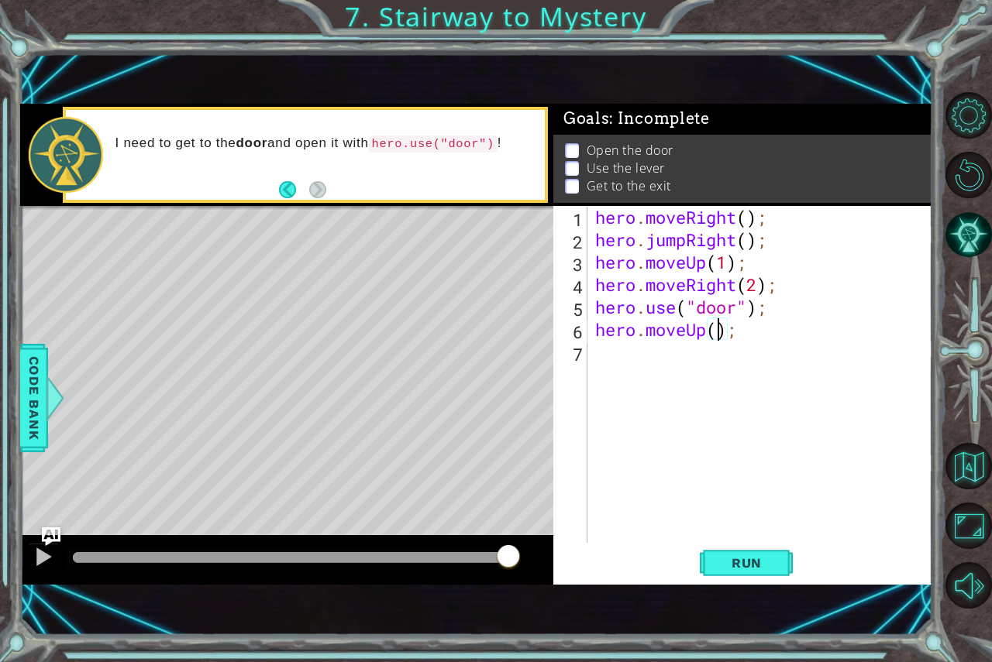
type textarea "hero.moveUp(2);"
click at [642, 364] on div "hero . moveRight ( ) ; hero . jumpRight ( ) ; hero . moveUp ( 1 ) ; hero . move…" at bounding box center [764, 397] width 344 height 382
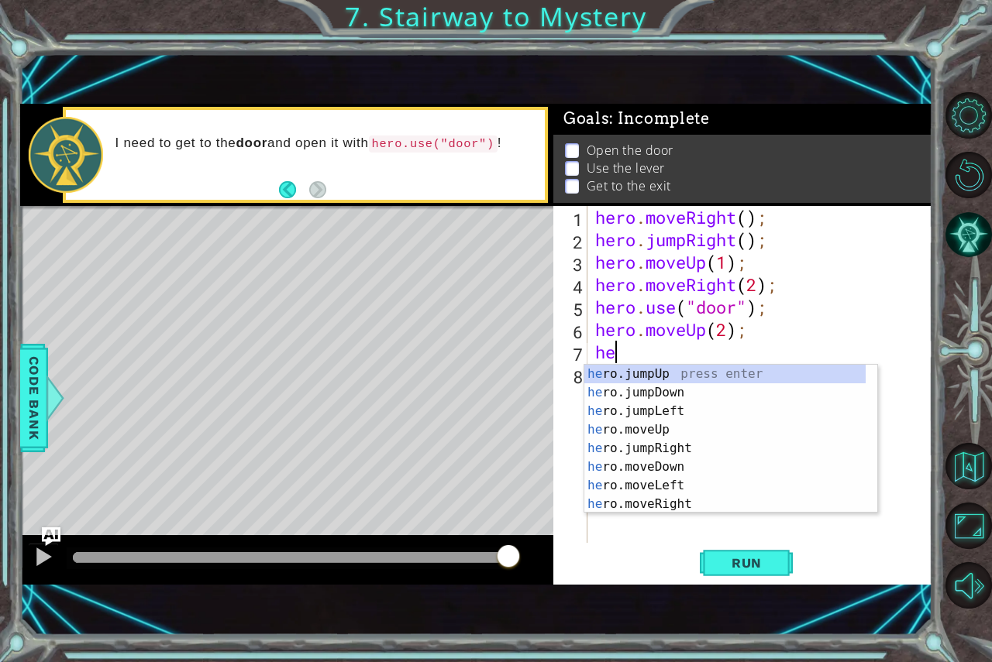
type textarea "hero"
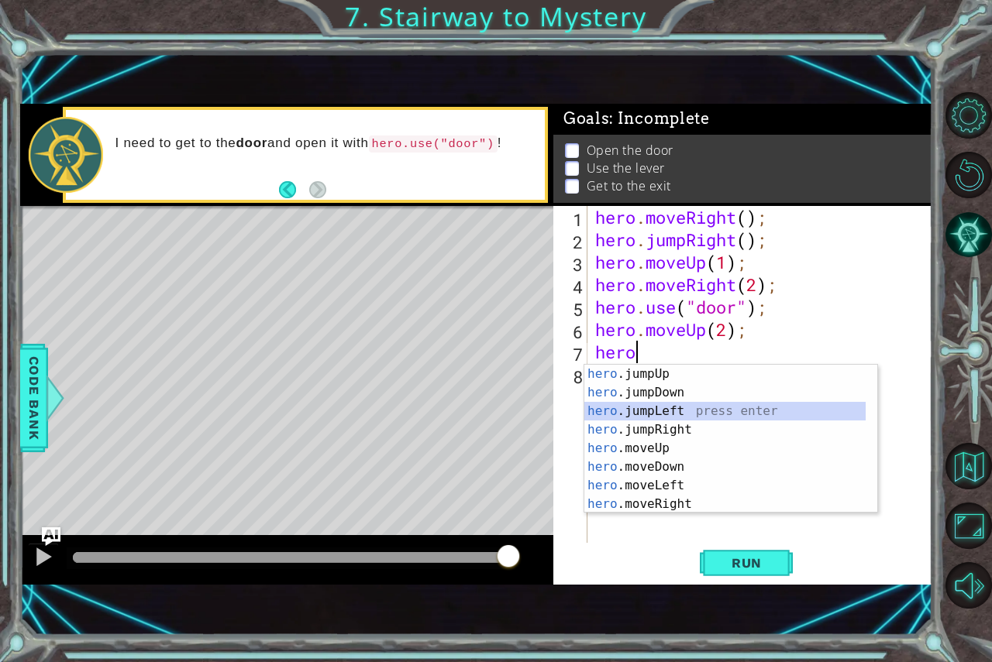
click at [786, 413] on div "hero .jumpUp press enter hero .jumpDown press enter hero .jumpLeft press enter …" at bounding box center [724, 458] width 281 height 186
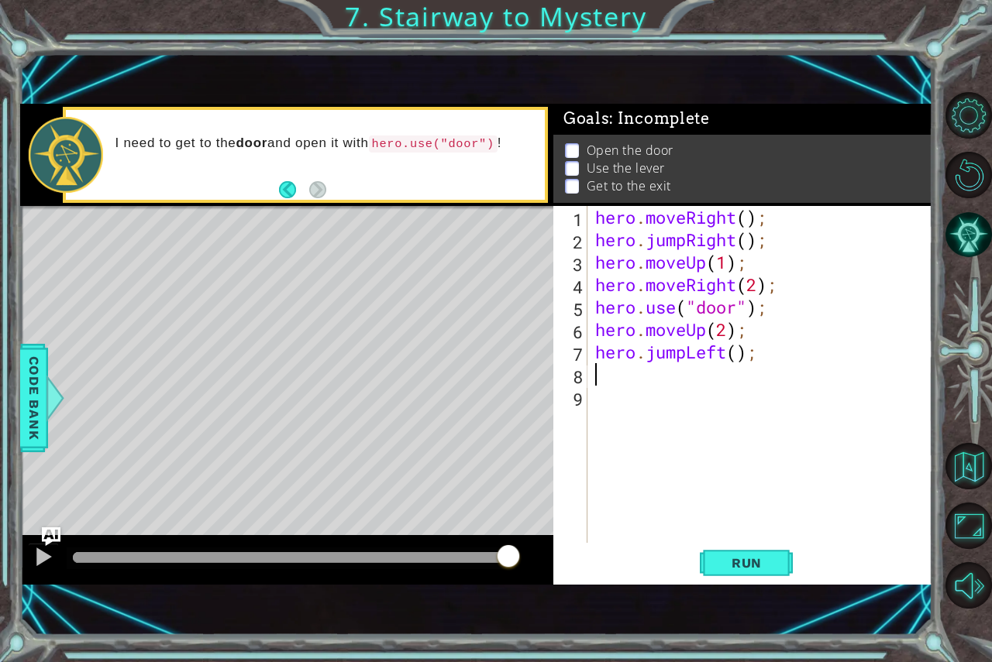
click at [786, 413] on div "hero . moveRight ( ) ; hero . jumpRight ( ) ; hero . moveUp ( 1 ) ; hero . move…" at bounding box center [764, 397] width 344 height 382
click at [786, 403] on div "hero . moveRight ( ) ; hero . jumpRight ( ) ; hero . moveUp ( 1 ) ; hero . move…" at bounding box center [764, 397] width 344 height 382
click at [737, 346] on div "hero . moveRight ( ) ; hero . jumpRight ( ) ; hero . moveUp ( 1 ) ; hero . move…" at bounding box center [764, 397] width 344 height 382
type textarea "hero.jumpLeft(1);"
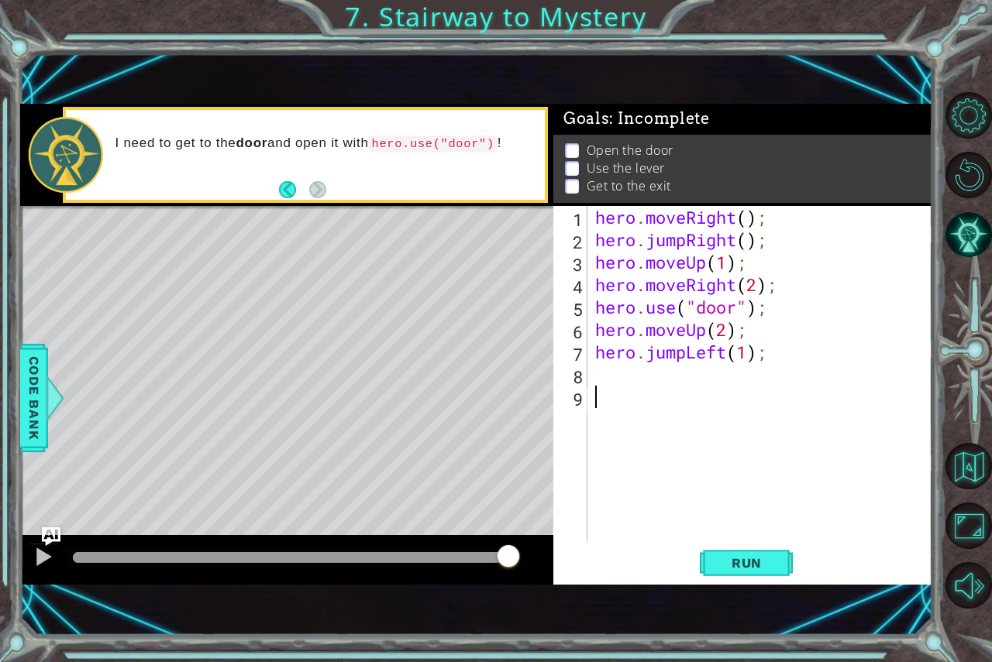
click at [704, 397] on div "hero . moveRight ( ) ; hero . jumpRight ( ) ; hero . moveUp ( 1 ) ; hero . move…" at bounding box center [764, 397] width 344 height 382
drag, startPoint x: 704, startPoint y: 368, endPoint x: 707, endPoint y: 358, distance: 10.3
click at [706, 362] on div "hero . moveRight ( ) ; hero . jumpRight ( ) ; hero . moveUp ( 1 ) ; hero . move…" at bounding box center [764, 397] width 344 height 382
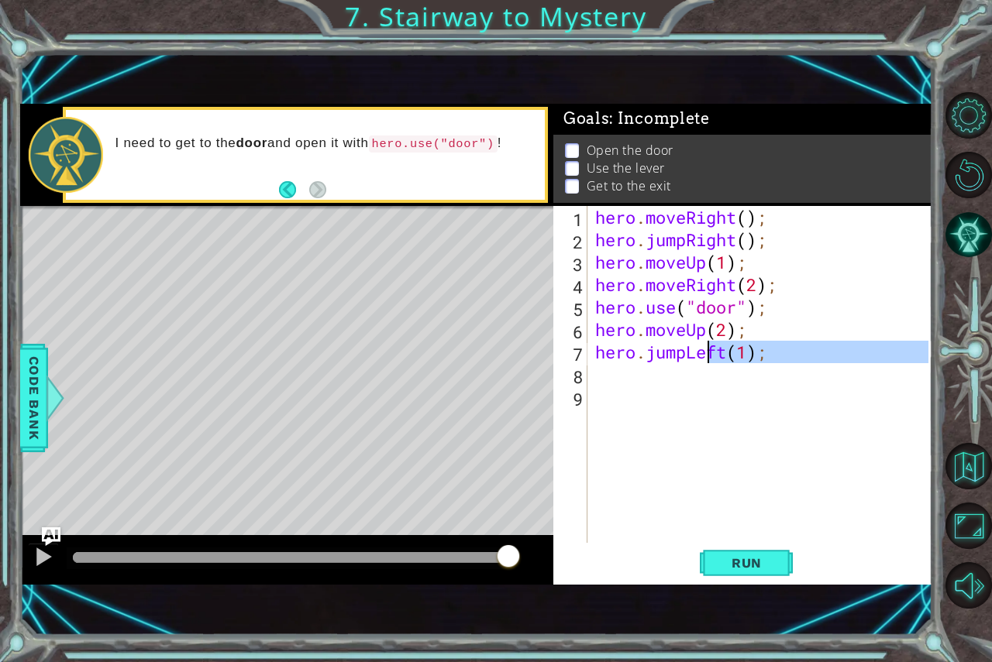
type textarea "hero.jumpLeft(1);"
click at [707, 379] on div "hero . moveRight ( ) ; hero . jumpRight ( ) ; hero . moveUp ( 1 ) ; hero . move…" at bounding box center [760, 374] width 336 height 337
click at [682, 346] on div "hero . moveRight ( ) ; hero . jumpRight ( ) ; hero . moveUp ( 1 ) ; hero . move…" at bounding box center [764, 397] width 344 height 382
click at [685, 346] on div "hero . moveRight ( ) ; hero . jumpRight ( ) ; hero . moveUp ( 1 ) ; hero . move…" at bounding box center [764, 397] width 344 height 382
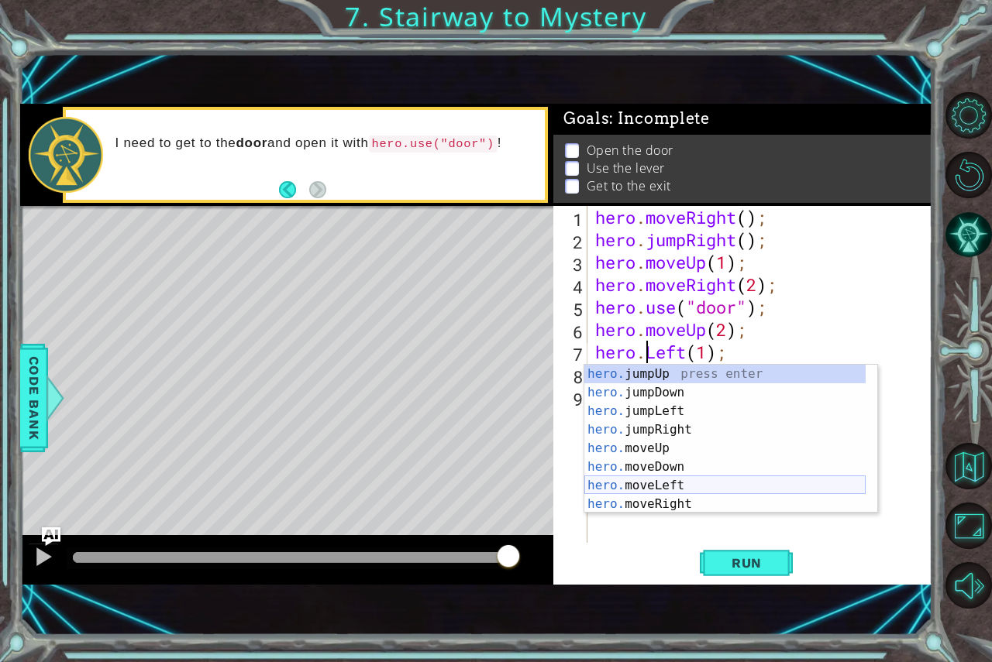
click at [638, 487] on div "hero. jumpUp press enter hero. jumpDown press enter hero. jumpLeft press enter …" at bounding box center [724, 458] width 281 height 186
type textarea "hero.moveLeft(1)(1);"
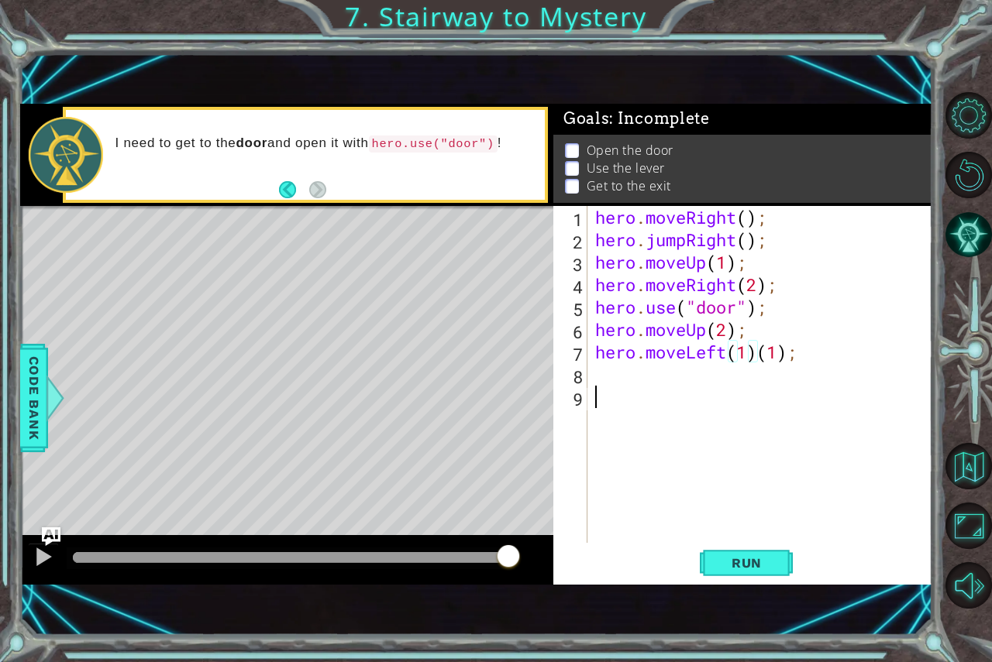
click at [679, 397] on div "hero . moveRight ( ) ; hero . jumpRight ( ) ; hero . moveUp ( 1 ) ; hero . move…" at bounding box center [764, 397] width 344 height 382
click at [692, 382] on div "hero . moveRight ( ) ; hero . jumpRight ( ) ; hero . moveUp ( 1 ) ; hero . move…" at bounding box center [764, 397] width 344 height 382
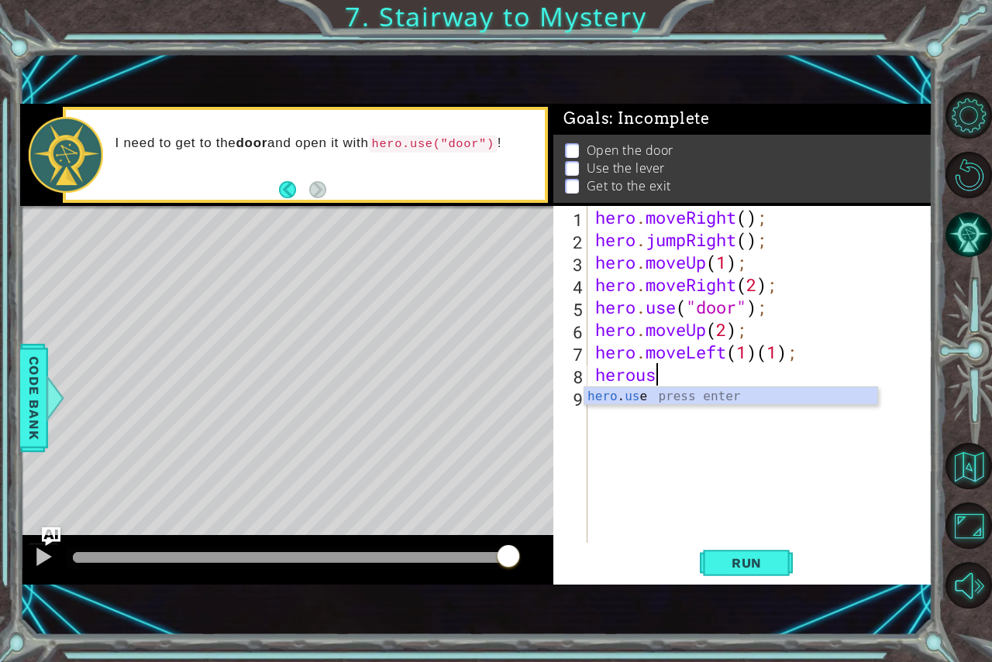
scroll to position [0, 2]
click at [690, 397] on div "hero . use press enter" at bounding box center [730, 415] width 293 height 56
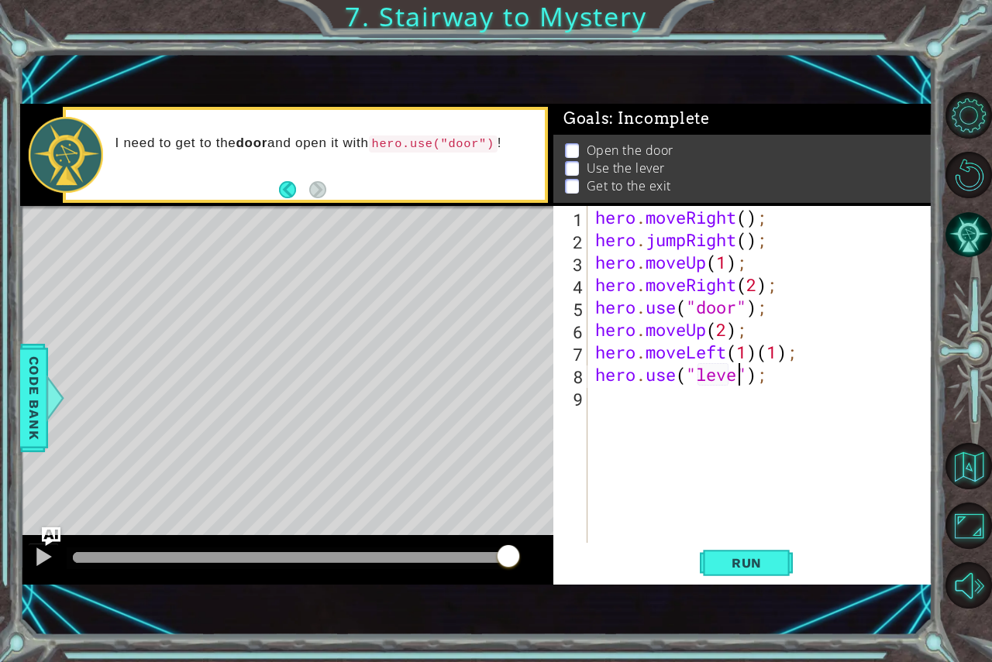
type textarea "hero.use("lever");"
click at [709, 397] on div "hero . moveRight ( ) ; hero . jumpRight ( ) ; hero . moveUp ( 1 ) ; hero . move…" at bounding box center [764, 397] width 344 height 382
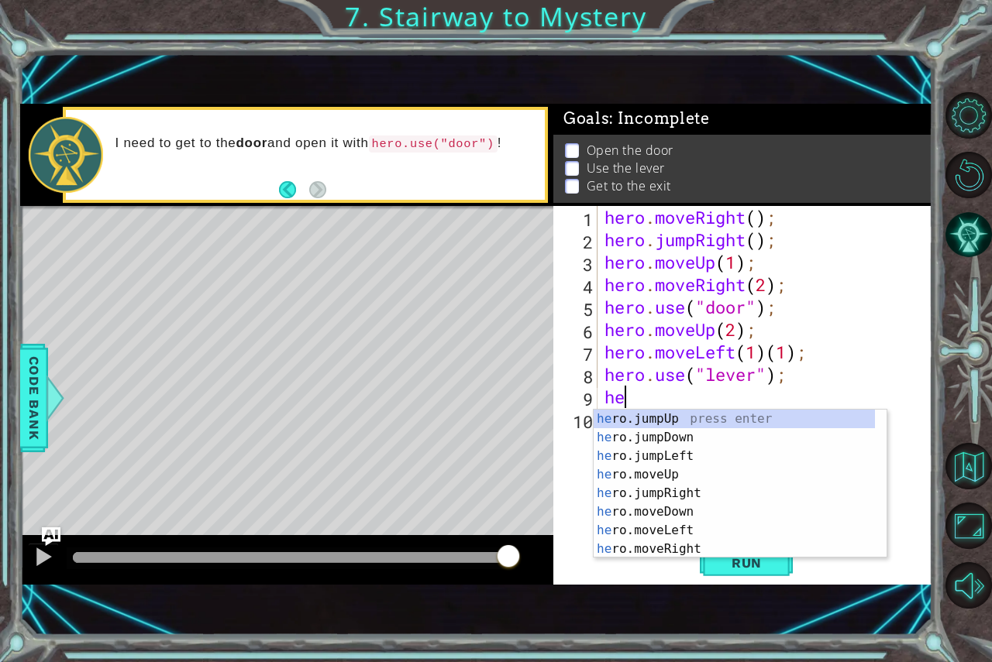
type textarea "her"
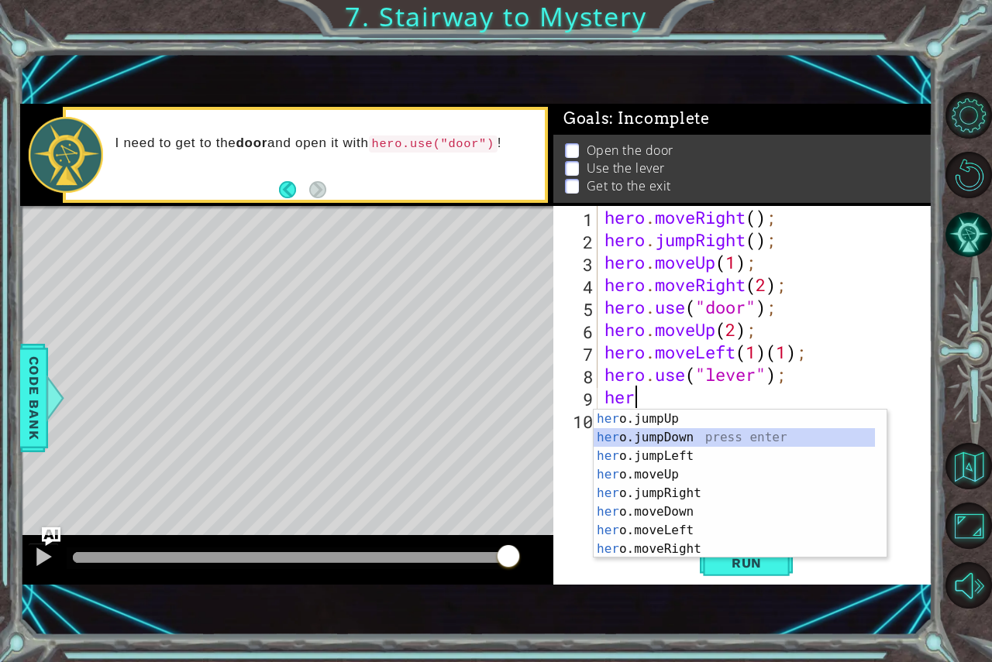
click at [640, 445] on div "her o.jumpUp press enter her o.jumpDown press enter her o.jumpLeft press enter …" at bounding box center [734, 503] width 281 height 186
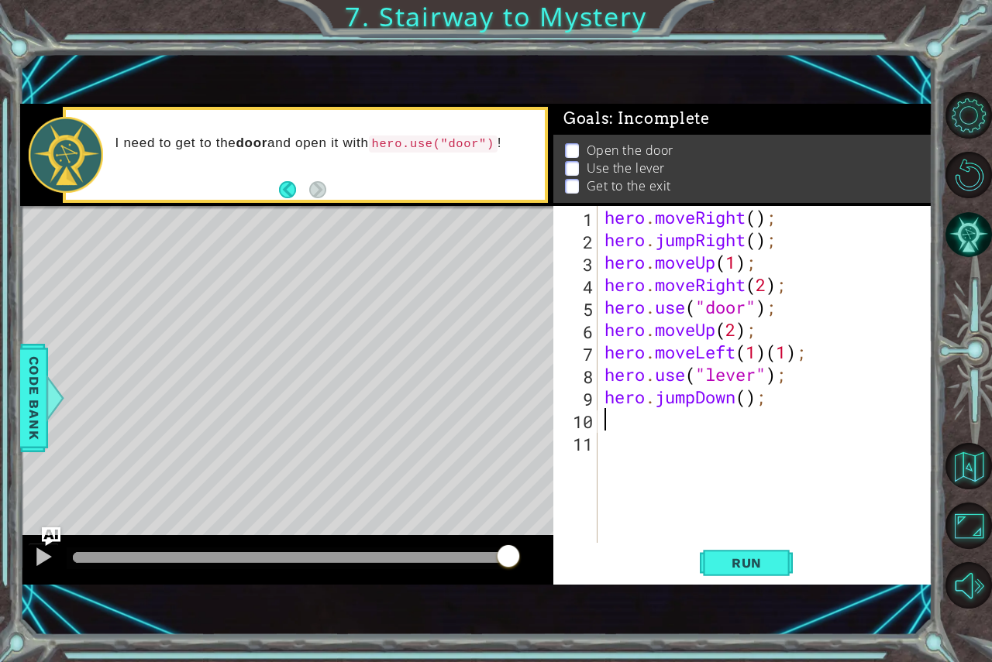
click at [693, 398] on div "hero . moveRight ( ) ; hero . jumpRight ( ) ; hero . moveUp ( 1 ) ; hero . move…" at bounding box center [768, 397] width 335 height 382
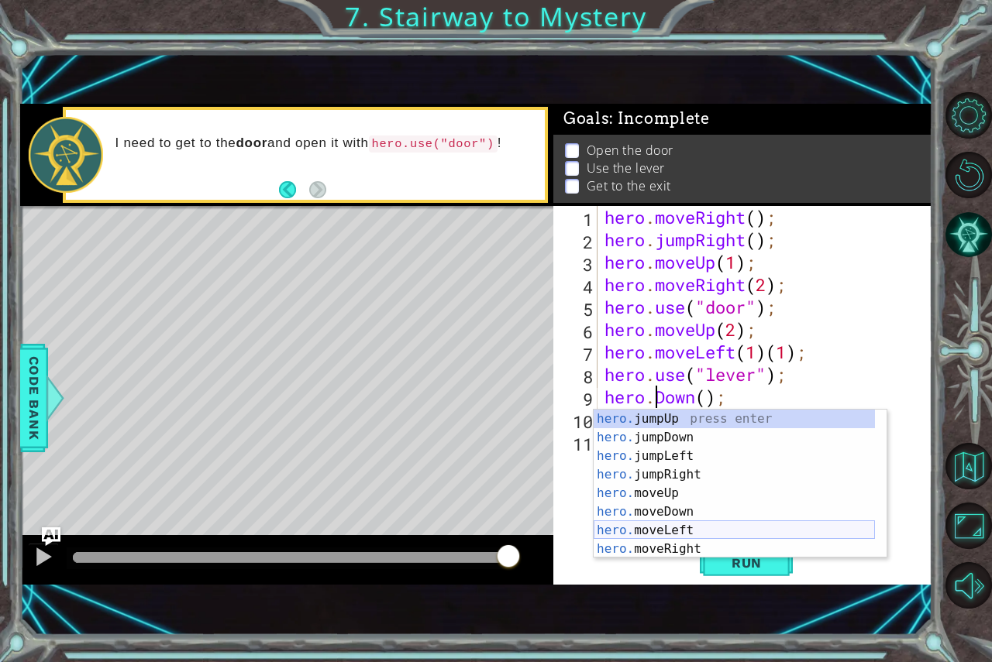
click at [685, 523] on div "hero. jumpUp press enter hero. jumpDown press enter hero. jumpLeft press enter …" at bounding box center [734, 503] width 281 height 186
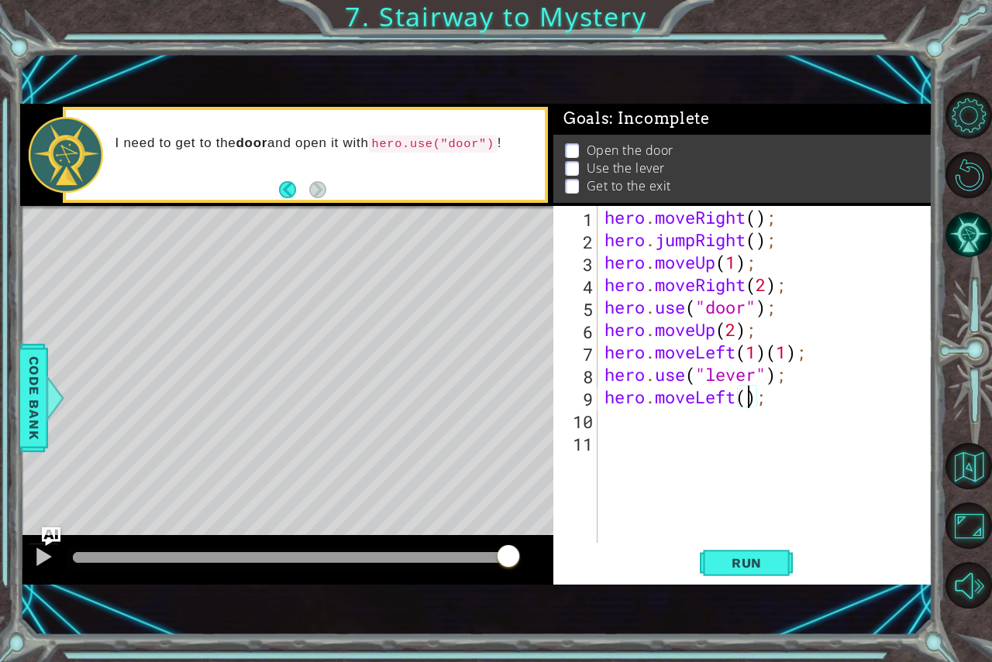
type textarea "hero.moveLeft(3);"
click at [702, 438] on div "hero . moveRight ( ) ; hero . jumpRight ( ) ; hero . moveUp ( 1 ) ; hero . move…" at bounding box center [768, 397] width 335 height 382
click at [702, 426] on div "hero . moveRight ( ) ; hero . jumpRight ( ) ; hero . moveUp ( 1 ) ; hero . move…" at bounding box center [768, 397] width 335 height 382
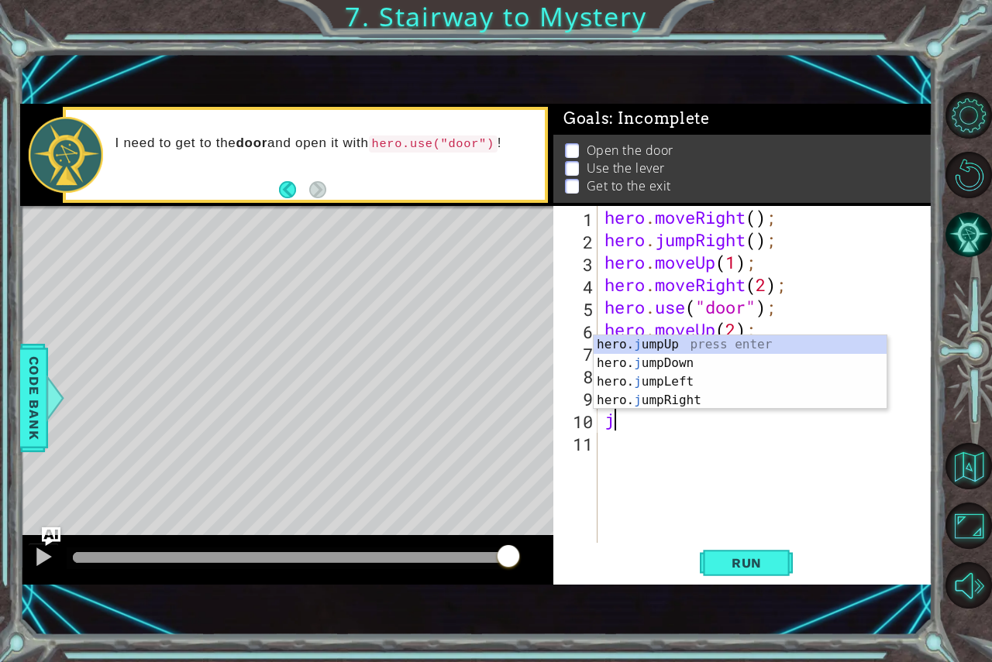
type textarea "ju"
click at [693, 344] on div "hero. ju mpUp press enter hero. ju mpDown press enter hero. [PERSON_NAME] mpLef…" at bounding box center [740, 391] width 293 height 112
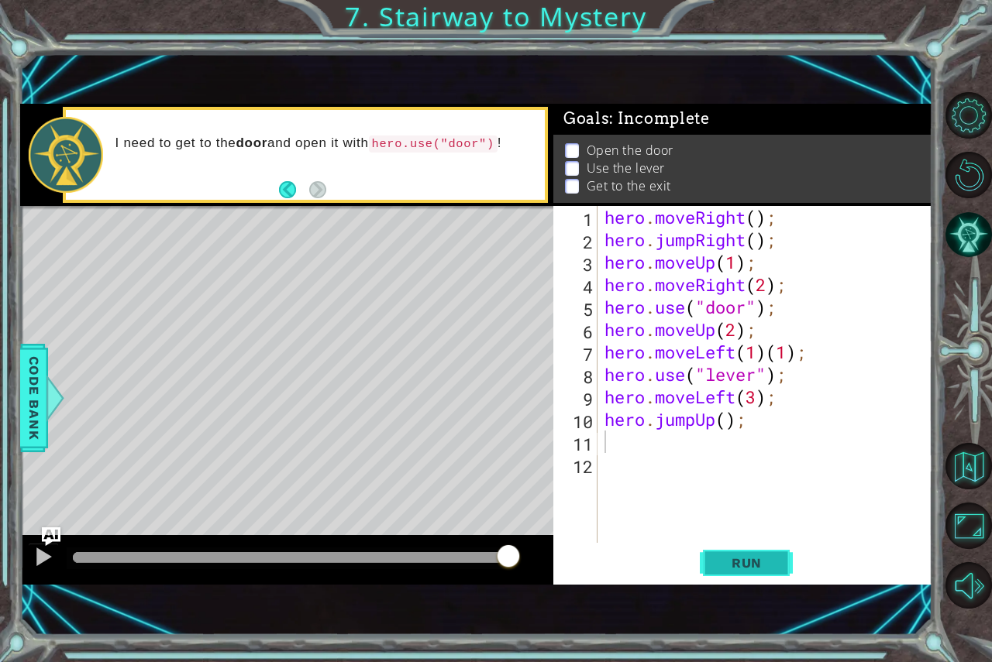
click at [716, 567] on span "Run" at bounding box center [746, 563] width 61 height 15
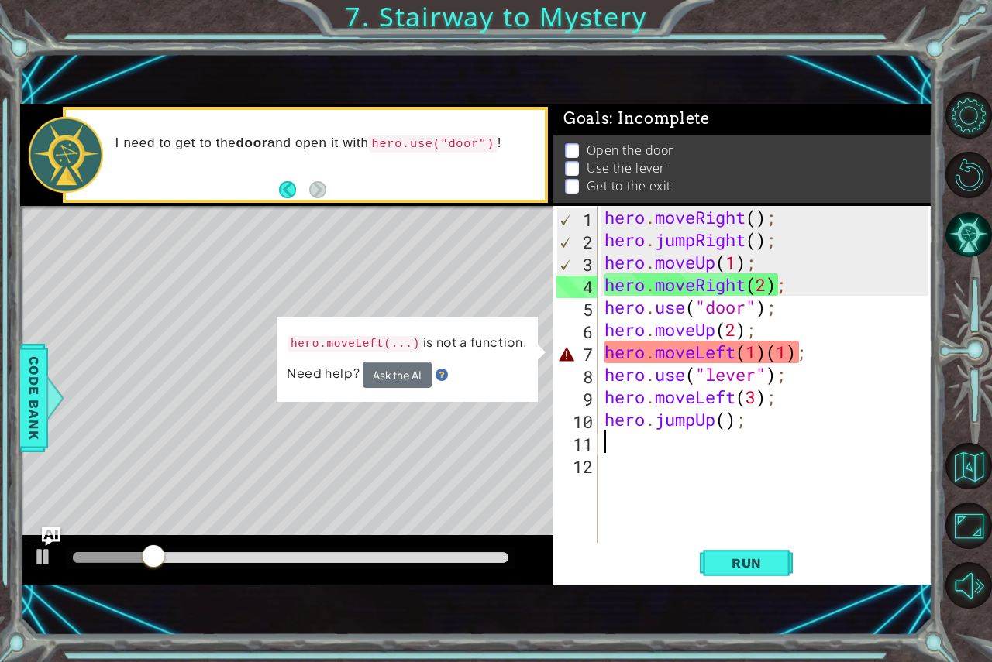
click at [858, 360] on div "hero . moveRight ( ) ; hero . jumpRight ( ) ; hero . moveUp ( 1 ) ; hero . move…" at bounding box center [768, 397] width 335 height 382
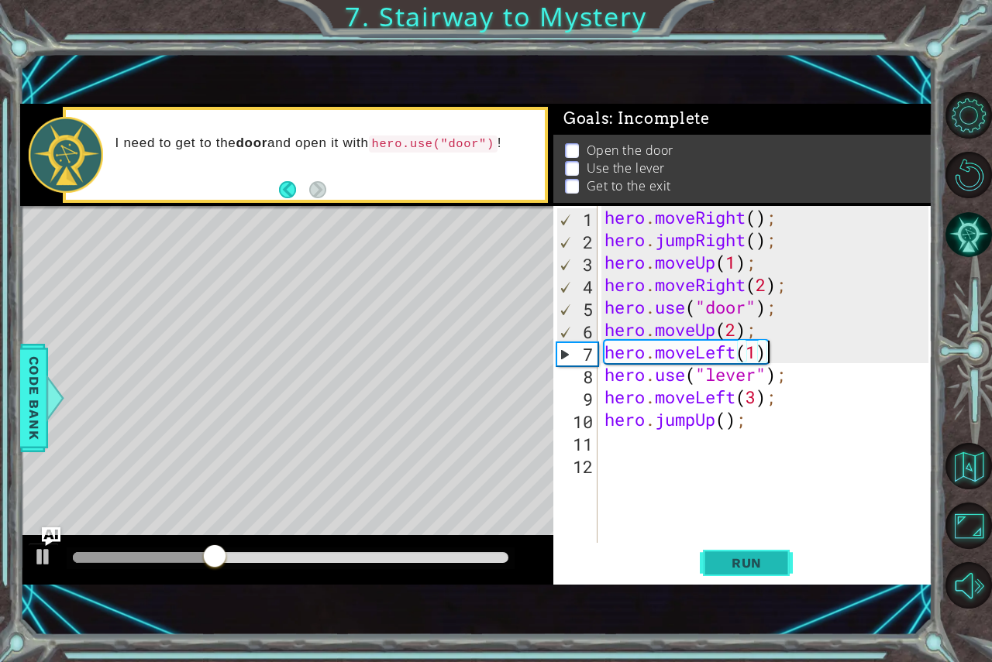
click at [755, 551] on button "Run" at bounding box center [746, 563] width 93 height 38
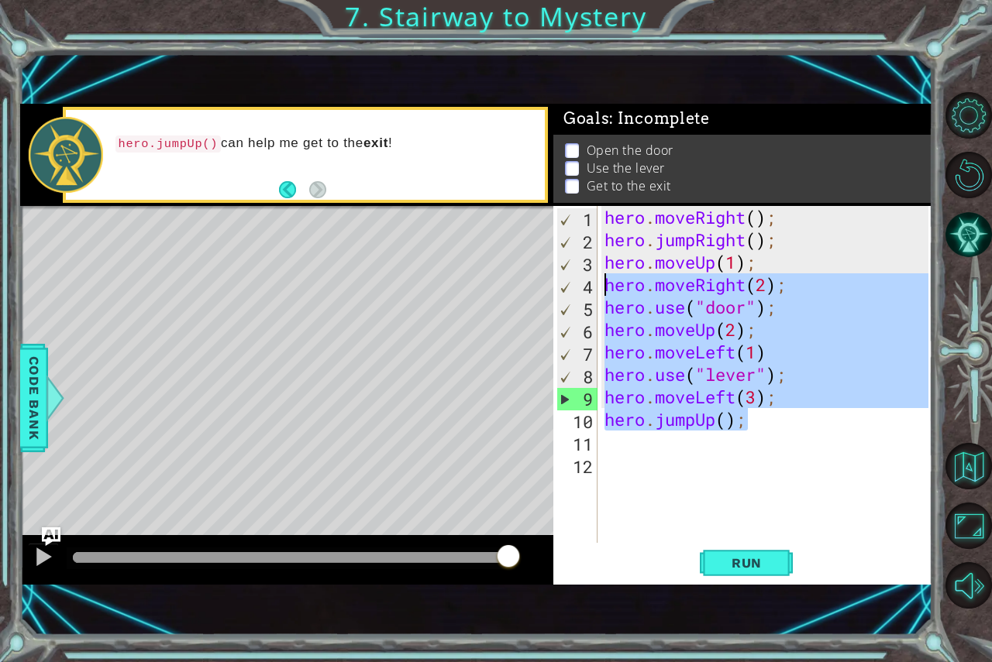
drag, startPoint x: 757, startPoint y: 418, endPoint x: 555, endPoint y: 273, distance: 249.2
click at [600, 291] on div "hero.moveLeft(1) 1 2 3 4 5 6 7 8 9 10 11 12 hero . moveRight ( ) ; hero . jumpR…" at bounding box center [740, 374] width 375 height 337
type textarea "hero.moveRight(2); hero.use("door");"
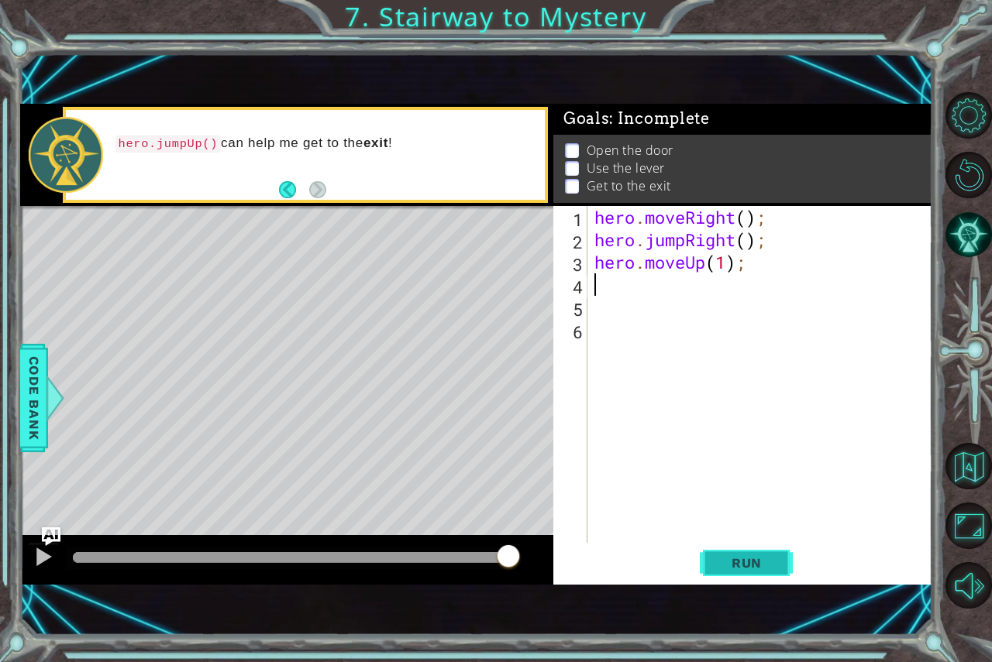
click at [723, 573] on button "Run" at bounding box center [746, 563] width 93 height 38
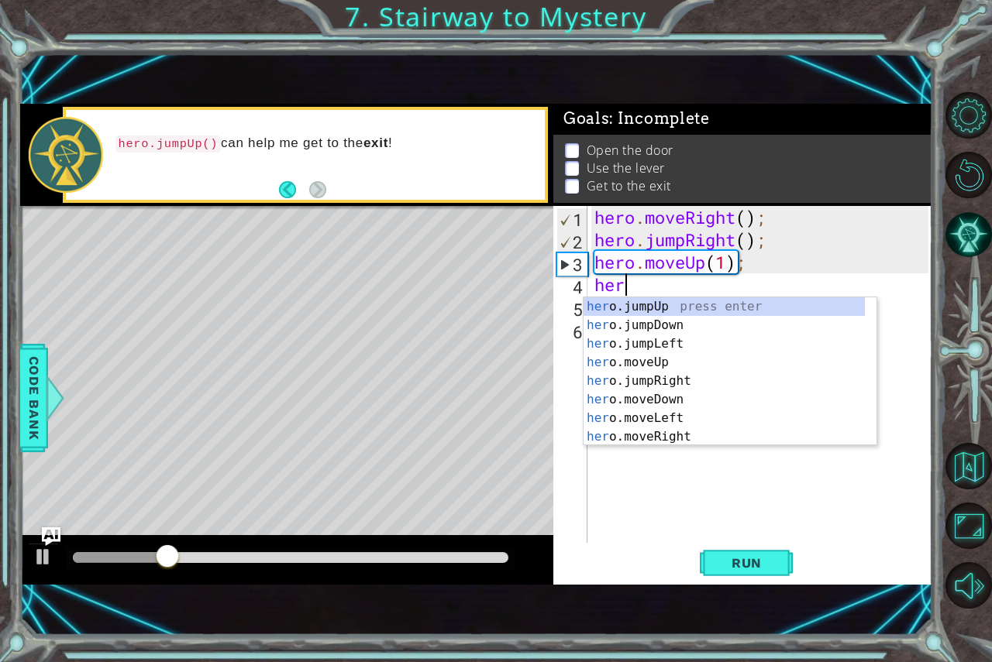
scroll to position [0, 1]
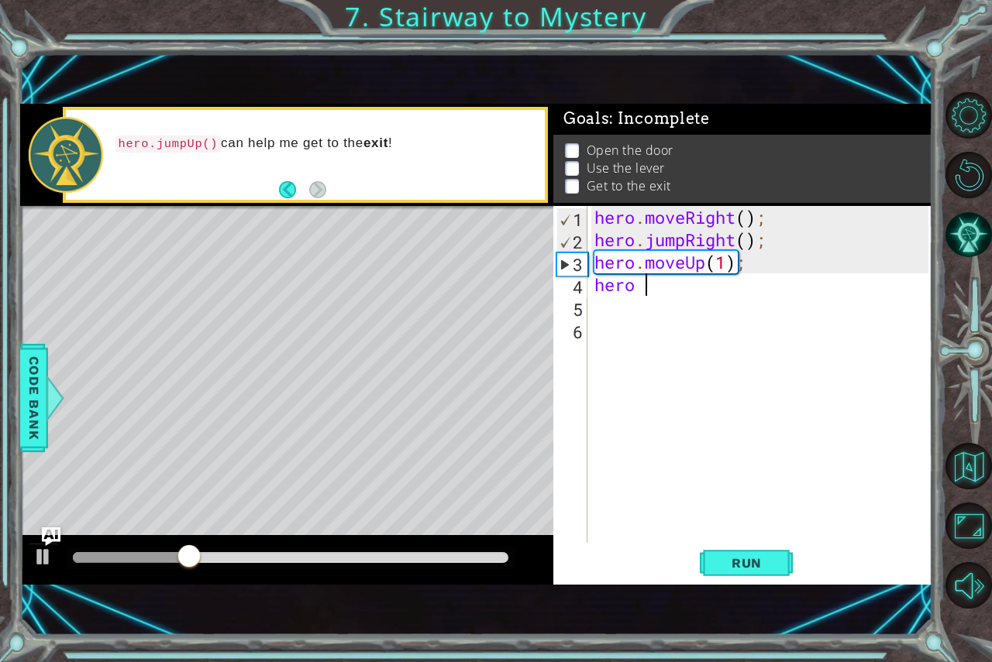
type textarea "hero"
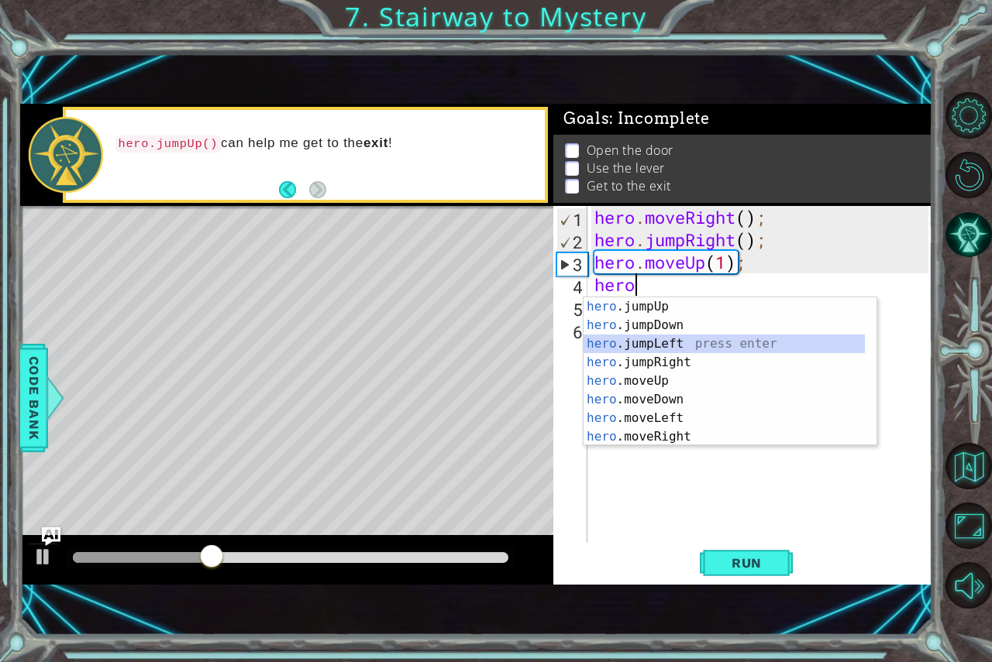
click at [596, 346] on div "hero .jumpUp press enter hero .jumpDown press enter hero .jumpLeft press enter …" at bounding box center [723, 391] width 281 height 186
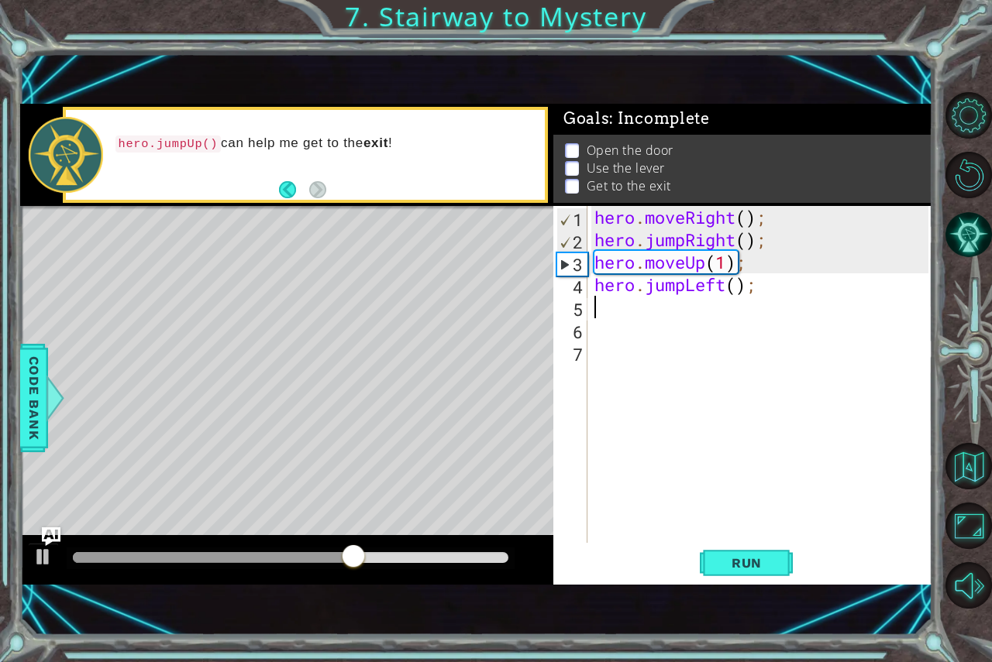
click at [738, 293] on div "hero . moveRight ( ) ; hero . jumpRight ( ) ; hero . moveUp ( 1 ) ; hero . jump…" at bounding box center [763, 397] width 345 height 382
type textarea "hero.jumpLeft();"
click at [721, 292] on div "hero . moveRight ( ) ; hero . jumpRight ( ) ; hero . moveUp ( 1 ) ; hero . jump…" at bounding box center [763, 397] width 345 height 382
click at [619, 305] on div "hero . moveRight ( ) ; hero . jumpRight ( ) ; hero . moveUp ( 1 ) ; hero . jump…" at bounding box center [763, 397] width 345 height 382
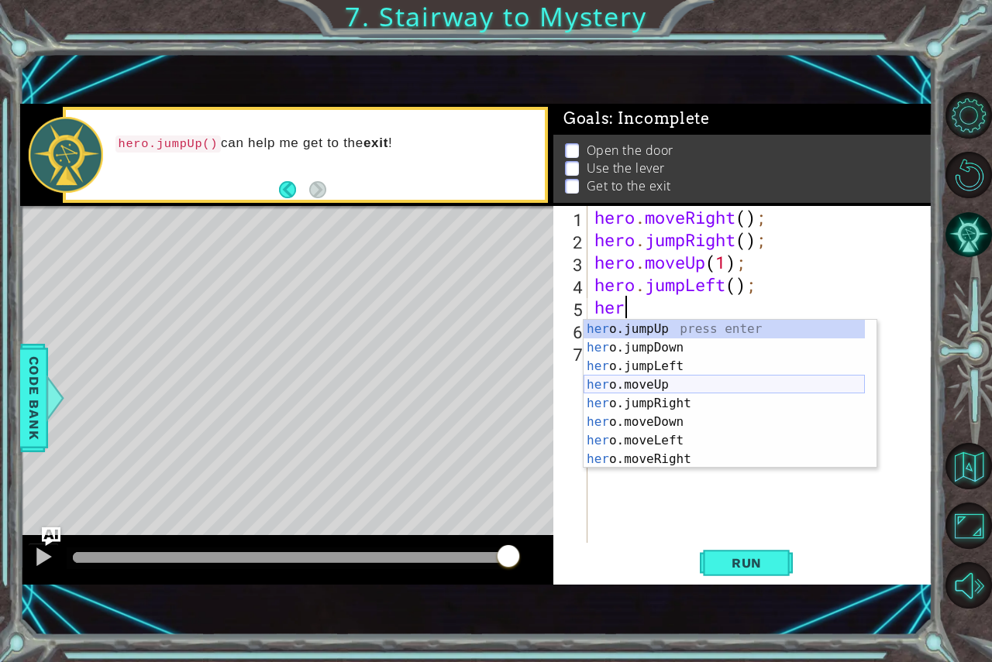
click at [657, 386] on div "her o.jumpUp press enter her o.jumpDown press enter her o.jumpLeft press enter …" at bounding box center [723, 413] width 281 height 186
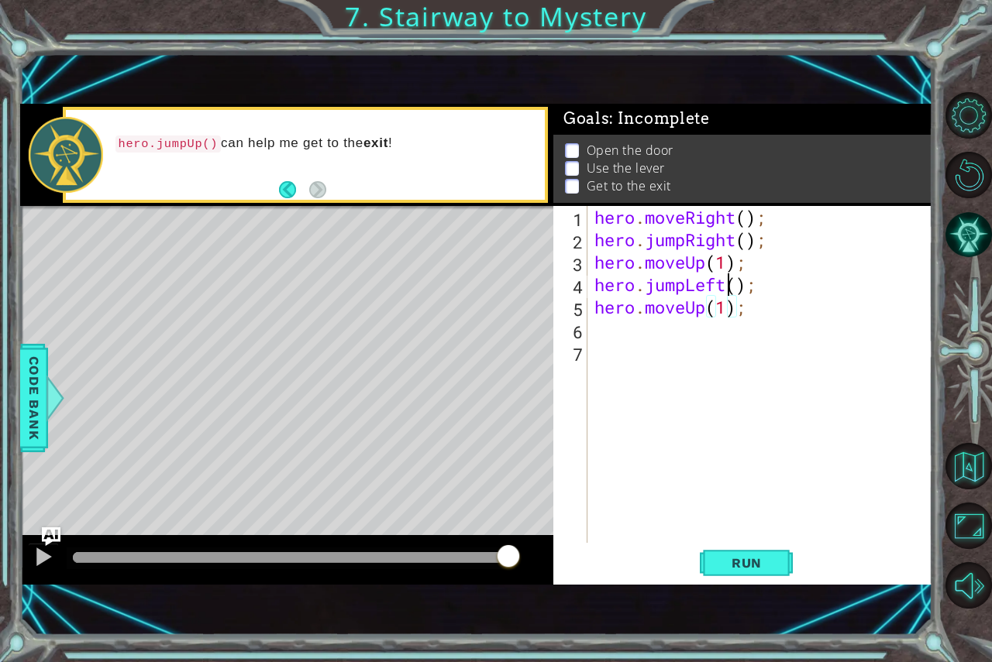
click at [727, 284] on div "hero . moveRight ( ) ; hero . jumpRight ( ) ; hero . moveUp ( 1 ) ; hero . jump…" at bounding box center [763, 397] width 345 height 382
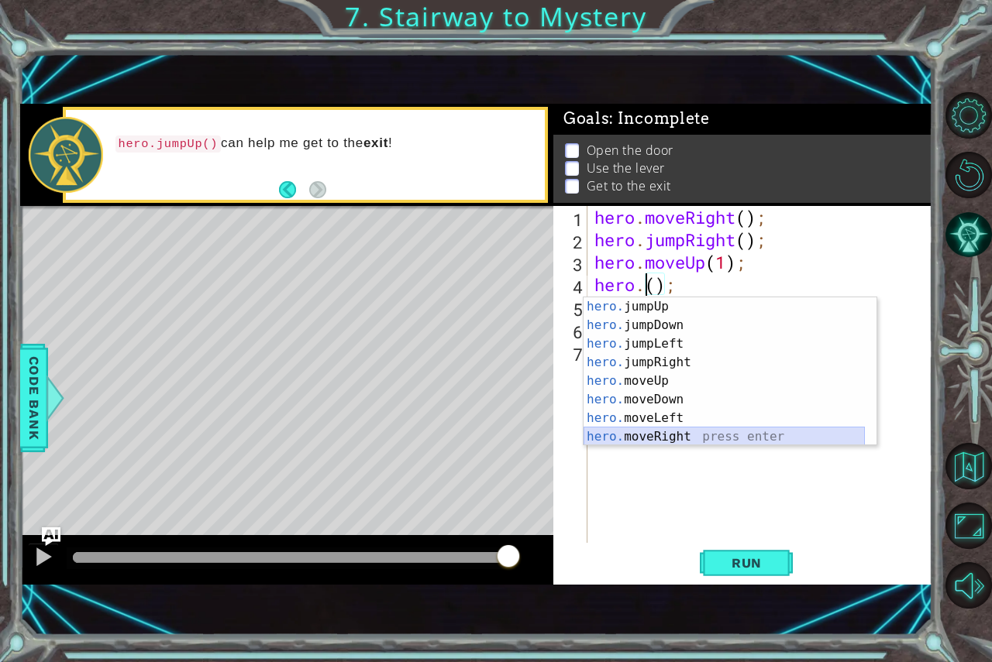
click at [710, 437] on div "hero. jumpUp press enter hero. jumpDown press enter hero. jumpLeft press enter …" at bounding box center [723, 391] width 281 height 186
type textarea "hero.moveRight(1);"
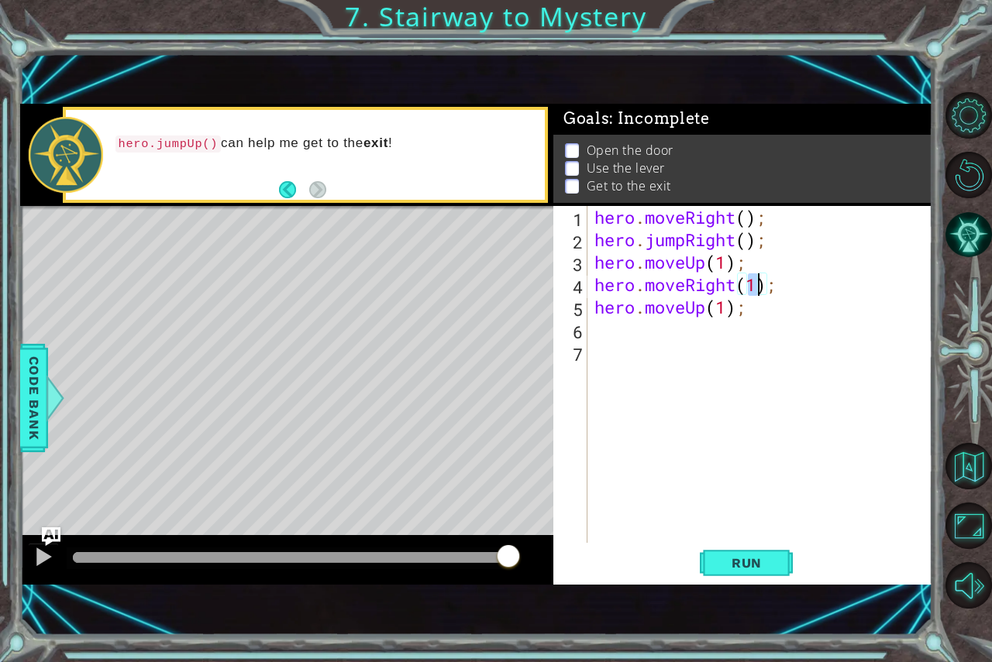
click at [620, 342] on div "hero . moveRight ( ) ; hero . jumpRight ( ) ; hero . moveUp ( 1 ) ; hero . move…" at bounding box center [763, 397] width 345 height 382
click at [620, 340] on div "hero . moveRight ( ) ; hero . jumpRight ( ) ; hero . moveUp ( 1 ) ; hero . move…" at bounding box center [763, 397] width 345 height 382
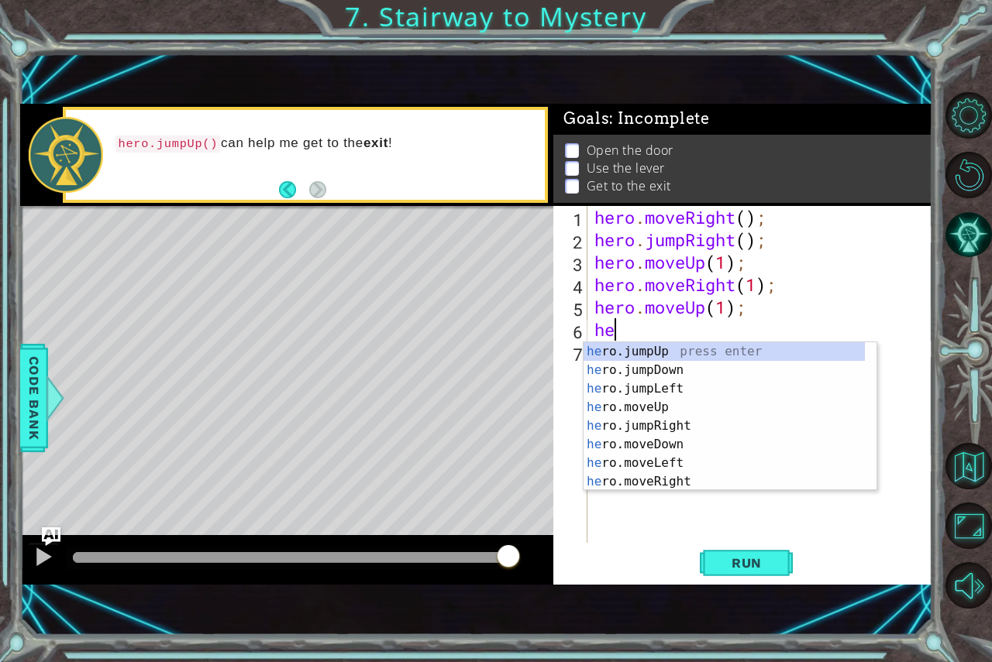
type textarea "hero"
click at [611, 412] on div "hero .jumpUp press enter hero .jumpDown press enter hero .jumpLeft press enter …" at bounding box center [723, 435] width 281 height 186
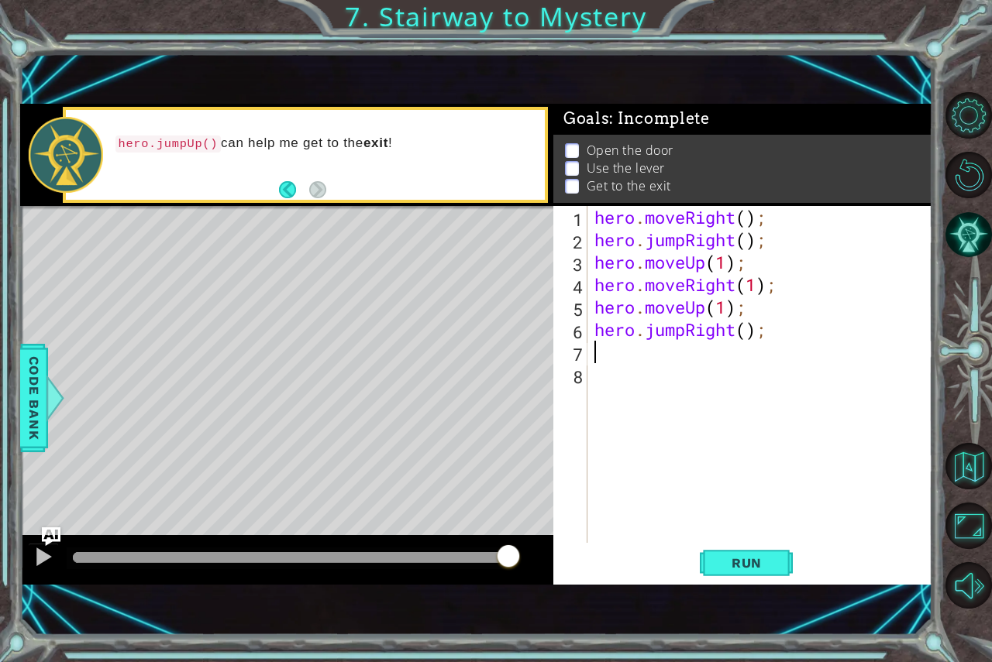
scroll to position [0, 0]
click at [728, 337] on div "hero . moveRight ( ) ; hero . jumpRight ( ) ; hero . moveUp ( 1 ) ; hero . move…" at bounding box center [763, 397] width 345 height 382
click at [733, 335] on div "hero . moveRight ( ) ; hero . jumpRight ( ) ; hero . moveUp ( 1 ) ; hero . move…" at bounding box center [763, 397] width 345 height 382
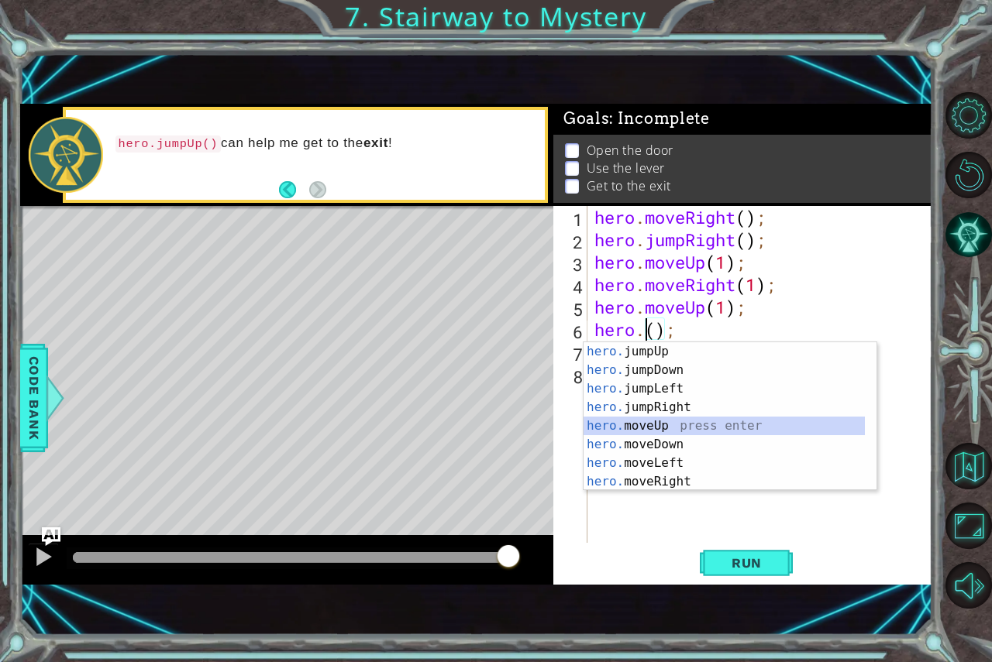
click at [743, 428] on div "hero. jumpUp press enter hero. jumpDown press enter hero. jumpLeft press enter …" at bounding box center [723, 435] width 281 height 186
type textarea "hero.moveUp(1);"
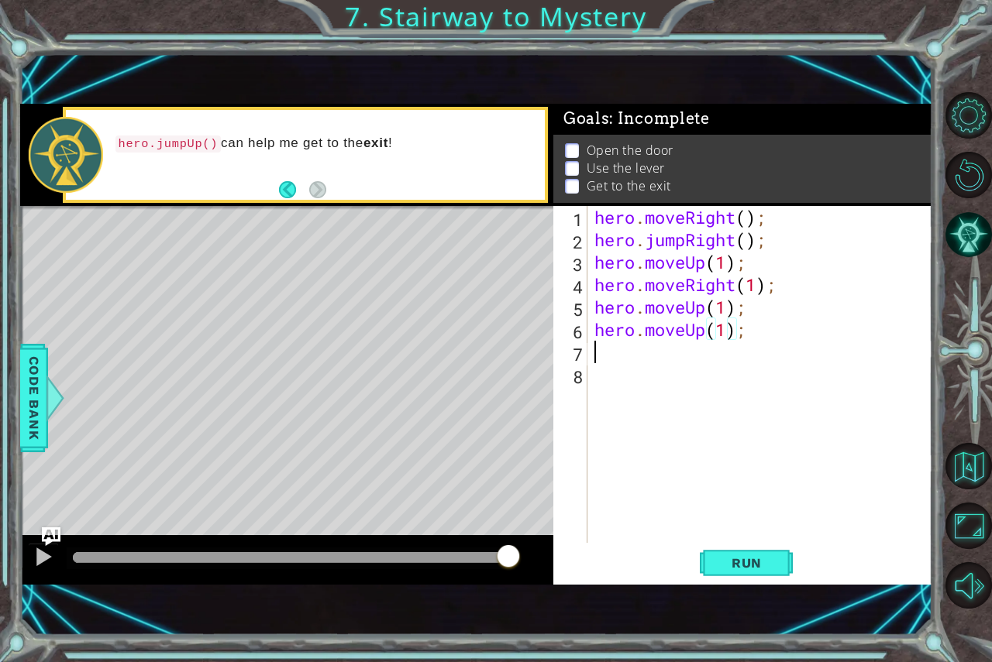
click at [650, 355] on div "hero . moveRight ( ) ; hero . jumpRight ( ) ; hero . moveUp ( 1 ) ; hero . move…" at bounding box center [763, 397] width 345 height 382
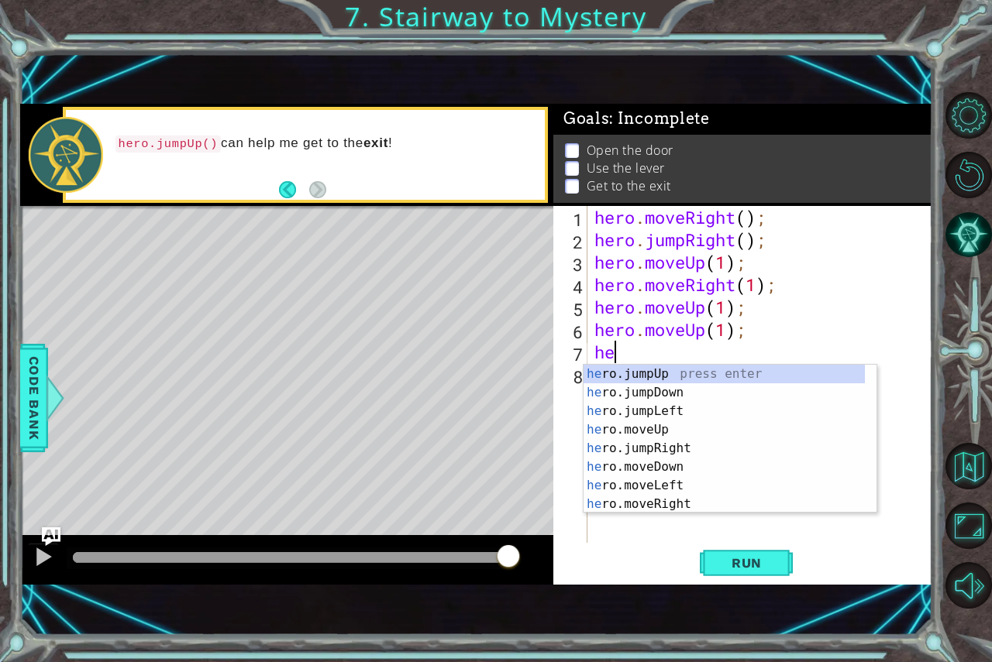
type textarea "her"
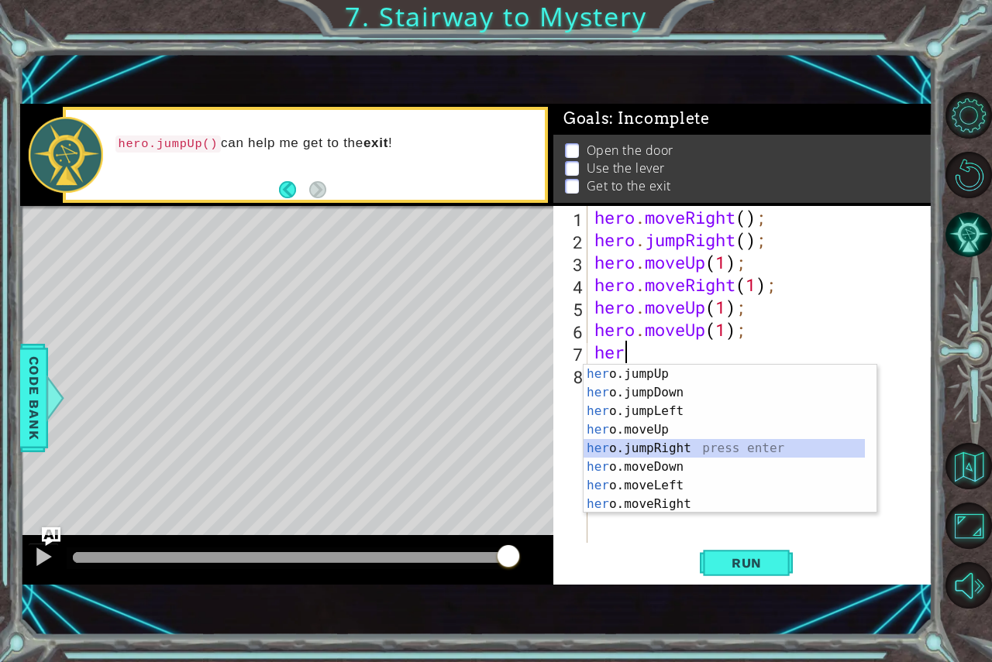
click at [727, 450] on div "her o.jumpUp press enter her o.jumpDown press enter her o.jumpLeft press enter …" at bounding box center [723, 458] width 281 height 186
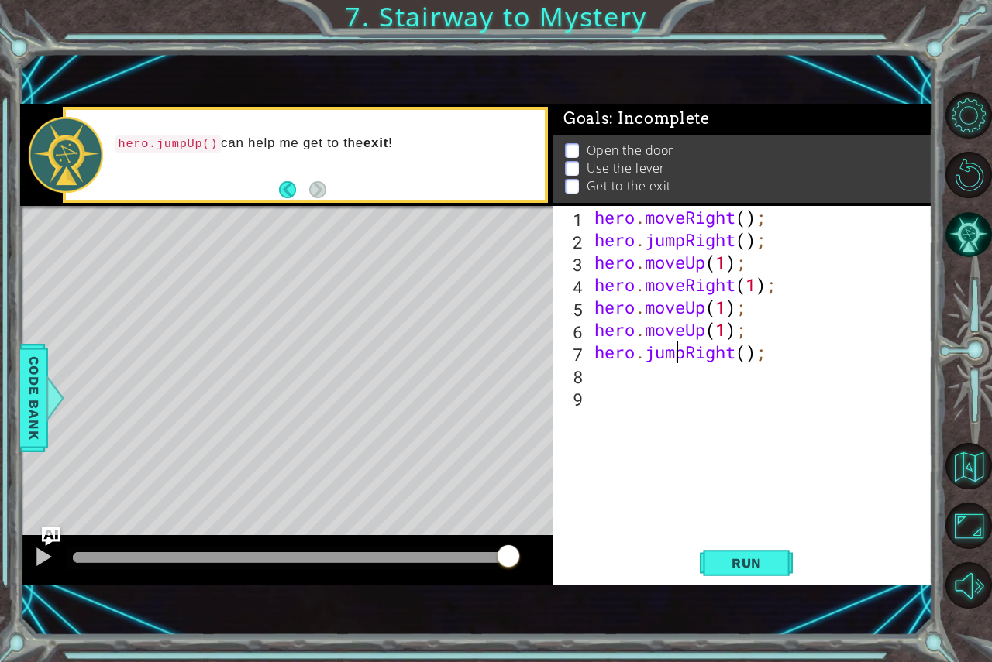
click at [680, 358] on div "hero . moveRight ( ) ; hero . jumpRight ( ) ; hero . moveUp ( 1 ) ; hero . move…" at bounding box center [763, 397] width 345 height 382
click at [731, 360] on div "hero . moveRight ( ) ; hero . jumpRight ( ) ; hero . moveUp ( 1 ) ; hero . move…" at bounding box center [763, 397] width 345 height 382
click at [686, 358] on div "hero . moveRight ( ) ; hero . jumpRight ( ) ; hero . moveUp ( 1 ) ; hero . move…" at bounding box center [763, 397] width 345 height 382
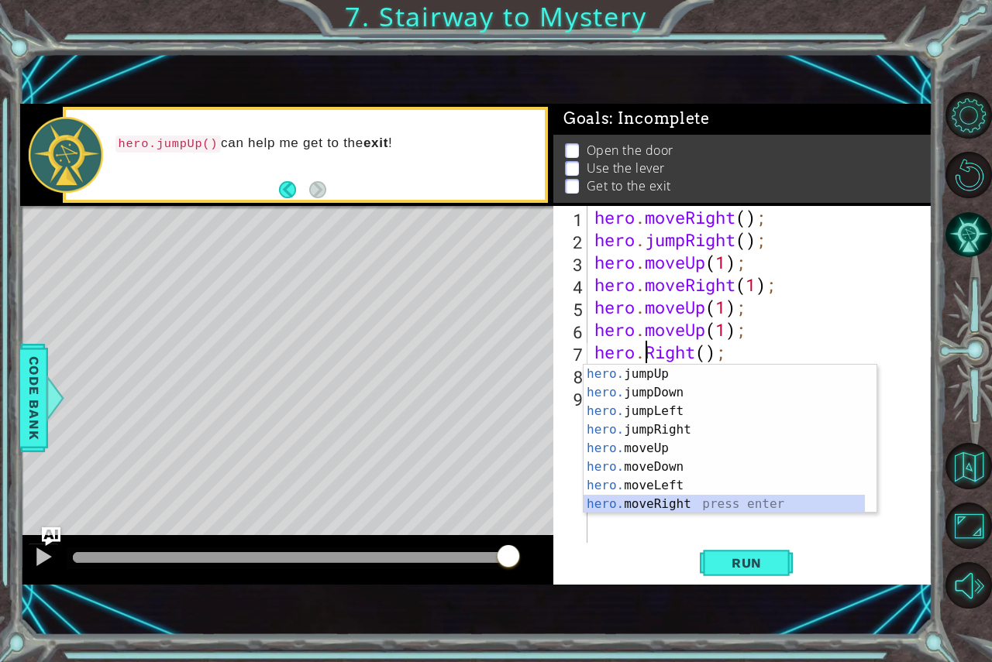
click at [678, 504] on div "hero. jumpUp press enter hero. jumpDown press enter hero. jumpLeft press enter …" at bounding box center [723, 458] width 281 height 186
type textarea "hero.moveRight(1);"
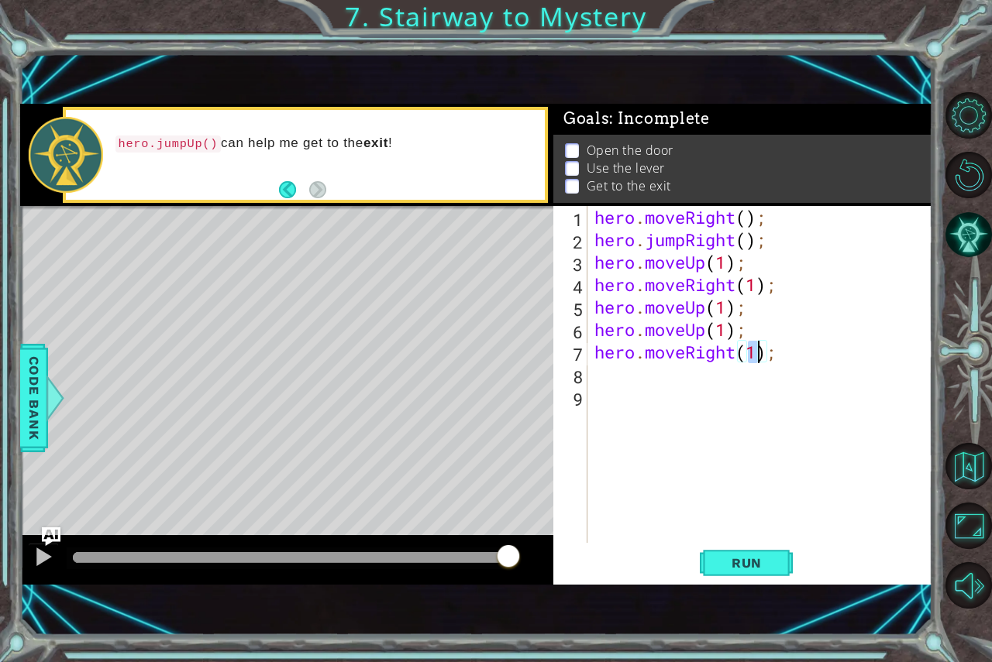
click at [616, 372] on div "hero . moveRight ( ) ; hero . jumpRight ( ) ; hero . moveUp ( 1 ) ; hero . move…" at bounding box center [763, 397] width 345 height 382
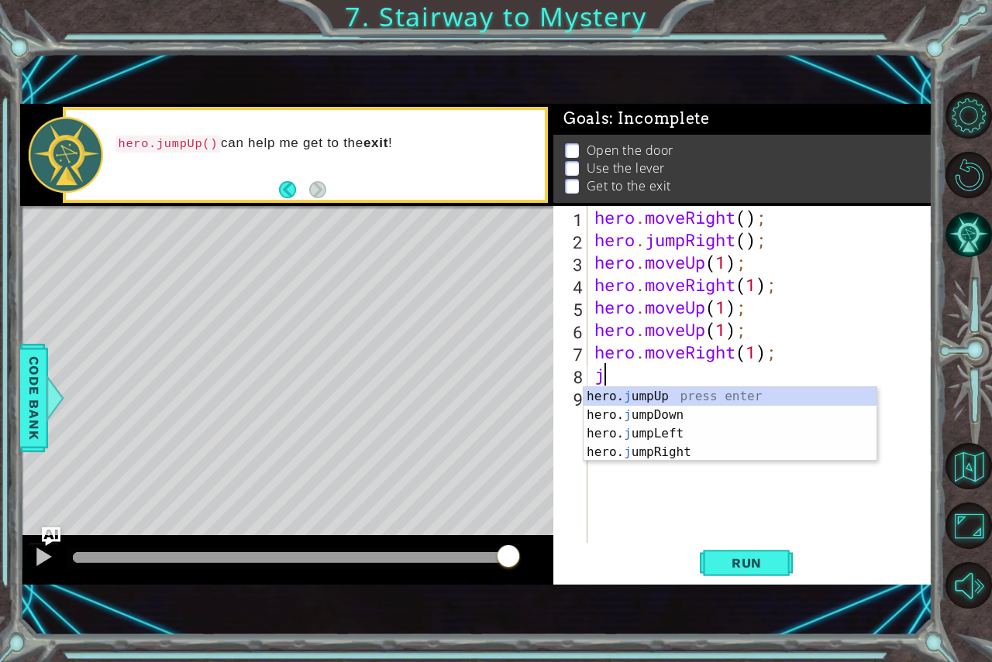
type textarea "ju"
click at [691, 399] on div "hero. ju mpUp press enter hero. ju mpDown press enter hero. [PERSON_NAME] mpLef…" at bounding box center [729, 443] width 293 height 112
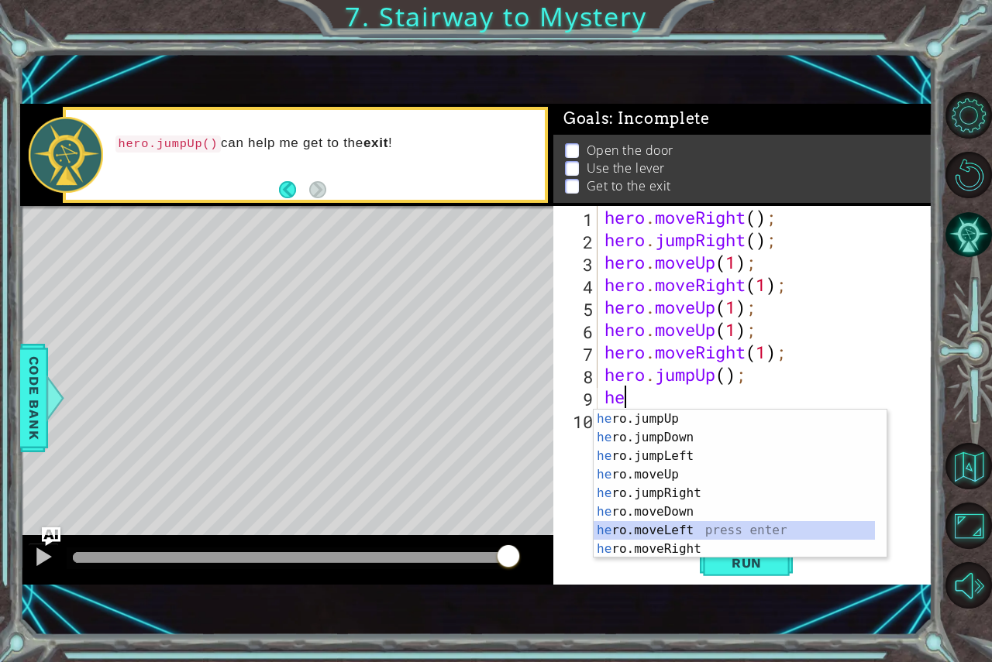
click at [639, 525] on div "he ro.jumpUp press enter he ro.jumpDown press enter he ro.jumpLeft press enter …" at bounding box center [734, 503] width 281 height 186
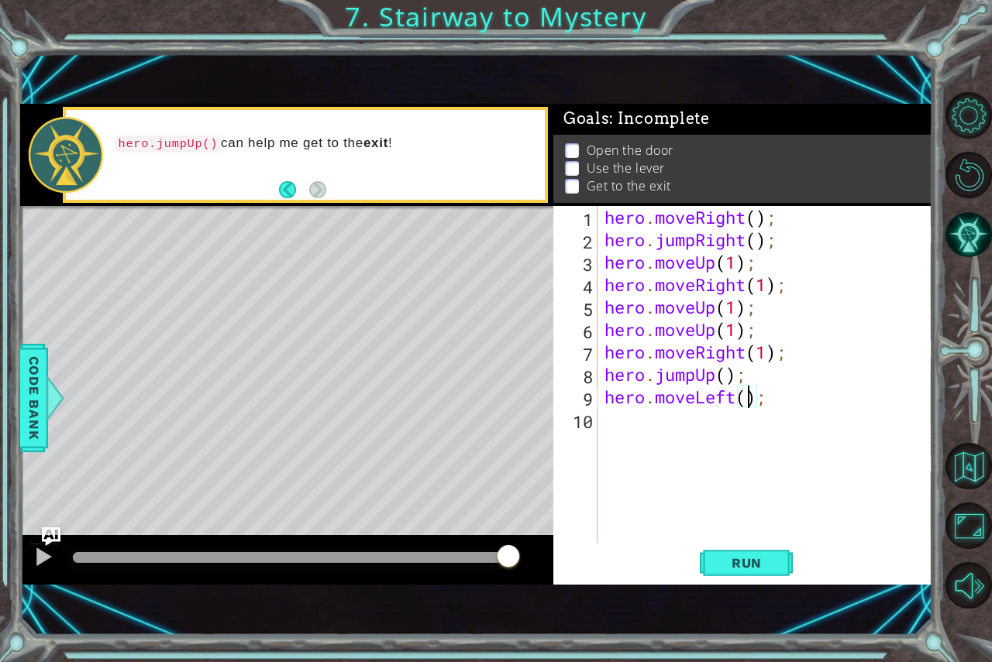
type textarea "hero.moveLeft(5);"
click at [671, 428] on div "hero . moveRight ( ) ; hero . jumpRight ( ) ; hero . moveUp ( 1 ) ; hero . move…" at bounding box center [768, 397] width 335 height 382
type textarea "he"
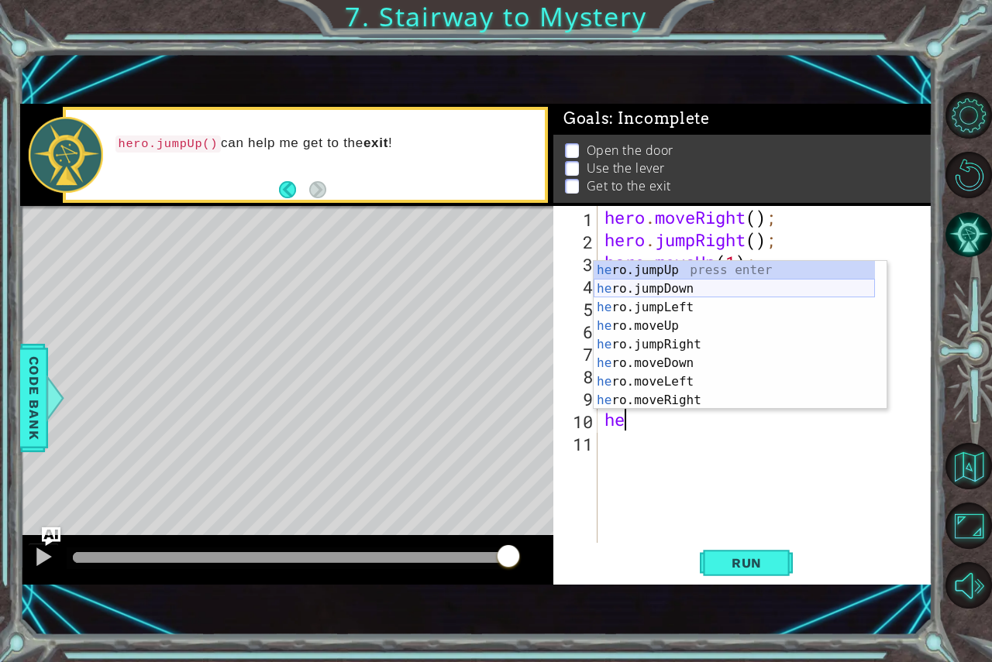
click at [653, 294] on div "he ro.jumpUp press enter he ro.jumpDown press enter he ro.jumpLeft press enter …" at bounding box center [734, 354] width 281 height 186
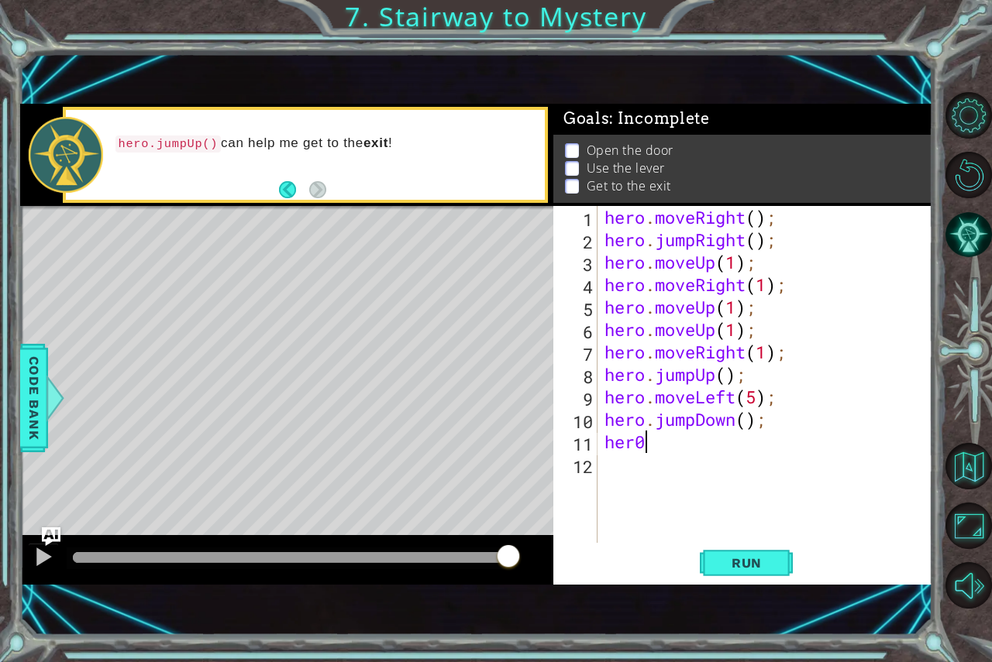
scroll to position [0, 1]
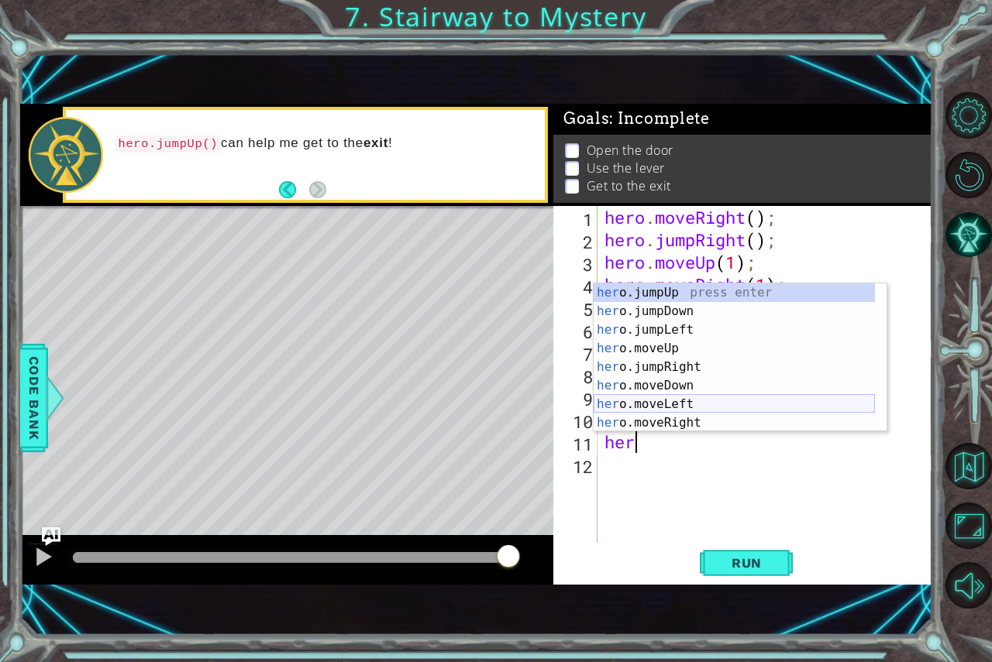
click at [646, 399] on div "her o.jumpUp press enter her o.jumpDown press enter her o.jumpLeft press enter …" at bounding box center [734, 377] width 281 height 186
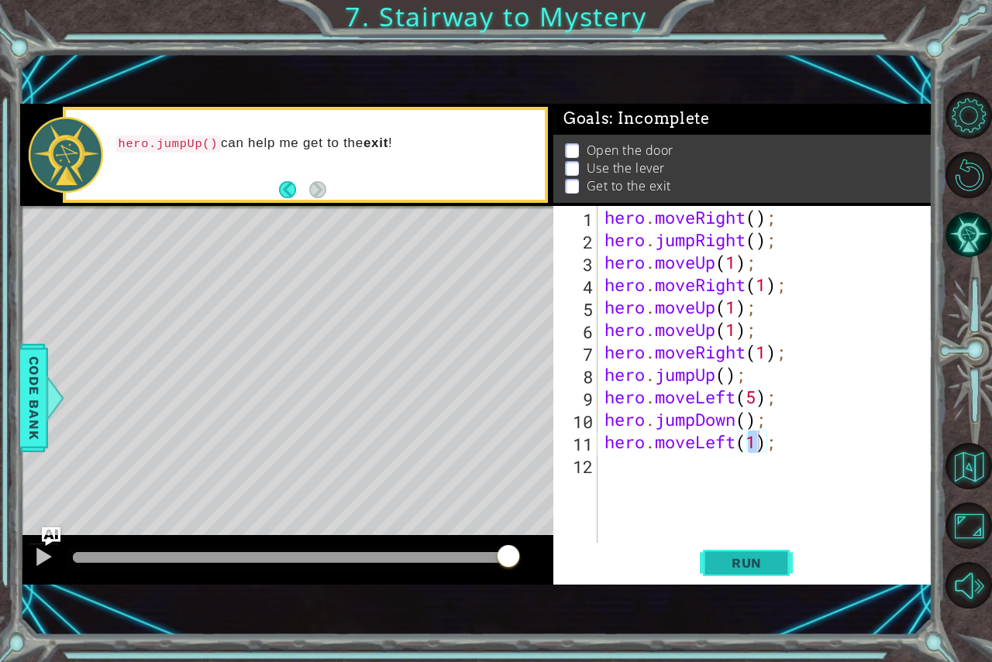
click at [728, 565] on span "Run" at bounding box center [746, 563] width 61 height 15
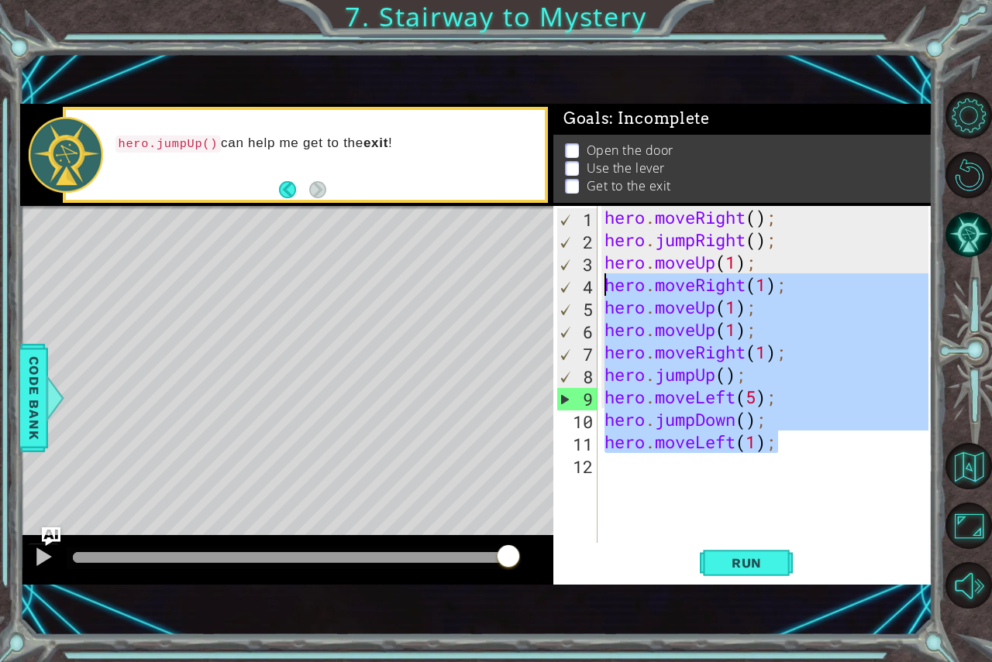
click at [540, 294] on div "1 ההההההההההההההההההההההההההההההההההההההההההההההההההההההההההההההההההההההההההההה…" at bounding box center [476, 344] width 913 height 481
type textarea "hero.moveRight(1); hero.moveUp(1);"
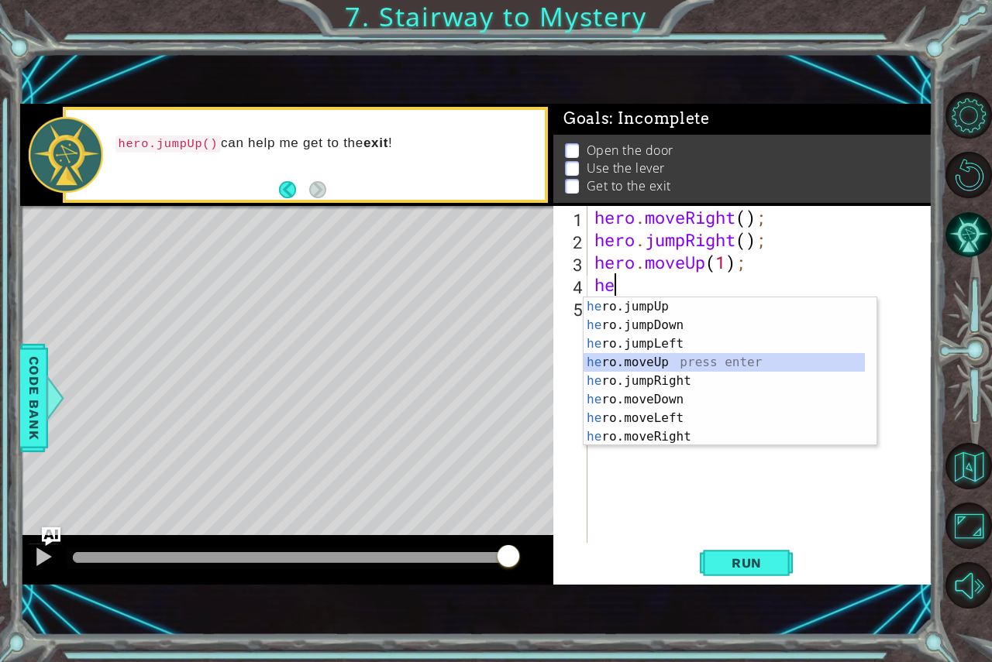
click at [720, 372] on div "he ro.jumpUp press enter he ro.jumpDown press enter he ro.jumpLeft press enter …" at bounding box center [723, 391] width 281 height 186
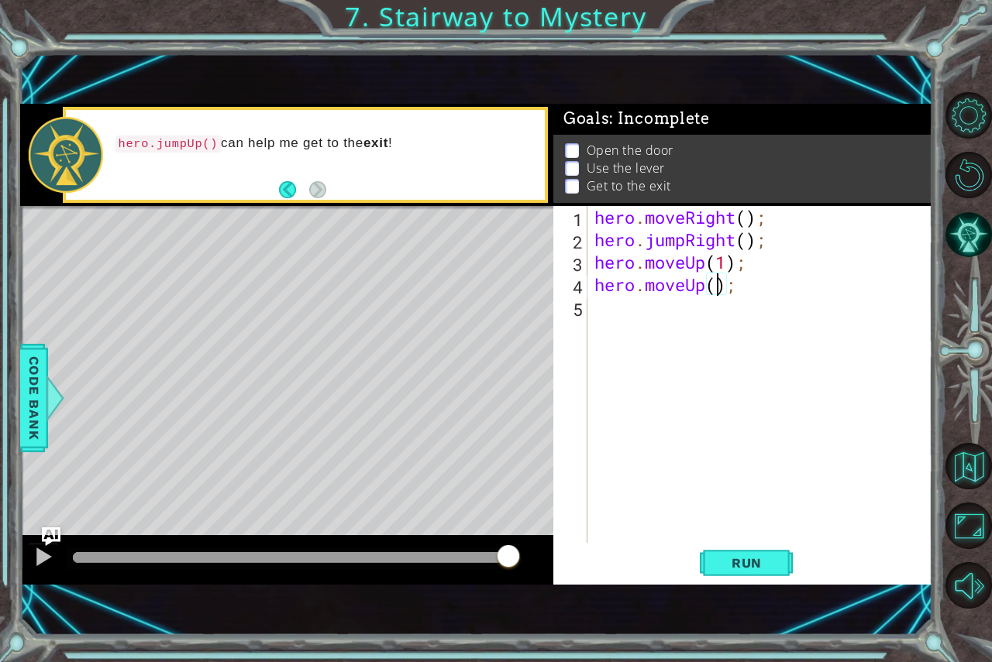
type textarea "hero.moveUp(1);"
click at [655, 327] on div "hero . moveRight ( ) ; hero . jumpRight ( ) ; hero . moveUp ( 1 ) ; hero . move…" at bounding box center [763, 397] width 345 height 382
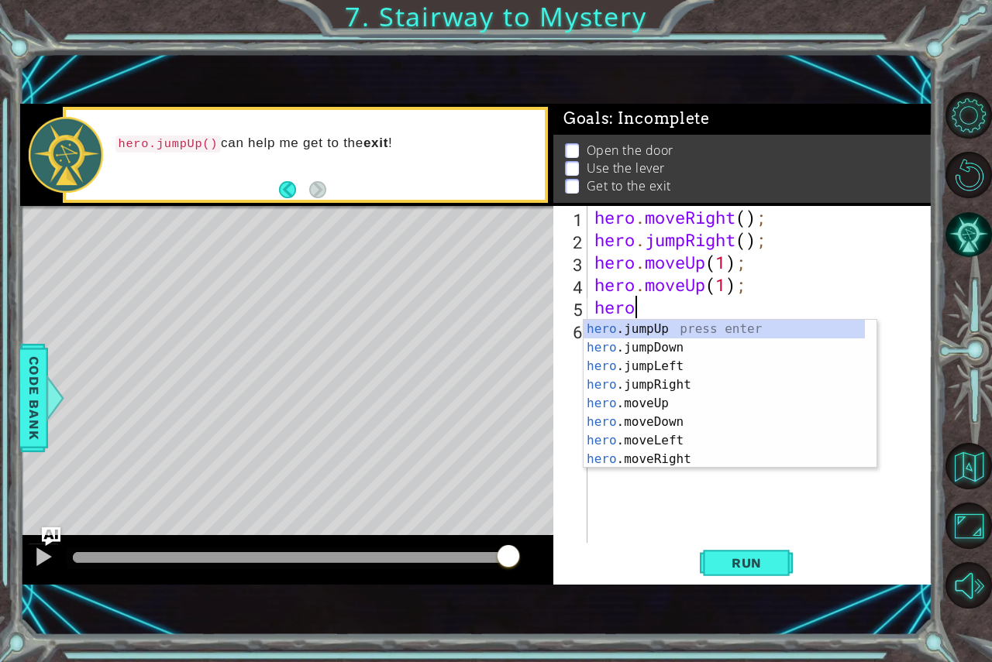
scroll to position [0, 1]
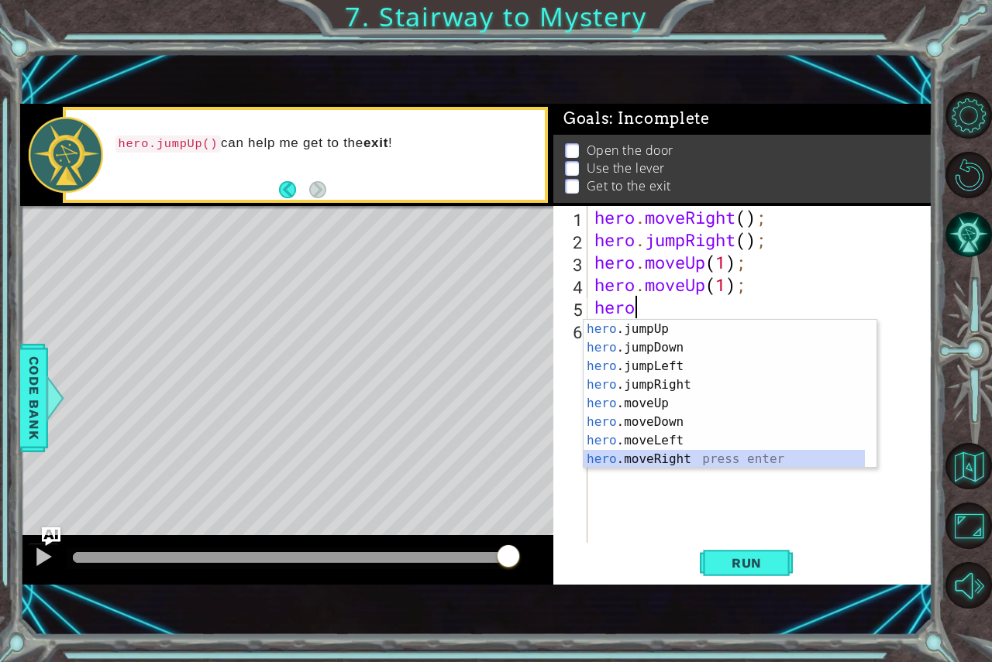
click at [671, 456] on div "hero .jumpUp press enter hero .jumpDown press enter hero .jumpLeft press enter …" at bounding box center [723, 413] width 281 height 186
type textarea "hero.moveRight(1);"
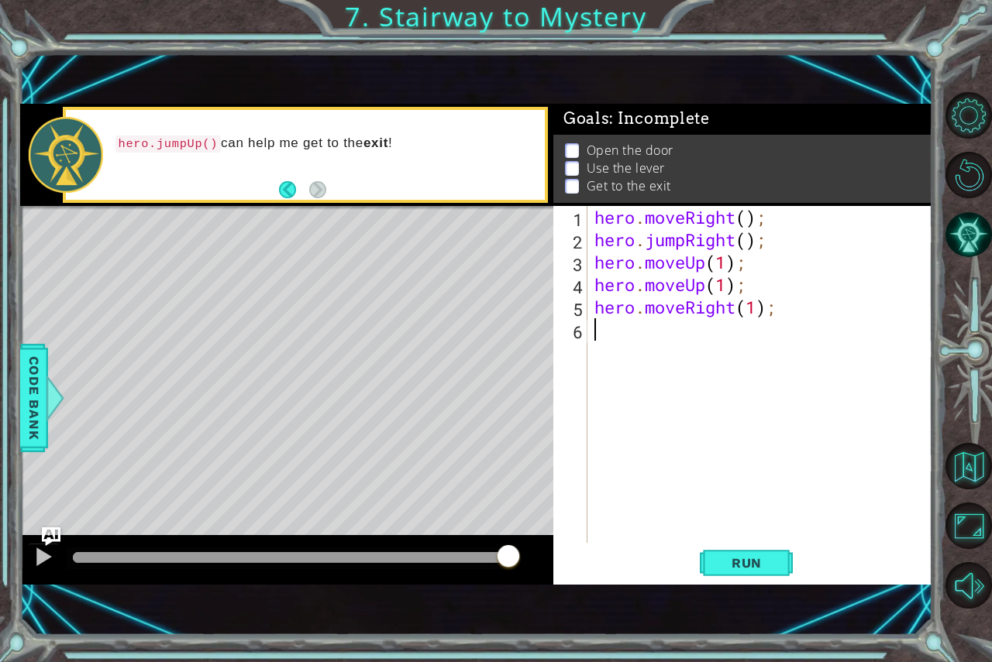
click at [680, 380] on div "hero . moveRight ( ) ; hero . jumpRight ( ) ; hero . moveUp ( 1 ) ; hero . move…" at bounding box center [763, 397] width 345 height 382
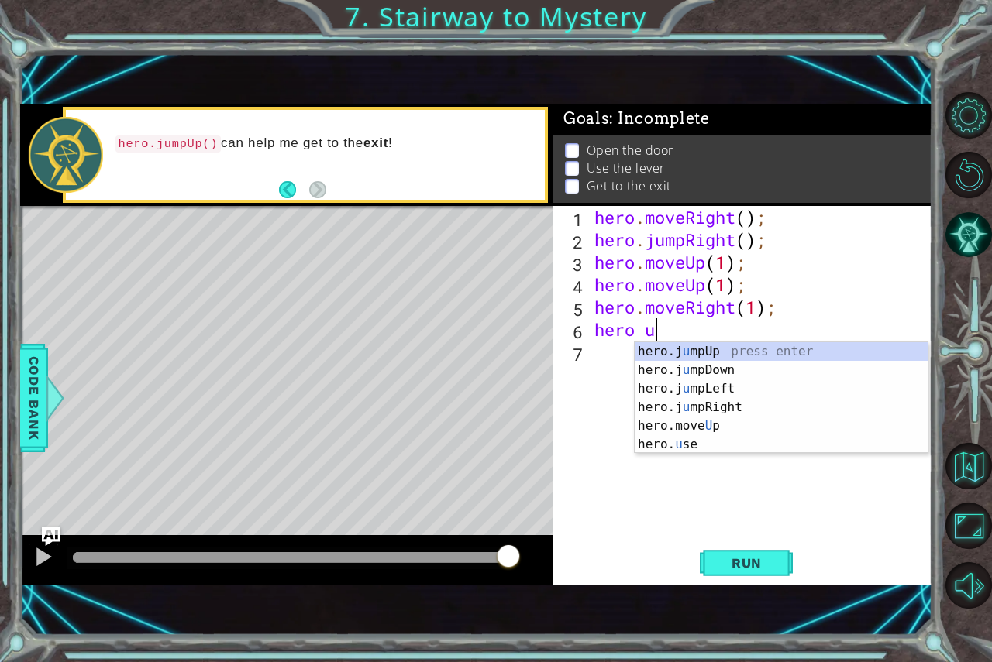
scroll to position [0, 2]
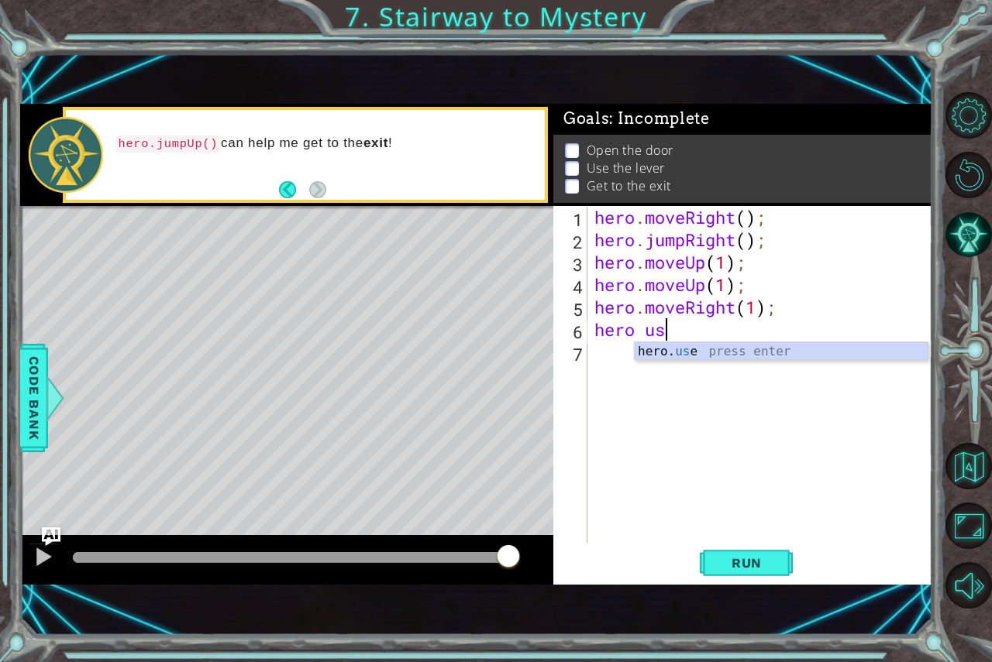
type textarea "hero use"
click at [687, 364] on div "hero . moveRight ( ) ; hero . jumpRight ( ) ; hero . moveUp ( 1 ) ; hero . move…" at bounding box center [763, 397] width 345 height 382
click at [726, 335] on div "hero . moveRight ( ) ; hero . jumpRight ( ) ; hero . moveUp ( 1 ) ; hero . move…" at bounding box center [763, 397] width 345 height 382
click at [673, 343] on div "hero. us e press enter" at bounding box center [781, 370] width 293 height 56
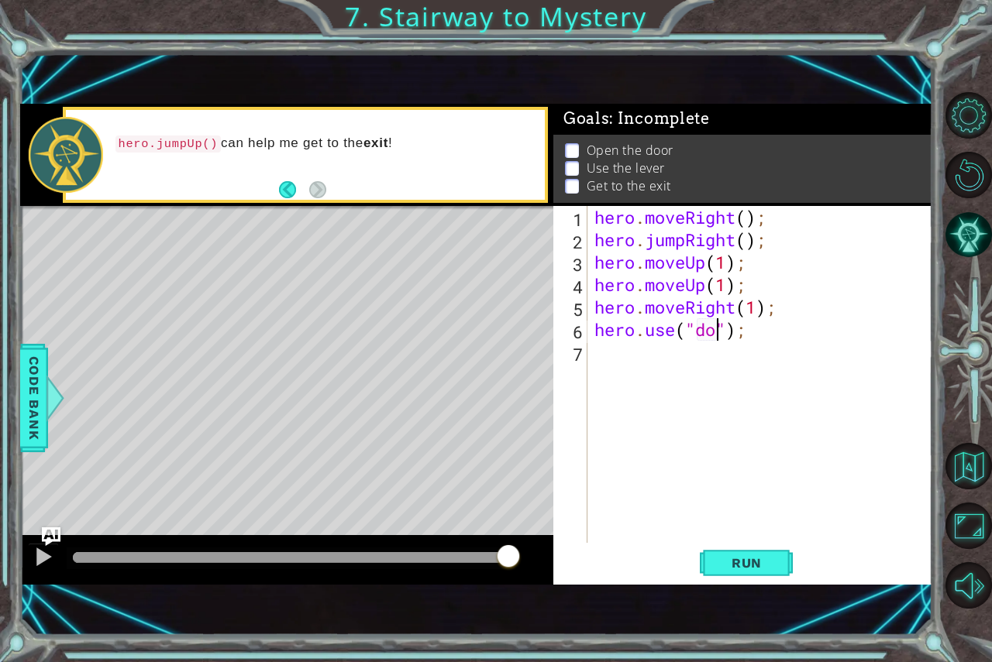
type textarea "hero.use("door");"
click at [676, 380] on div "hero . moveRight ( ) ; hero . jumpRight ( ) ; hero . moveUp ( 1 ) ; hero . move…" at bounding box center [763, 397] width 345 height 382
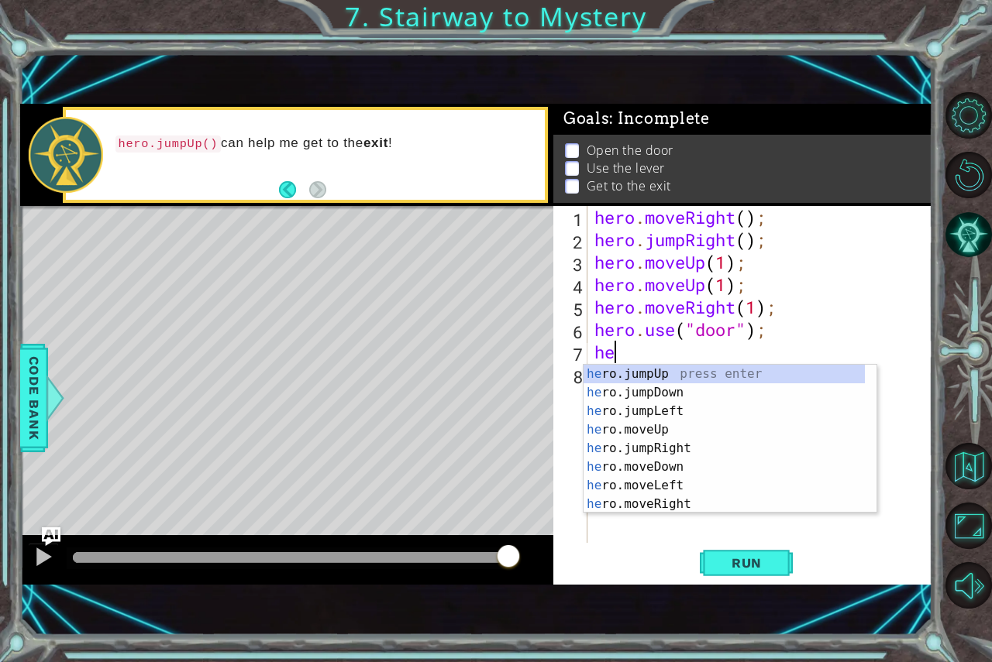
scroll to position [0, 1]
click at [625, 453] on div "hero .jumpUp press enter hero .jumpDown press enter hero .jumpLeft press enter …" at bounding box center [723, 458] width 281 height 186
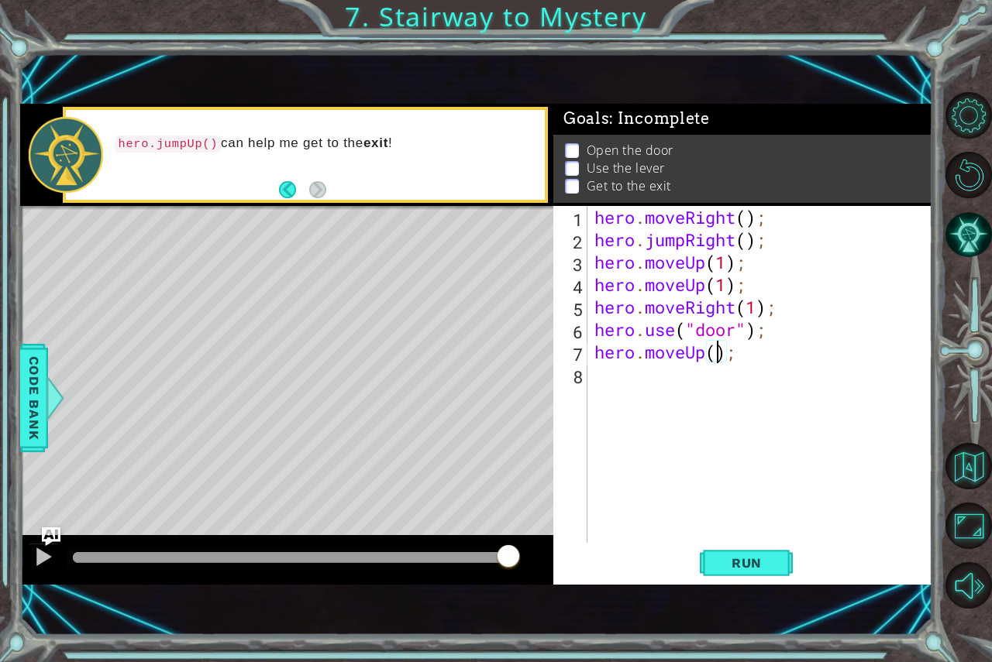
type textarea "hero.moveUp(2);"
click at [600, 370] on div "hero . moveRight ( ) ; hero . jumpRight ( ) ; hero . moveUp ( 1 ) ; hero . move…" at bounding box center [763, 397] width 345 height 382
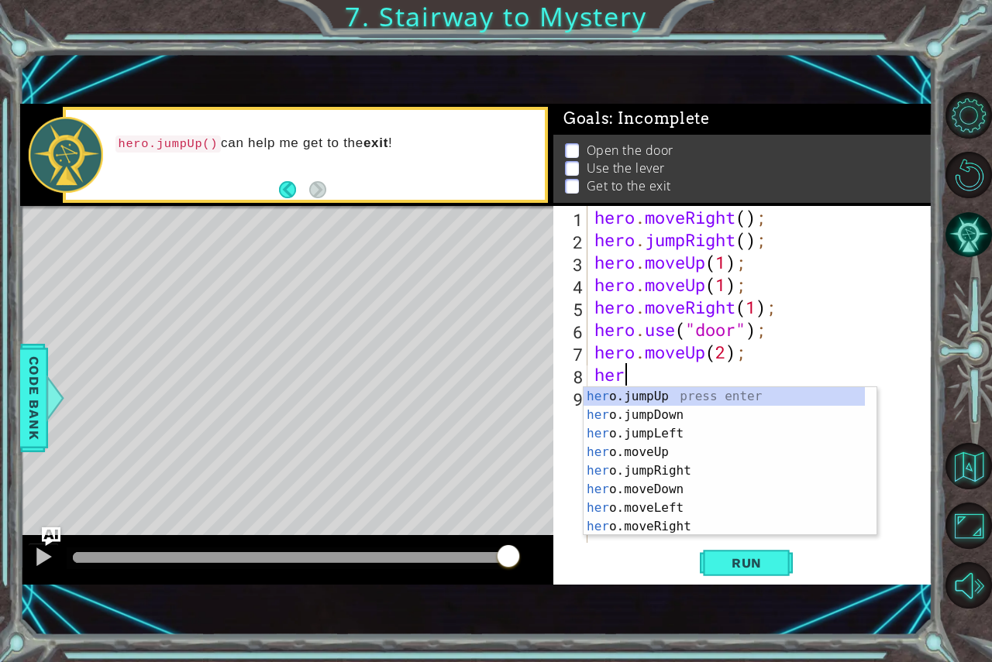
type textarea "hero"
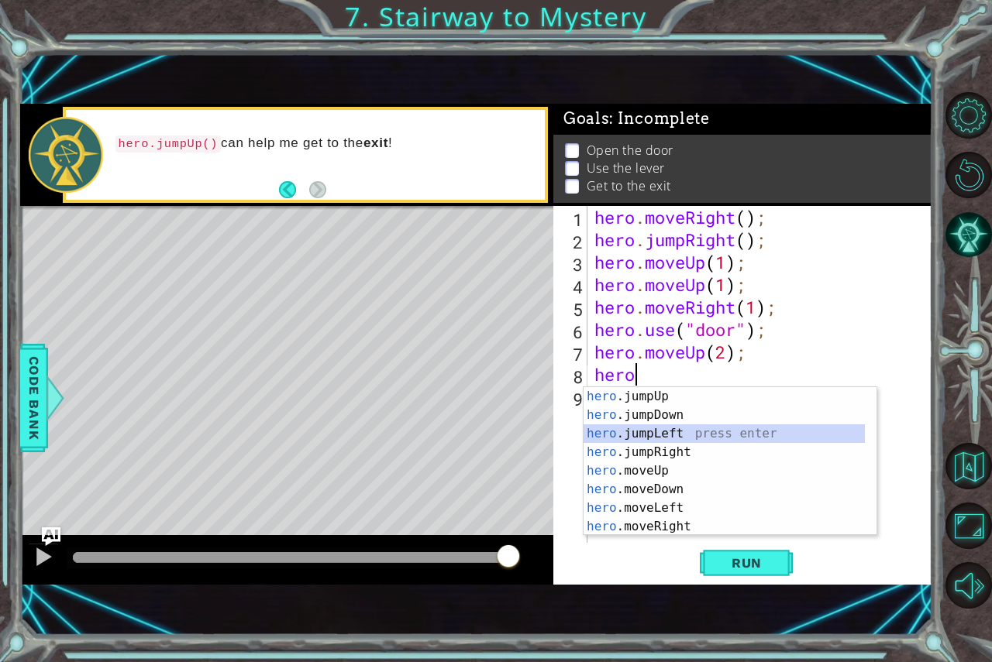
click at [716, 428] on div "hero .jumpUp press enter hero .jumpDown press enter hero .jumpLeft press enter …" at bounding box center [723, 480] width 281 height 186
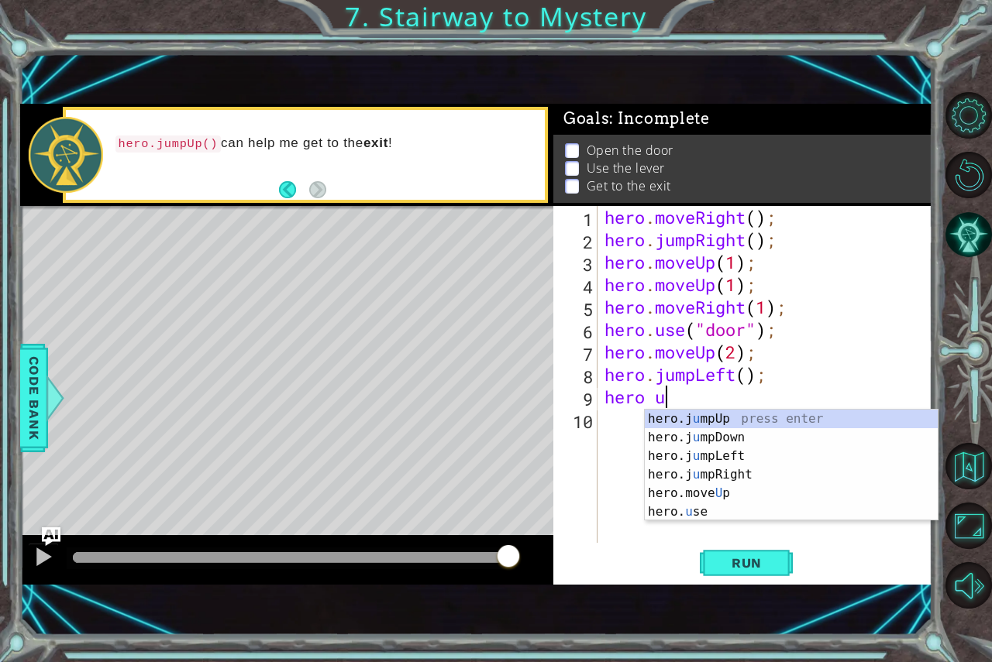
scroll to position [0, 2]
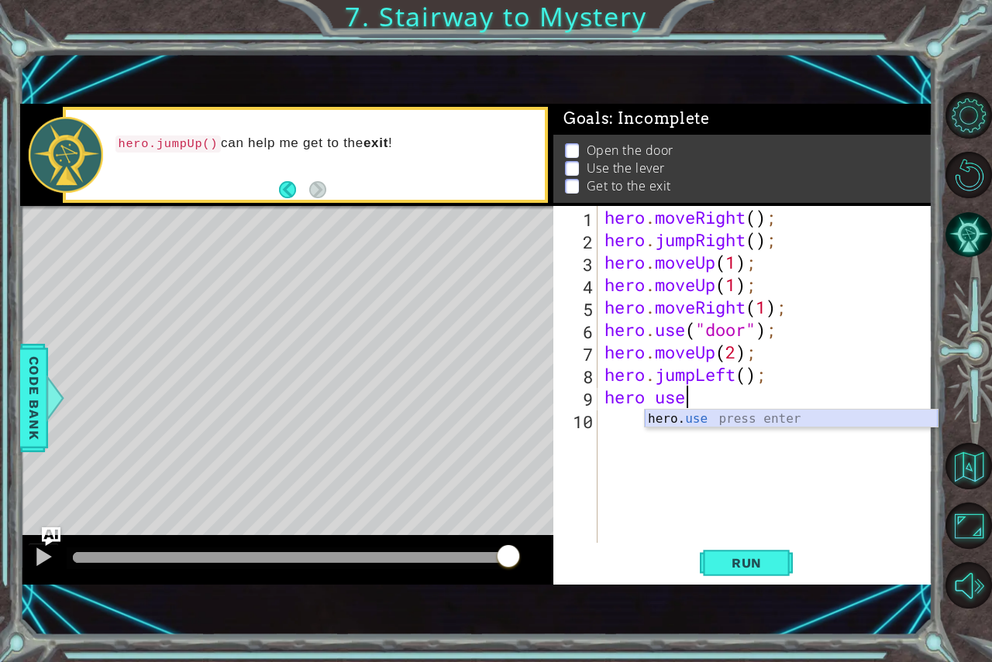
click at [647, 421] on div "hero. use press enter" at bounding box center [791, 438] width 293 height 56
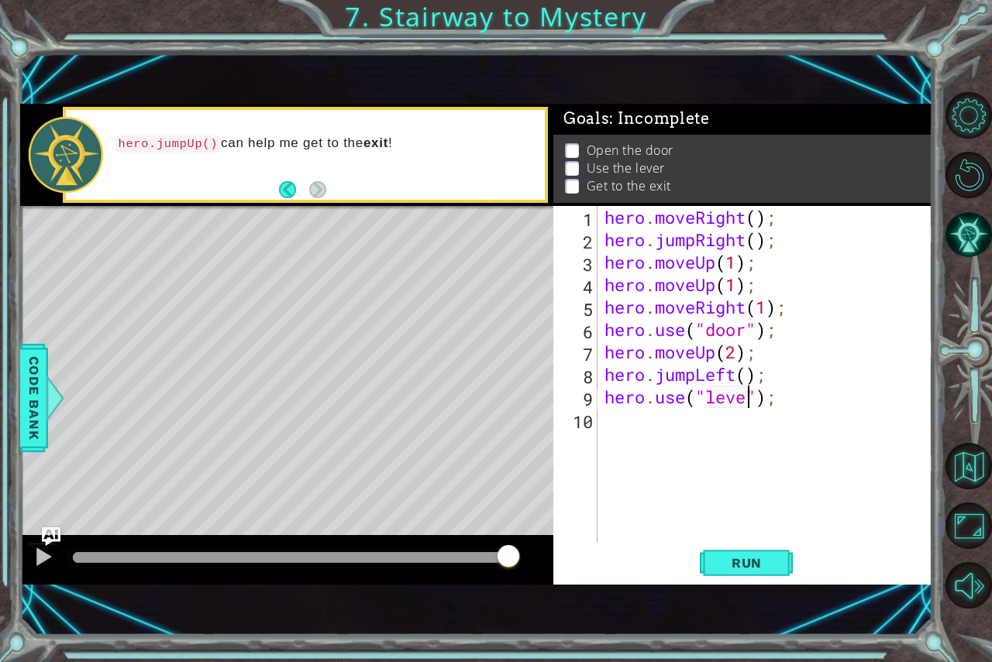
type textarea "hero.use("lever");"
click at [667, 438] on div "hero . moveRight ( ) ; hero . jumpRight ( ) ; hero . moveUp ( 1 ) ; hero . move…" at bounding box center [768, 397] width 335 height 382
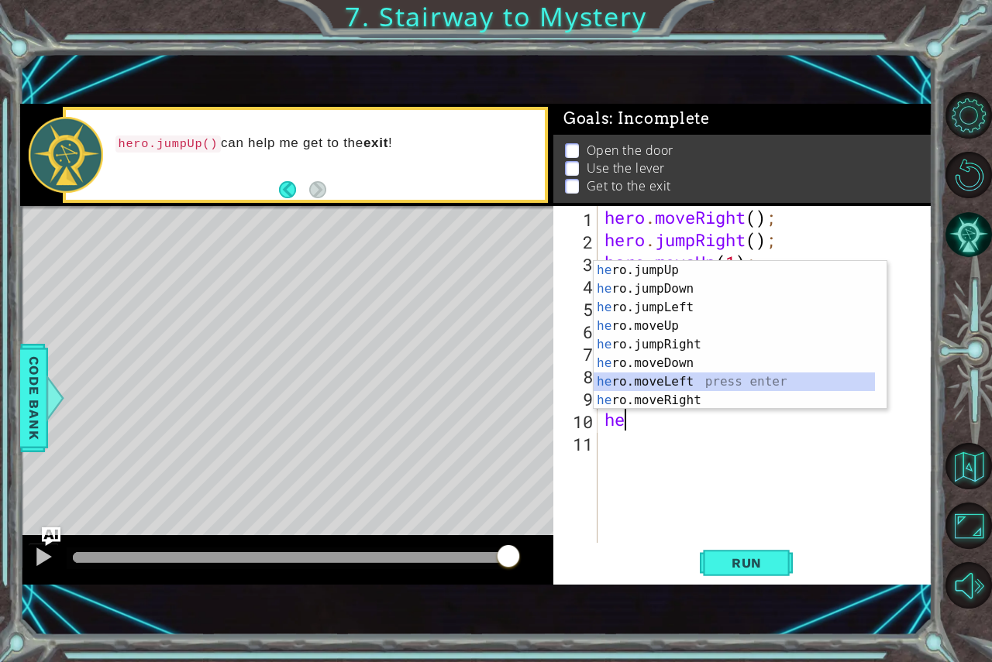
click at [600, 376] on div "he ro.jumpUp press enter he ro.jumpDown press enter he ro.jumpLeft press enter …" at bounding box center [734, 354] width 281 height 186
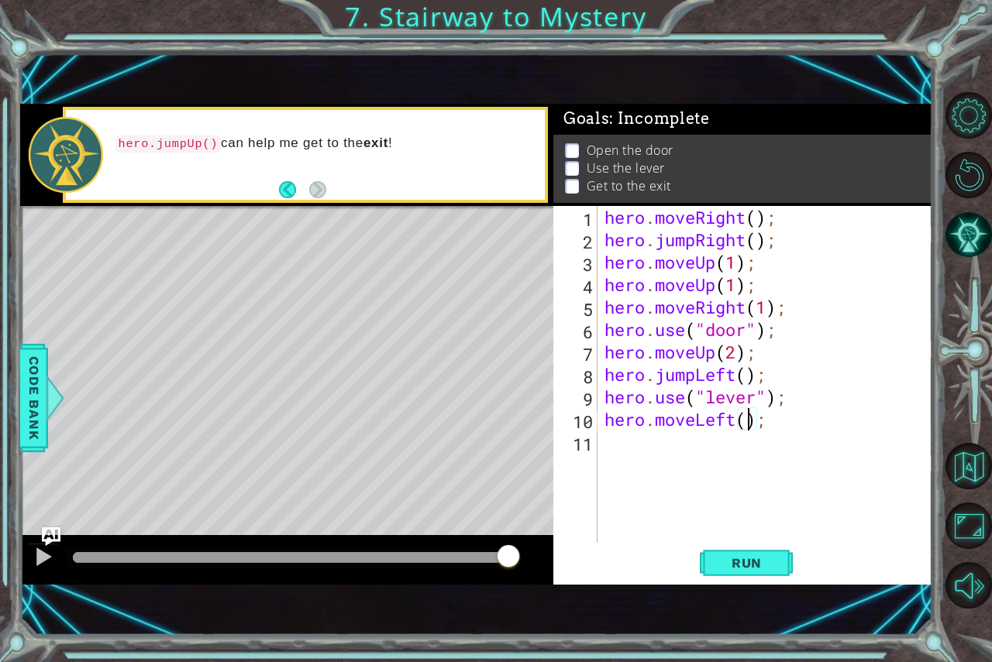
type textarea "hero.moveLeft(2);"
click at [610, 437] on div "hero . moveRight ( ) ; hero . jumpRight ( ) ; hero . moveUp ( 1 ) ; hero . move…" at bounding box center [768, 397] width 335 height 382
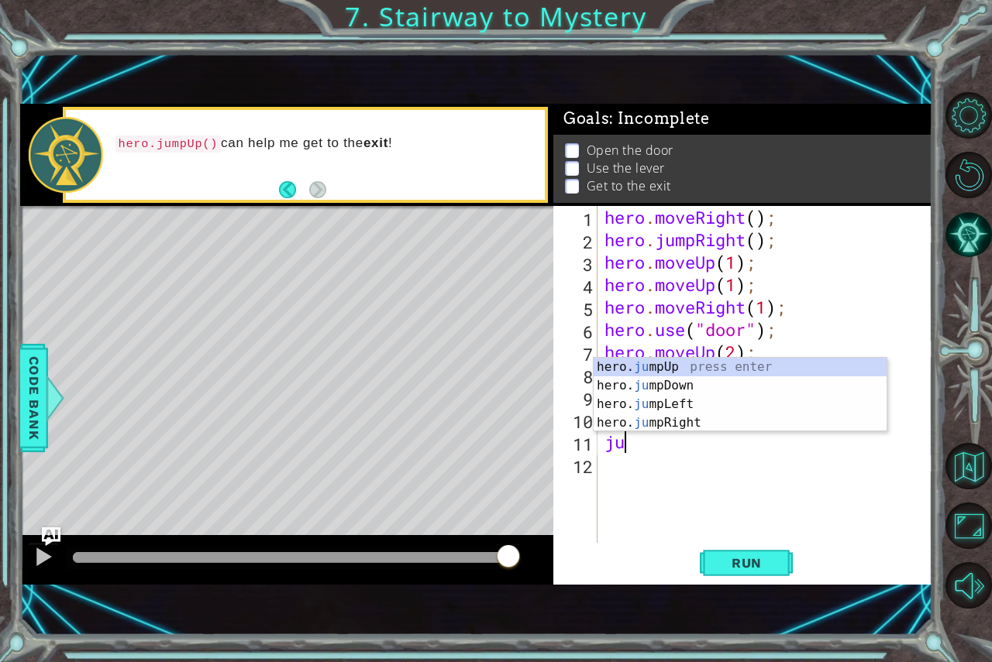
type textarea "jum"
click at [627, 365] on div "hero. jum pUp press enter hero. jum pDown press enter hero. jum pLeft press ent…" at bounding box center [740, 414] width 293 height 112
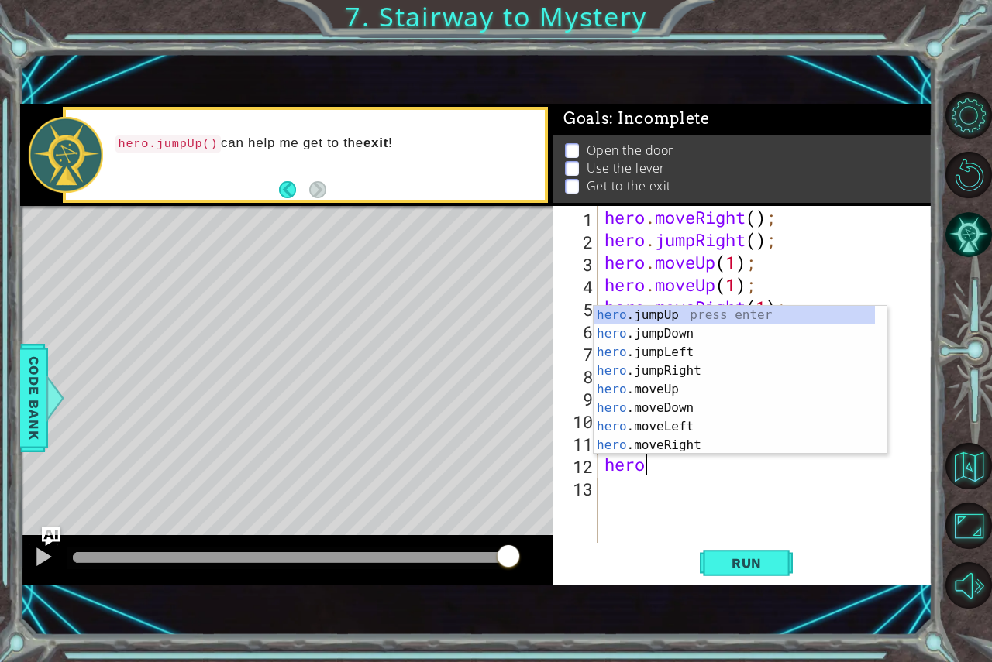
scroll to position [0, 1]
click at [628, 452] on div "hero .jumpUp press enter hero .jumpDown press enter hero .jumpLeft press enter …" at bounding box center [734, 399] width 281 height 186
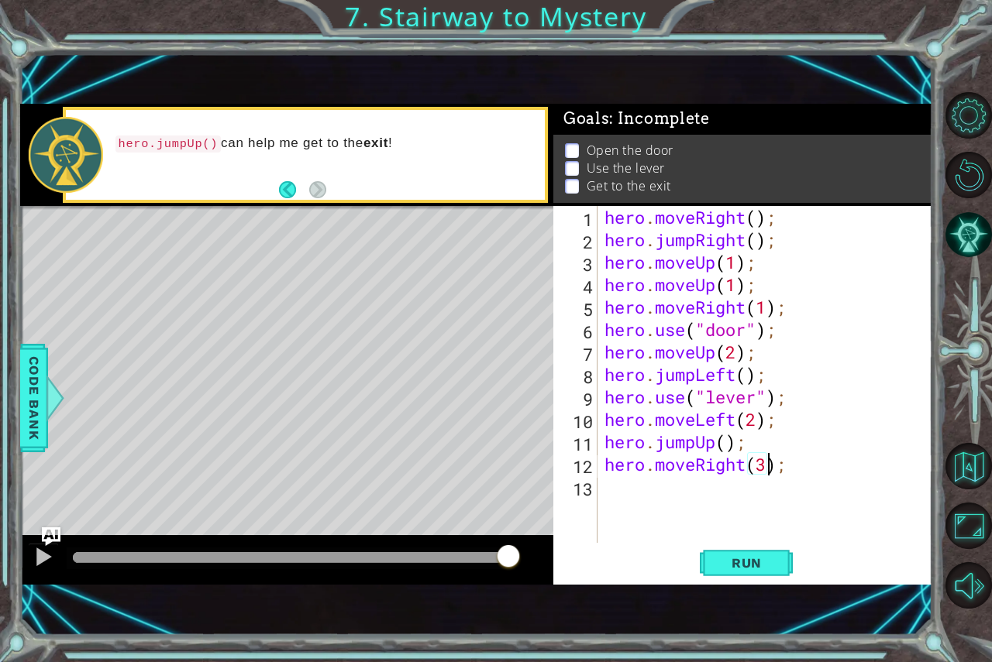
scroll to position [0, 7]
type textarea "hero.moveRight(3);"
click at [754, 557] on span "Run" at bounding box center [746, 563] width 61 height 15
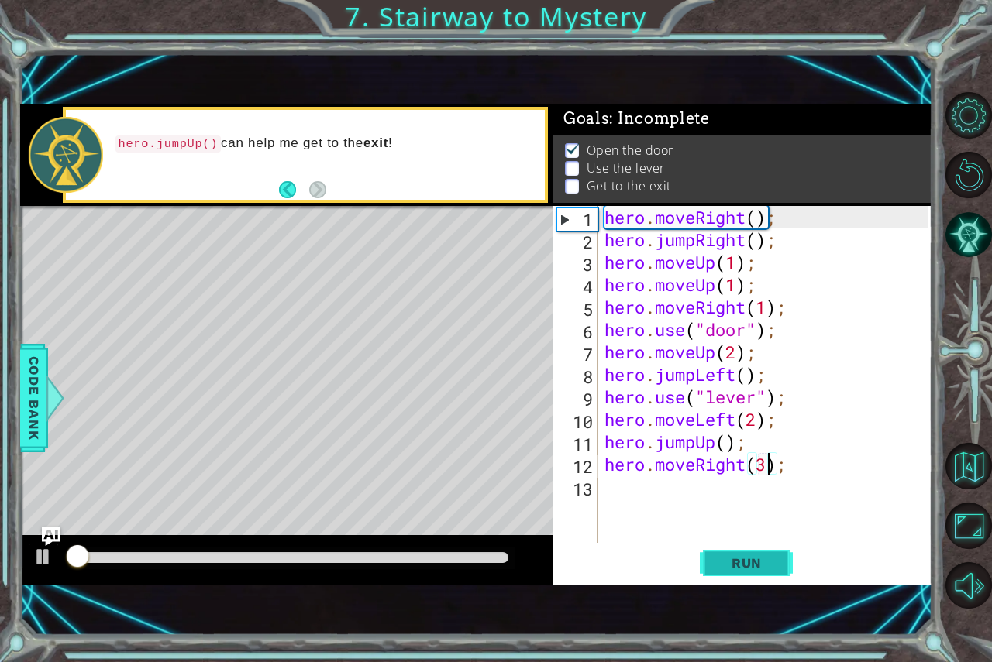
scroll to position [9, 0]
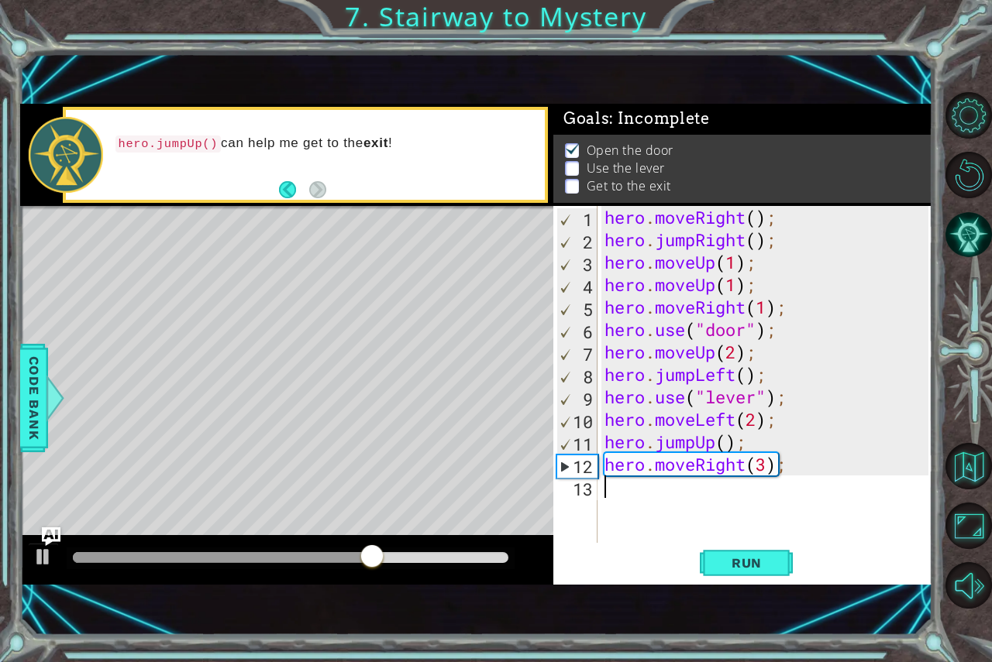
click at [642, 508] on div "hero . moveRight ( ) ; hero . jumpRight ( ) ; hero . moveUp ( 1 ) ; hero . move…" at bounding box center [768, 397] width 335 height 382
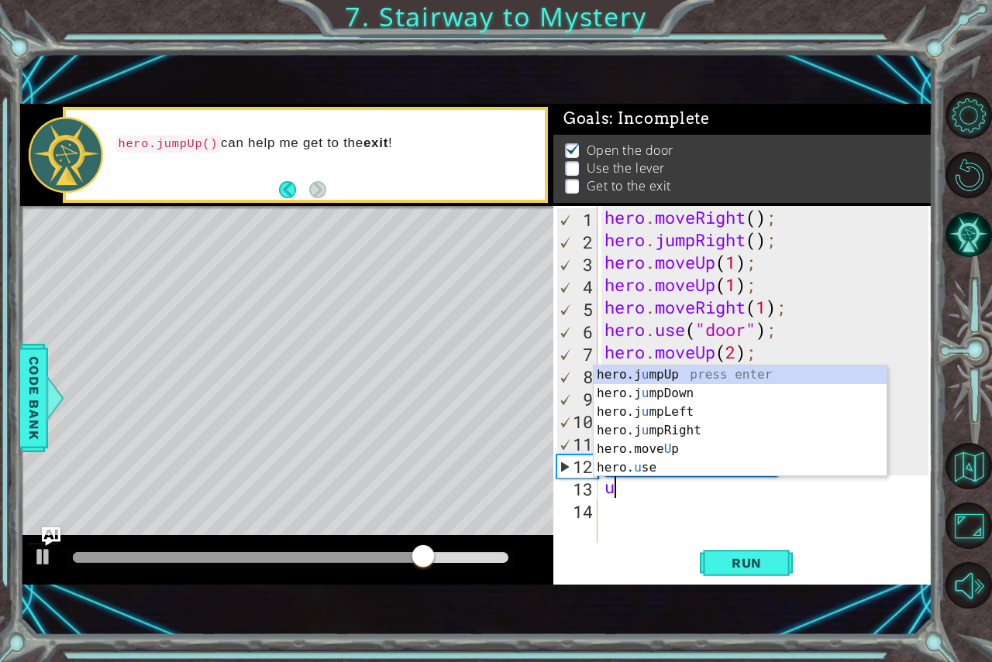
click at [656, 475] on div "hero.j u mpUp press enter hero.j u mpDown press enter hero.j u mpLeft press ent…" at bounding box center [740, 440] width 293 height 149
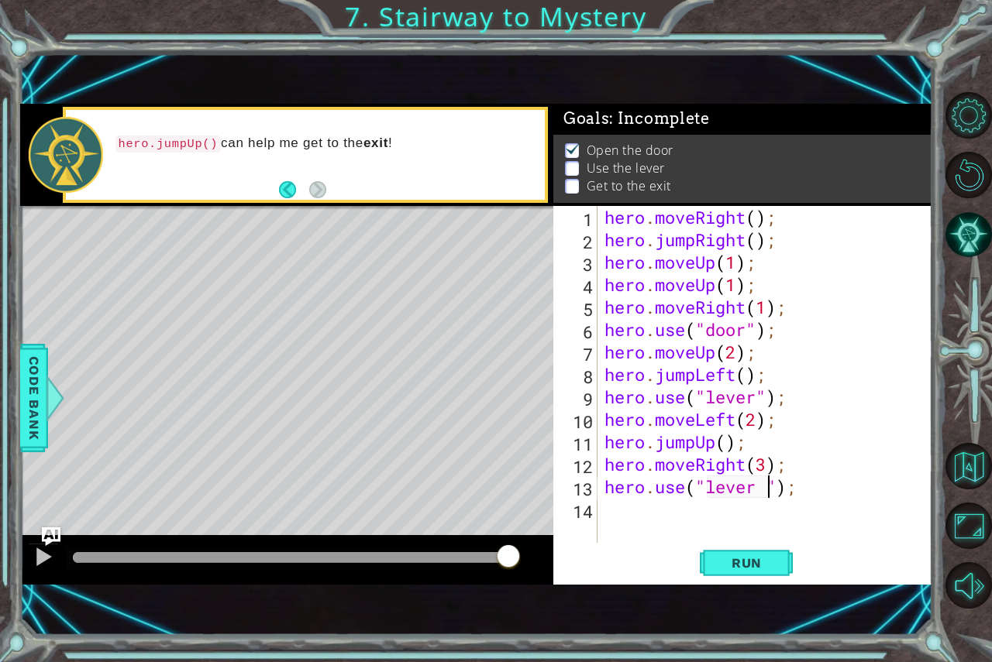
scroll to position [0, 8]
type textarea "hero.use("lever");"
click at [614, 541] on div "hero . moveRight ( ) ; hero . jumpRight ( ) ; hero . moveUp ( 1 ) ; hero . move…" at bounding box center [768, 397] width 335 height 382
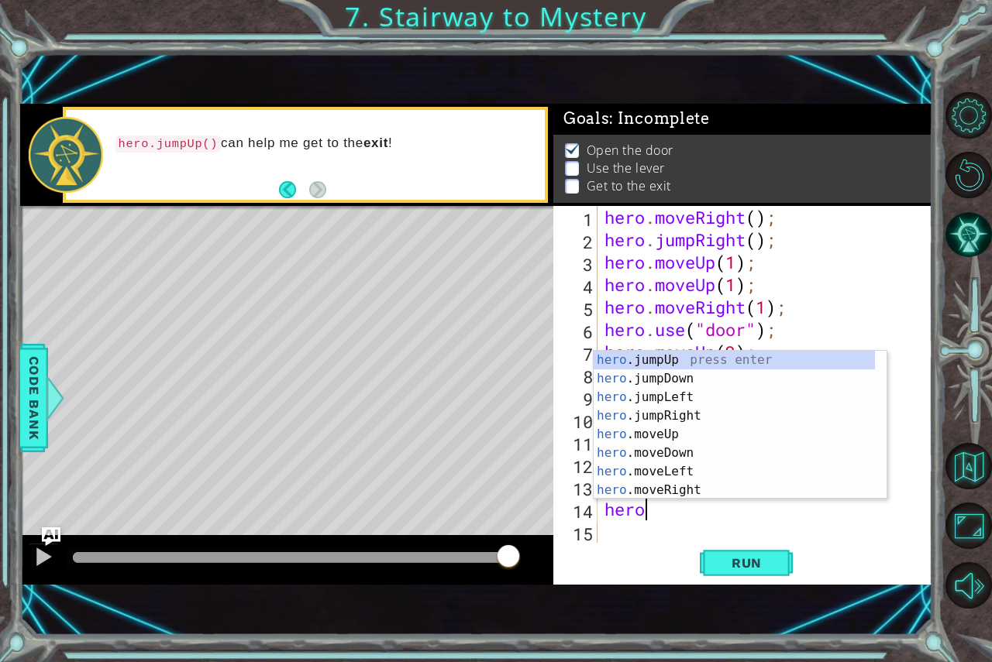
scroll to position [0, 1]
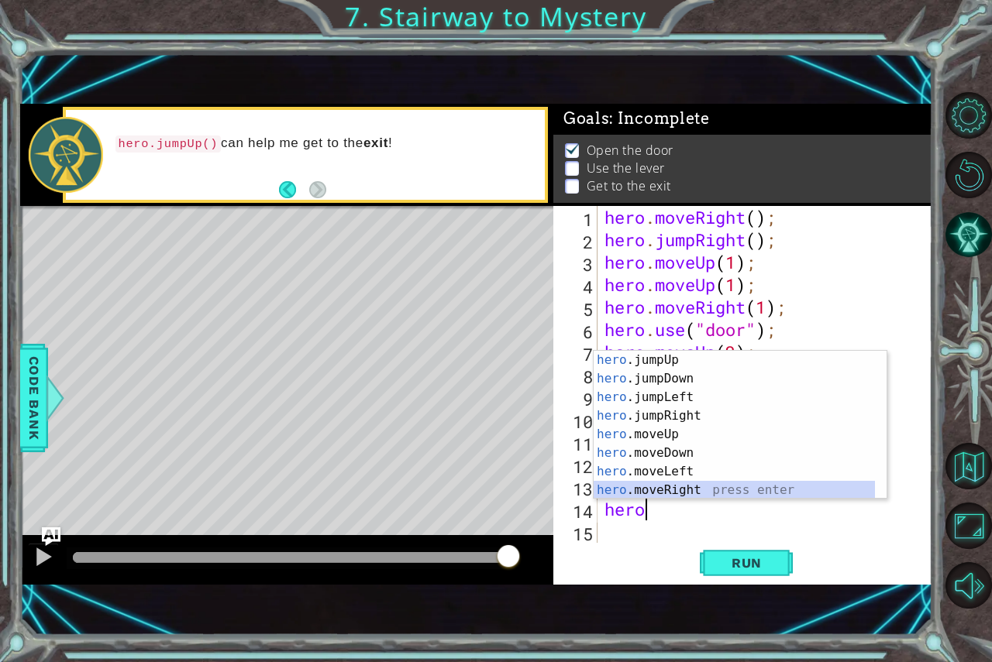
click at [837, 491] on div "hero .jumpUp press enter hero .jumpDown press enter hero .jumpLeft press enter …" at bounding box center [734, 444] width 281 height 186
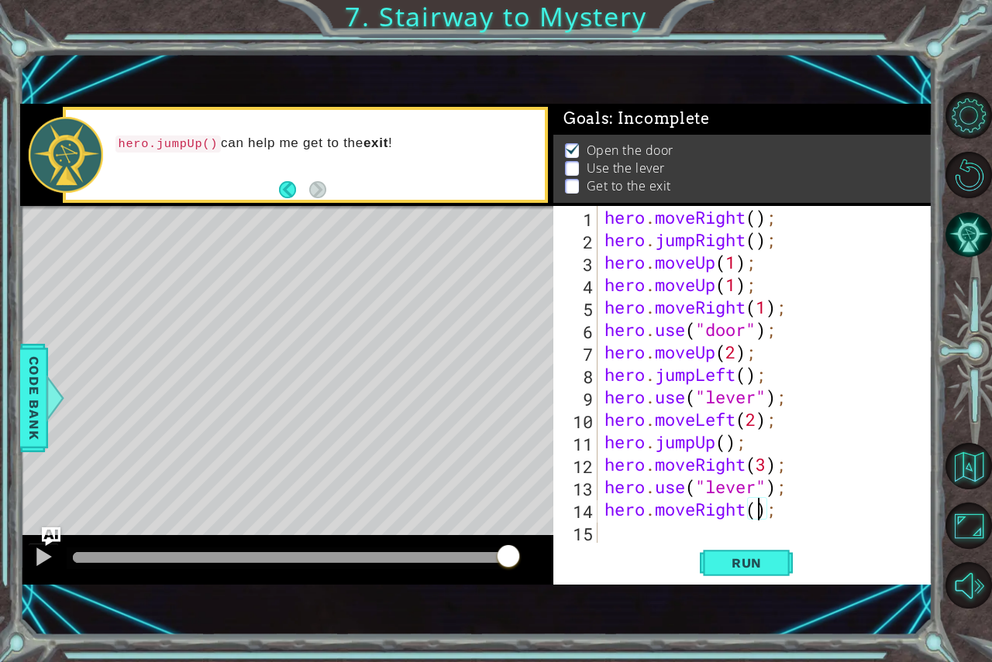
scroll to position [0, 7]
type textarea "hero.moveRight(2);"
click at [621, 547] on div "Run" at bounding box center [746, 563] width 379 height 38
click at [602, 531] on div "hero . moveRight ( ) ; hero . jumpRight ( ) ; hero . moveUp ( 1 ) ; hero . move…" at bounding box center [768, 397] width 335 height 382
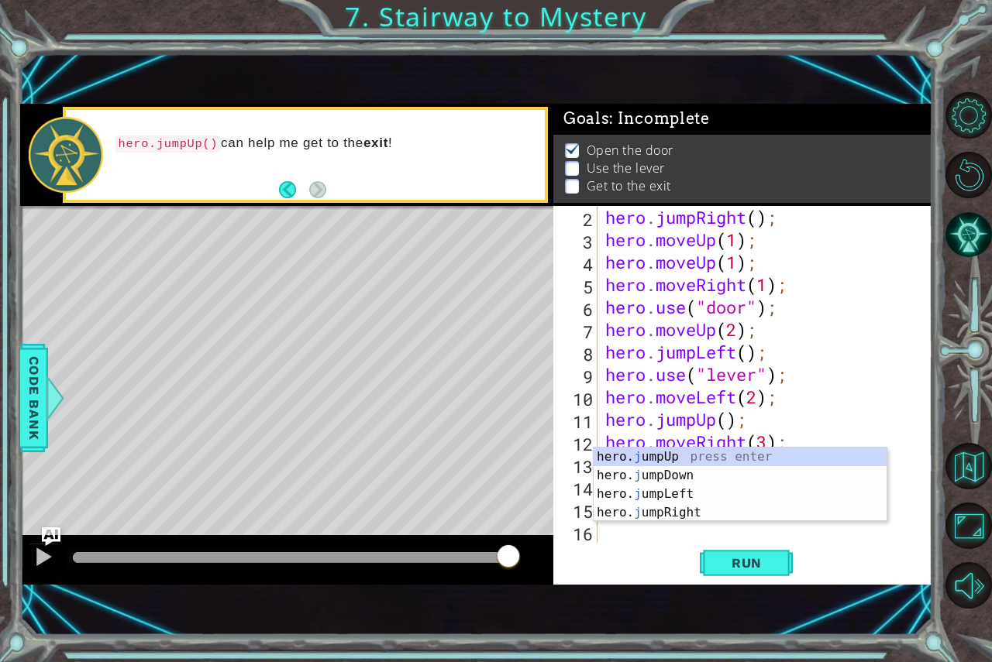
scroll to position [22, 0]
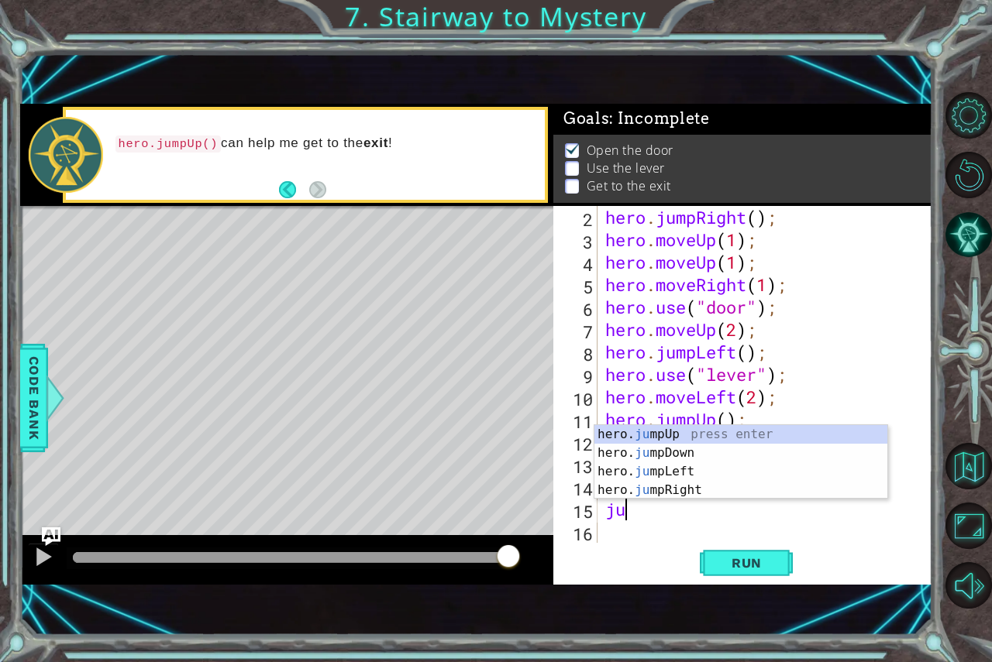
type textarea "jum"
click at [708, 430] on div "hero. jum pUp press enter hero. jum pDown press enter hero. jum pLeft press ent…" at bounding box center [740, 481] width 293 height 112
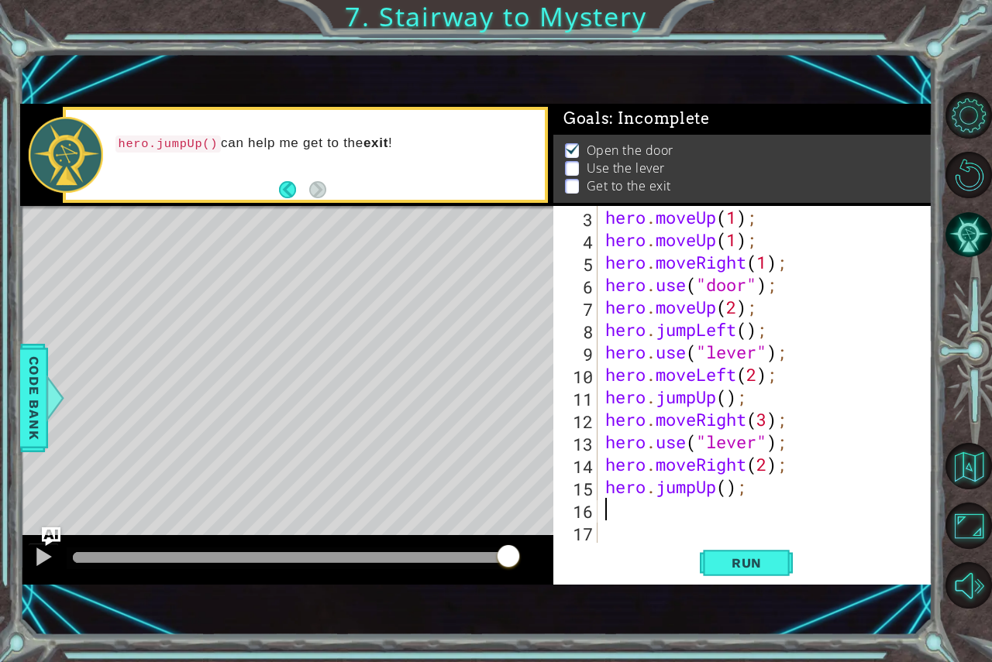
scroll to position [45, 0]
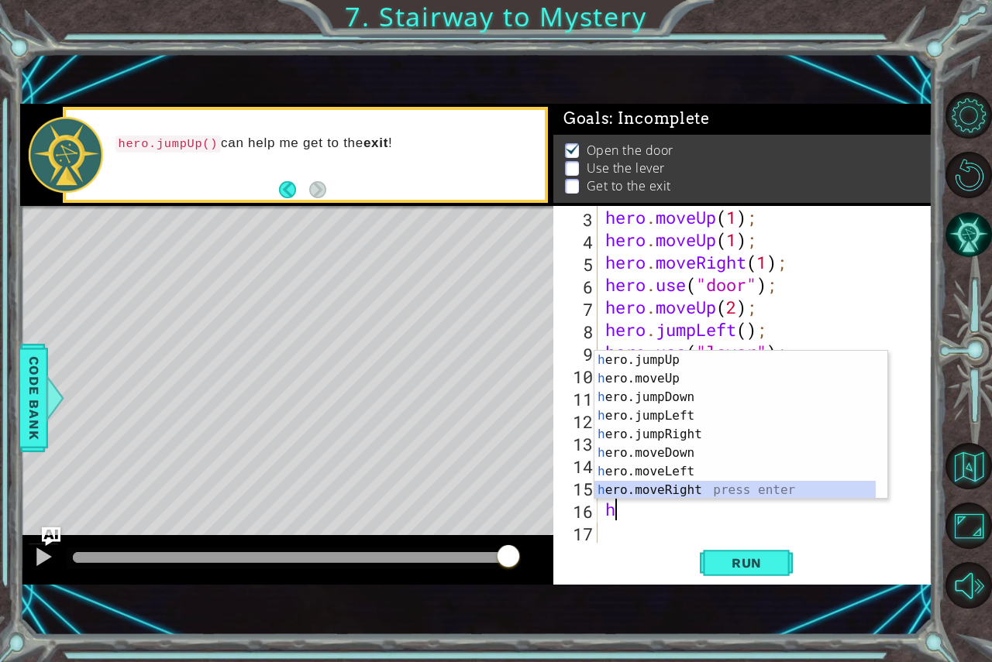
drag, startPoint x: 649, startPoint y: 493, endPoint x: 562, endPoint y: 470, distance: 89.6
click at [650, 492] on div "h ero.jumpUp press enter h ero.moveUp press enter h ero.jumpDown press enter h …" at bounding box center [734, 444] width 281 height 186
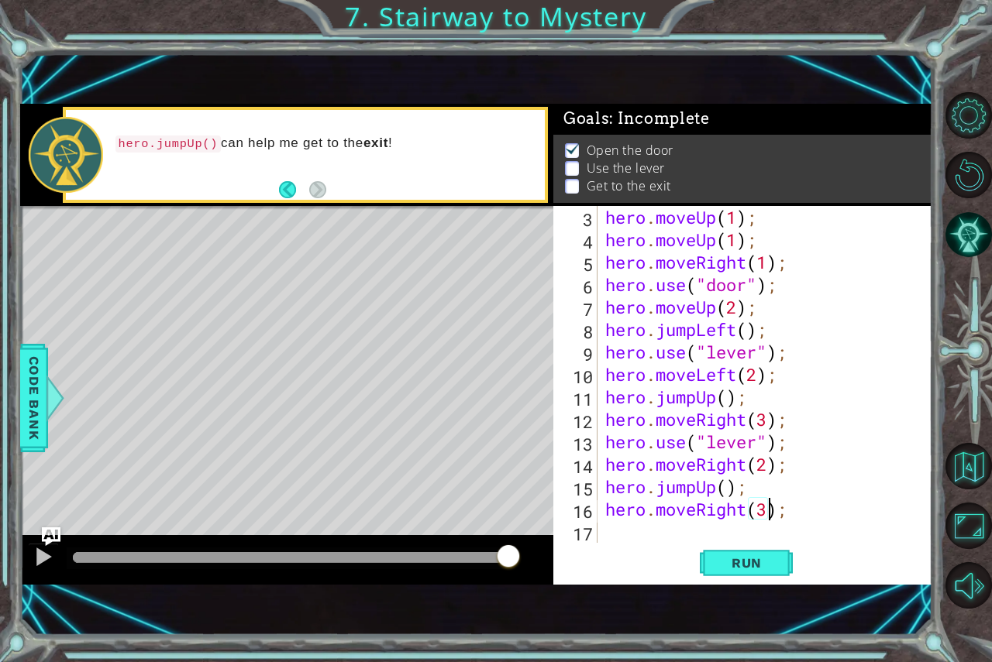
scroll to position [0, 7]
click at [753, 550] on button "Run" at bounding box center [746, 563] width 93 height 38
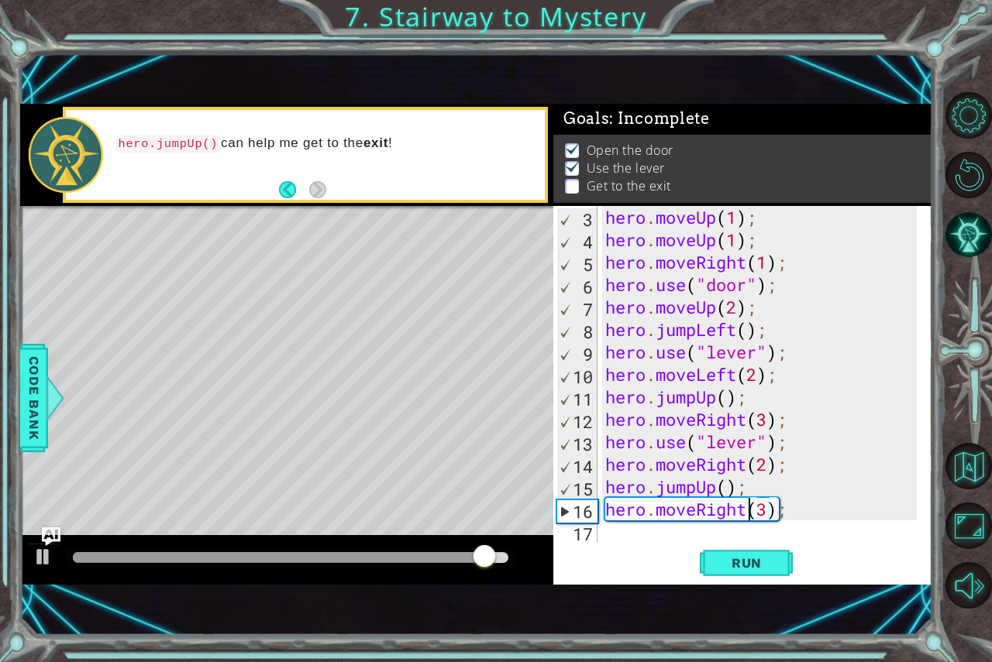
click at [750, 514] on div "hero . moveUp ( 1 ) ; hero . moveUp ( 1 ) ; hero . moveRight ( 1 ) ; hero . use…" at bounding box center [763, 397] width 322 height 382
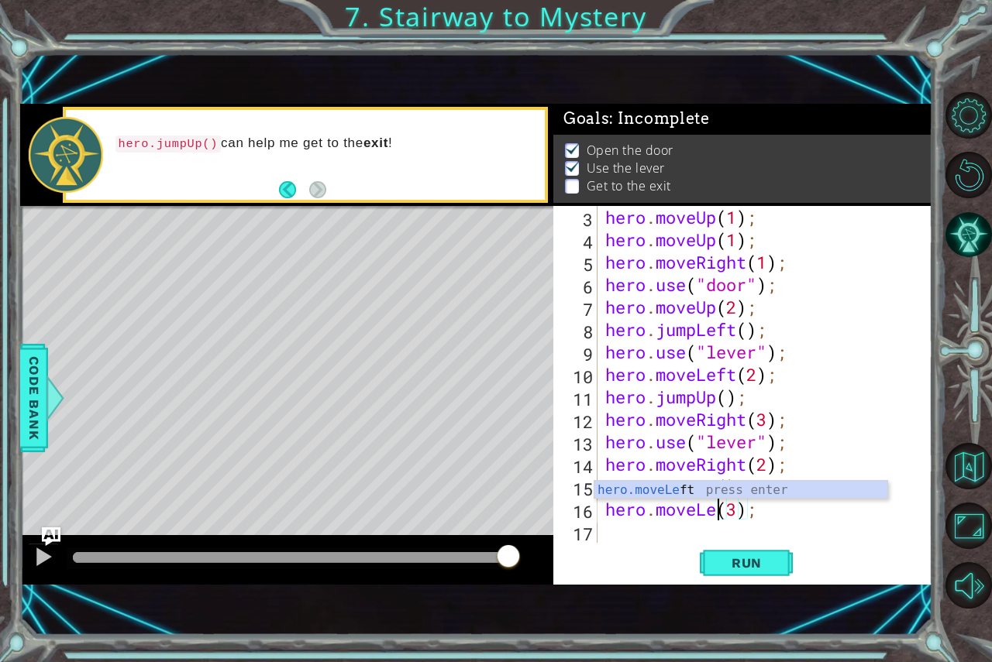
scroll to position [0, 5]
click at [757, 516] on div "hero . moveUp ( 1 ) ; hero . moveUp ( 1 ) ; hero . moveRight ( 1 ) ; hero . use…" at bounding box center [763, 397] width 322 height 382
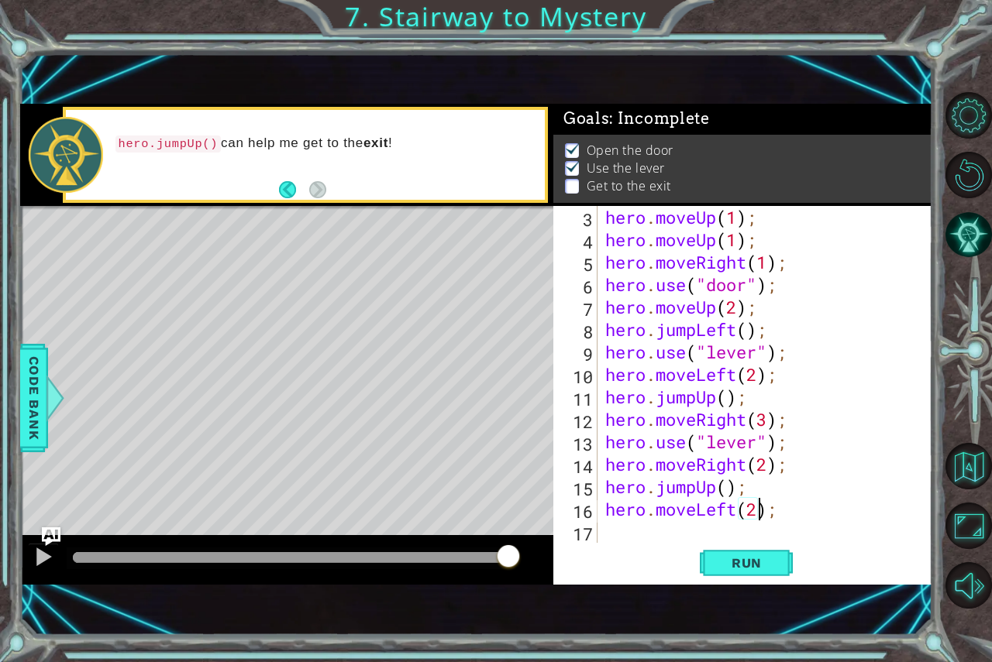
scroll to position [0, 7]
type textarea "hero.moveLeft(2);"
click at [735, 559] on span "Run" at bounding box center [746, 563] width 61 height 15
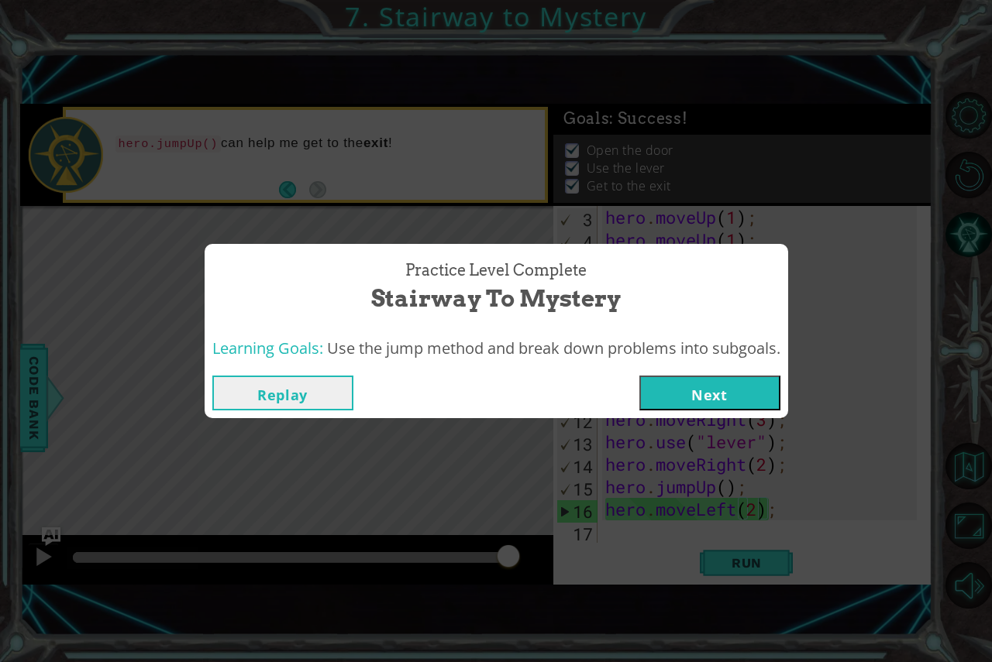
click at [738, 398] on button "Next" at bounding box center [709, 393] width 141 height 35
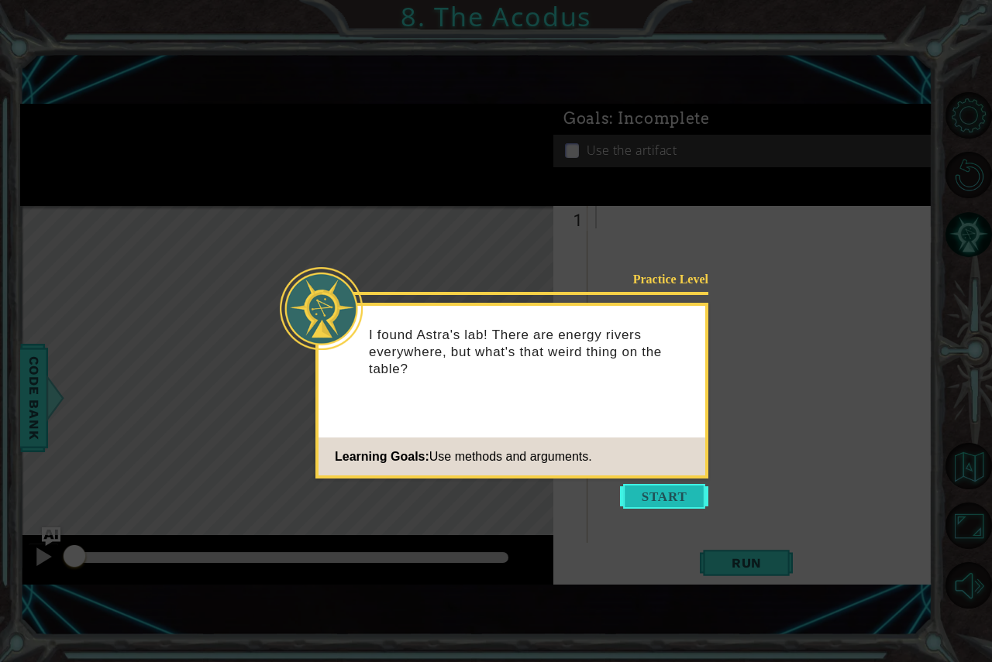
click at [666, 489] on button "Start" at bounding box center [664, 496] width 88 height 25
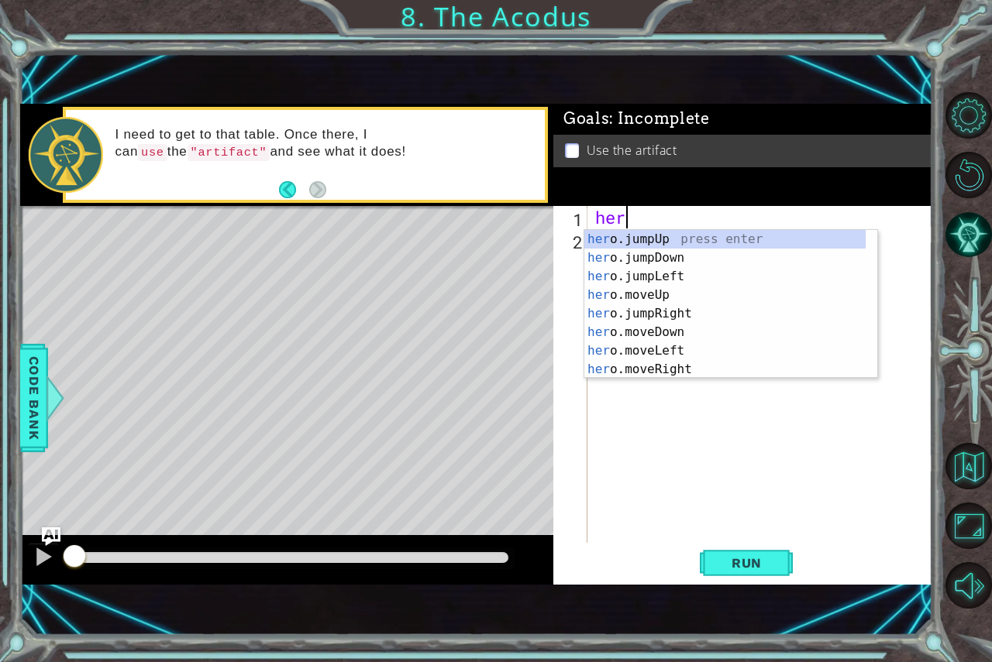
scroll to position [0, 1]
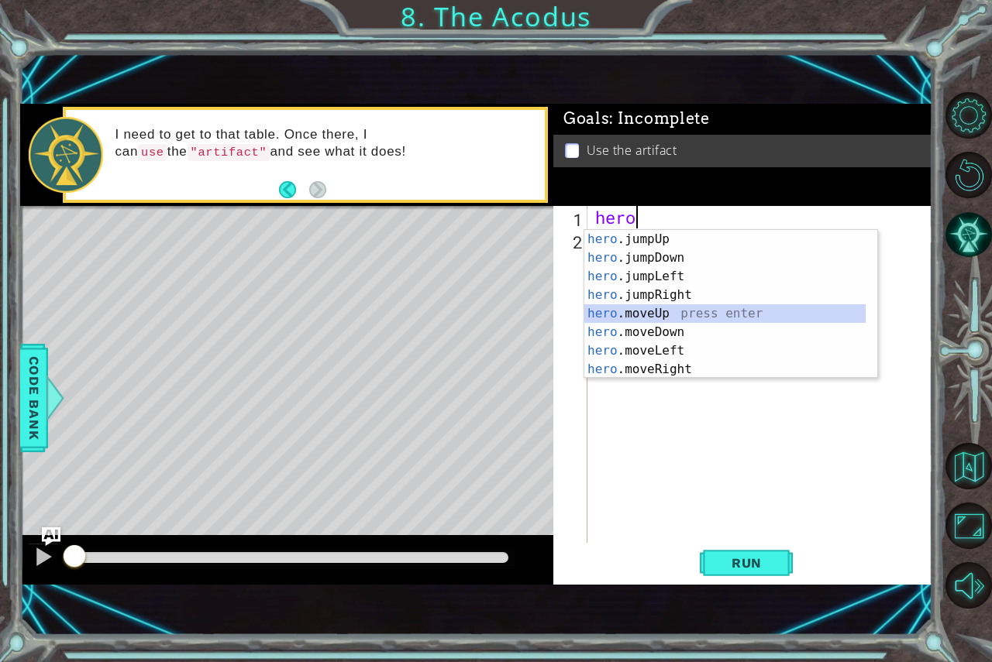
click at [653, 318] on div "hero .jumpUp press enter hero .jumpDown press enter hero .jumpLeft press enter …" at bounding box center [724, 323] width 281 height 186
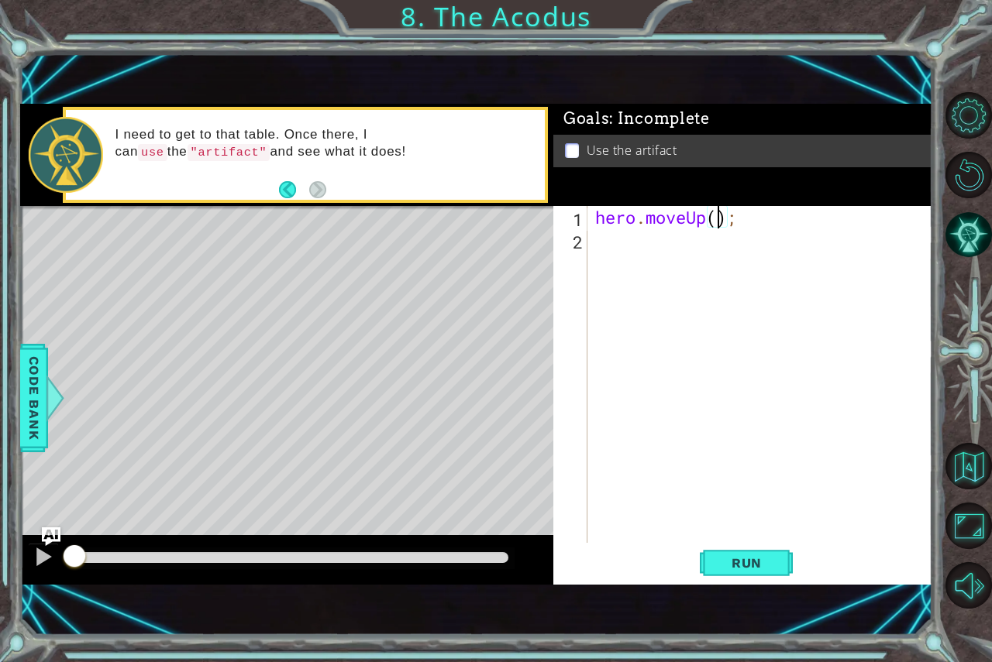
type textarea "hero.moveUp(2);"
click at [653, 245] on div "hero . moveUp ( 2 ) ;" at bounding box center [764, 397] width 344 height 382
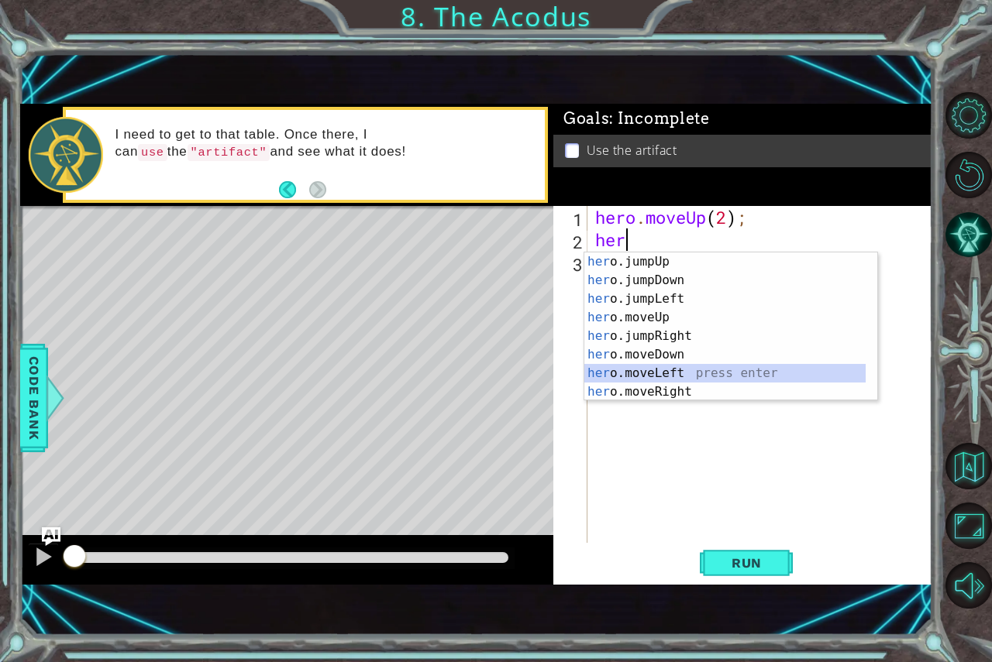
click at [585, 367] on div "her o.jumpUp press enter her o.jumpDown press enter her o.jumpLeft press enter …" at bounding box center [724, 346] width 281 height 186
type textarea "hero.moveLeft(1);"
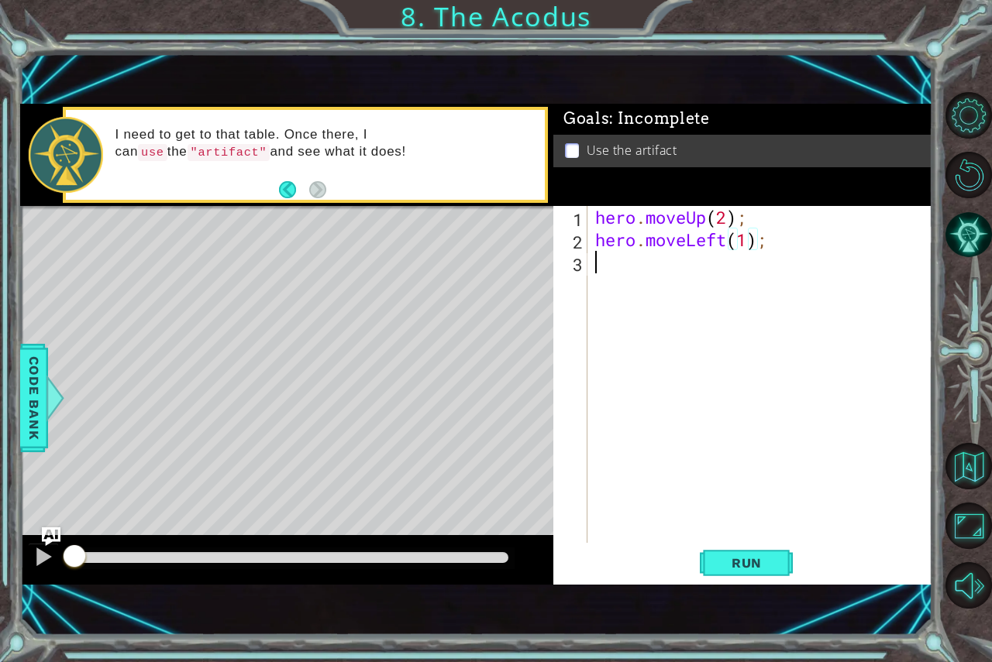
click at [624, 261] on div "hero . moveUp ( 2 ) ; hero . moveLeft ( 1 ) ;" at bounding box center [764, 397] width 344 height 382
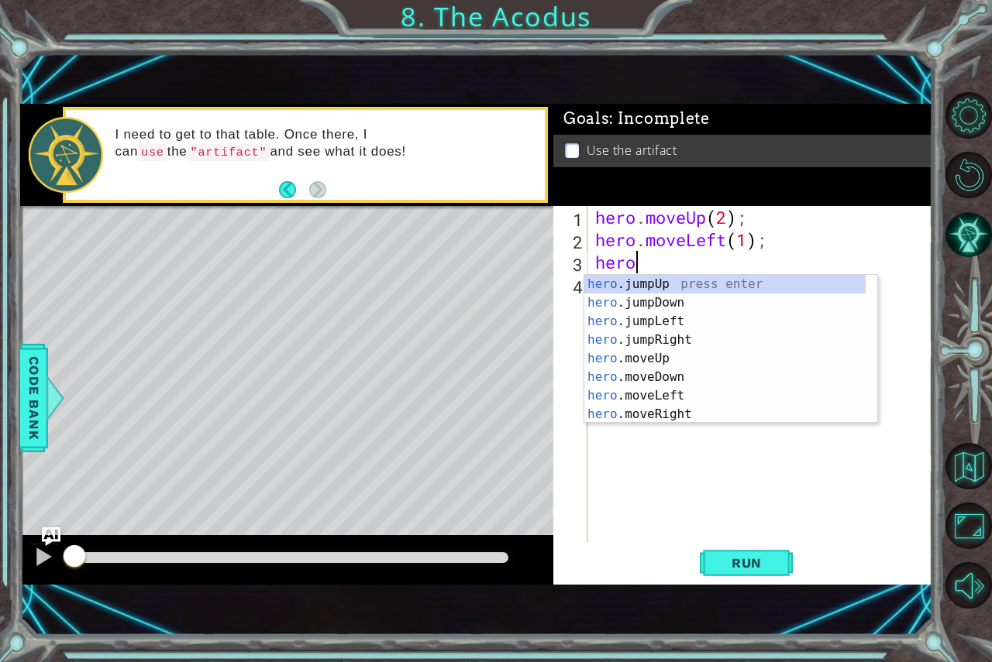
scroll to position [0, 1]
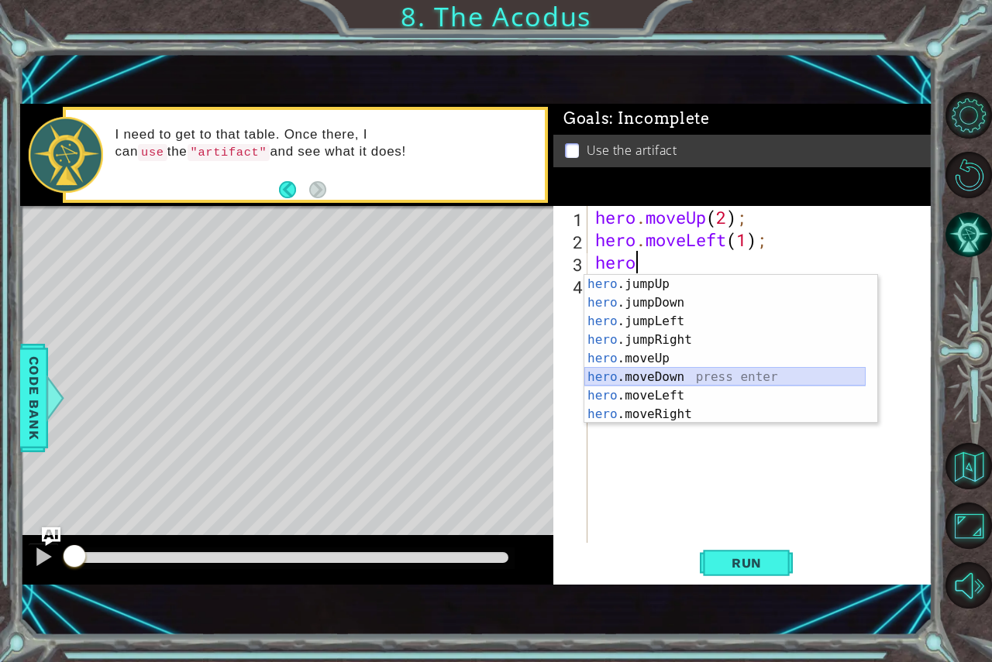
click at [615, 378] on div "hero .jumpUp press enter hero .jumpDown press enter hero .jumpLeft press enter …" at bounding box center [724, 368] width 281 height 186
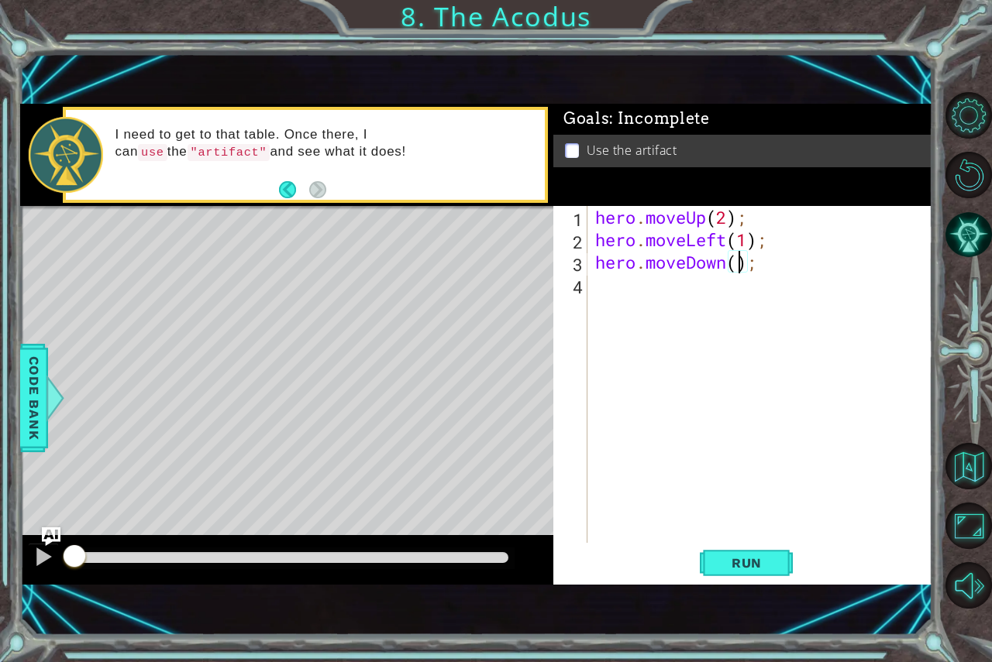
type textarea "hero.moveDown(3);"
click at [628, 310] on div "hero . moveUp ( 2 ) ; hero . moveLeft ( 1 ) ; hero . moveDown ( 3 ) ;" at bounding box center [764, 397] width 344 height 382
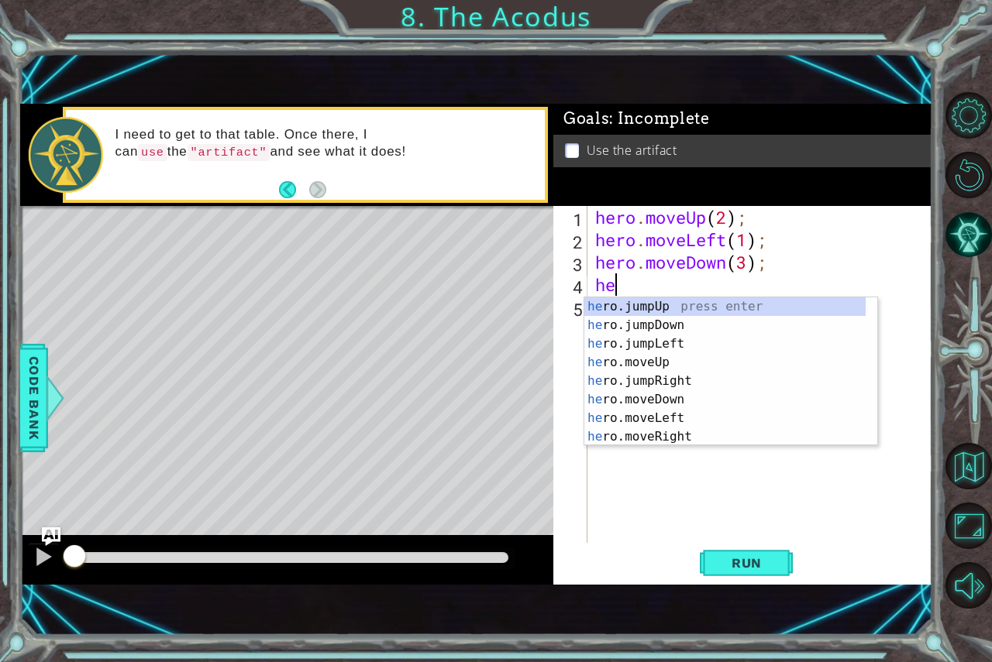
type textarea "hero"
click at [701, 339] on div "hero .jumpUp press enter hero .jumpDown press enter hero .jumpLeft press enter …" at bounding box center [724, 391] width 281 height 186
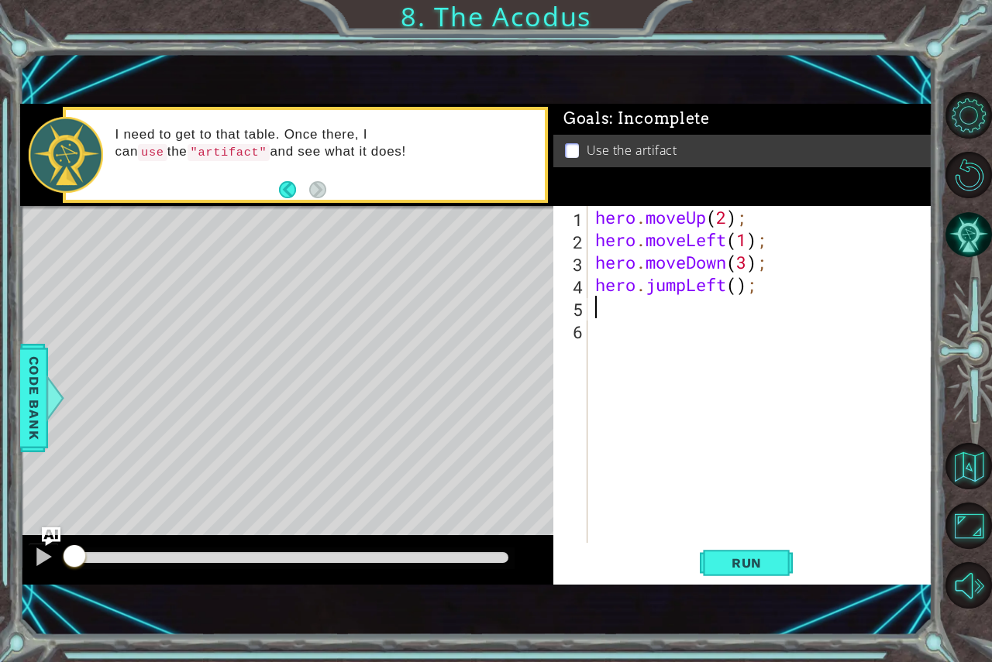
scroll to position [0, 0]
type textarea "2"
click at [732, 284] on div "hero . moveUp ( 2 ) ; hero . moveLeft ( 1 ) ; hero . moveDown ( 3 ) ; hero . ju…" at bounding box center [764, 397] width 344 height 382
click at [736, 287] on div "hero . moveUp ( 2 ) ; hero . moveLeft ( 1 ) ; hero . moveDown ( 3 ) ; hero . ju…" at bounding box center [764, 397] width 344 height 382
type textarea "hero.jumpLeft(2);"
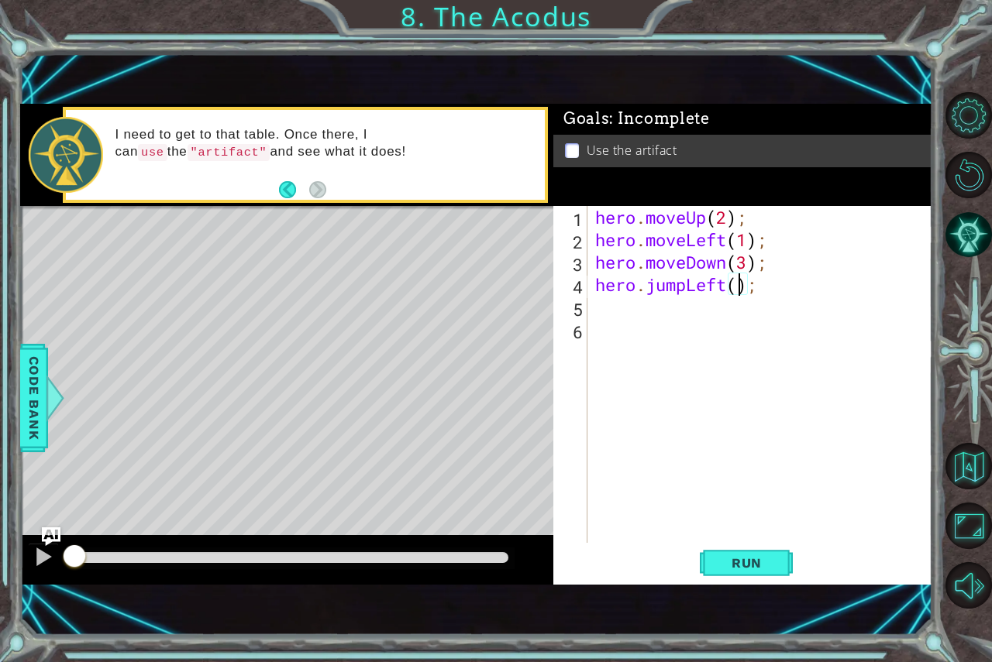
scroll to position [0, 7]
click at [714, 332] on div "hero . moveUp ( 2 ) ; hero . moveLeft ( 1 ) ; hero . moveDown ( 3 ) ; hero . ju…" at bounding box center [764, 397] width 344 height 382
click at [714, 322] on div "hero . moveUp ( 2 ) ; hero . moveLeft ( 1 ) ; hero . moveDown ( 3 ) ; hero . ju…" at bounding box center [764, 397] width 344 height 382
click at [713, 304] on div "hero . moveUp ( 2 ) ; hero . moveLeft ( 1 ) ; hero . moveDown ( 3 ) ; hero . ju…" at bounding box center [764, 397] width 344 height 382
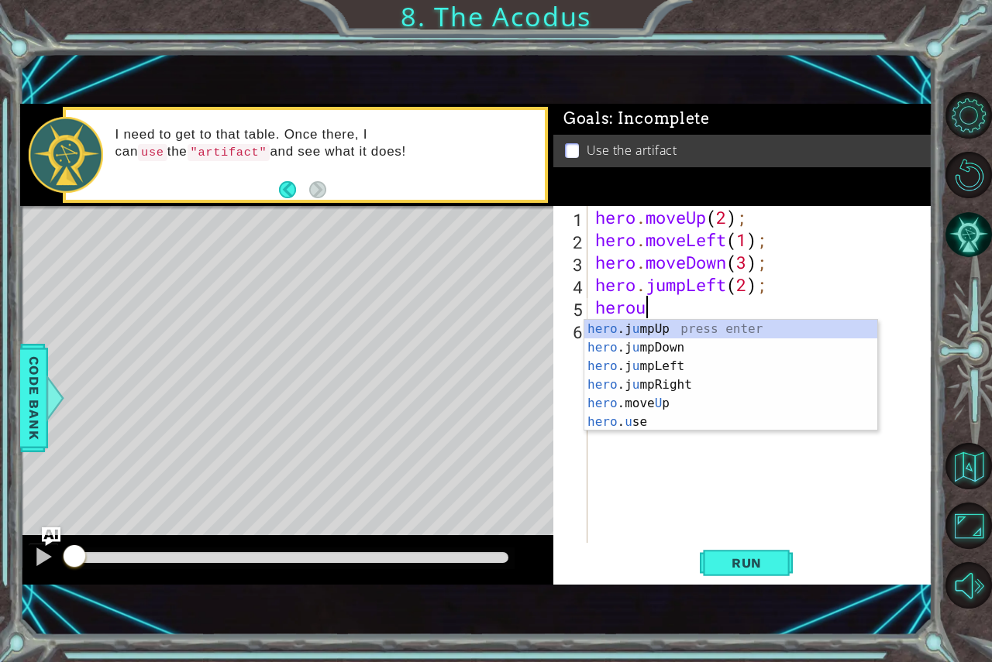
scroll to position [0, 2]
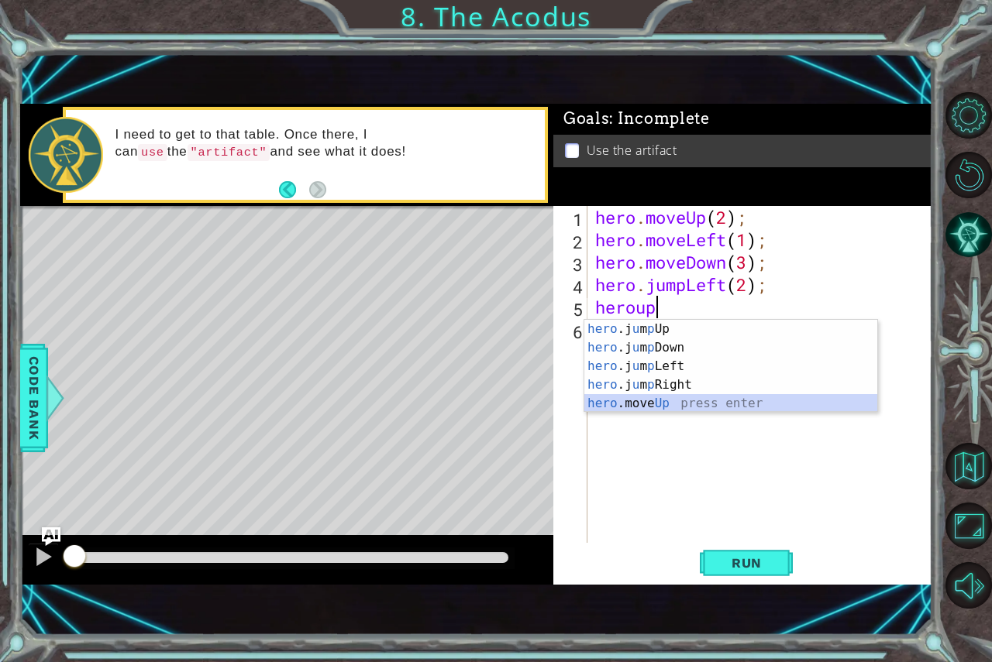
click at [691, 404] on div "hero .j u m p Up press enter hero .j u m p Down press enter hero .j u m p Left …" at bounding box center [730, 385] width 293 height 130
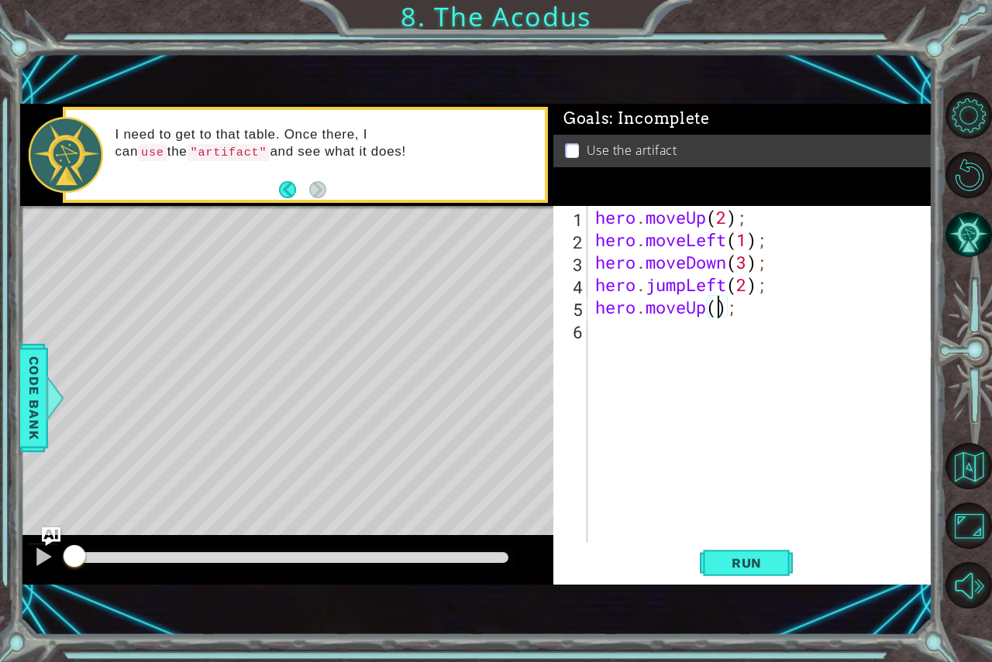
type textarea "hero.moveUp(2);"
click at [607, 319] on div "hero . moveUp ( 2 ) ; hero . moveLeft ( 1 ) ; hero . moveDown ( 3 ) ; hero . ju…" at bounding box center [764, 397] width 344 height 382
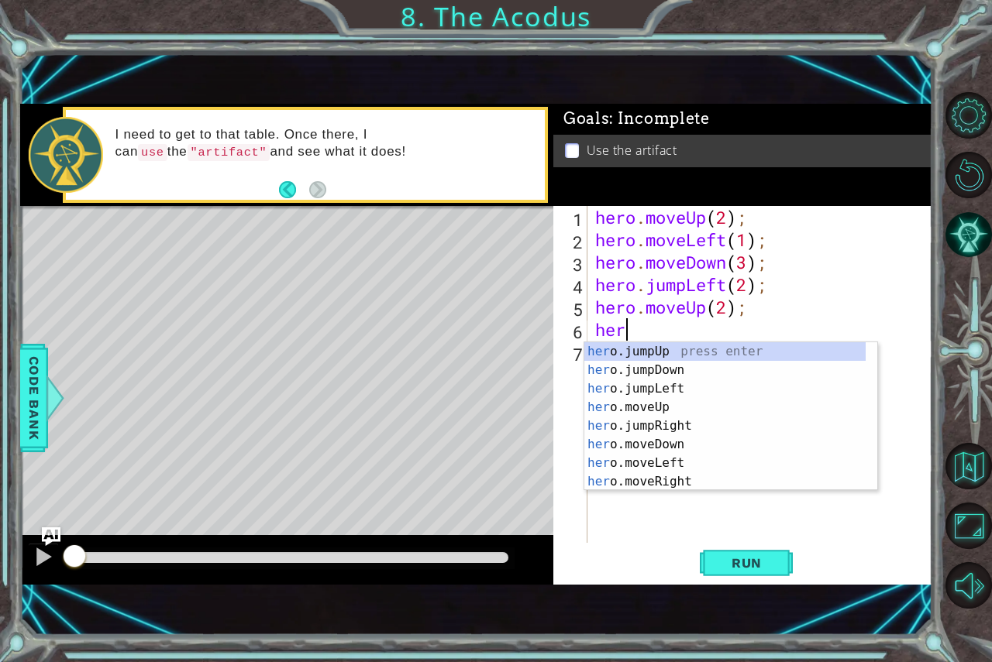
scroll to position [0, 1]
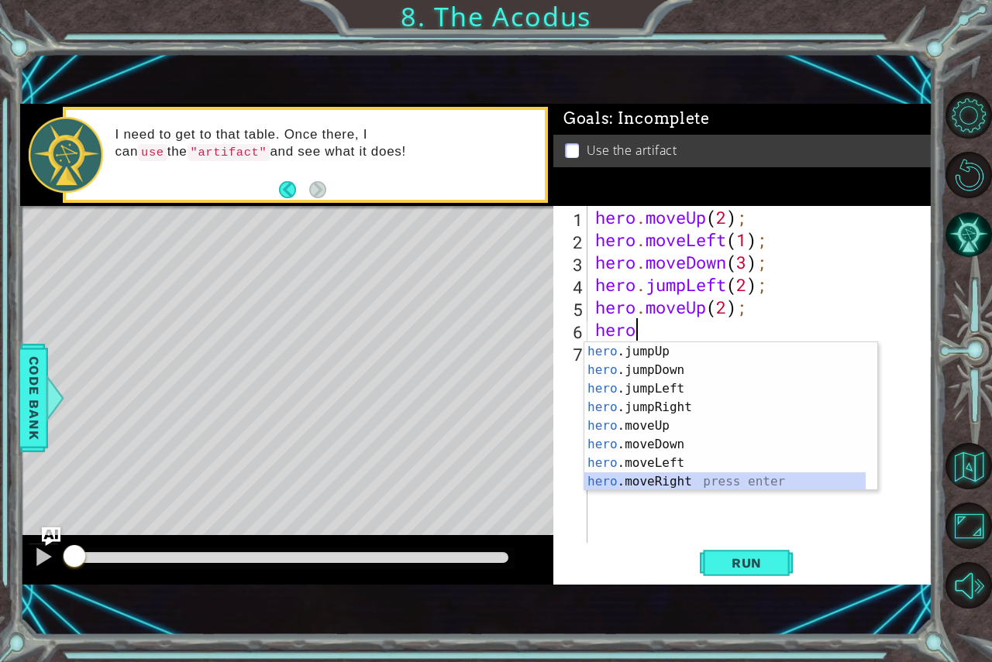
click at [651, 485] on div "hero .jumpUp press enter hero .jumpDown press enter hero .jumpLeft press enter …" at bounding box center [724, 435] width 281 height 186
type textarea "hero.moveRight(1);"
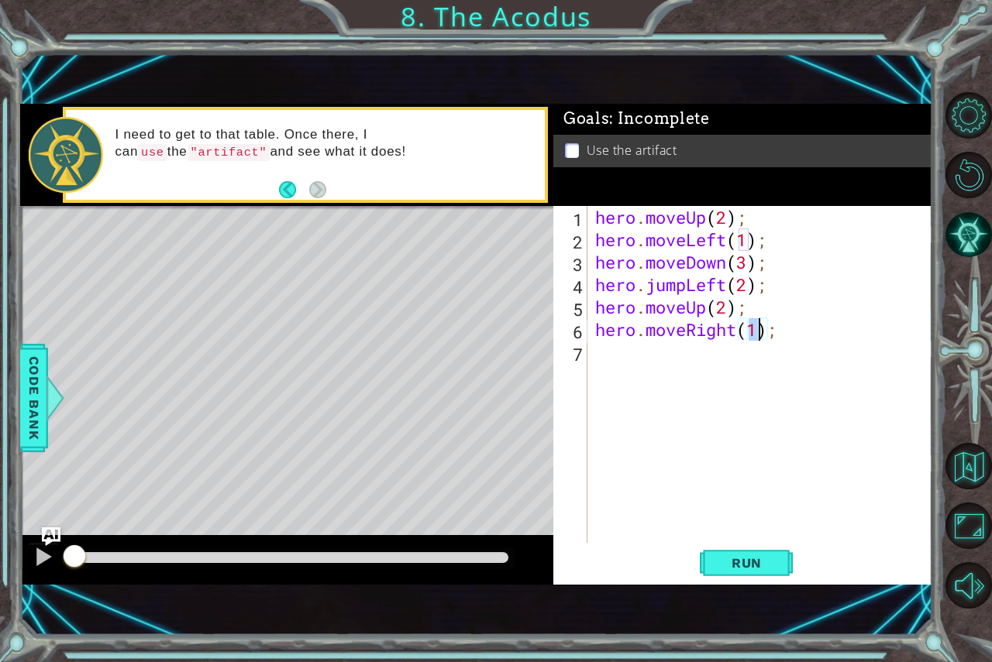
click at [608, 344] on div "hero . moveUp ( 2 ) ; hero . moveLeft ( 1 ) ; hero . moveDown ( 3 ) ; hero . ju…" at bounding box center [764, 397] width 344 height 382
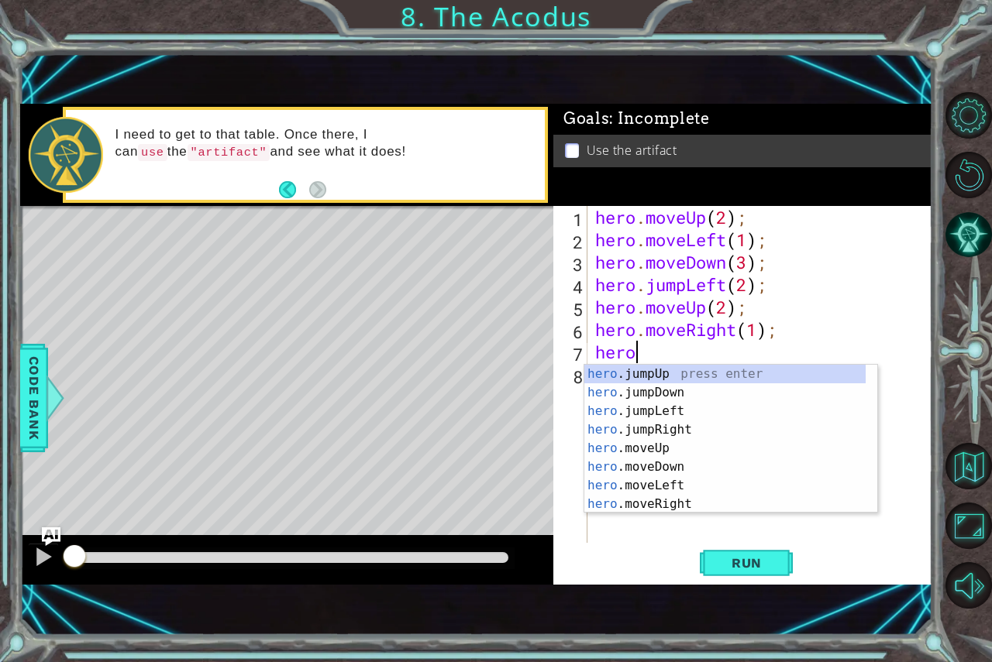
scroll to position [0, 2]
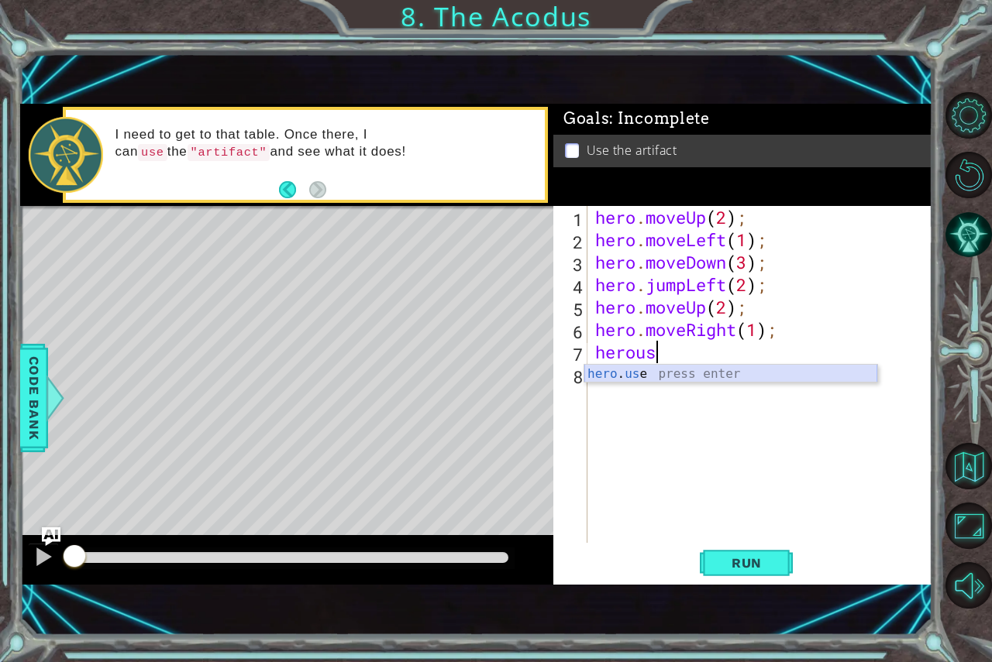
click at [650, 369] on div "hero . us e press enter" at bounding box center [730, 393] width 293 height 56
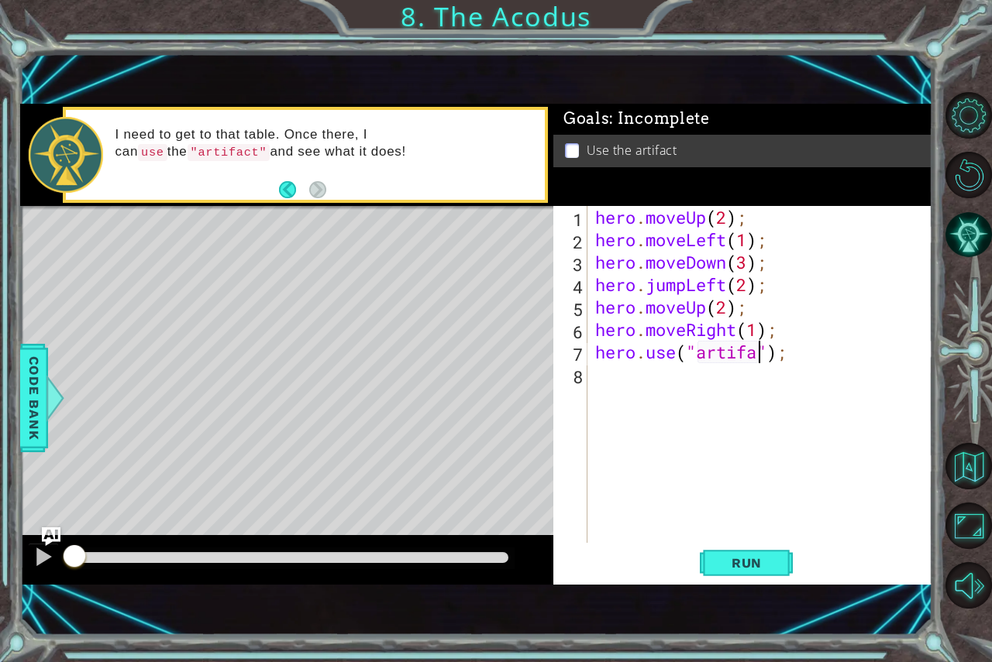
scroll to position [0, 8]
type textarea "hero.use("artifact");"
click at [703, 556] on button "Run" at bounding box center [746, 563] width 93 height 38
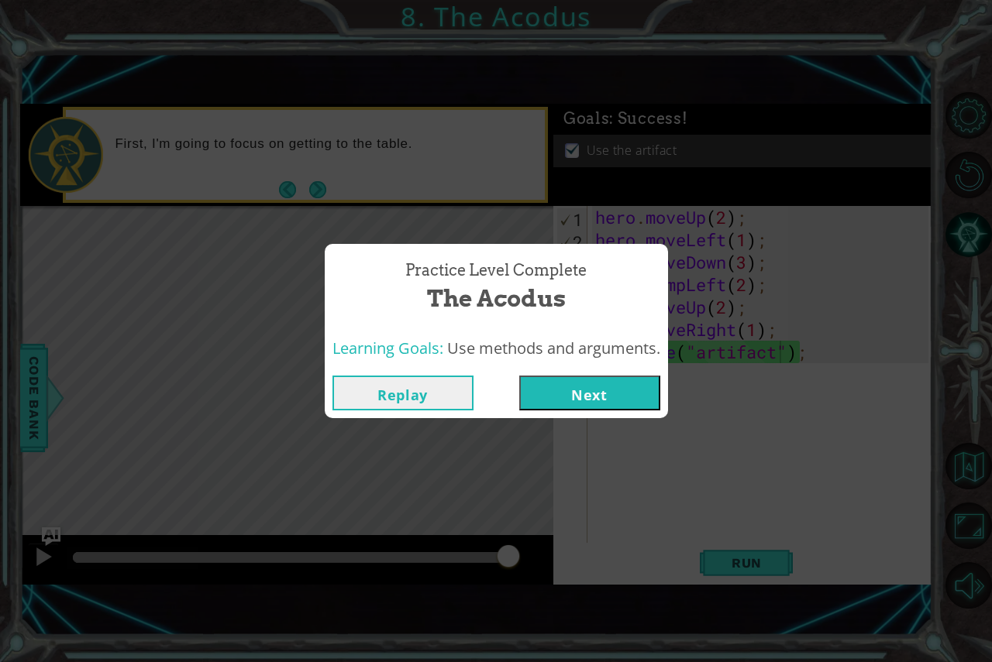
click at [602, 380] on button "Next" at bounding box center [589, 393] width 141 height 35
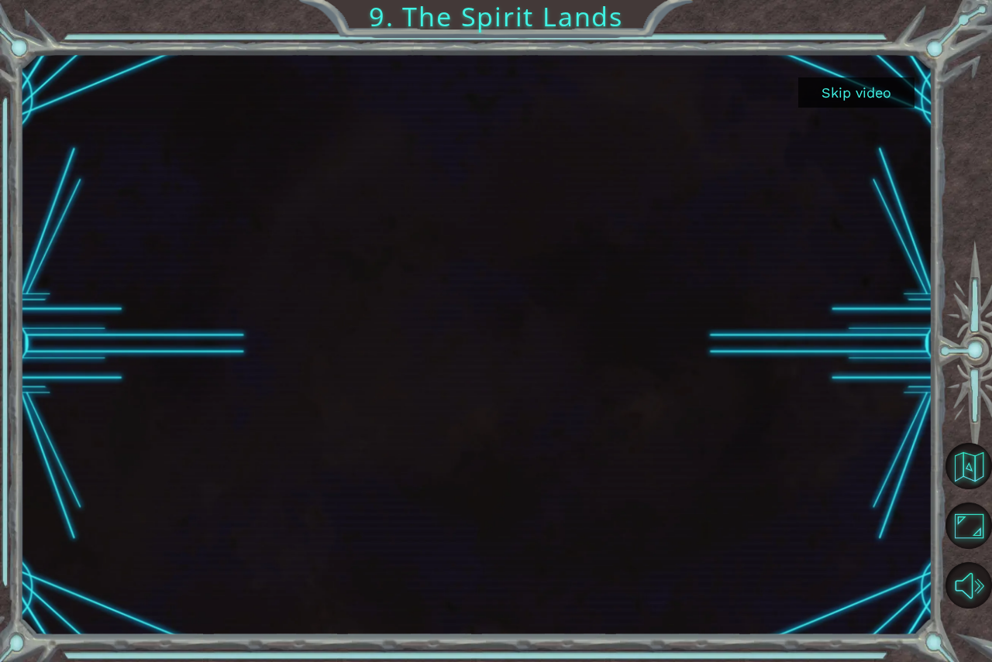
click at [852, 97] on button "Skip video" at bounding box center [856, 92] width 116 height 30
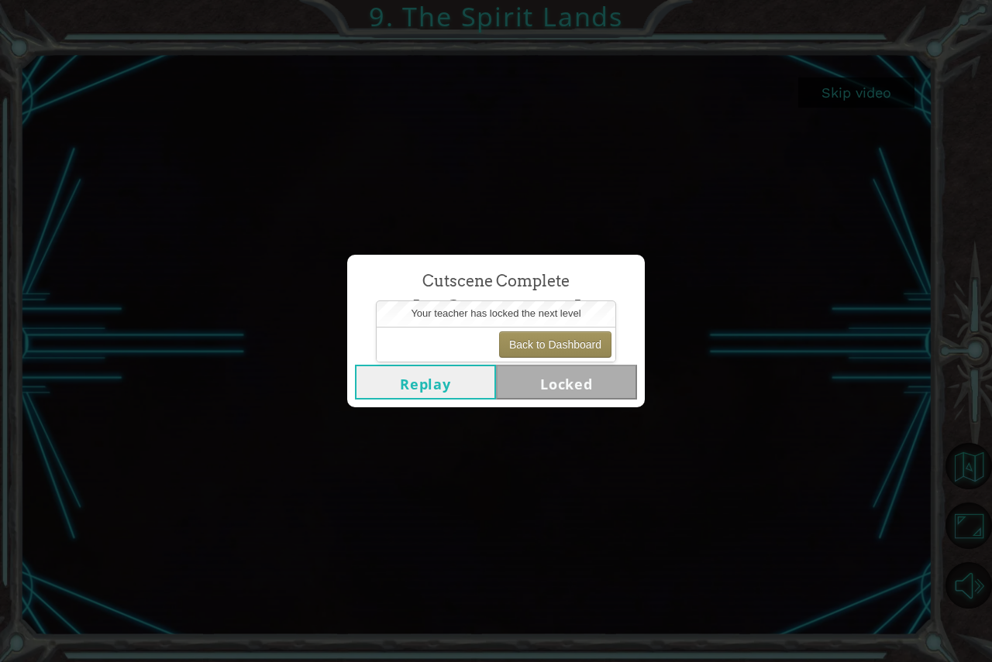
drag, startPoint x: 128, startPoint y: 491, endPoint x: 171, endPoint y: 621, distance: 136.5
click at [140, 518] on div "Cutscene Complete The Spirit Lands Replay Locked" at bounding box center [496, 331] width 992 height 662
